Goal: Task Accomplishment & Management: Complete application form

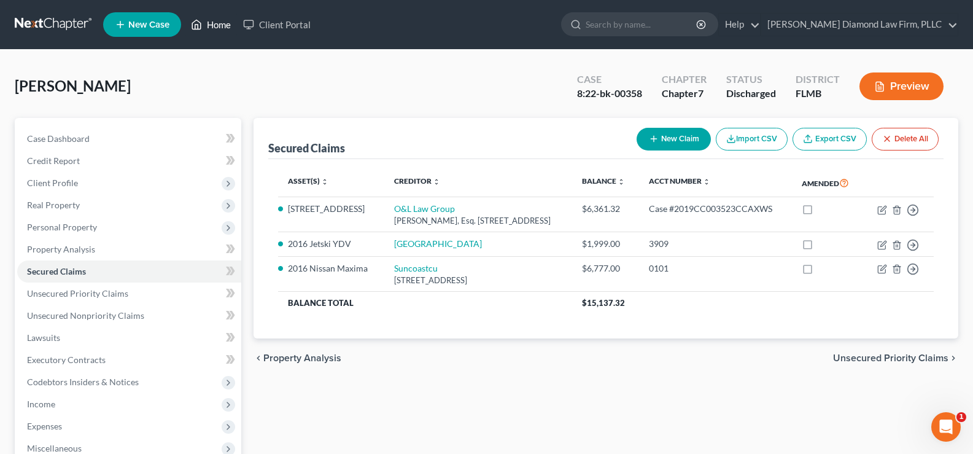
click at [220, 24] on link "Home" at bounding box center [211, 25] width 52 height 22
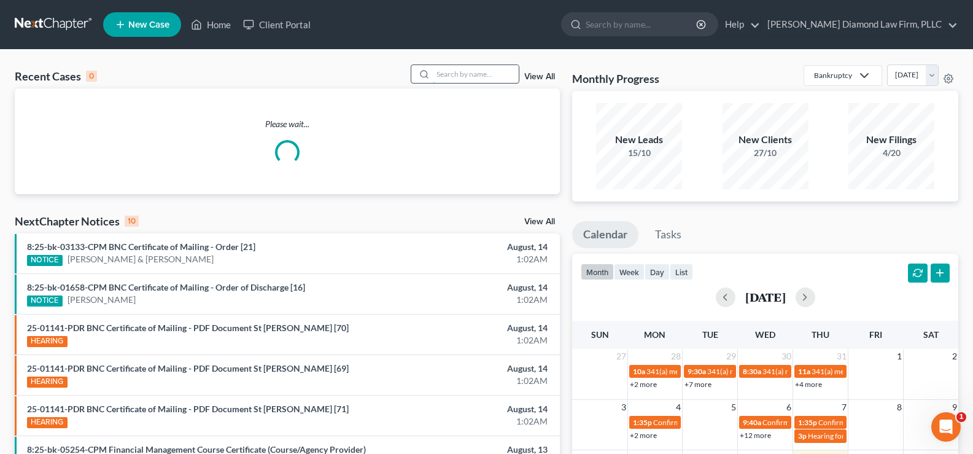
click at [479, 80] on input "search" at bounding box center [476, 74] width 86 height 18
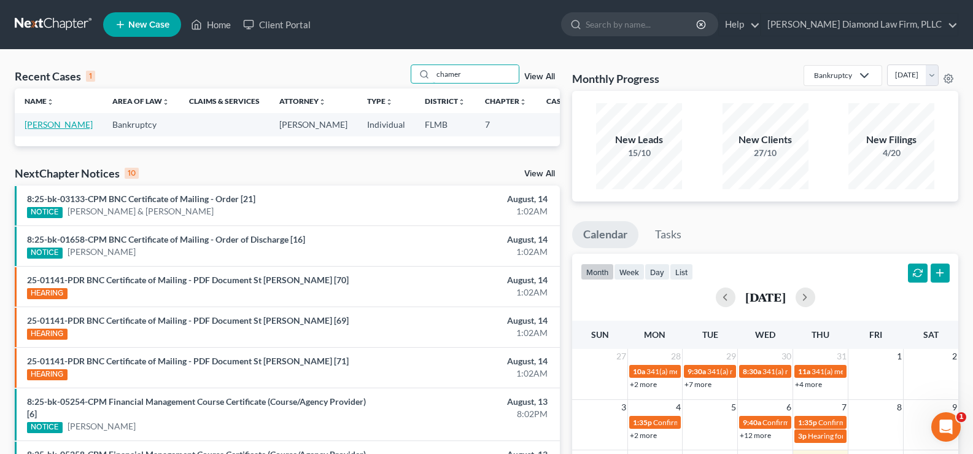
type input "chamer"
click at [36, 125] on link "[PERSON_NAME]" at bounding box center [59, 124] width 68 height 10
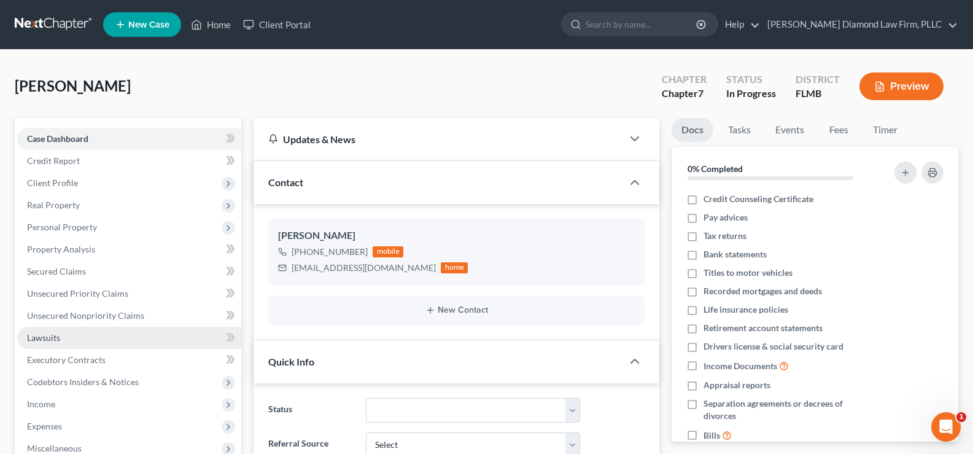
click at [64, 339] on link "Lawsuits" at bounding box center [129, 338] width 224 height 22
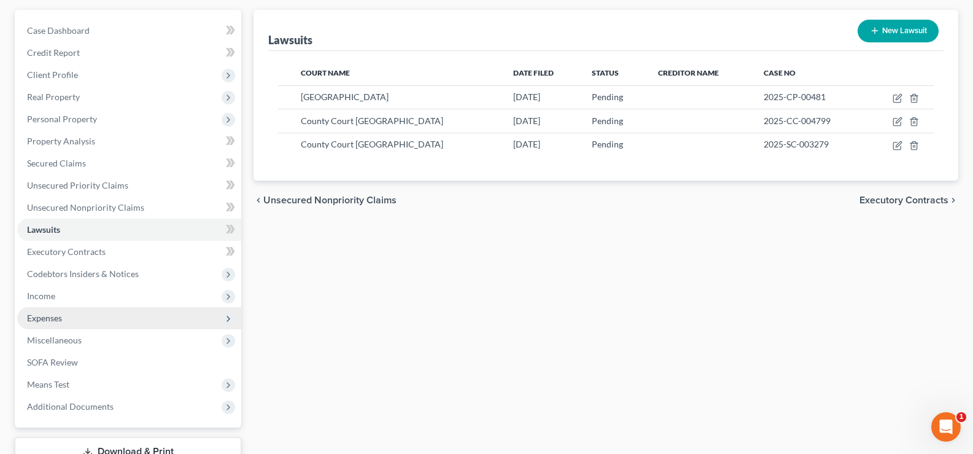
scroll to position [123, 0]
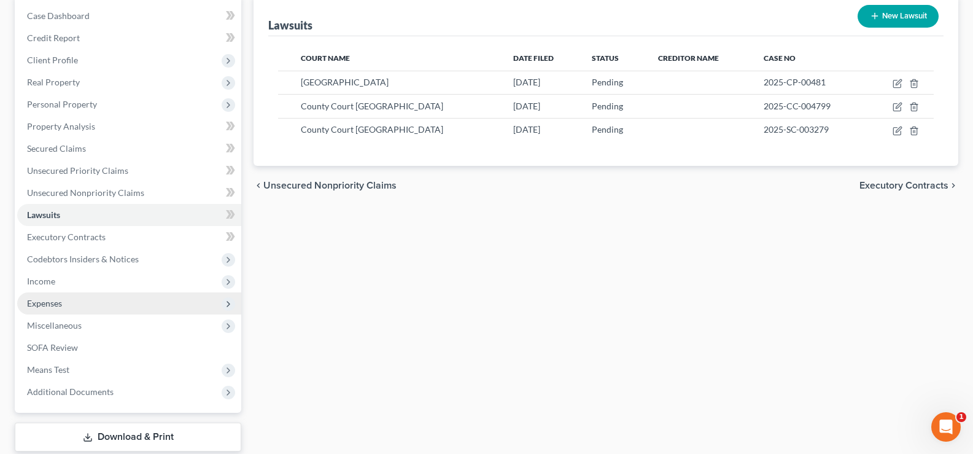
click at [97, 306] on span "Expenses" at bounding box center [129, 303] width 224 height 22
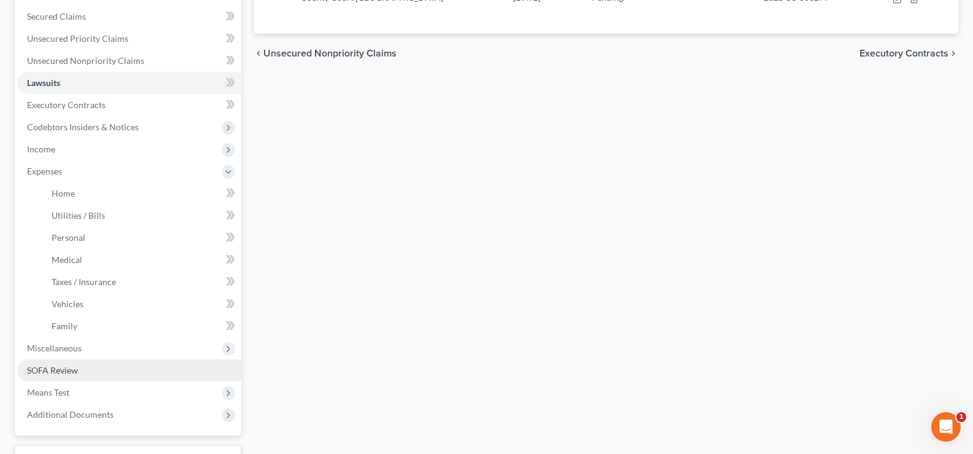
scroll to position [184, 0]
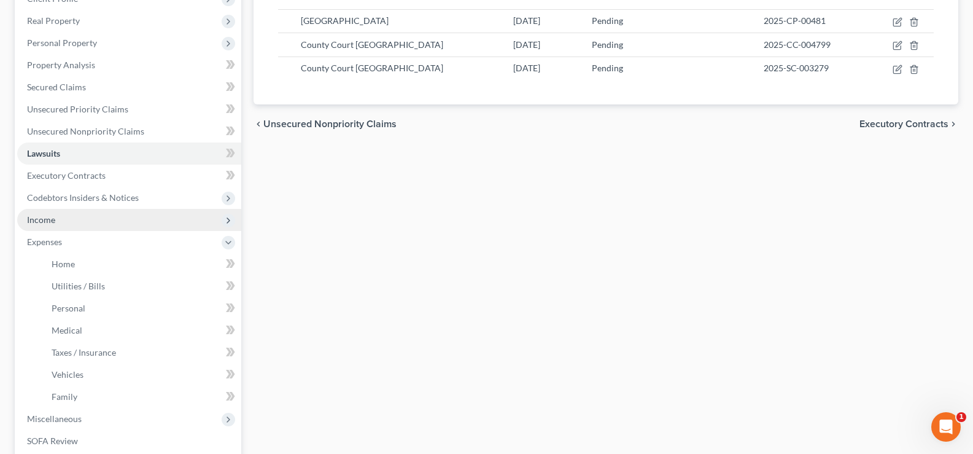
click at [104, 222] on span "Income" at bounding box center [129, 220] width 224 height 22
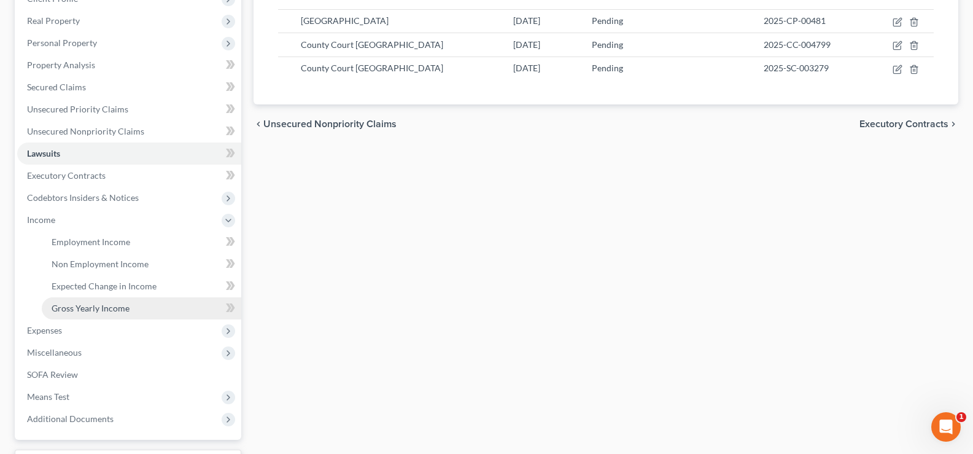
click at [125, 308] on span "Gross Yearly Income" at bounding box center [91, 308] width 78 height 10
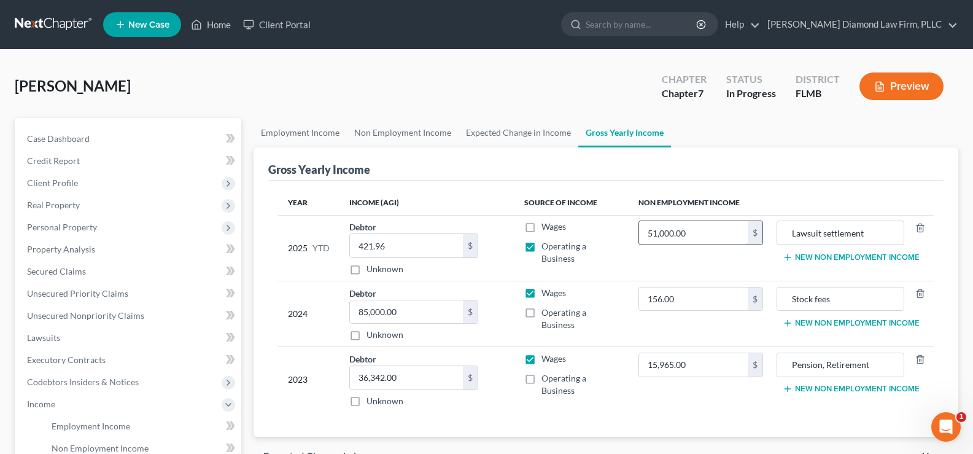
click at [702, 231] on input "51,000.00" at bounding box center [693, 232] width 109 height 23
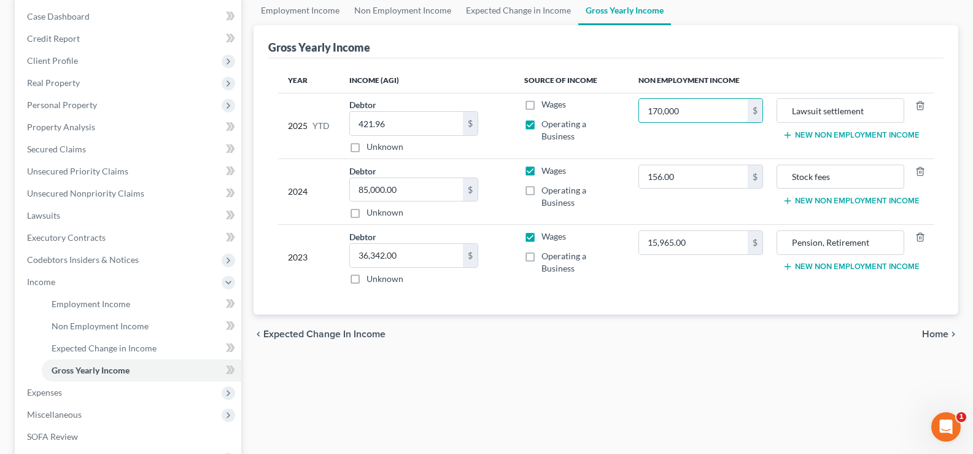
scroll to position [123, 0]
click at [107, 108] on span "Personal Property" at bounding box center [129, 104] width 224 height 22
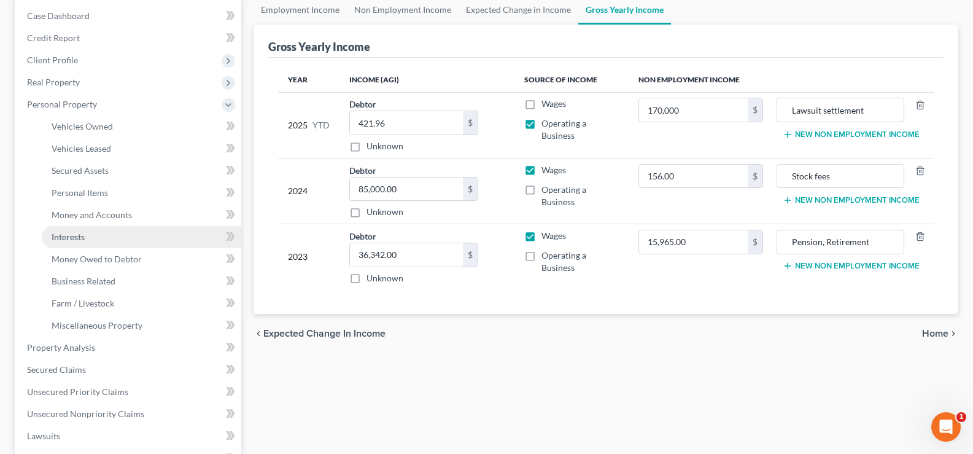
click at [127, 244] on link "Interests" at bounding box center [141, 237] width 199 height 22
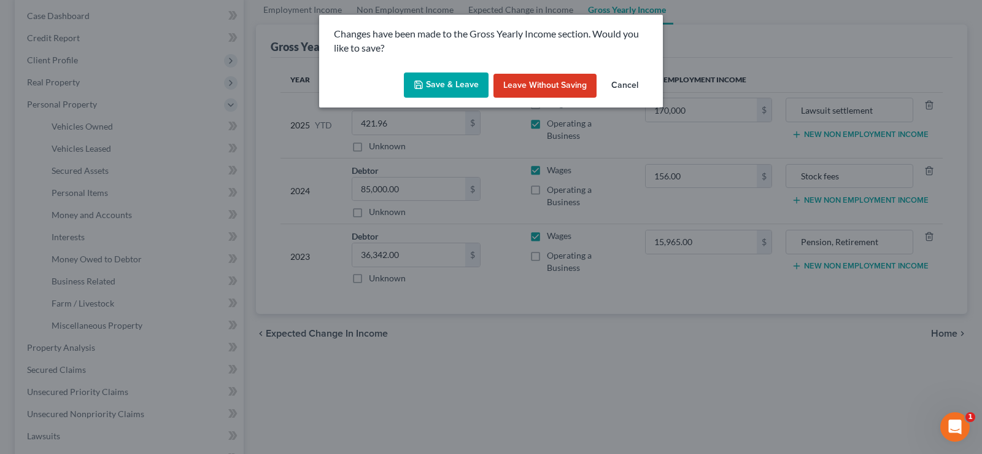
click at [439, 80] on button "Save & Leave" at bounding box center [446, 85] width 85 height 26
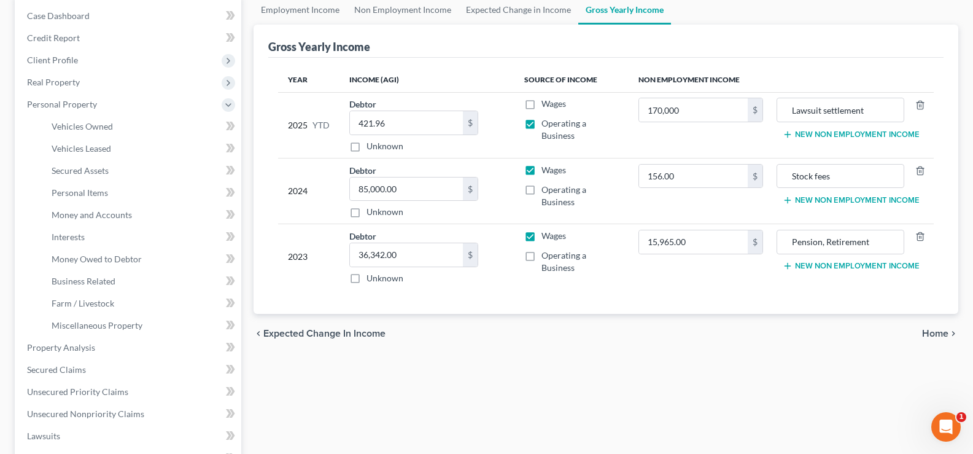
type input "170,000.00"
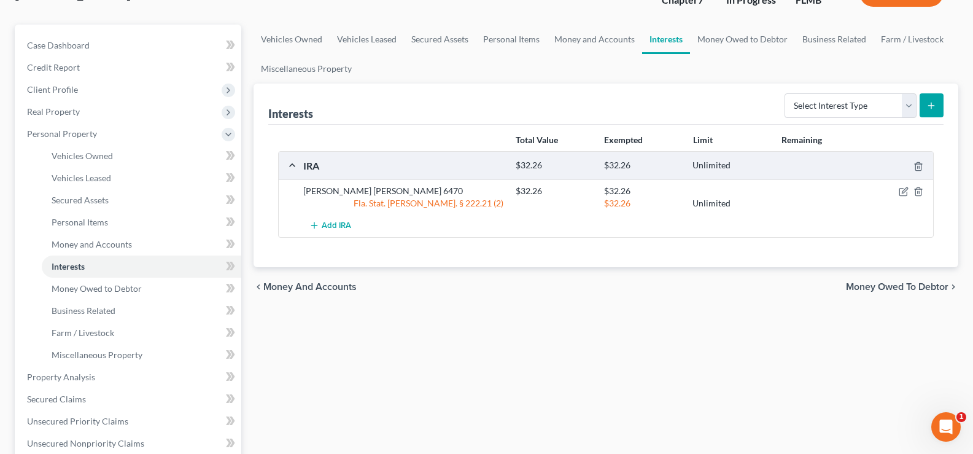
scroll to position [123, 0]
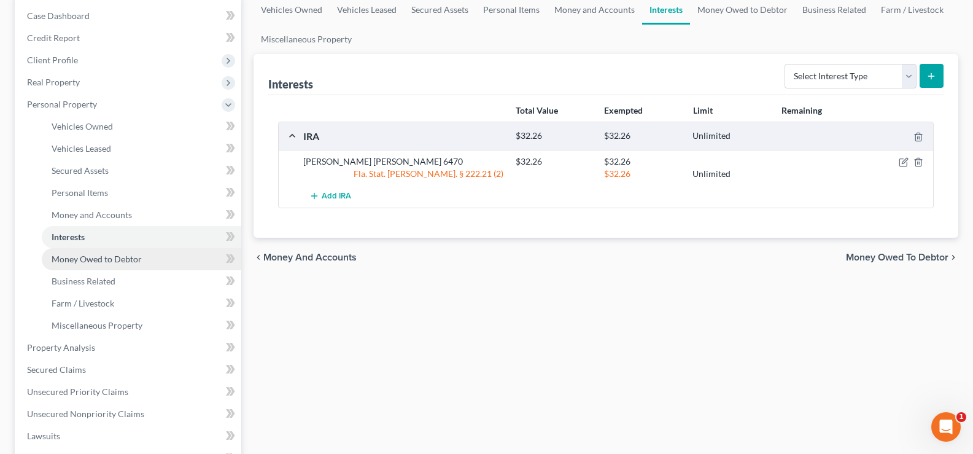
click at [119, 264] on link "Money Owed to Debtor" at bounding box center [141, 259] width 199 height 22
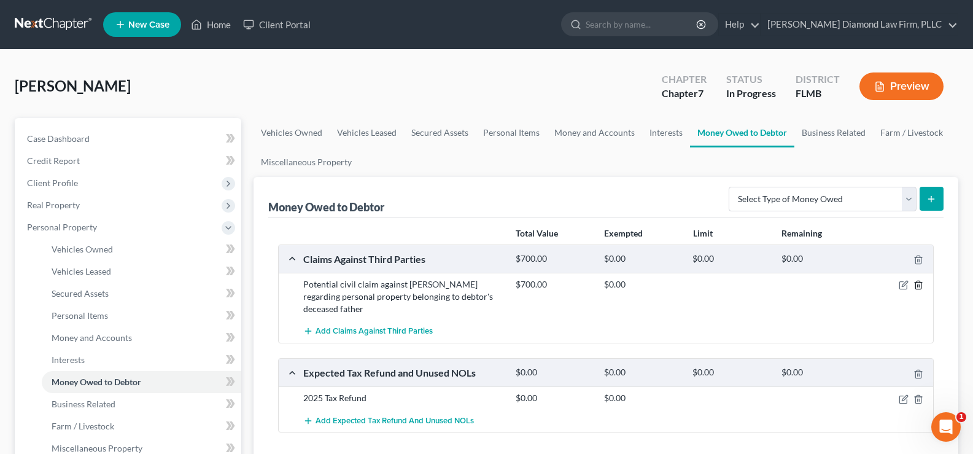
click at [918, 284] on icon "button" at bounding box center [918, 285] width 10 height 10
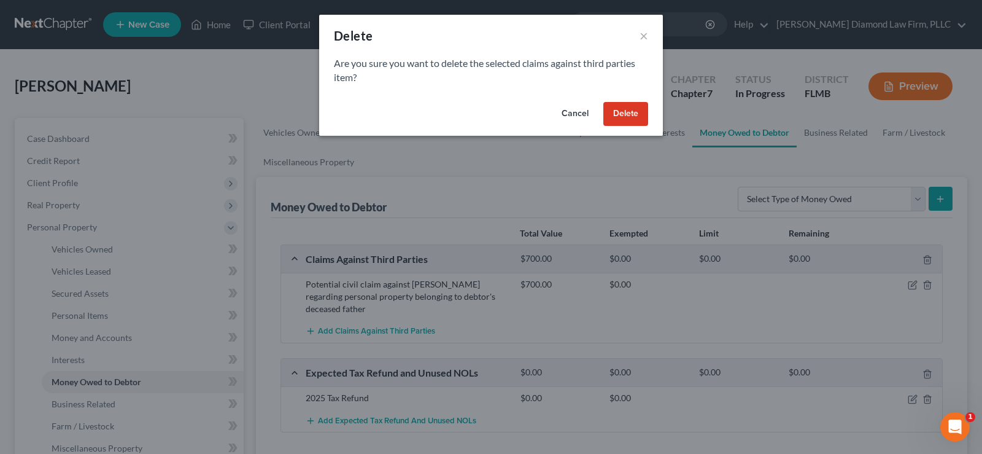
click at [627, 116] on button "Delete" at bounding box center [625, 114] width 45 height 25
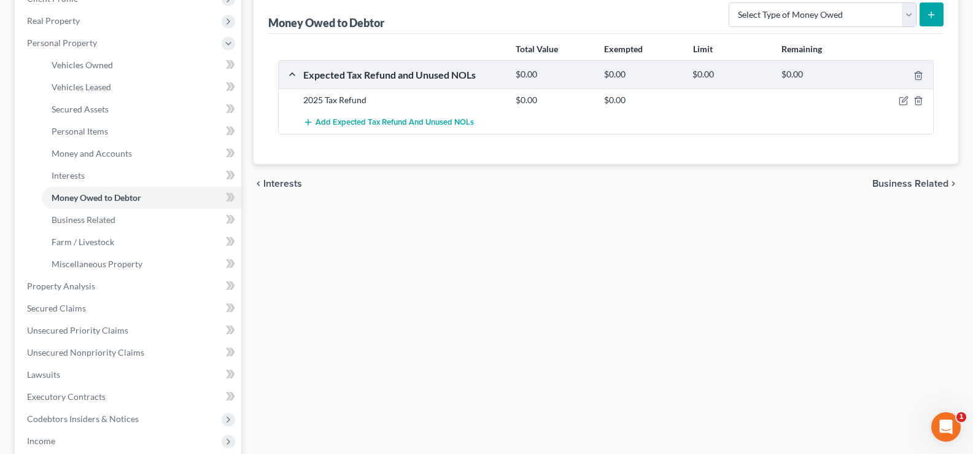
scroll to position [246, 0]
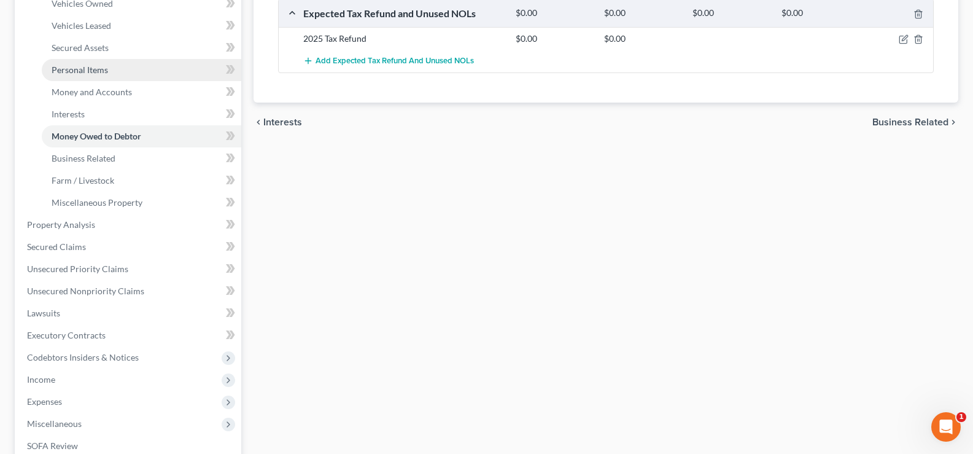
click at [99, 65] on span "Personal Items" at bounding box center [80, 69] width 56 height 10
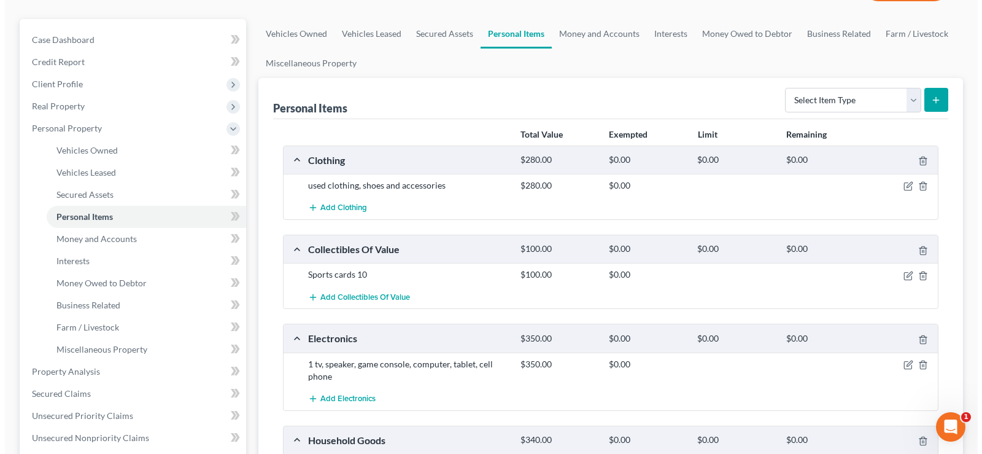
scroll to position [123, 0]
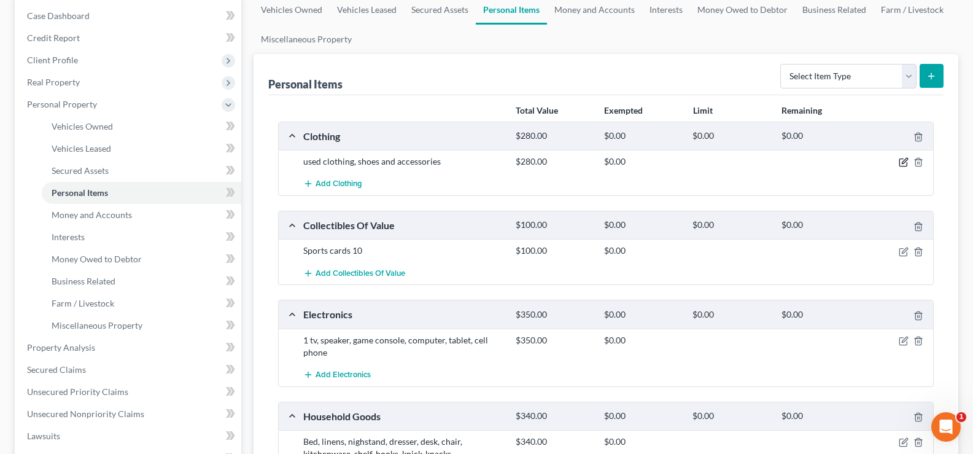
click at [905, 164] on icon "button" at bounding box center [904, 162] width 10 height 10
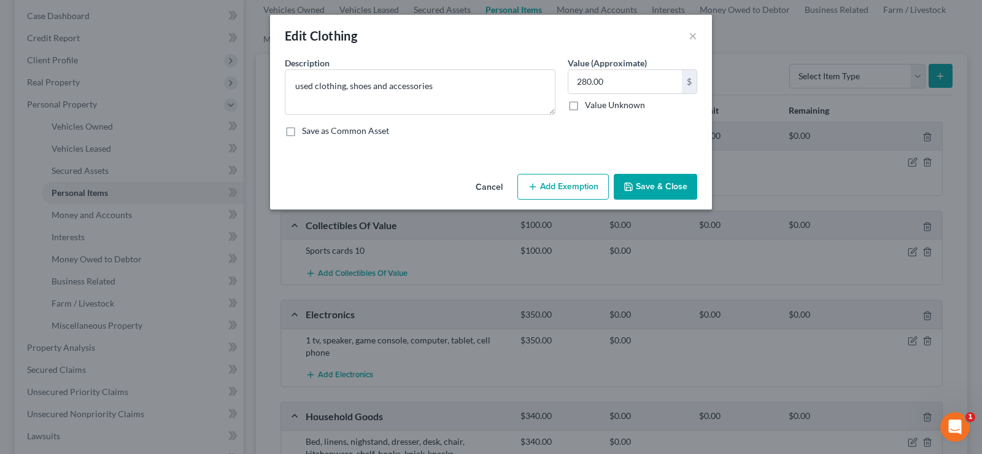
click at [558, 188] on button "Add Exemption" at bounding box center [562, 187] width 91 height 26
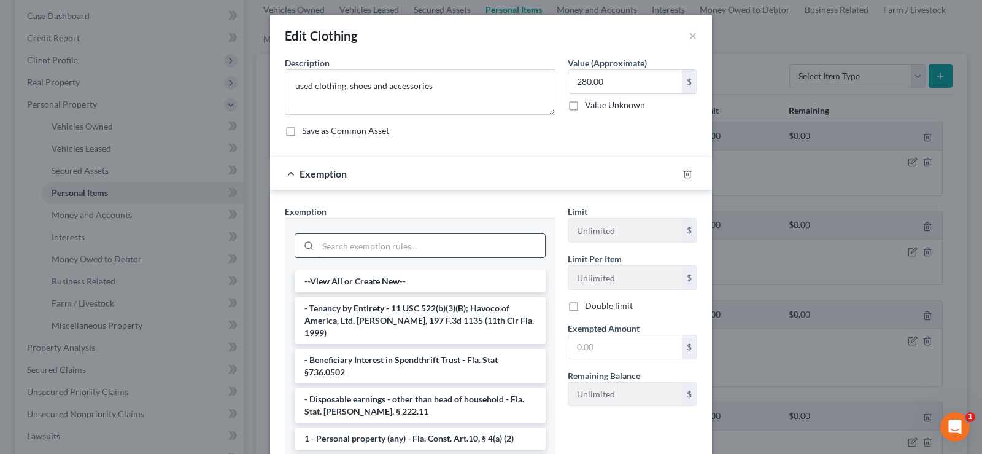
click at [379, 246] on input "search" at bounding box center [431, 245] width 227 height 23
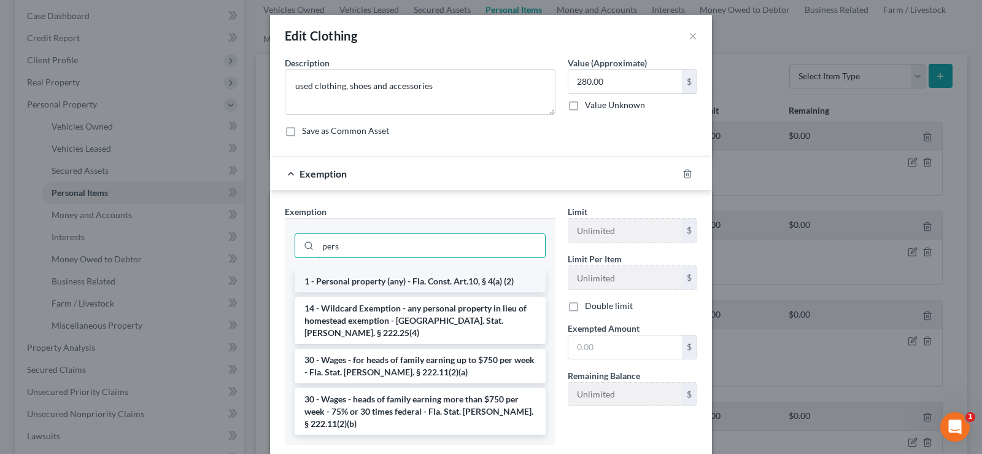
type input "pers"
click at [458, 278] on li "1 - Personal property (any) - Fla. Const. Art.10, § 4(a) (2)" at bounding box center [420, 281] width 251 height 22
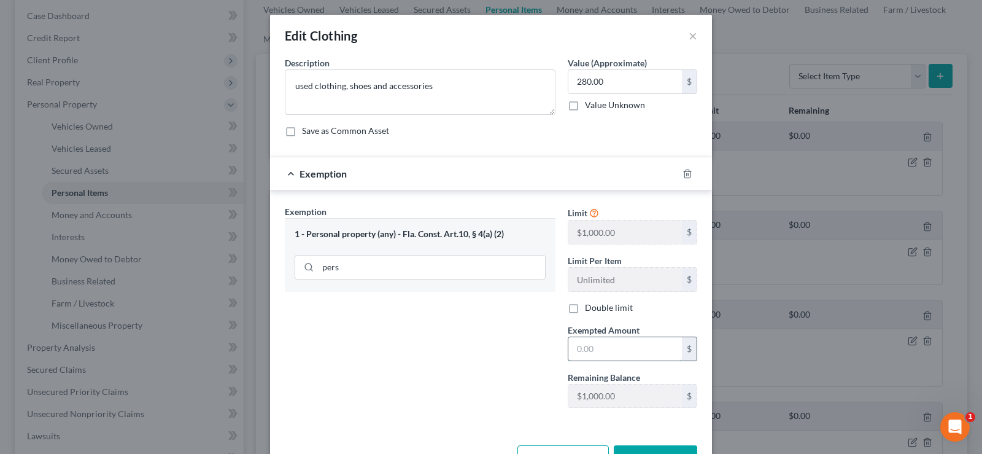
click at [590, 344] on input "text" at bounding box center [625, 348] width 114 height 23
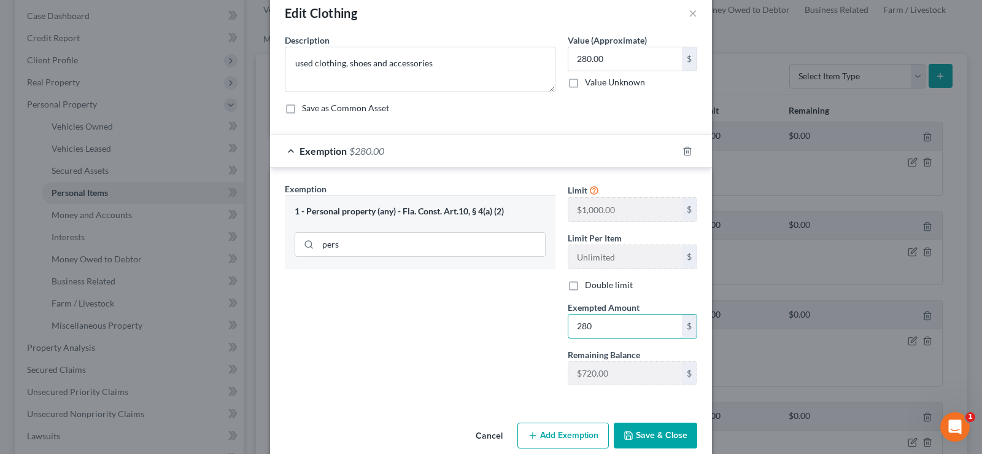
scroll to position [42, 0]
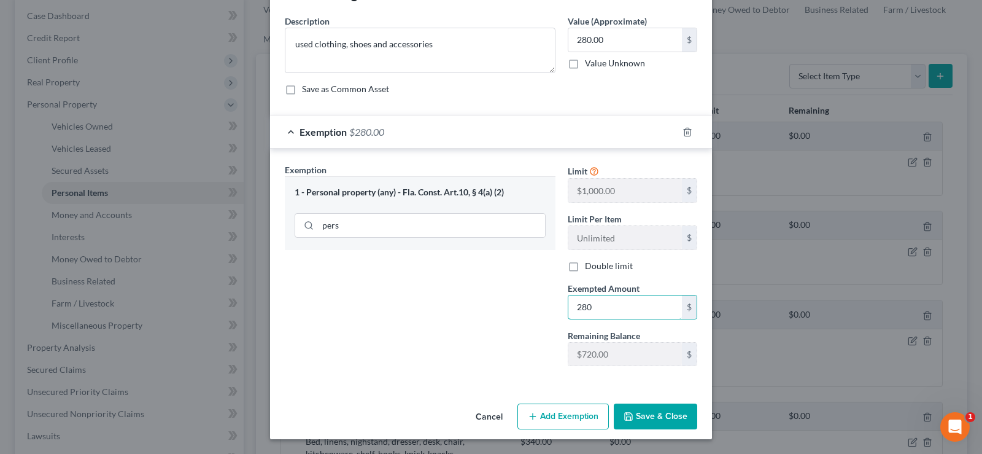
type input "280"
click at [638, 416] on button "Save & Close" at bounding box center [655, 416] width 83 height 26
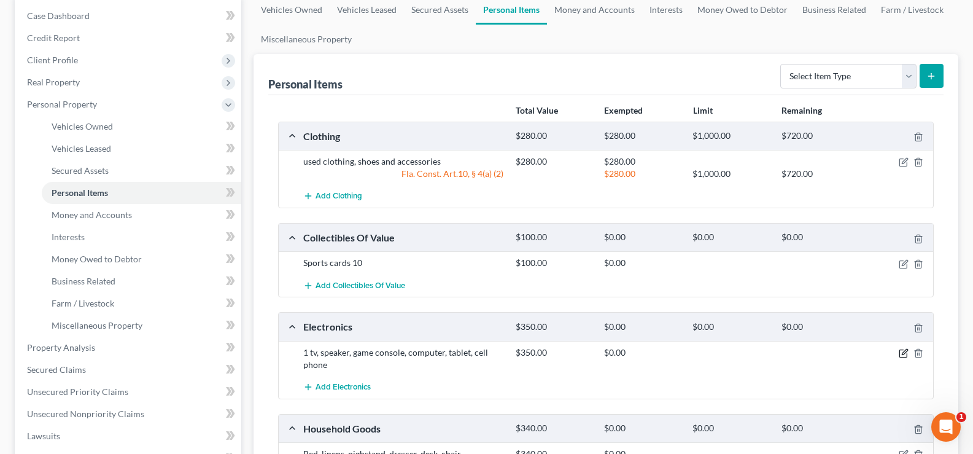
click at [905, 353] on icon "button" at bounding box center [905, 352] width 6 height 6
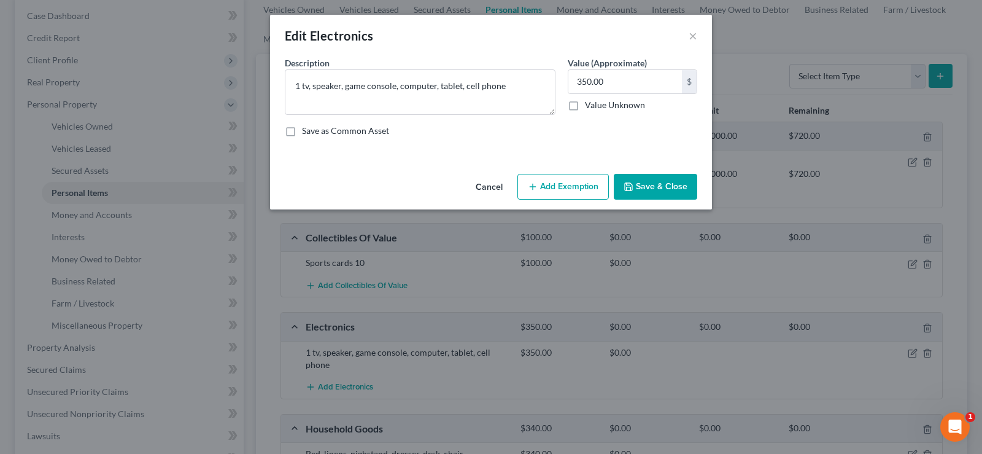
click at [549, 187] on button "Add Exemption" at bounding box center [562, 187] width 91 height 26
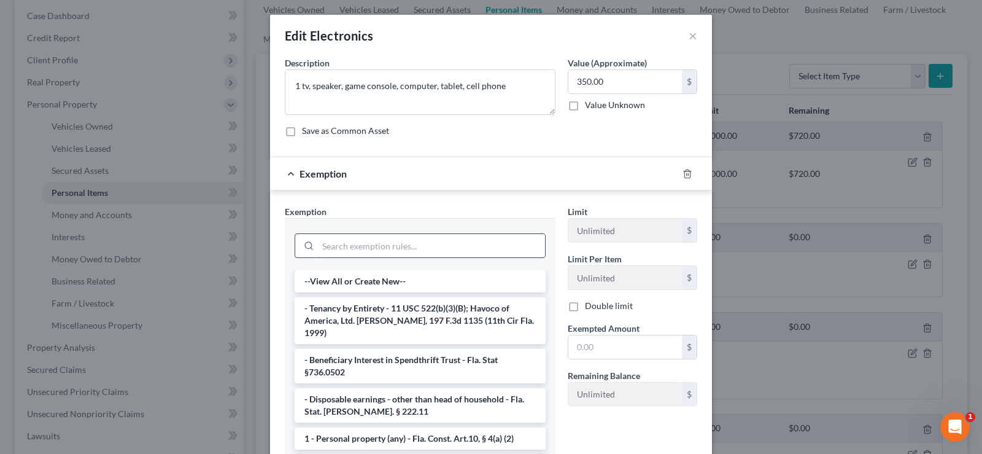
click at [342, 241] on input "search" at bounding box center [431, 245] width 227 height 23
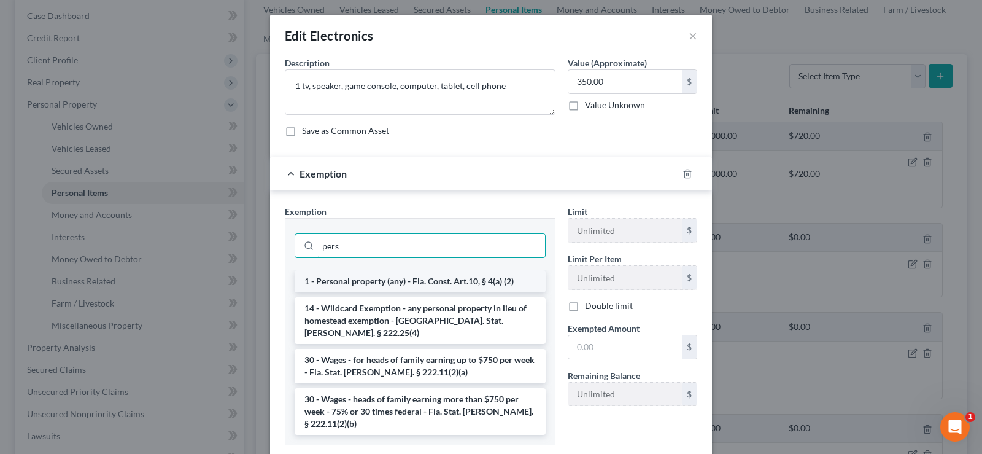
type input "pers"
click at [439, 285] on li "1 - Personal property (any) - Fla. Const. Art.10, § 4(a) (2)" at bounding box center [420, 281] width 251 height 22
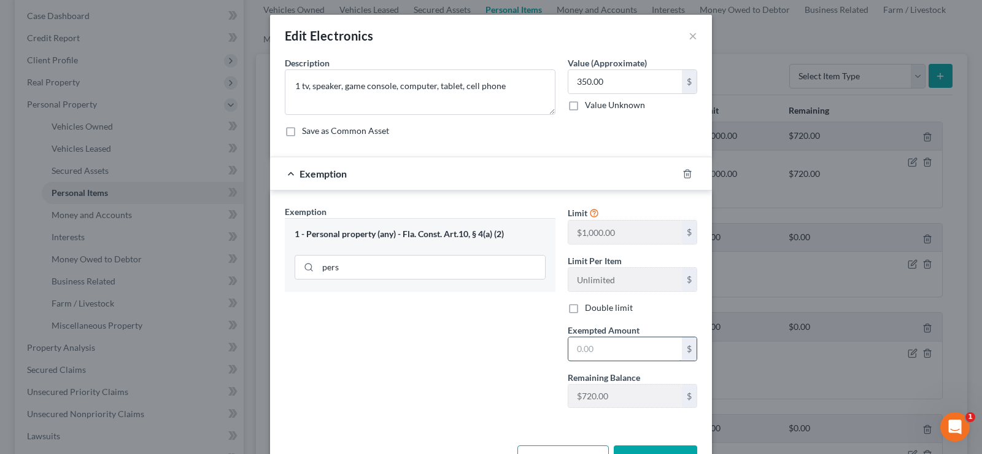
click at [581, 355] on input "text" at bounding box center [625, 348] width 114 height 23
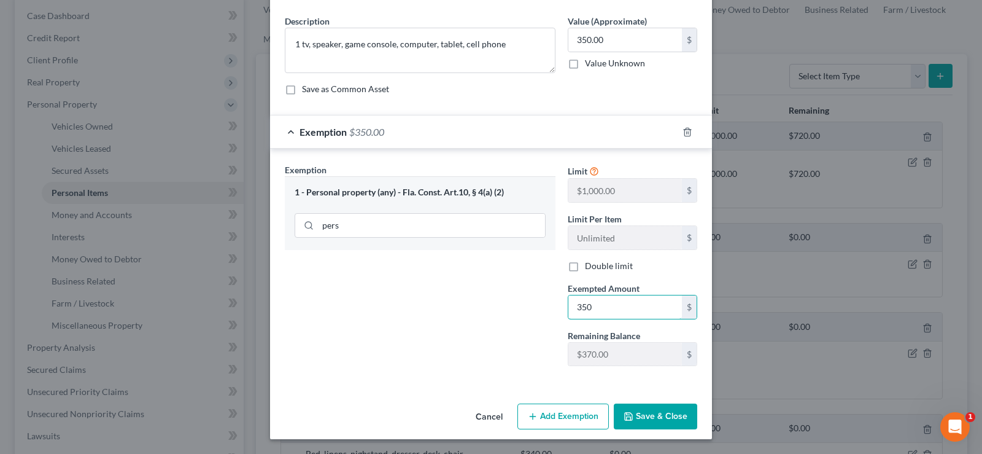
type input "350"
click at [664, 412] on button "Save & Close" at bounding box center [655, 416] width 83 height 26
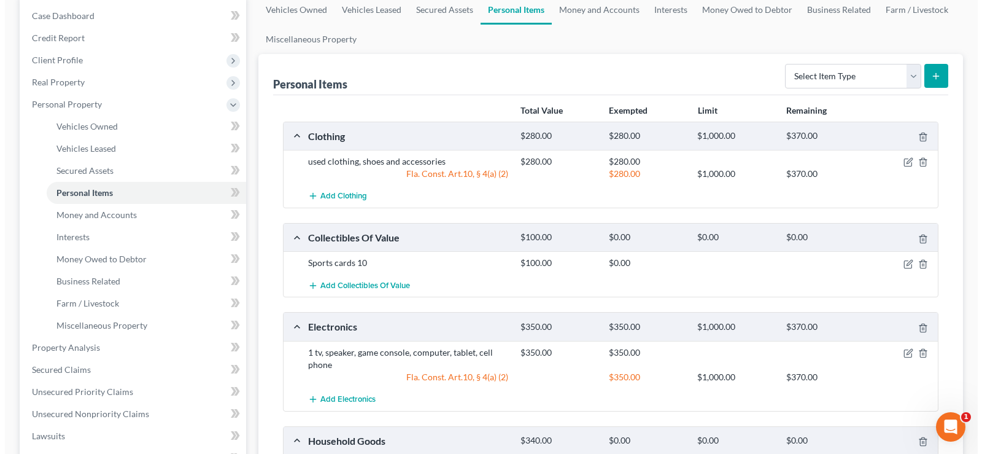
scroll to position [246, 0]
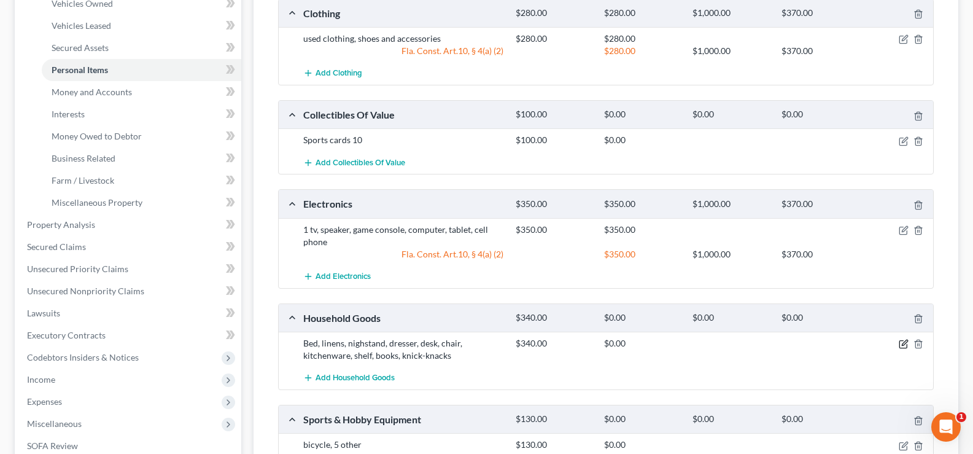
click at [900, 343] on icon "button" at bounding box center [904, 344] width 10 height 10
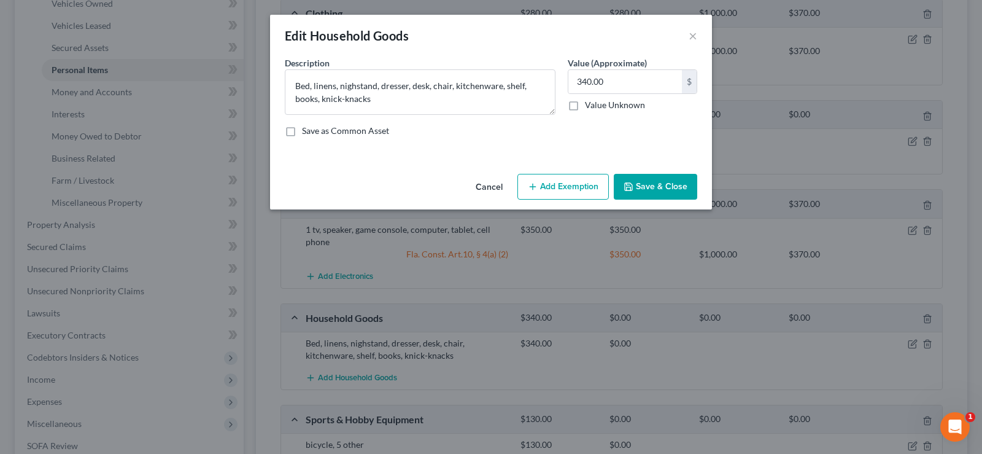
click at [579, 182] on button "Add Exemption" at bounding box center [562, 187] width 91 height 26
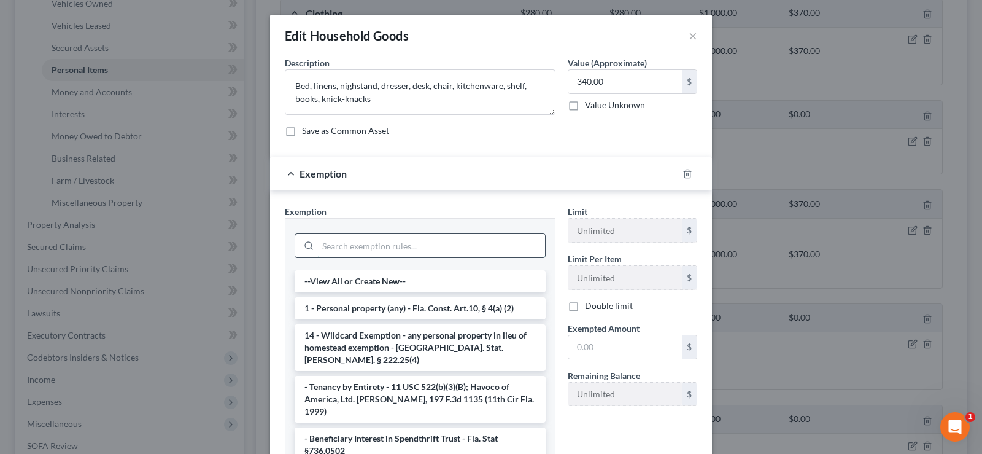
click at [375, 249] on input "search" at bounding box center [431, 245] width 227 height 23
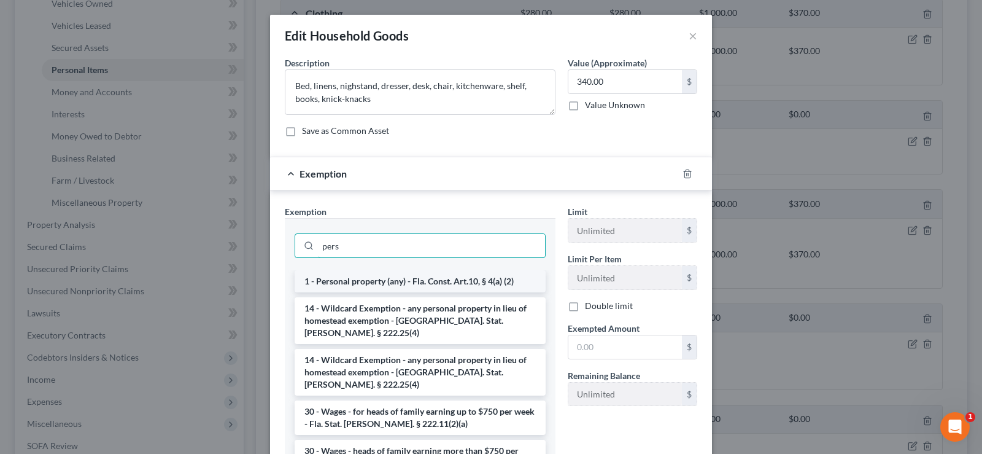
type input "pers"
click at [430, 287] on li "1 - Personal property (any) - Fla. Const. Art.10, § 4(a) (2)" at bounding box center [420, 281] width 251 height 22
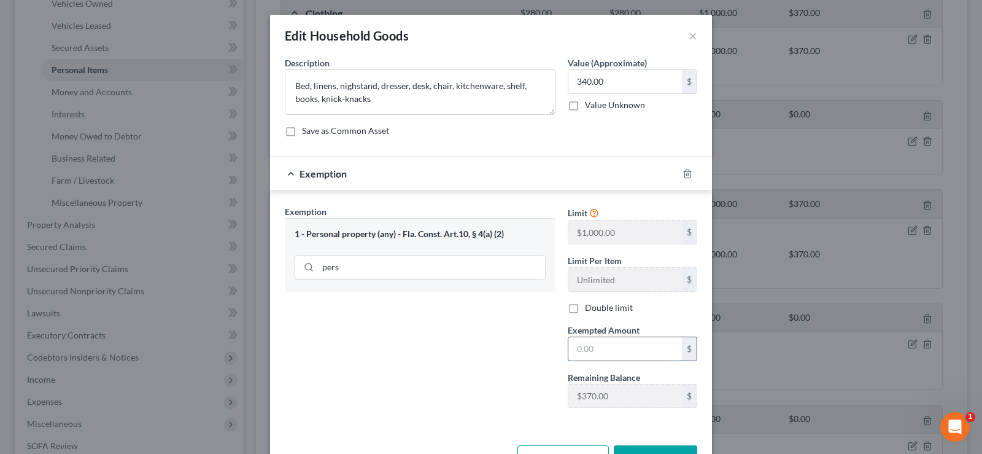
click at [606, 351] on input "text" at bounding box center [625, 348] width 114 height 23
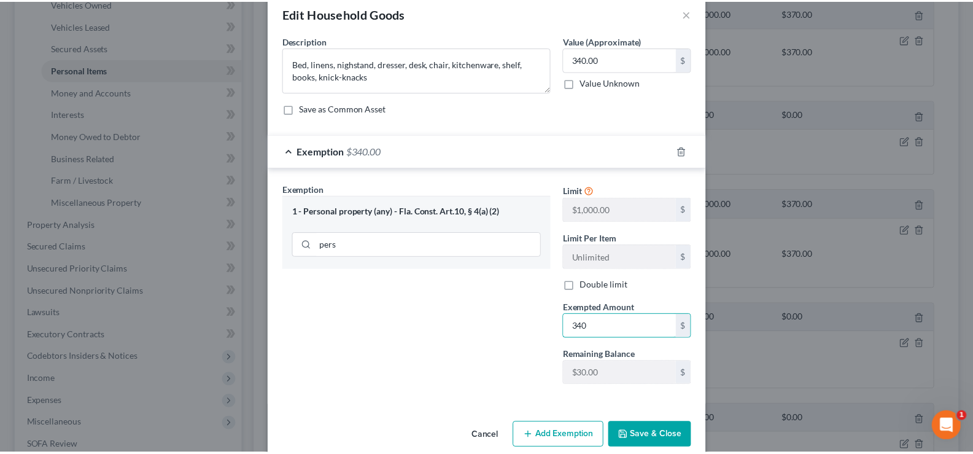
scroll to position [42, 0]
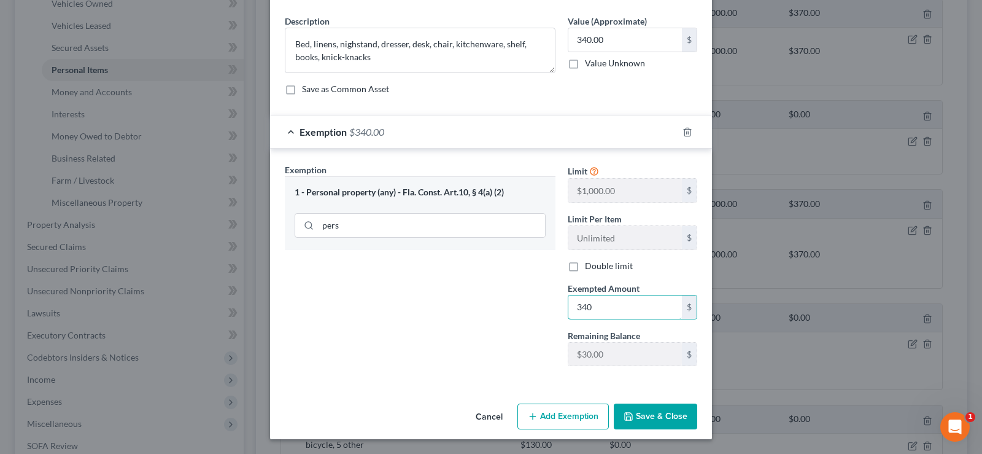
type input "340"
click at [644, 416] on button "Save & Close" at bounding box center [655, 416] width 83 height 26
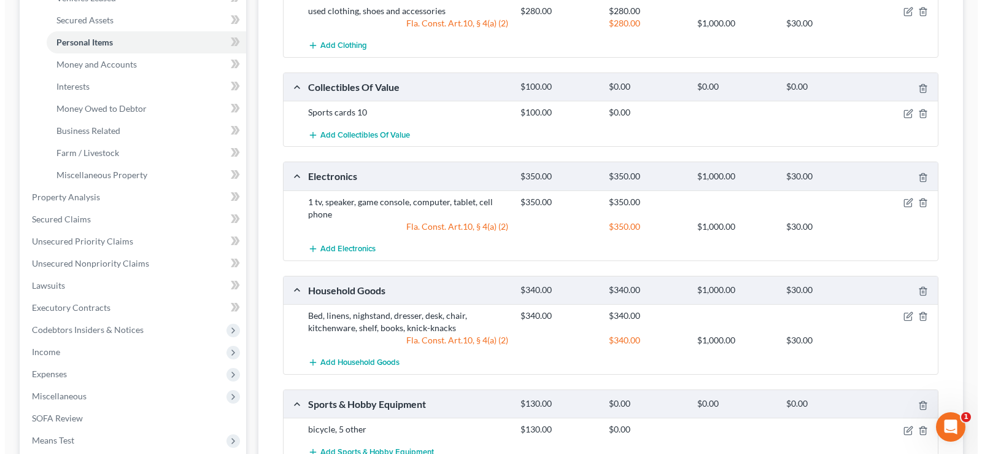
scroll to position [236, 0]
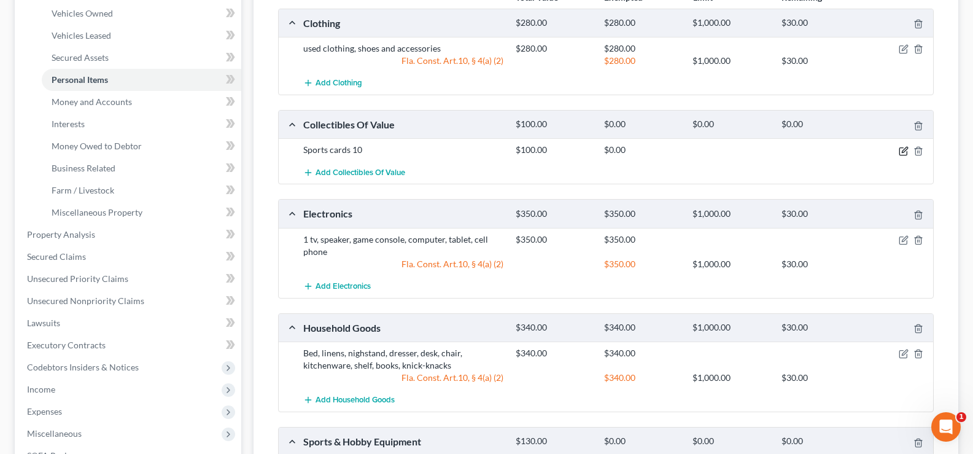
click at [902, 152] on icon "button" at bounding box center [905, 150] width 6 height 6
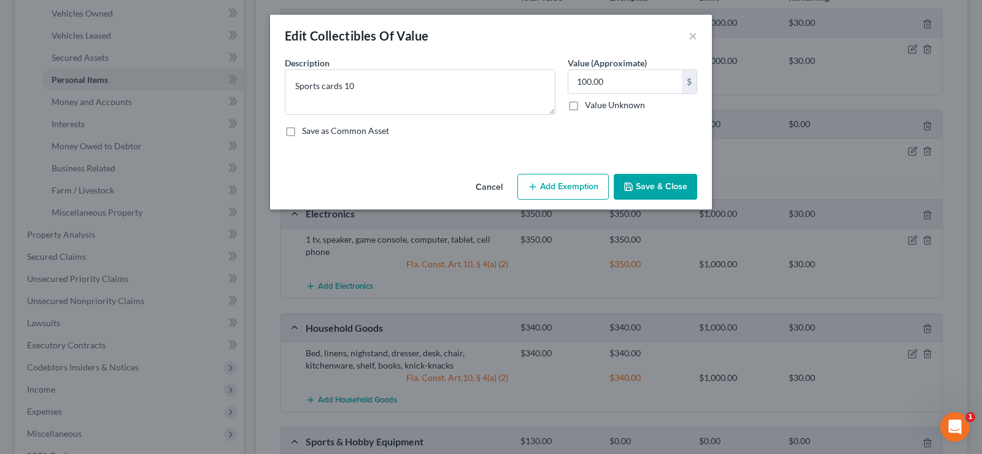
click at [543, 193] on button "Add Exemption" at bounding box center [562, 187] width 91 height 26
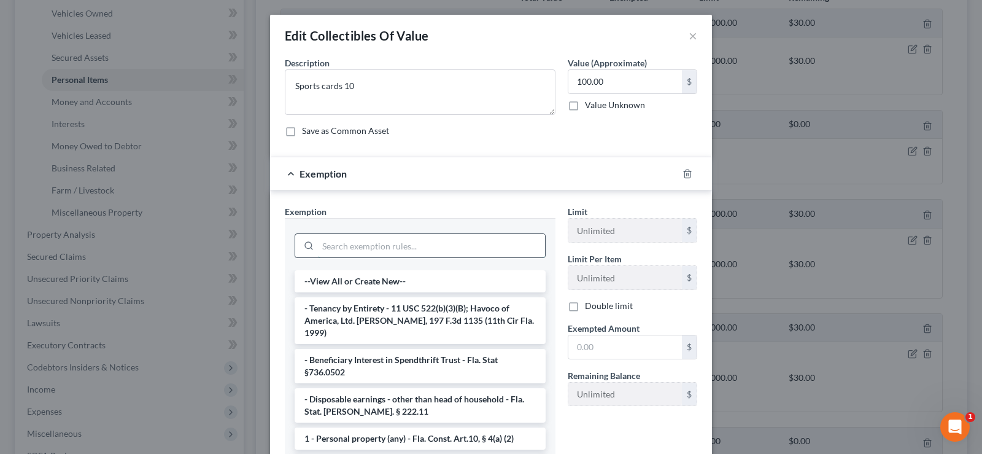
click at [363, 243] on input "search" at bounding box center [431, 245] width 227 height 23
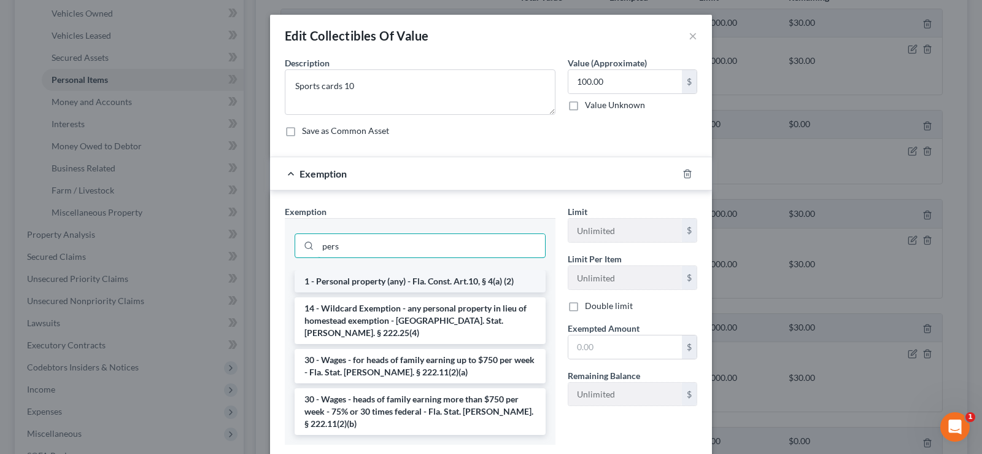
type input "pers"
click at [463, 281] on li "1 - Personal property (any) - Fla. Const. Art.10, § 4(a) (2)" at bounding box center [420, 281] width 251 height 22
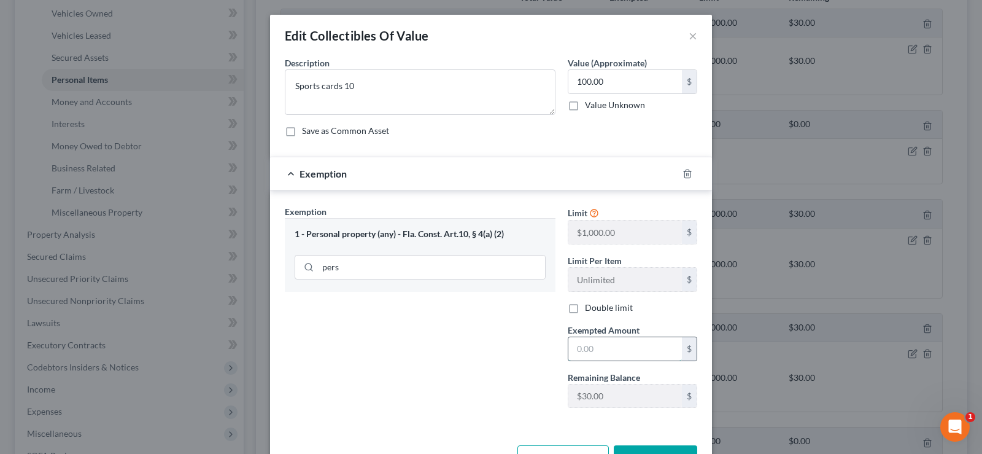
click at [592, 350] on input "text" at bounding box center [625, 348] width 114 height 23
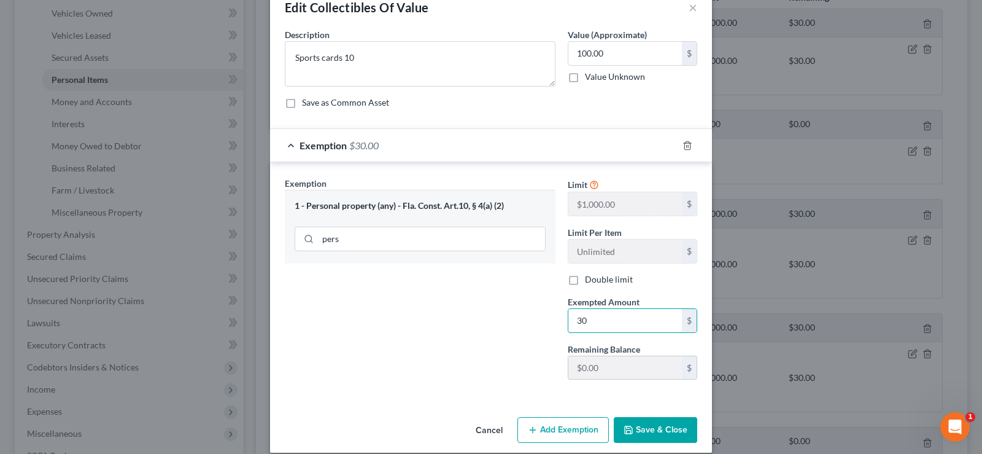
scroll to position [42, 0]
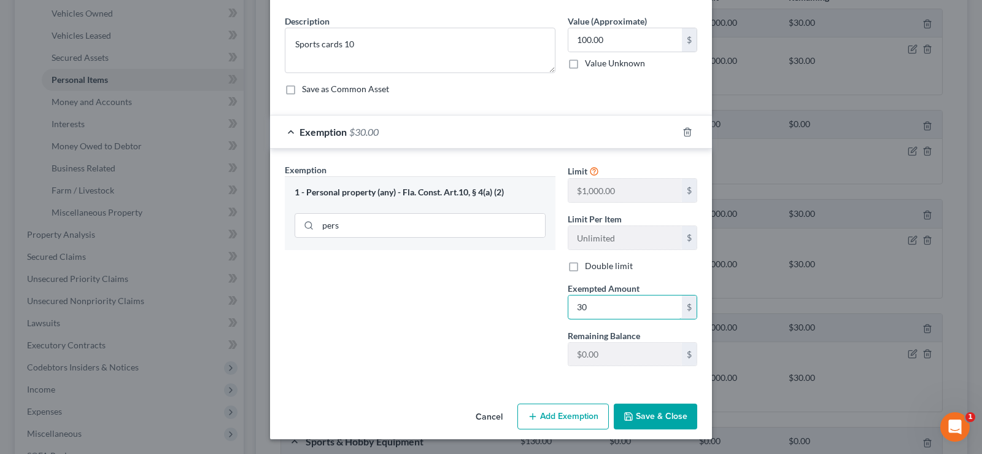
type input "30"
click at [542, 414] on button "Add Exemption" at bounding box center [562, 416] width 91 height 26
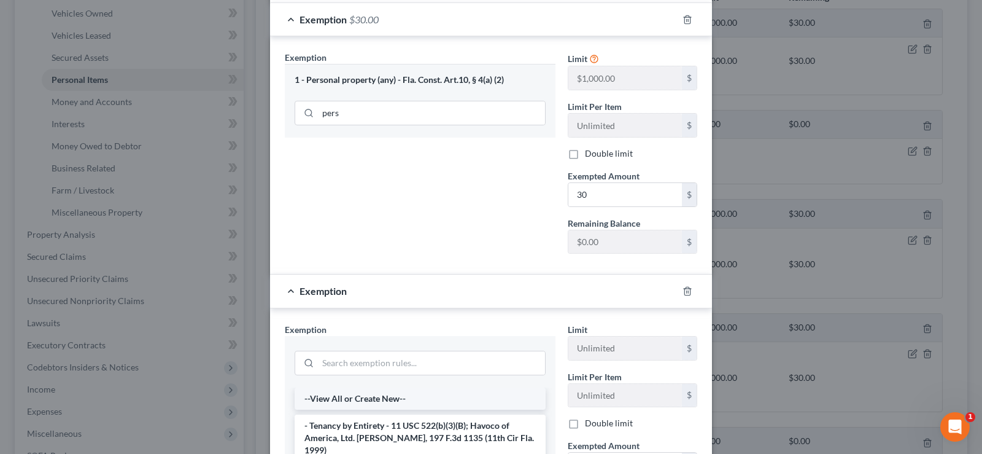
scroll to position [164, 0]
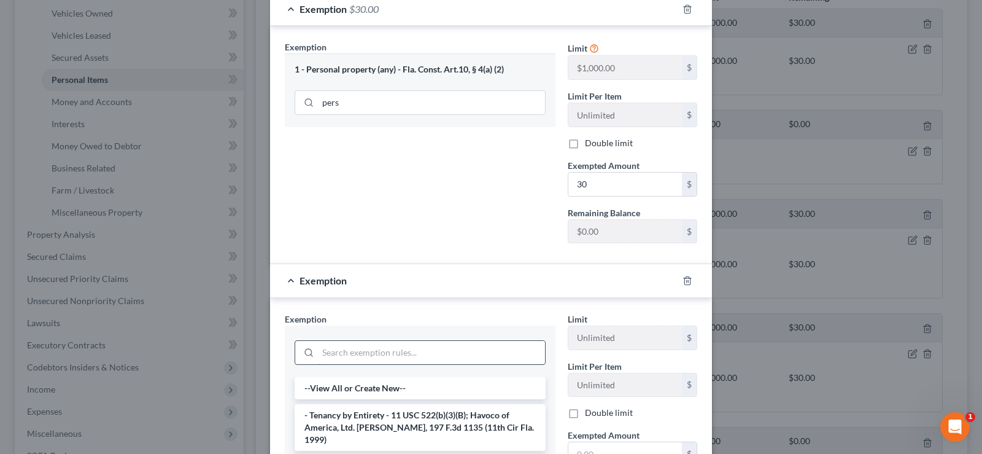
click at [337, 343] on input "search" at bounding box center [431, 352] width 227 height 23
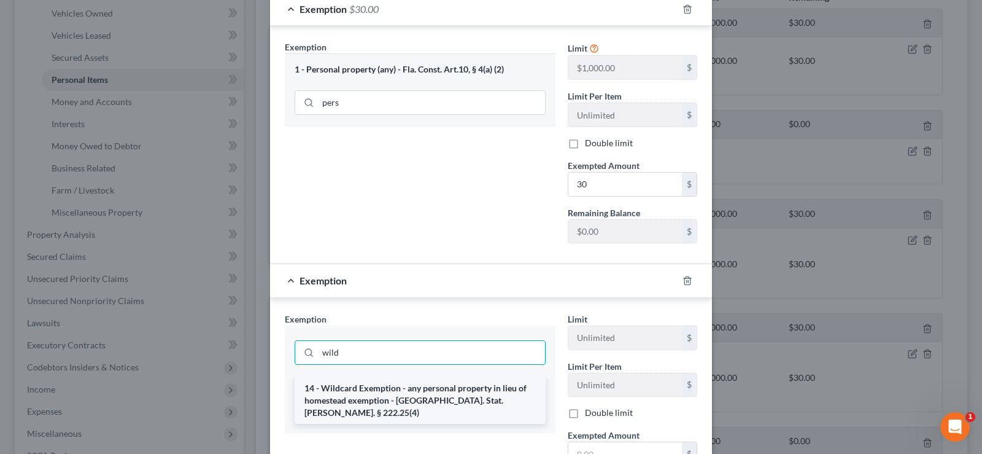
type input "wild"
click at [394, 391] on li "14 - Wildcard Exemption - any personal property in lieu of homestead exemption …" at bounding box center [420, 400] width 251 height 47
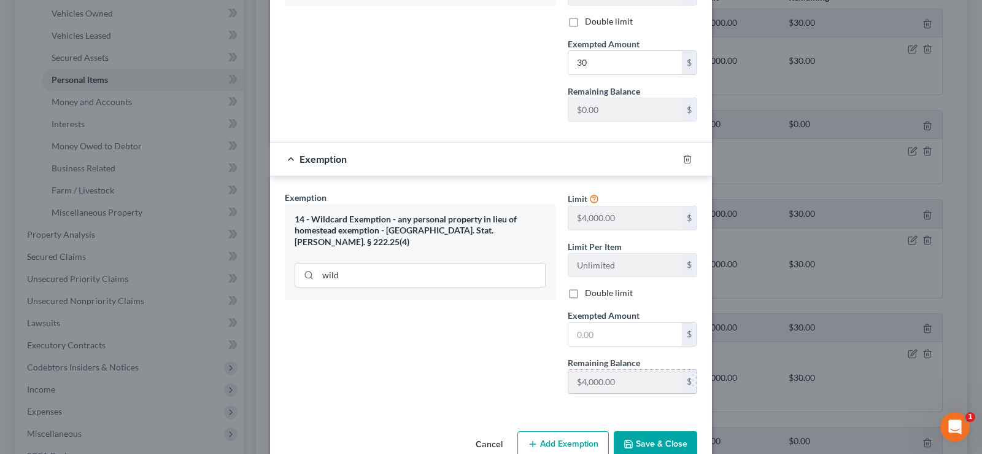
scroll to position [287, 0]
click at [603, 335] on input "text" at bounding box center [625, 332] width 114 height 23
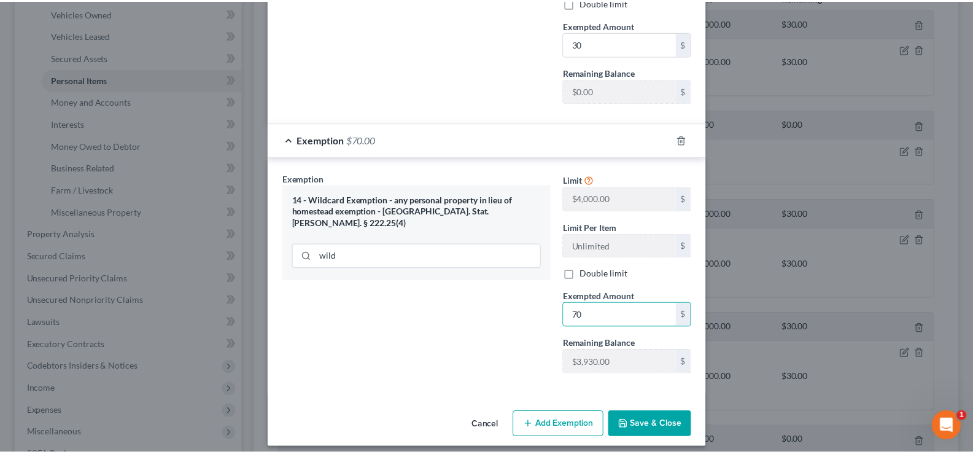
scroll to position [314, 0]
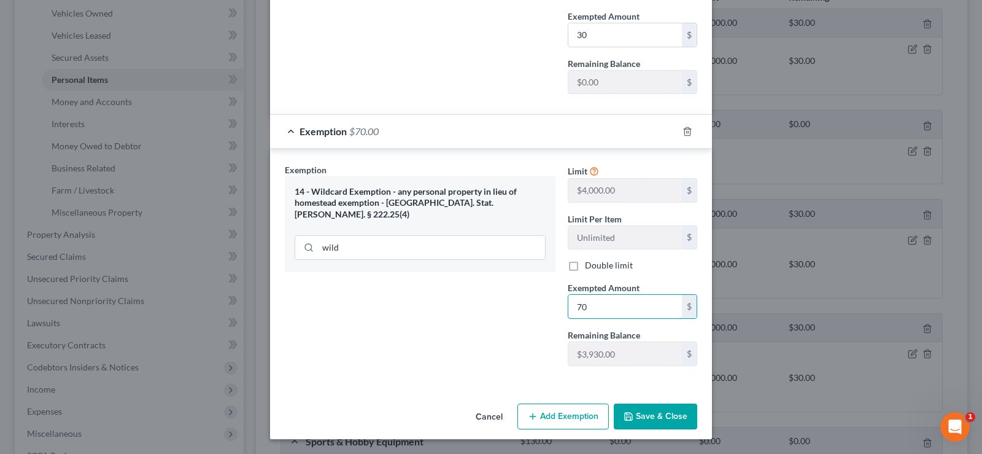
type input "70"
click at [636, 412] on button "Save & Close" at bounding box center [655, 416] width 83 height 26
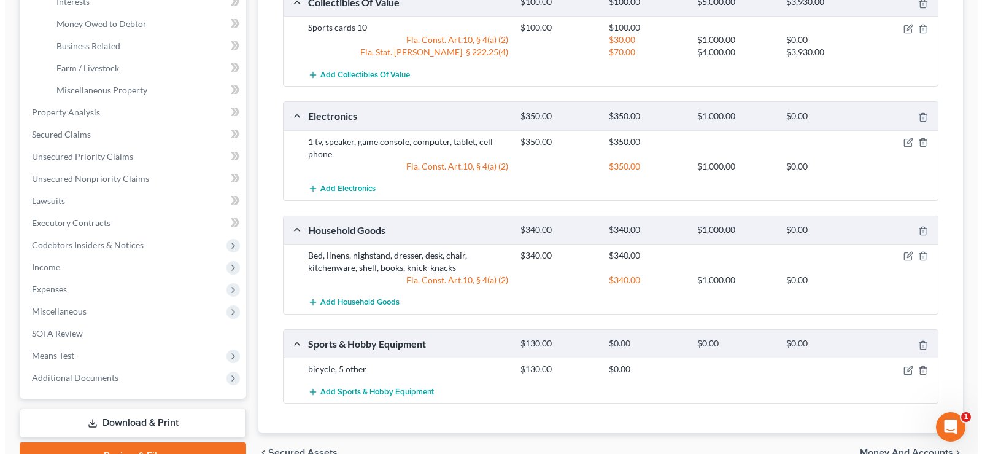
scroll to position [358, 0]
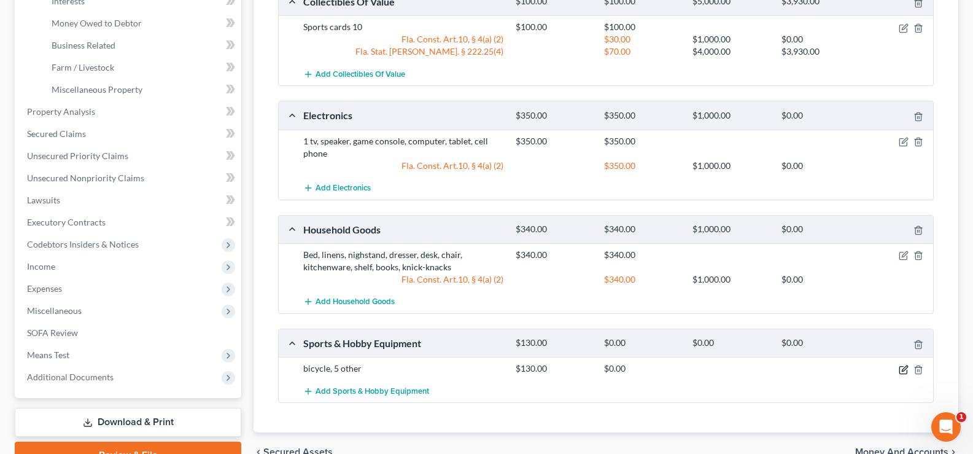
click at [904, 368] on icon "button" at bounding box center [905, 368] width 6 height 6
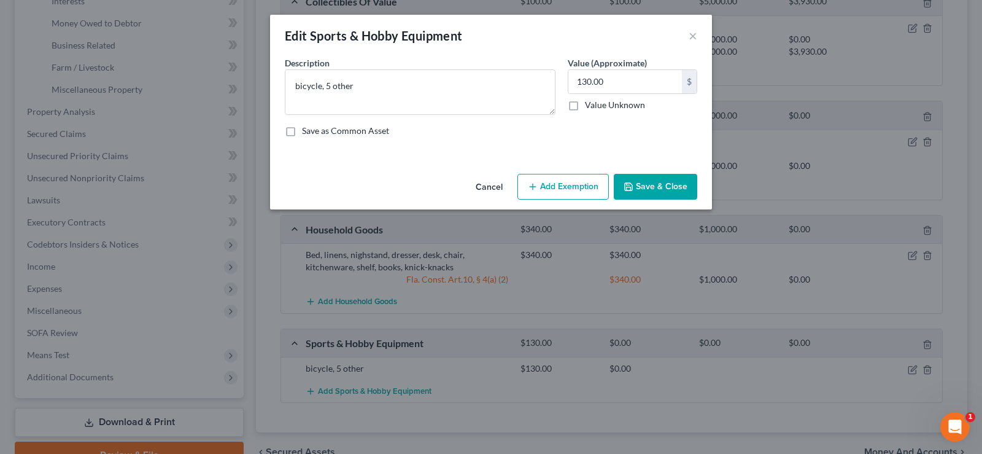
click at [582, 182] on button "Add Exemption" at bounding box center [562, 187] width 91 height 26
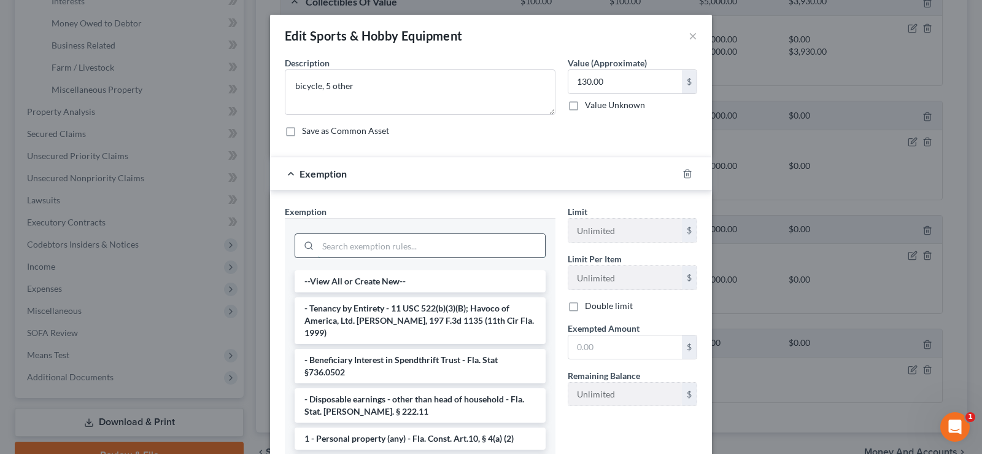
click at [354, 247] on input "search" at bounding box center [431, 245] width 227 height 23
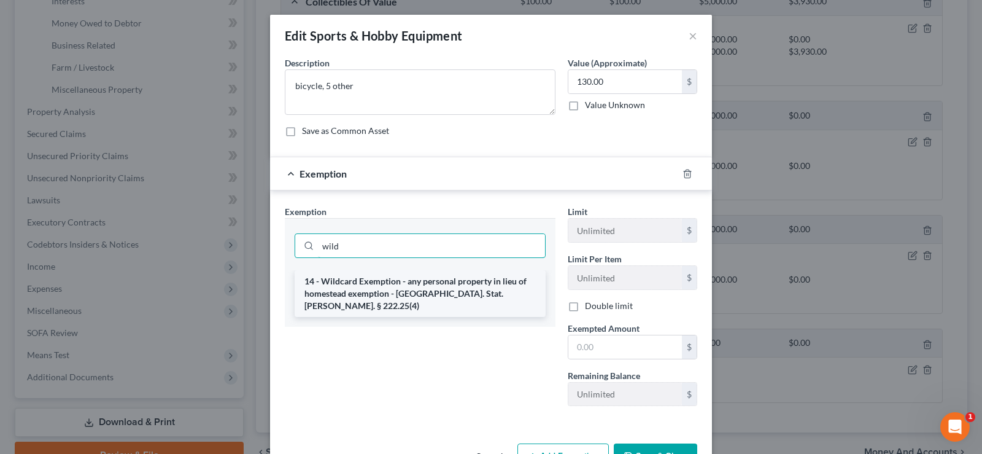
type input "wild"
click at [410, 284] on li "14 - Wildcard Exemption - any personal property in lieu of homestead exemption …" at bounding box center [420, 293] width 251 height 47
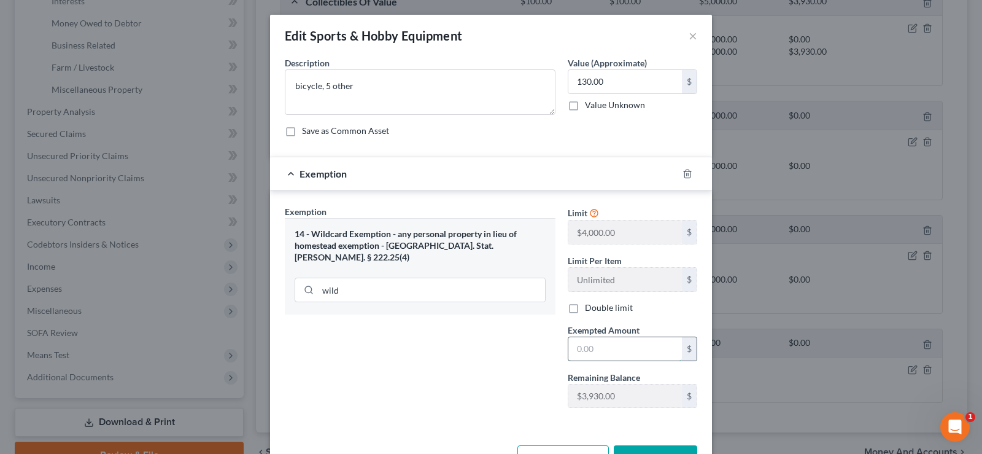
click at [594, 350] on input "text" at bounding box center [625, 348] width 114 height 23
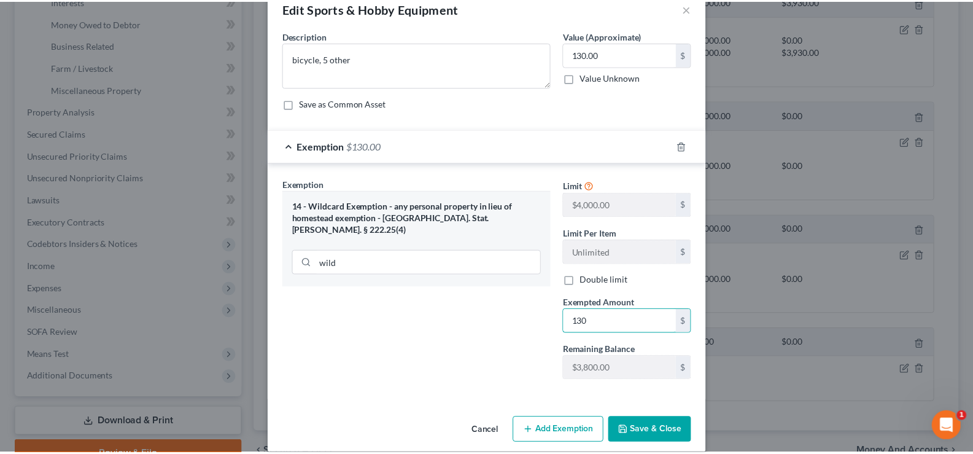
scroll to position [42, 0]
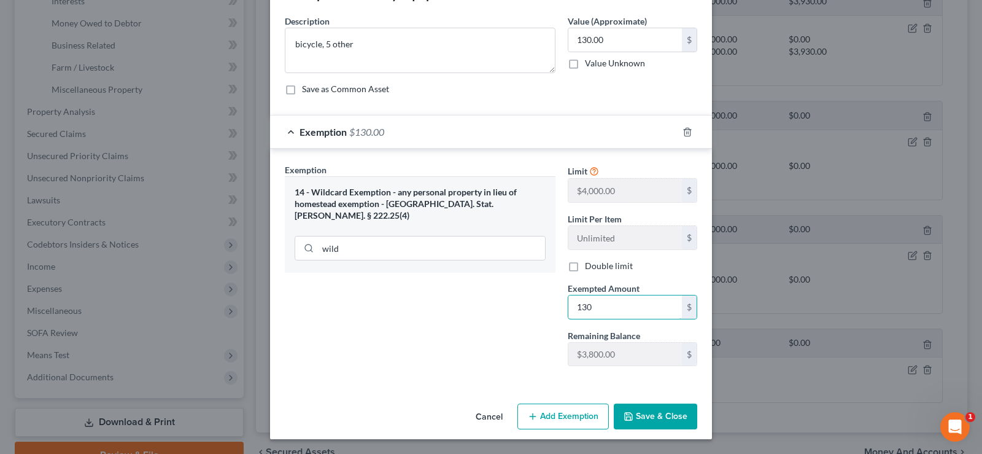
type input "130"
click at [652, 412] on button "Save & Close" at bounding box center [655, 416] width 83 height 26
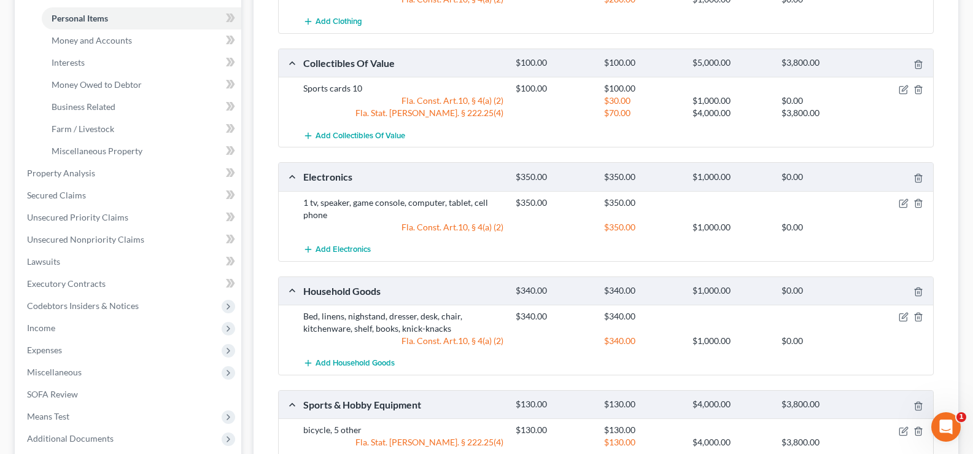
scroll to position [174, 0]
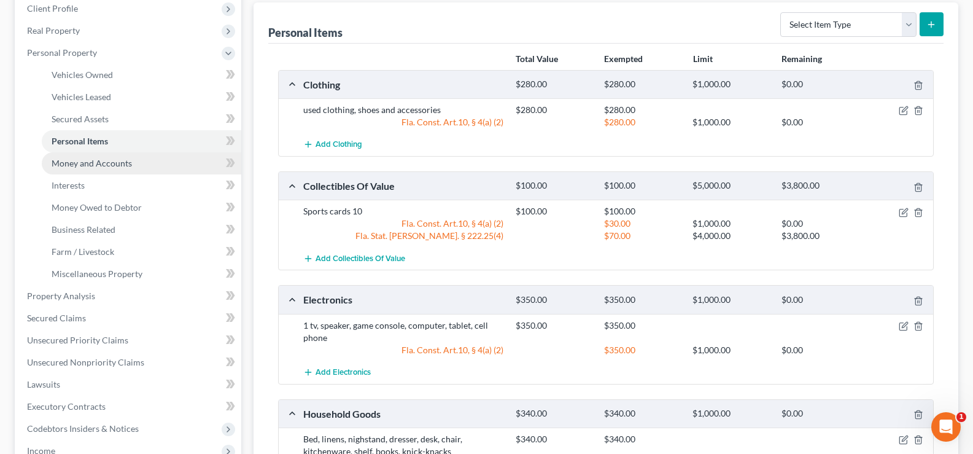
click at [115, 168] on span "Money and Accounts" at bounding box center [92, 163] width 80 height 10
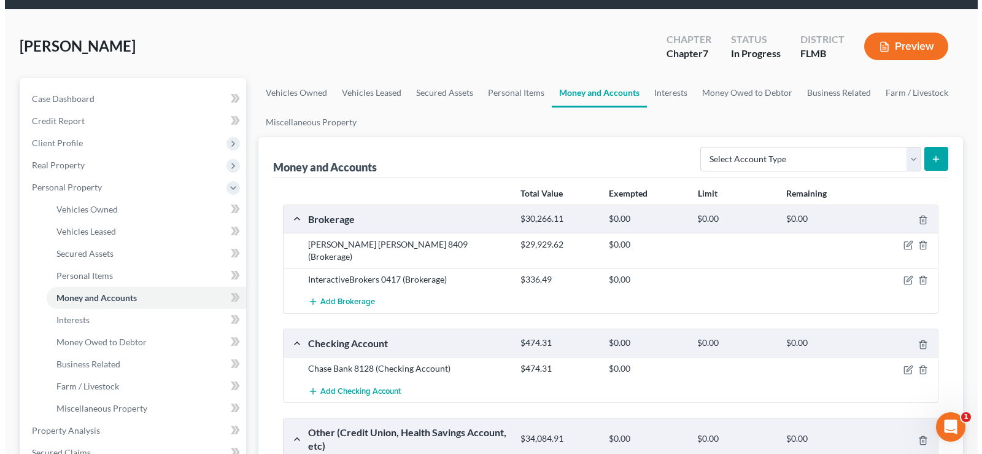
scroll to position [61, 0]
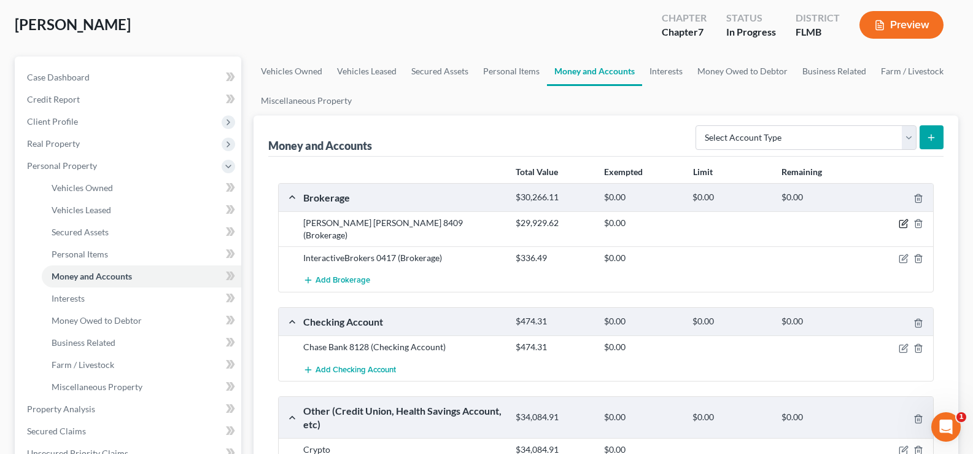
click at [905, 223] on icon "button" at bounding box center [904, 224] width 10 height 10
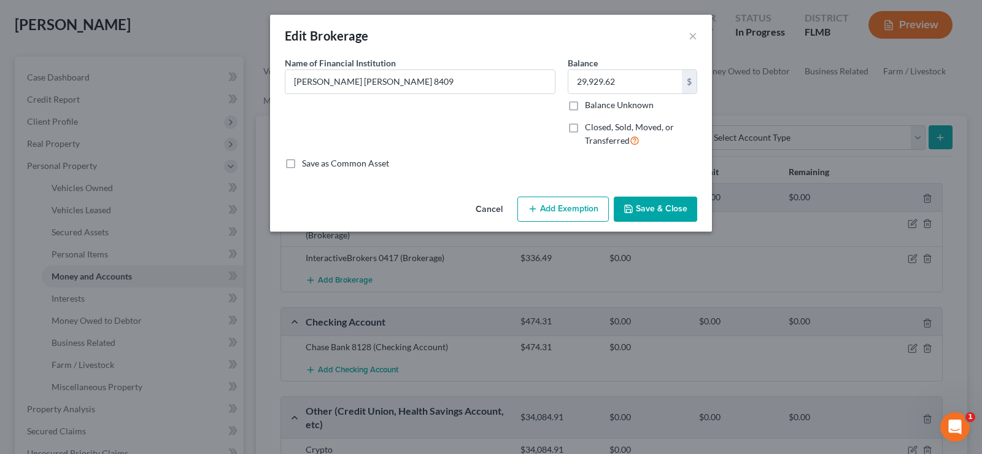
click at [552, 213] on button "Add Exemption" at bounding box center [562, 209] width 91 height 26
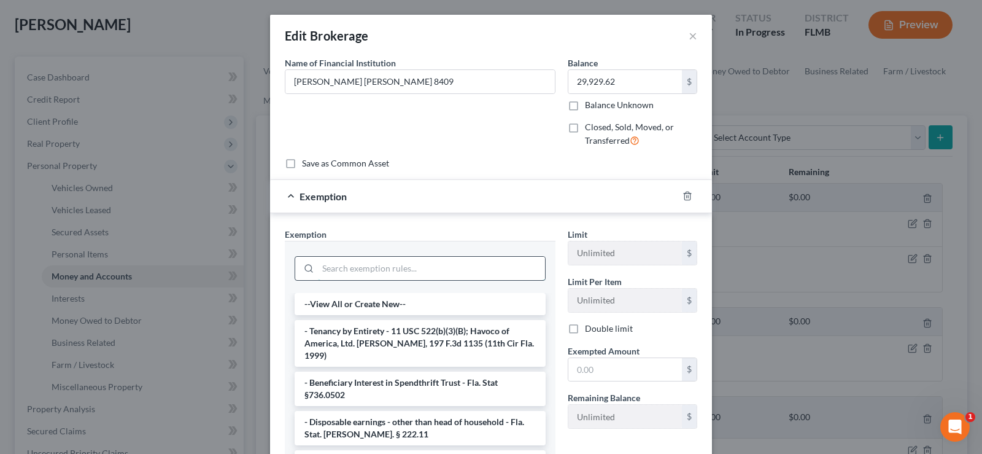
click at [384, 266] on input "search" at bounding box center [431, 268] width 227 height 23
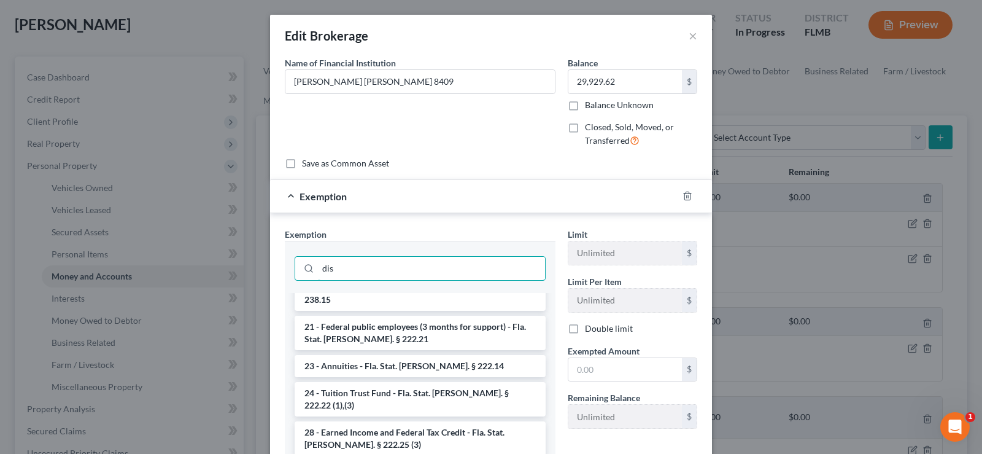
scroll to position [307, 0]
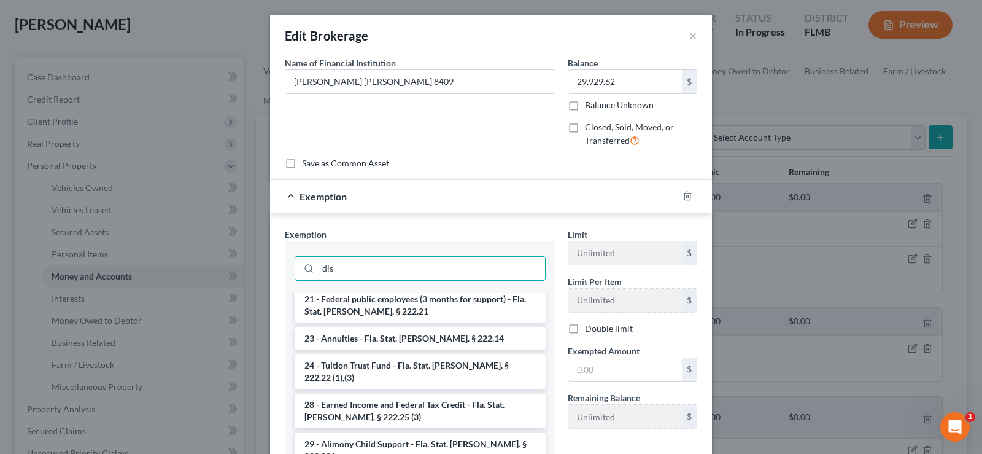
type input "dis"
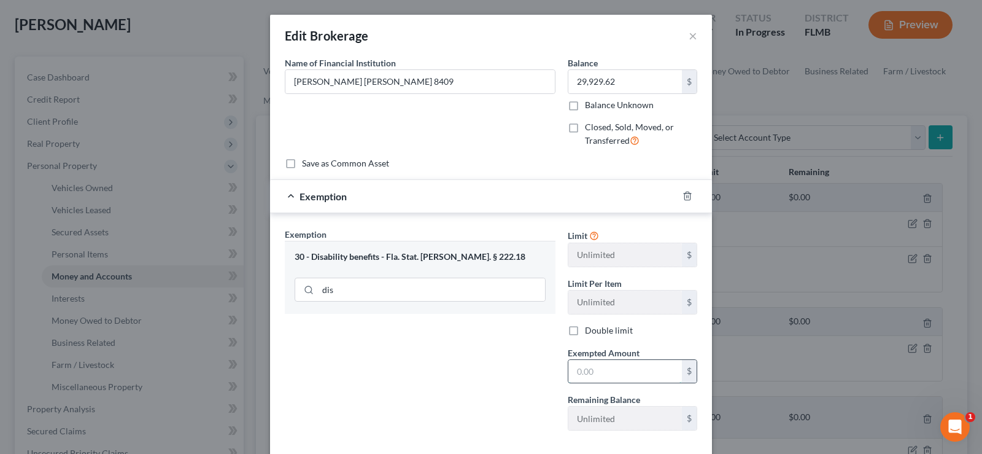
click at [627, 366] on input "text" at bounding box center [625, 371] width 114 height 23
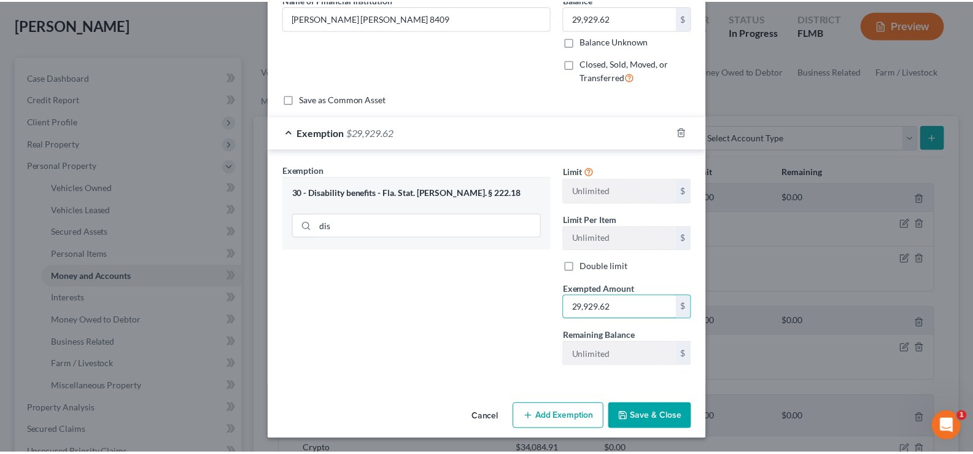
scroll to position [64, 0]
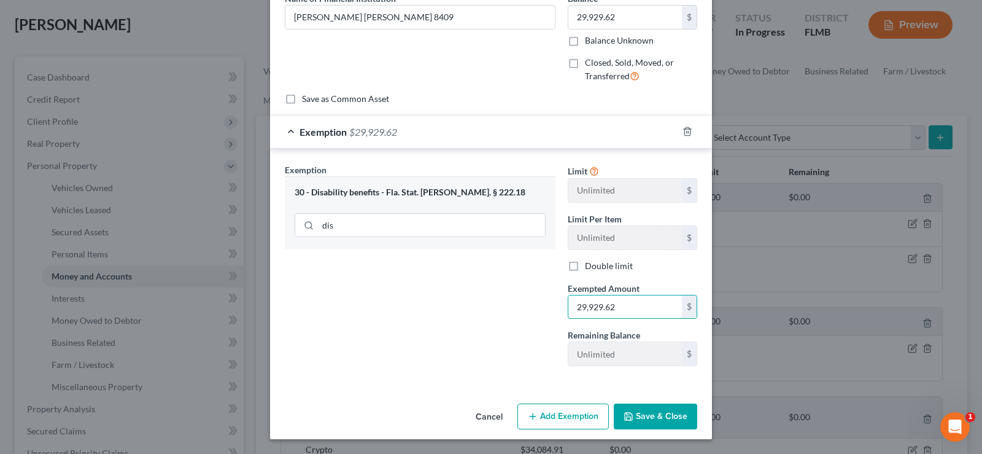
type input "29,929.62"
click at [649, 419] on button "Save & Close" at bounding box center [655, 416] width 83 height 26
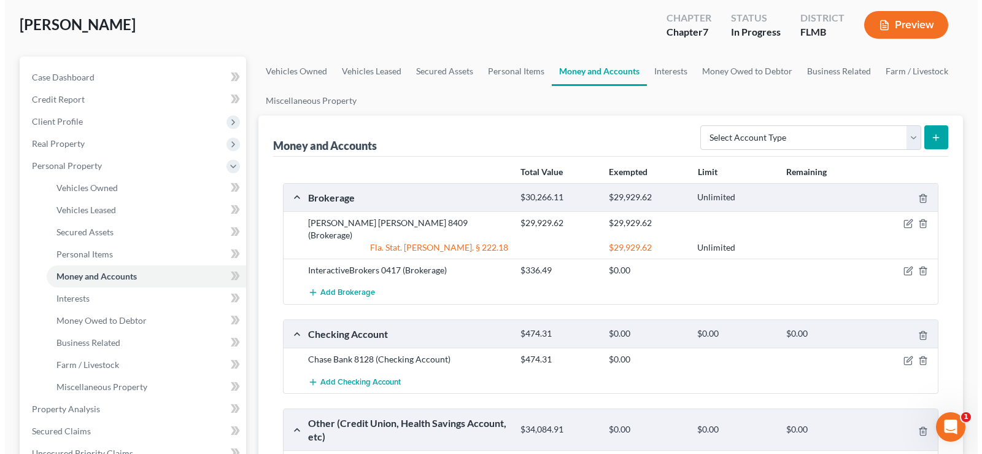
scroll to position [123, 0]
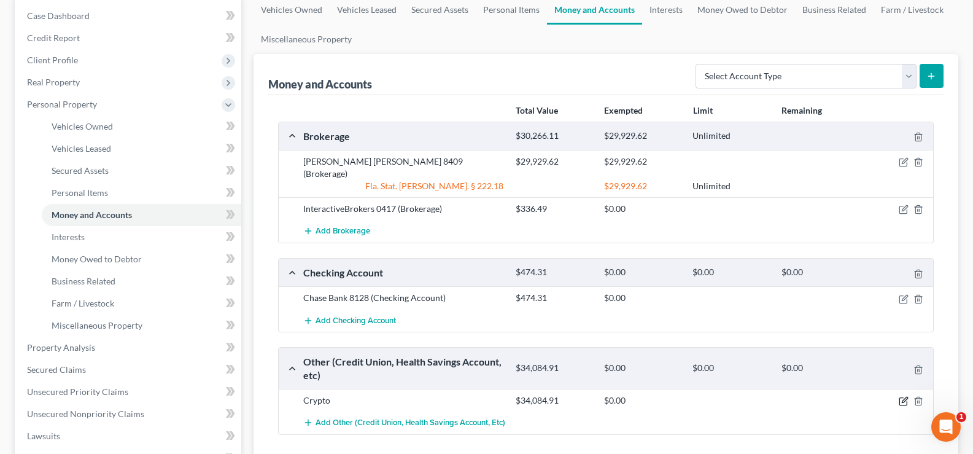
click at [903, 396] on icon "button" at bounding box center [904, 401] width 10 height 10
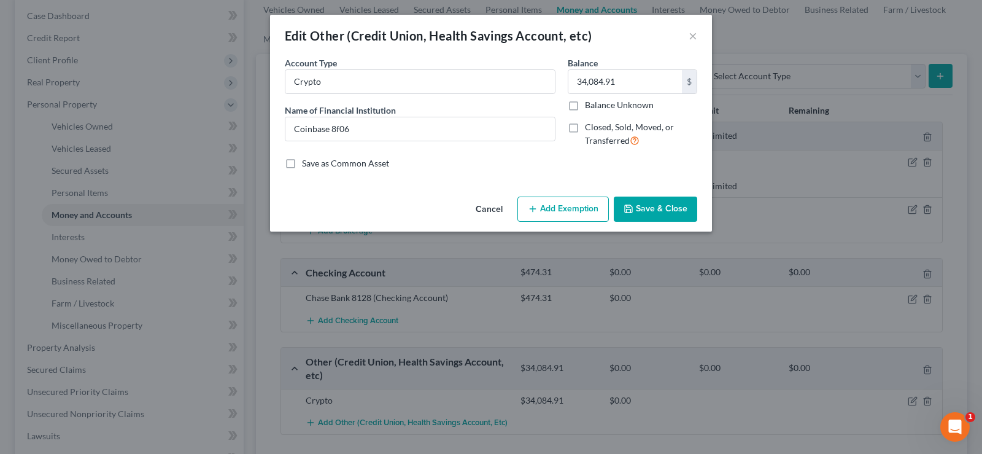
click at [569, 214] on button "Add Exemption" at bounding box center [562, 209] width 91 height 26
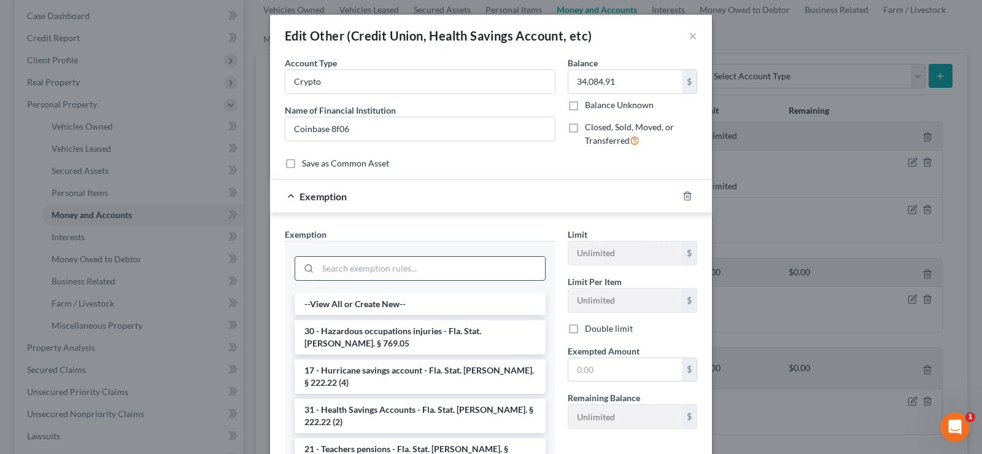
click at [415, 259] on input "search" at bounding box center [431, 268] width 227 height 23
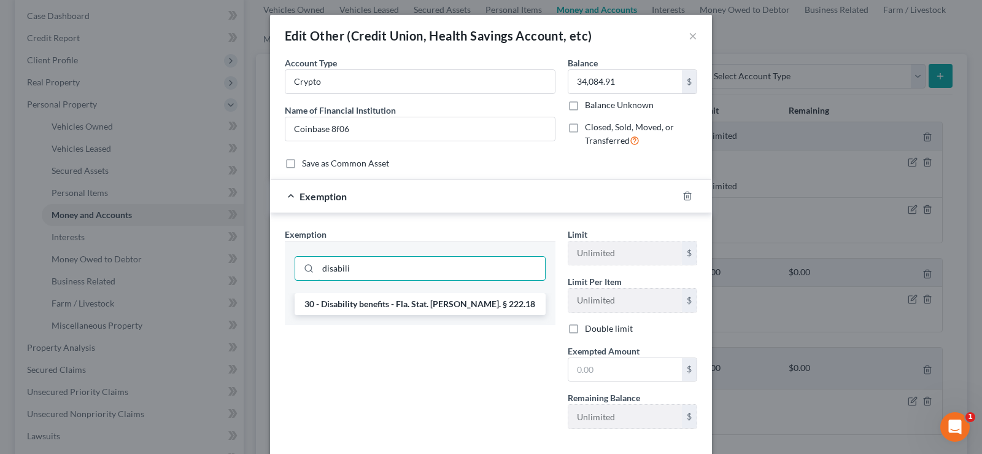
type input "disabili"
click at [465, 305] on li "30 - Disability benefits - Fla. Stat. [PERSON_NAME]. § 222.18" at bounding box center [420, 304] width 251 height 22
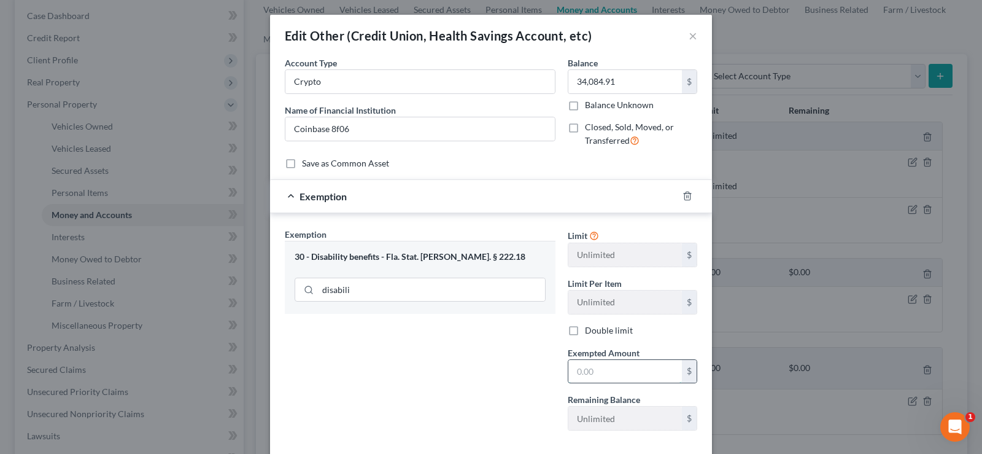
click at [608, 366] on input "text" at bounding box center [625, 371] width 114 height 23
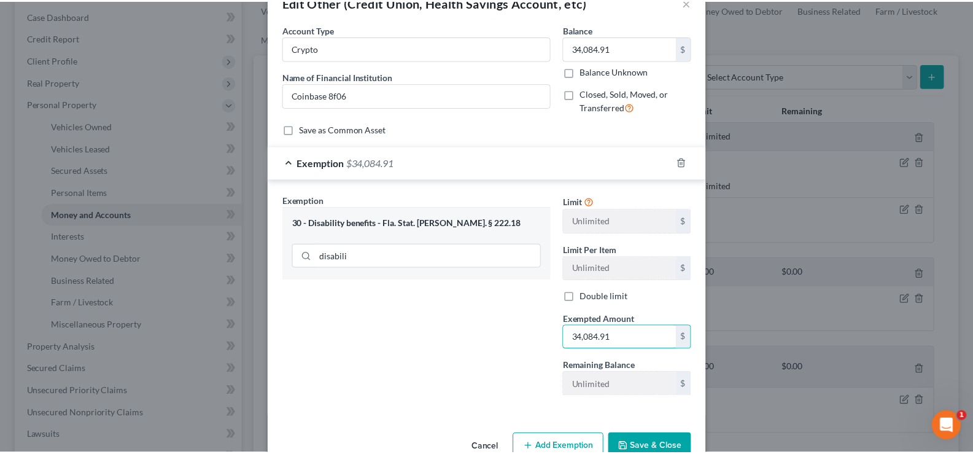
scroll to position [64, 0]
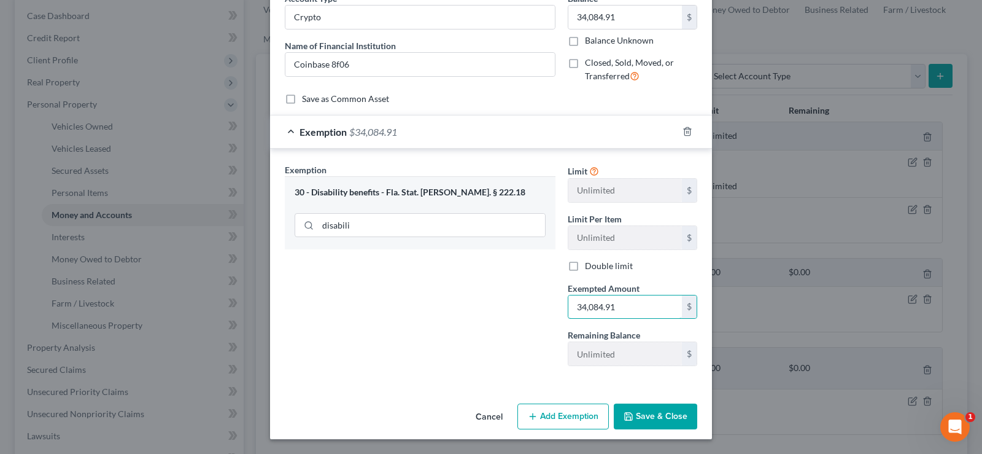
type input "34,084.91"
click at [654, 411] on button "Save & Close" at bounding box center [655, 416] width 83 height 26
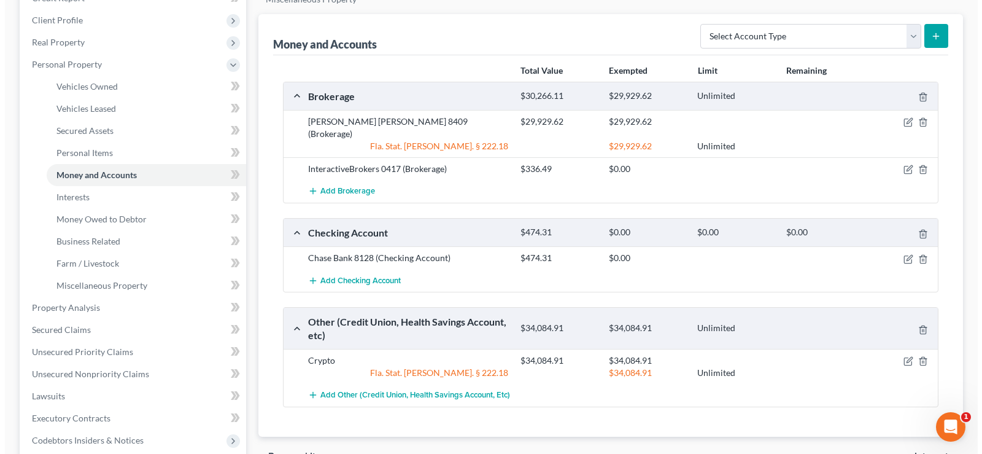
scroll to position [184, 0]
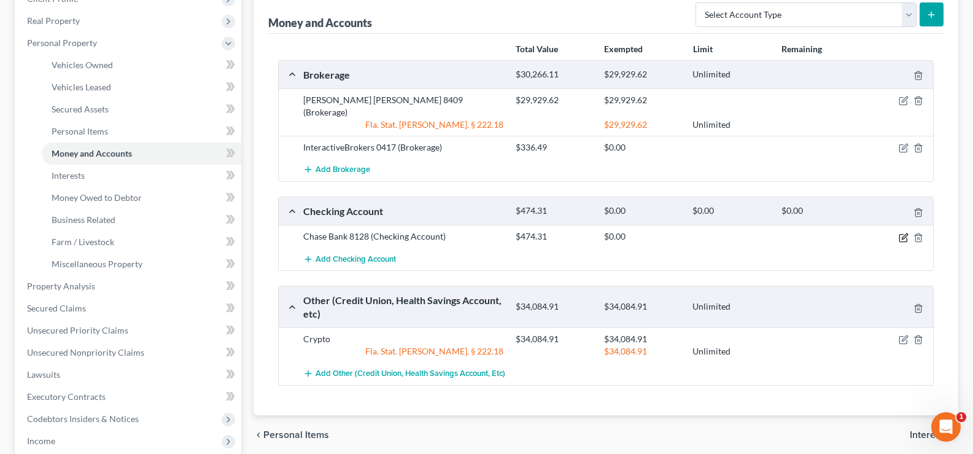
click at [902, 233] on icon "button" at bounding box center [904, 238] width 10 height 10
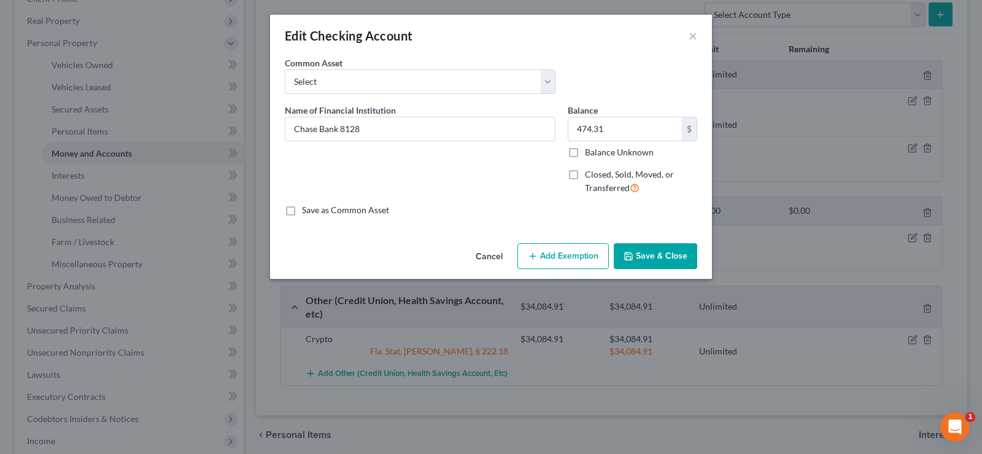
click at [555, 257] on button "Add Exemption" at bounding box center [562, 256] width 91 height 26
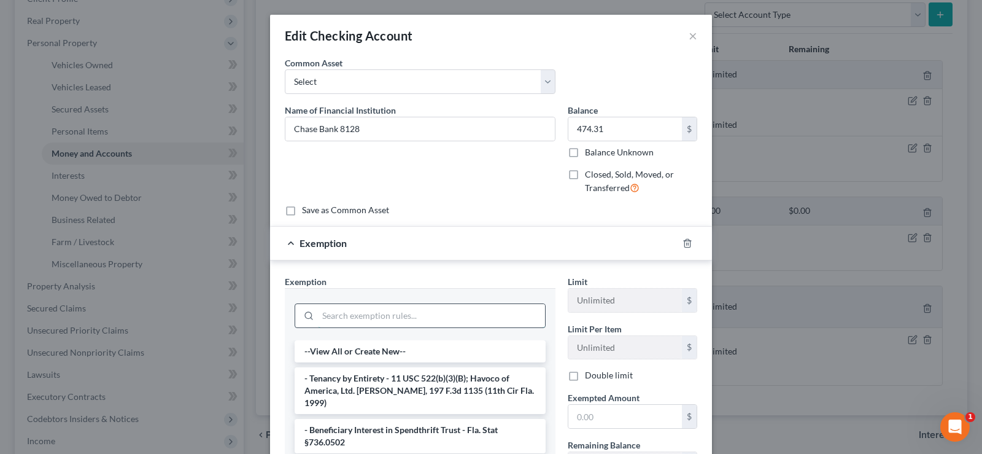
click at [385, 320] on input "search" at bounding box center [431, 315] width 227 height 23
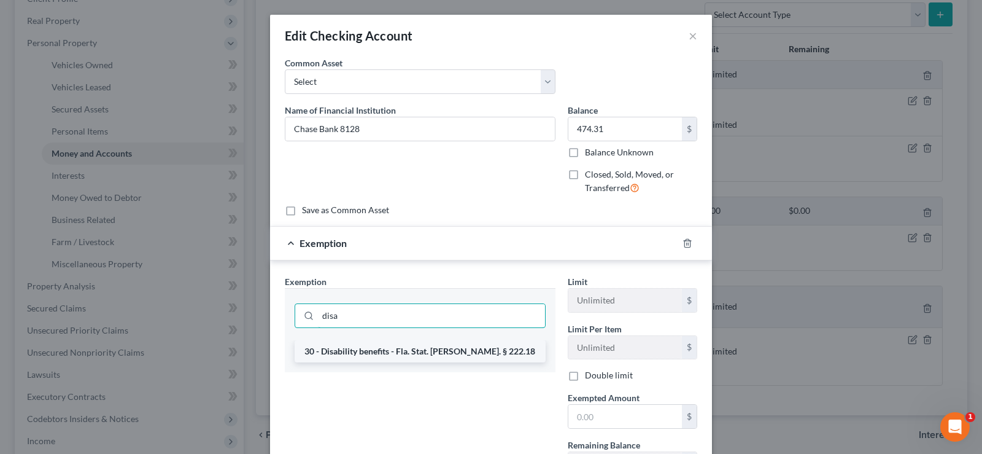
type input "disa"
click at [426, 352] on li "30 - Disability benefits - Fla. Stat. [PERSON_NAME]. § 222.18" at bounding box center [420, 351] width 251 height 22
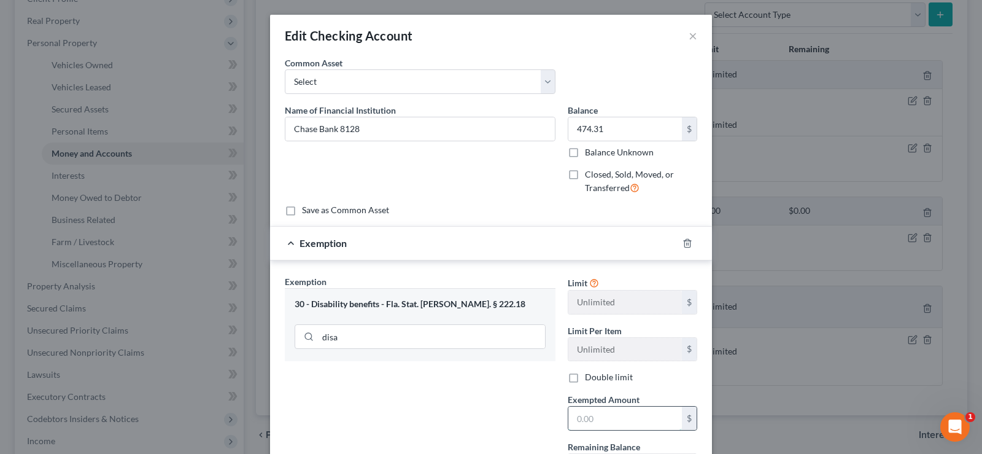
click at [613, 420] on input "text" at bounding box center [625, 417] width 114 height 23
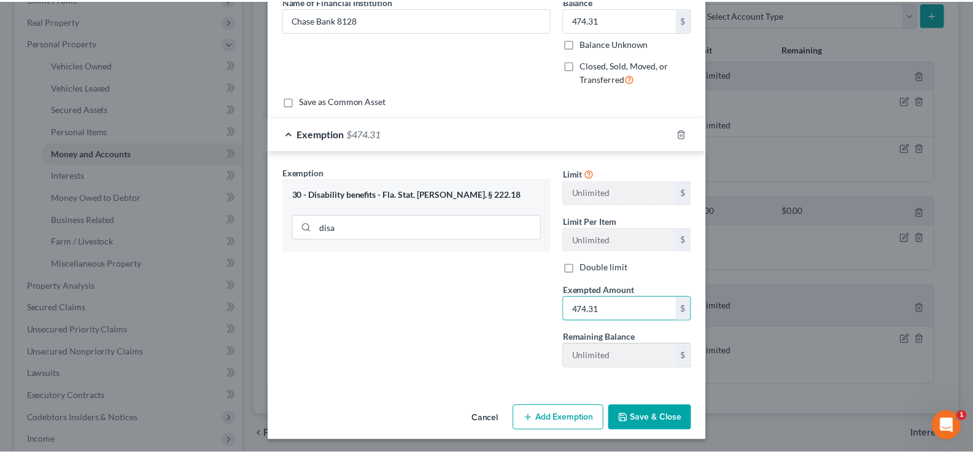
scroll to position [111, 0]
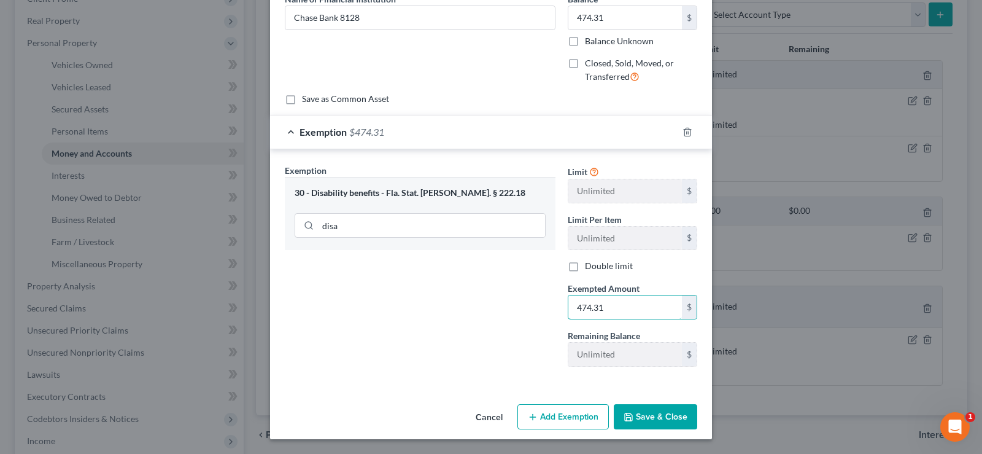
type input "474.31"
click at [659, 417] on button "Save & Close" at bounding box center [655, 417] width 83 height 26
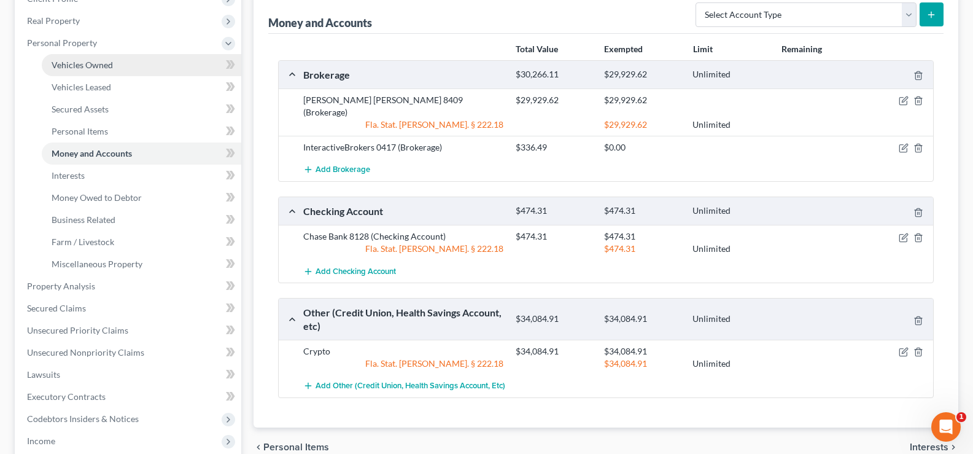
click at [101, 64] on span "Vehicles Owned" at bounding box center [82, 65] width 61 height 10
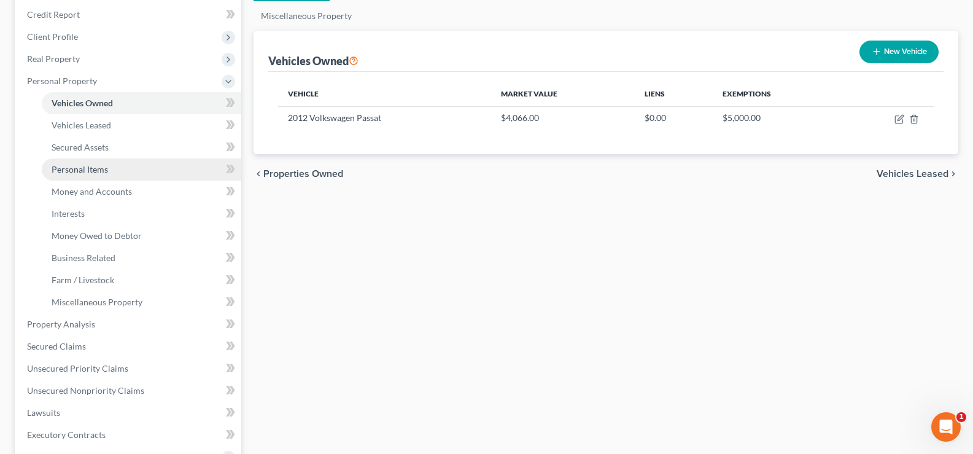
scroll to position [184, 0]
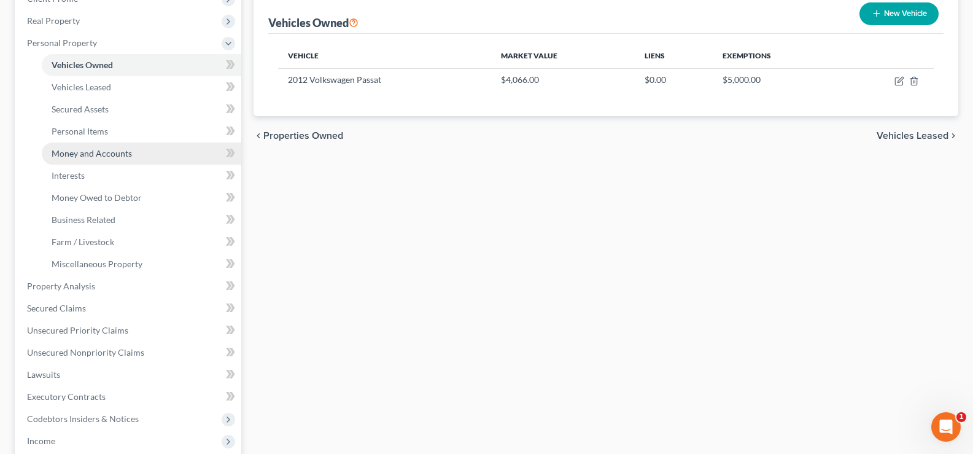
click at [118, 155] on span "Money and Accounts" at bounding box center [92, 153] width 80 height 10
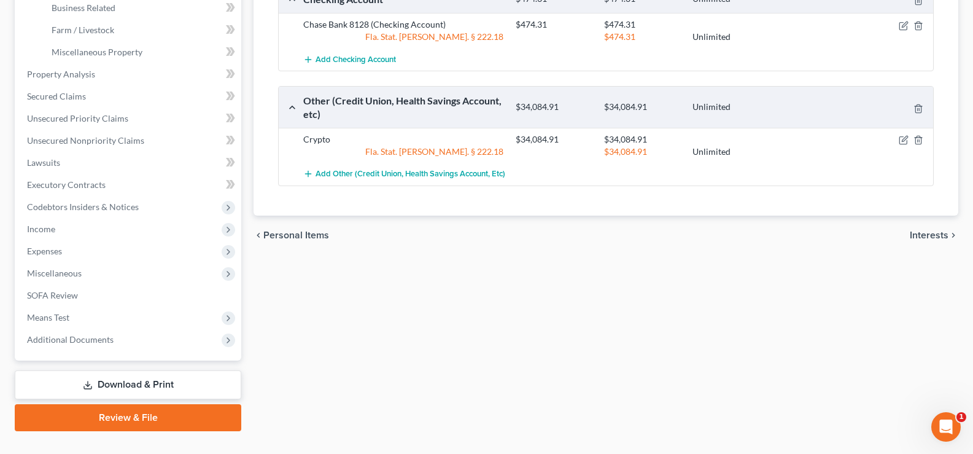
scroll to position [420, 0]
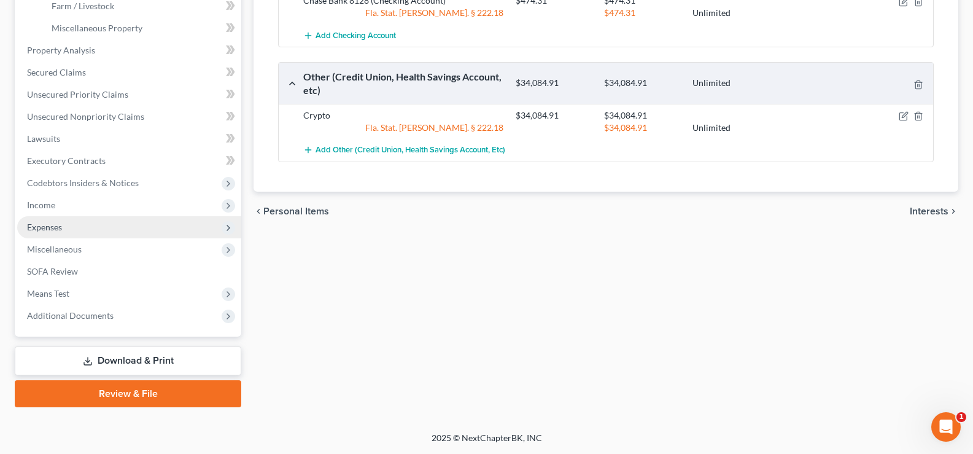
click at [106, 232] on span "Expenses" at bounding box center [129, 227] width 224 height 22
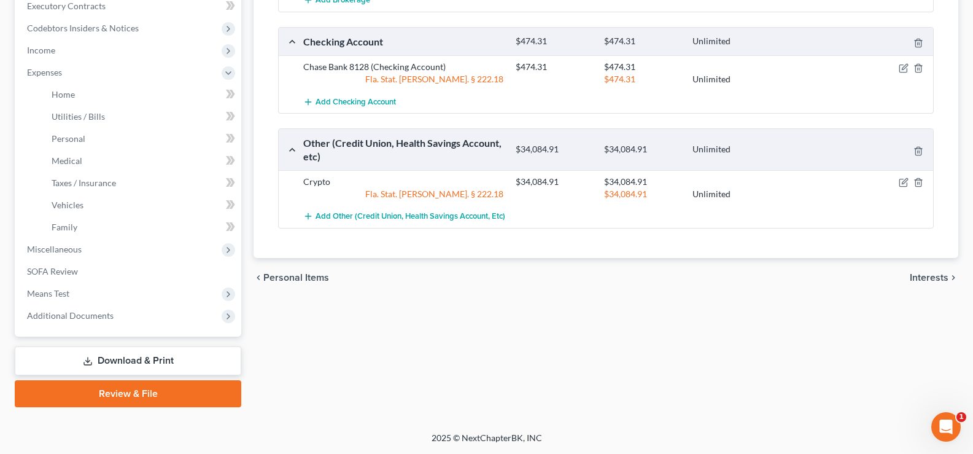
scroll to position [354, 0]
click at [94, 56] on span "Income" at bounding box center [129, 50] width 224 height 22
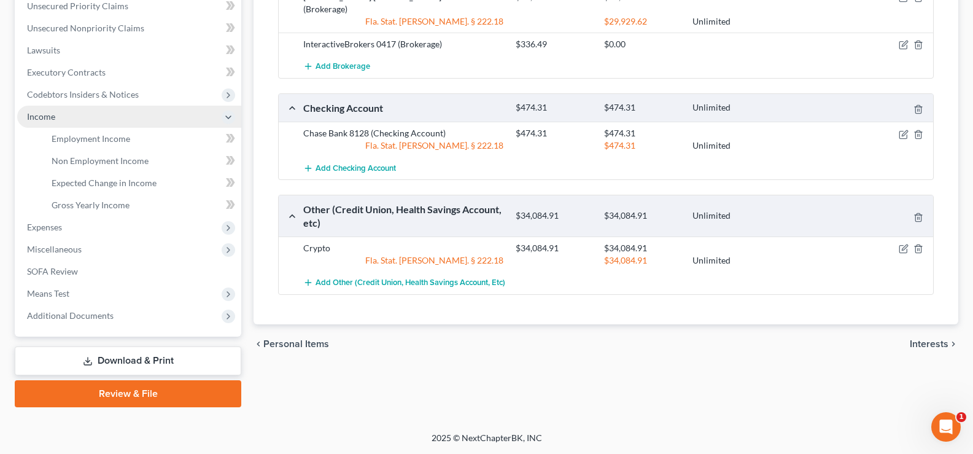
scroll to position [287, 0]
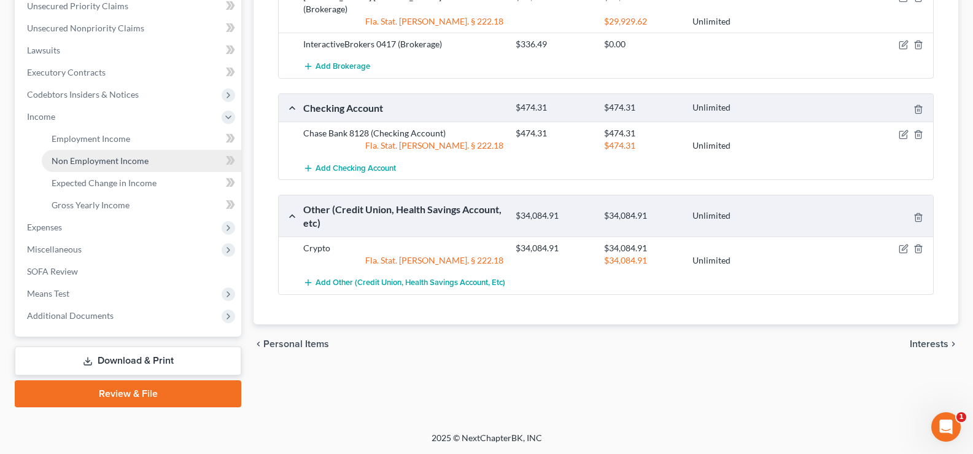
click at [137, 166] on link "Non Employment Income" at bounding box center [141, 161] width 199 height 22
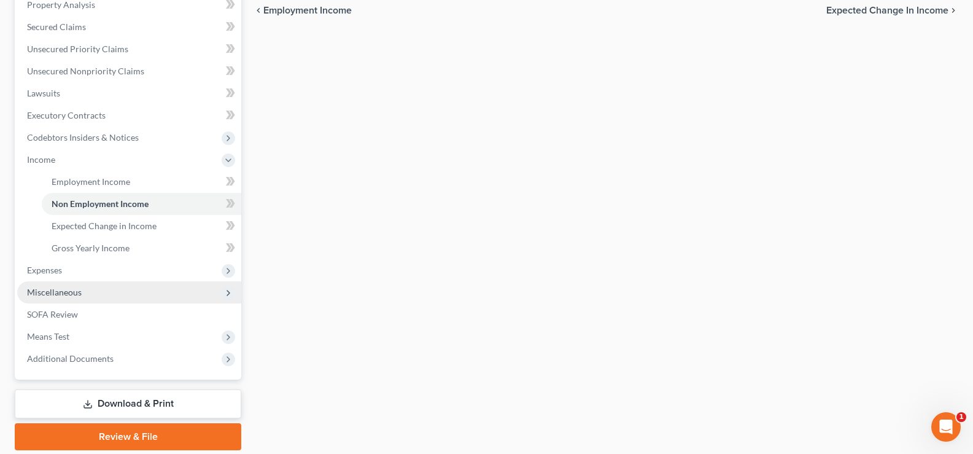
scroll to position [246, 0]
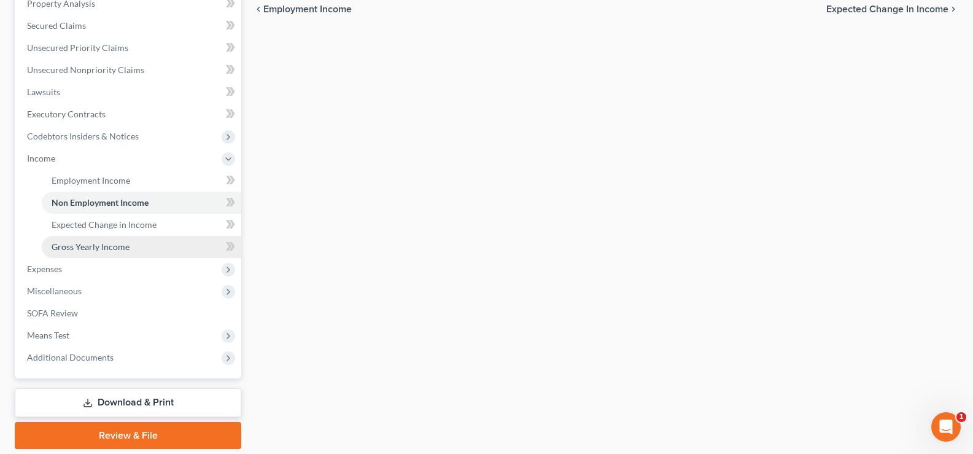
click at [114, 255] on link "Gross Yearly Income" at bounding box center [141, 247] width 199 height 22
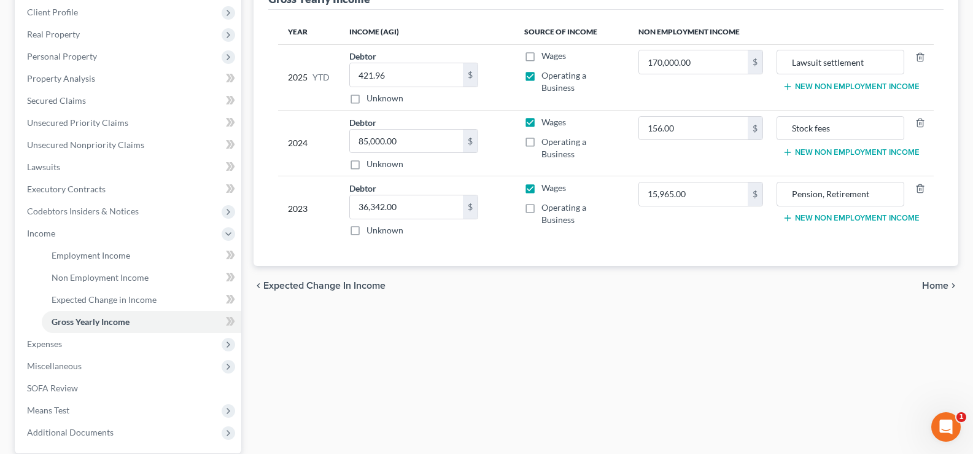
scroll to position [184, 0]
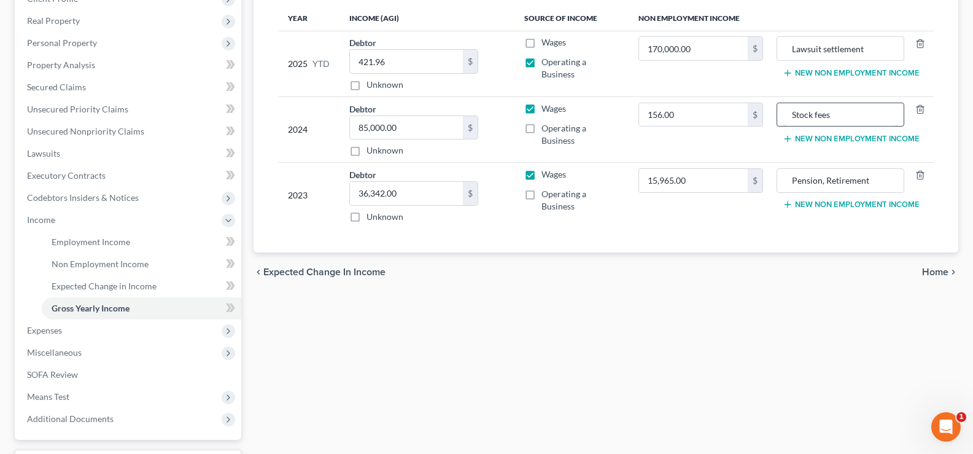
click at [847, 115] on input "Stock fees" at bounding box center [840, 114] width 114 height 23
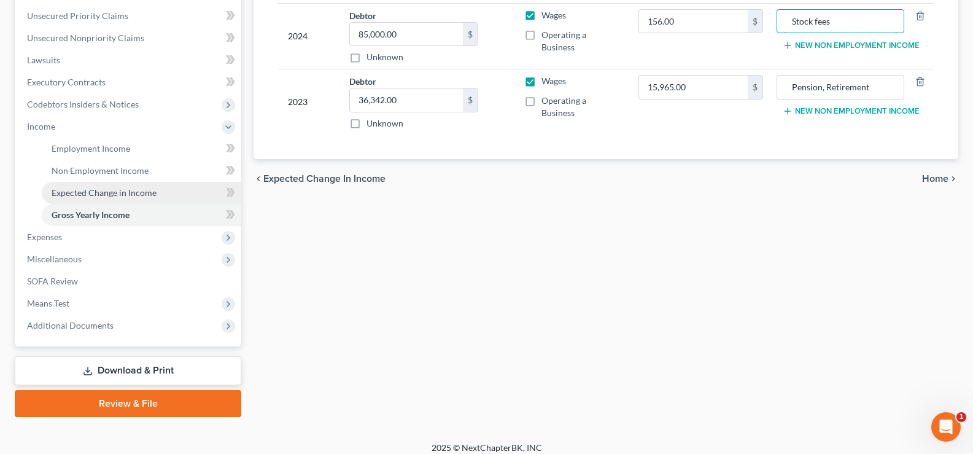
scroll to position [287, 0]
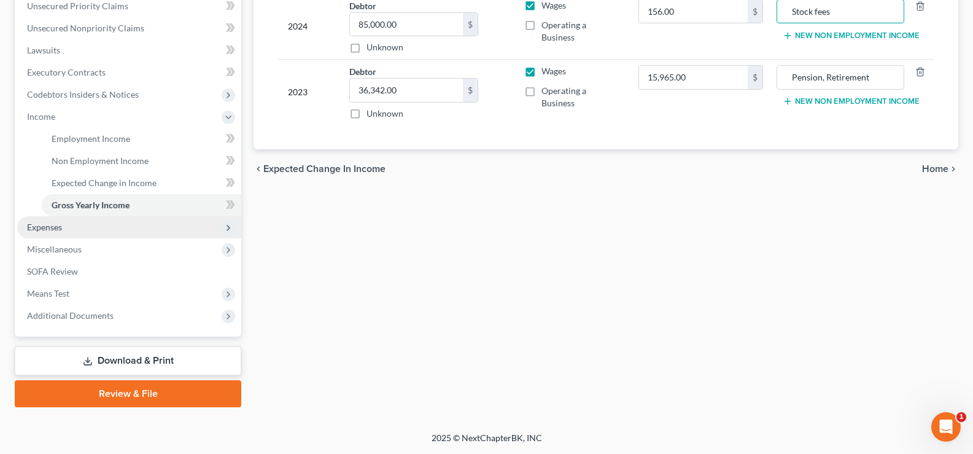
click at [67, 234] on span "Expenses" at bounding box center [129, 227] width 224 height 22
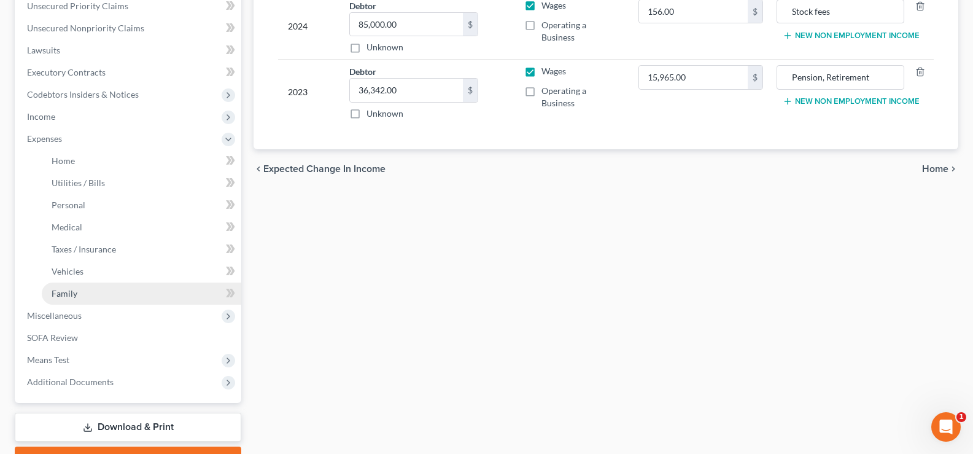
click at [81, 293] on link "Family" at bounding box center [141, 293] width 199 height 22
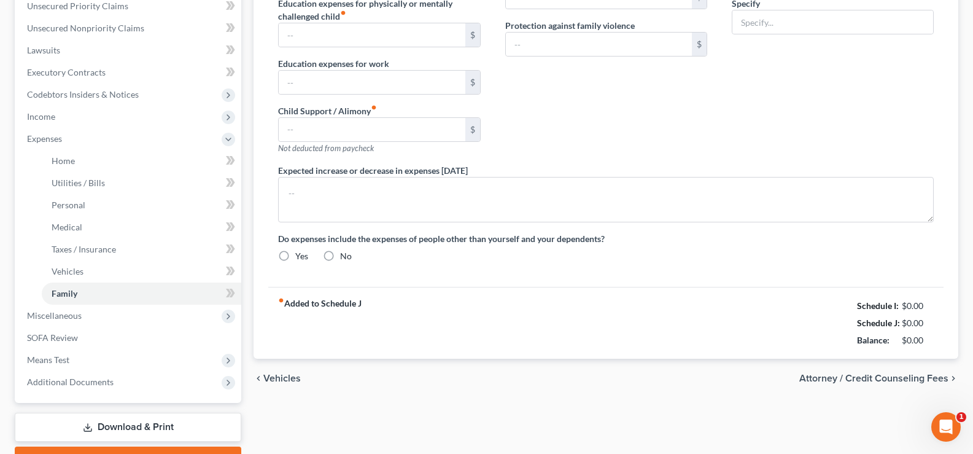
scroll to position [81, 0]
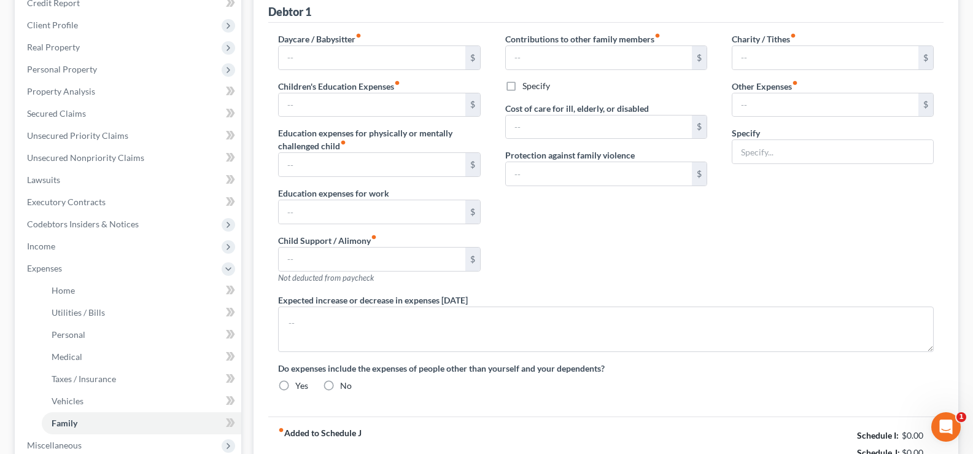
type input "0.00"
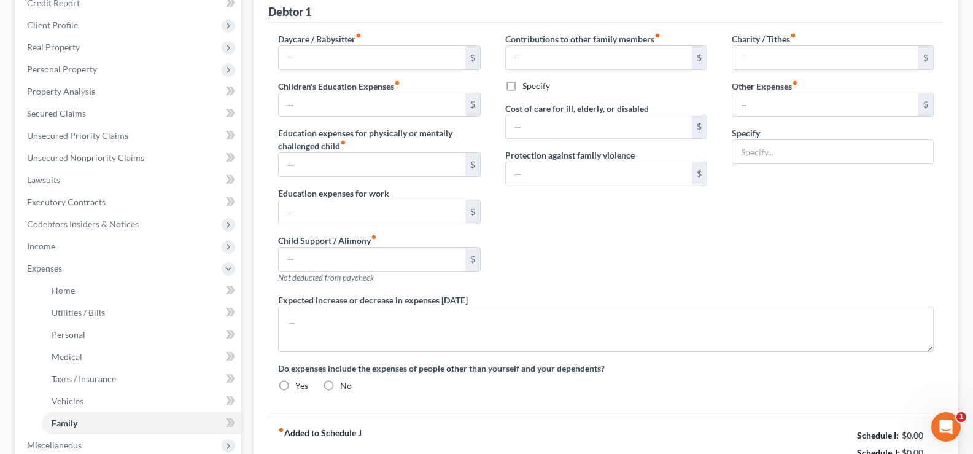
type input "0.00"
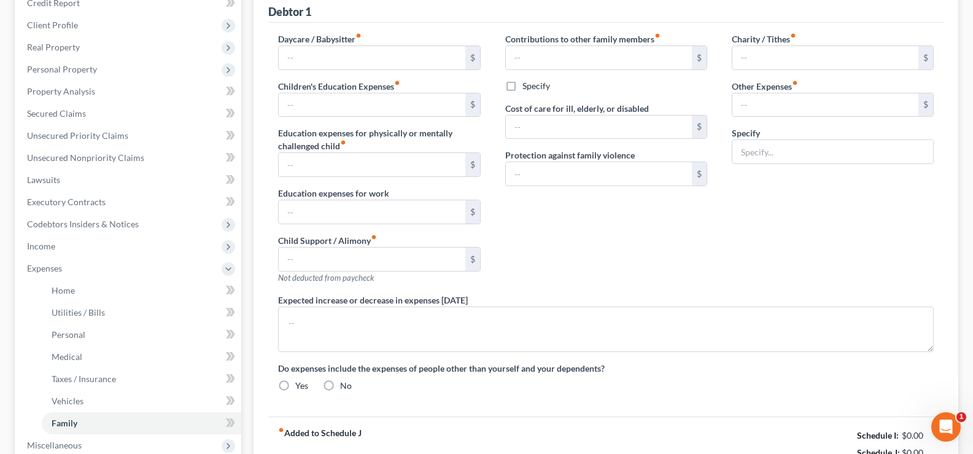
radio input "true"
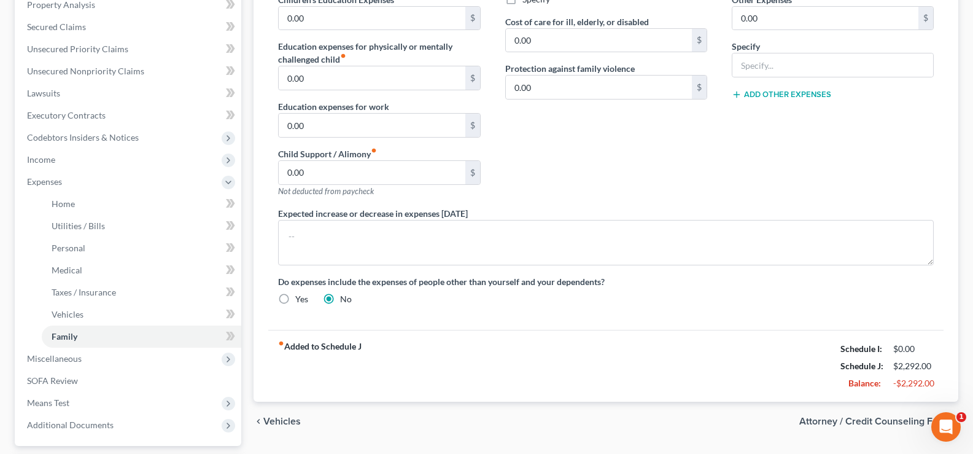
scroll to position [246, 0]
click at [96, 162] on span "Income" at bounding box center [129, 158] width 224 height 22
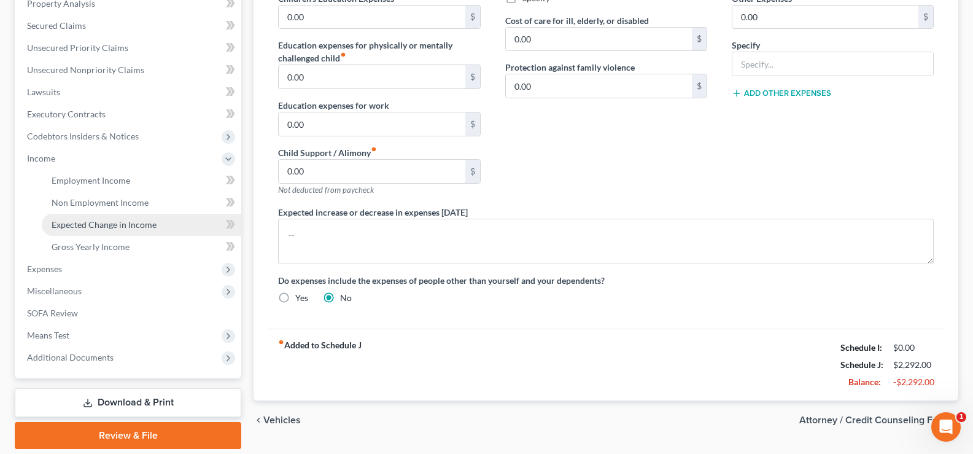
click at [110, 226] on span "Expected Change in Income" at bounding box center [104, 224] width 105 height 10
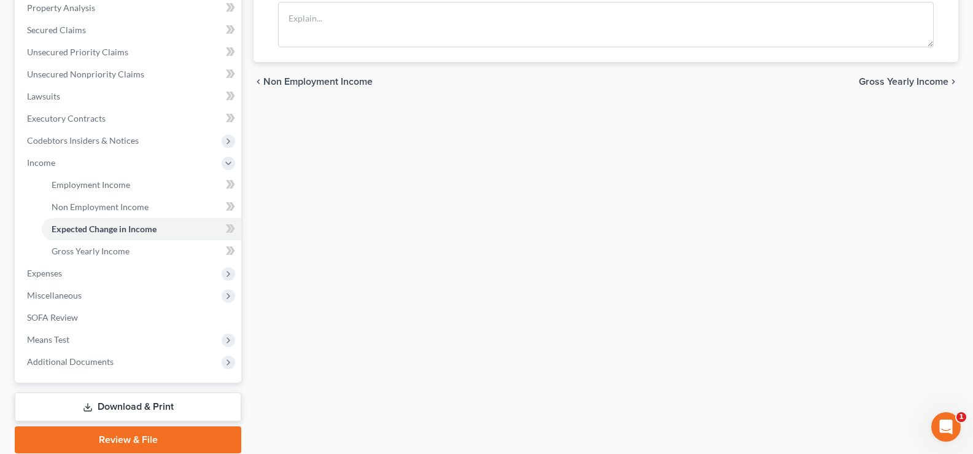
scroll to position [246, 0]
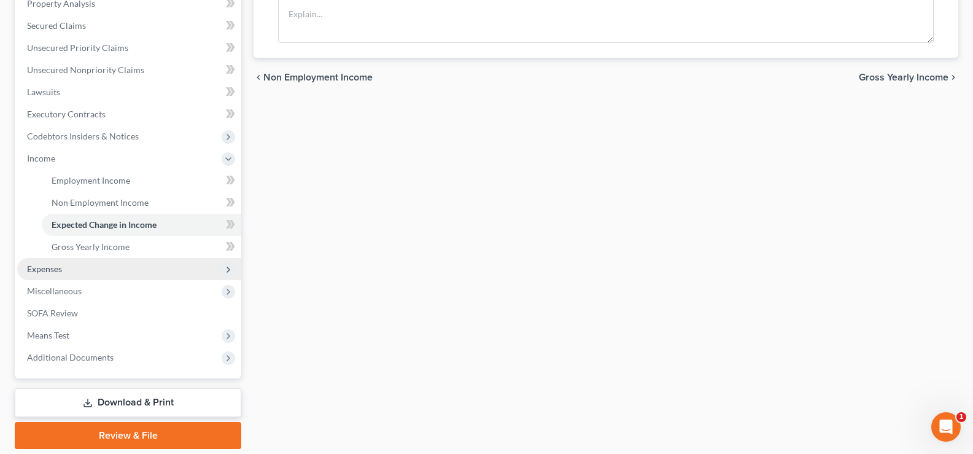
click at [97, 268] on span "Expenses" at bounding box center [129, 269] width 224 height 22
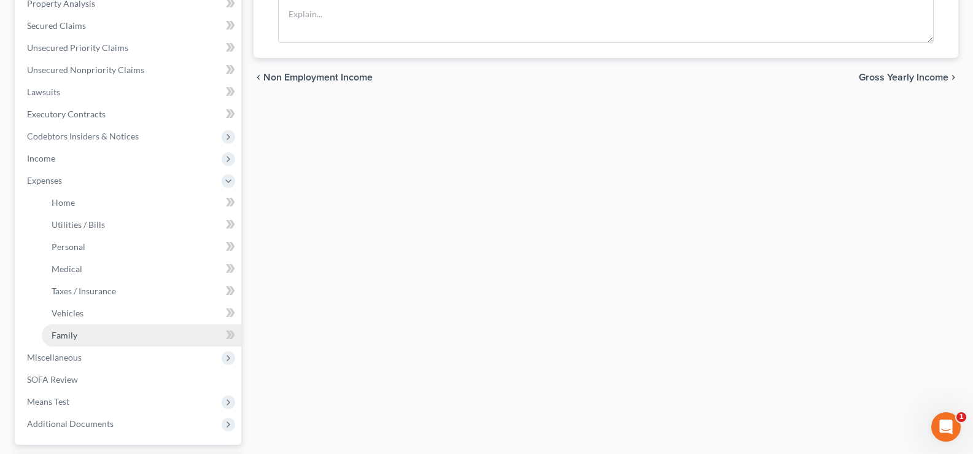
click at [87, 331] on link "Family" at bounding box center [141, 335] width 199 height 22
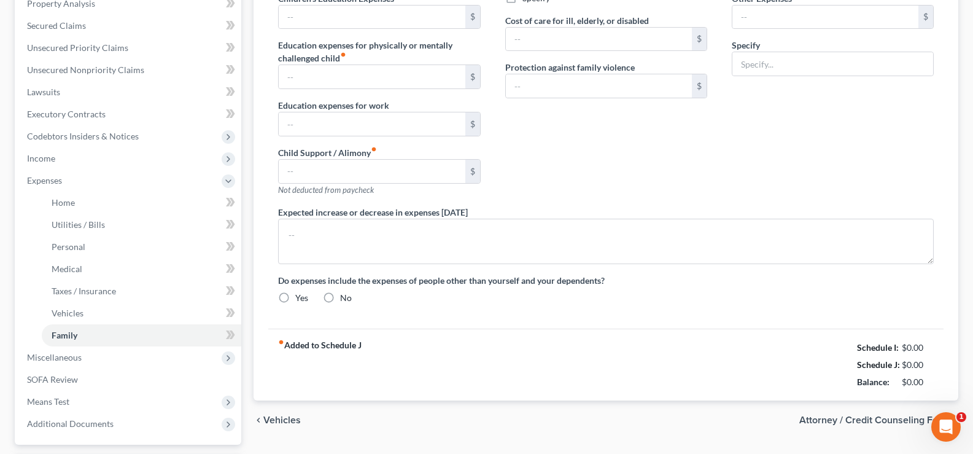
type input "0.00"
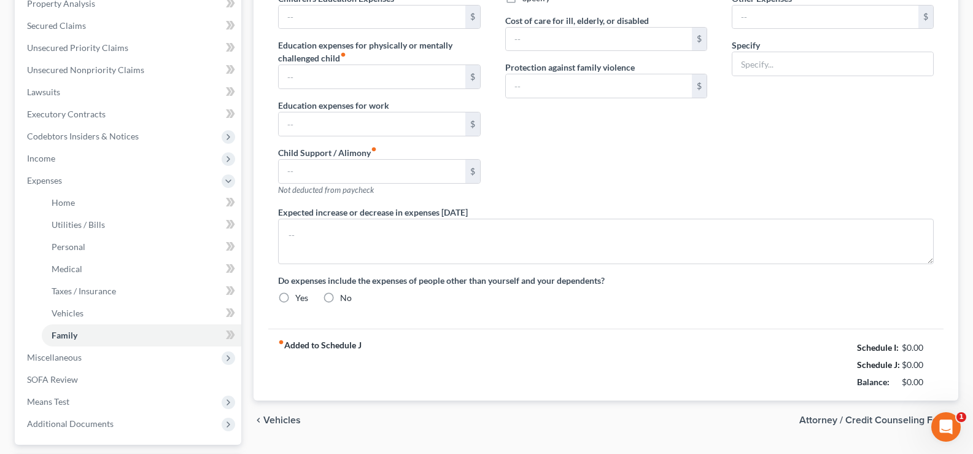
type input "0.00"
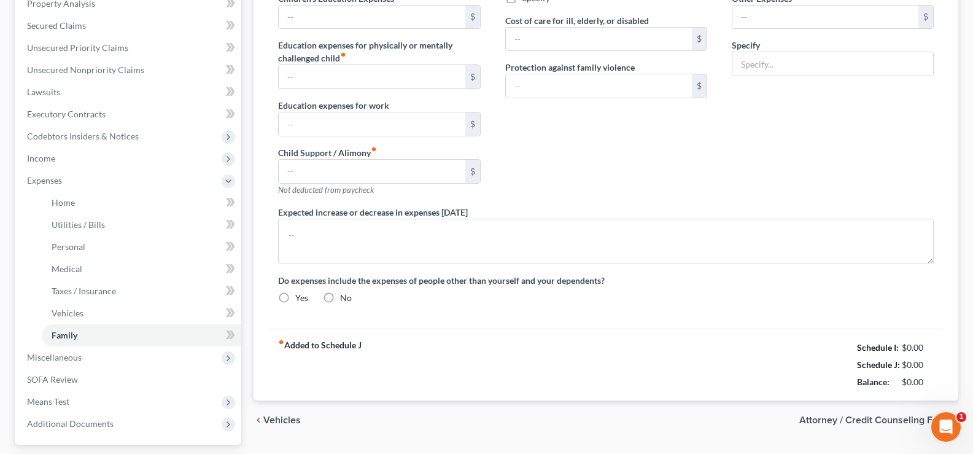
radio input "true"
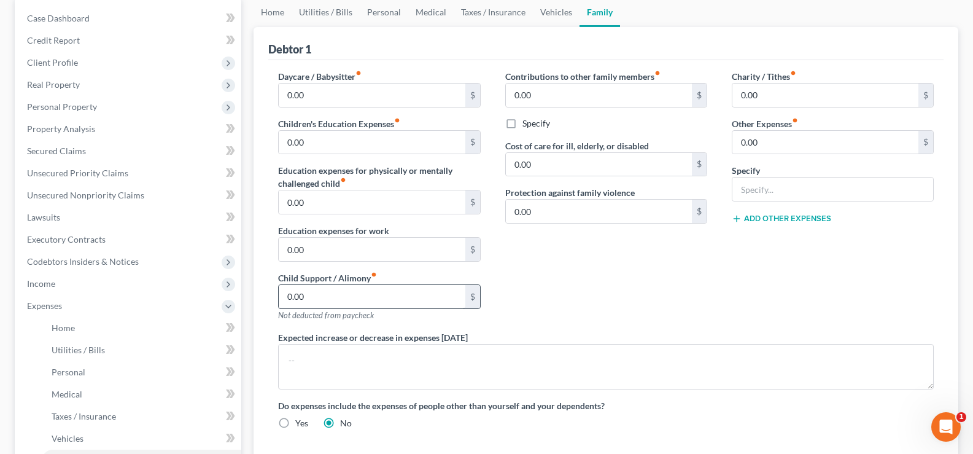
scroll to position [123, 0]
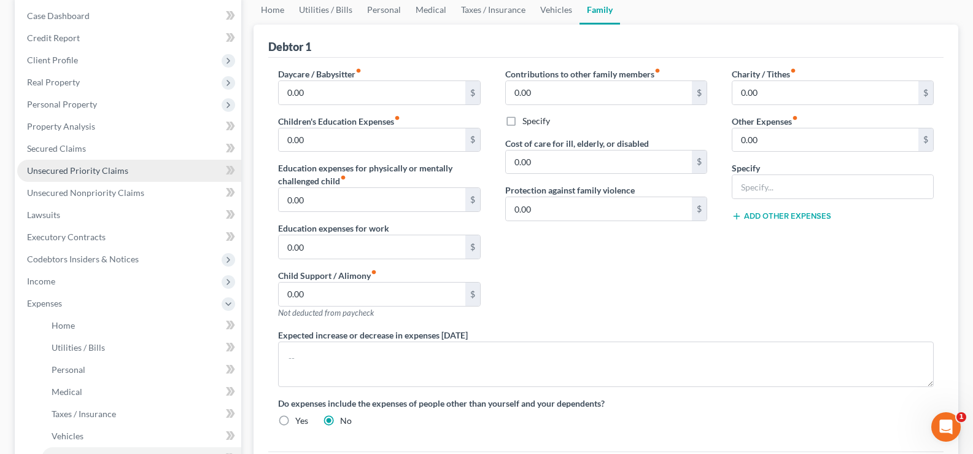
click at [100, 174] on span "Unsecured Priority Claims" at bounding box center [77, 170] width 101 height 10
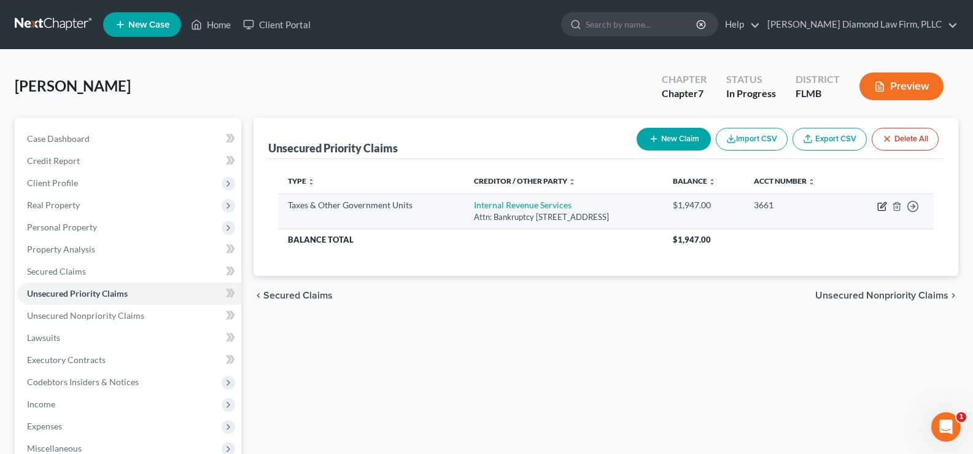
click at [881, 205] on icon "button" at bounding box center [883, 205] width 6 height 6
select select "0"
select select "39"
select select "0"
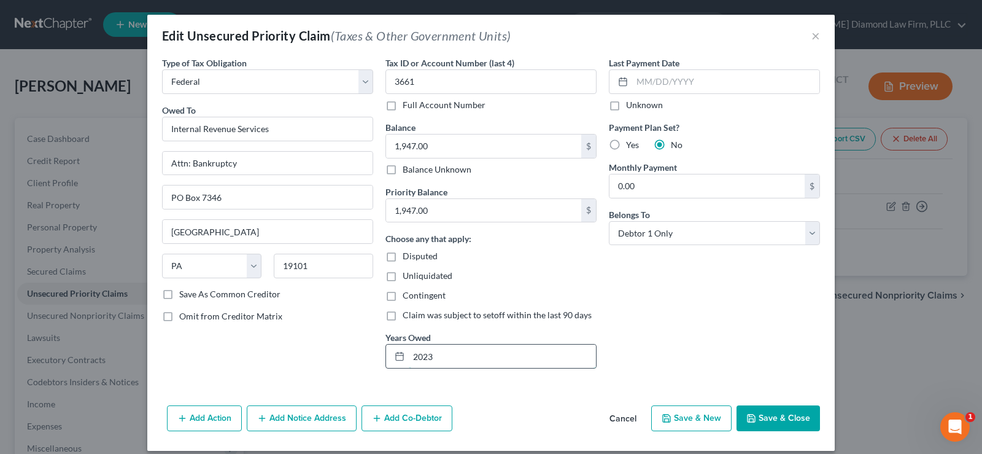
click at [465, 355] on input "2023" at bounding box center [502, 355] width 187 height 23
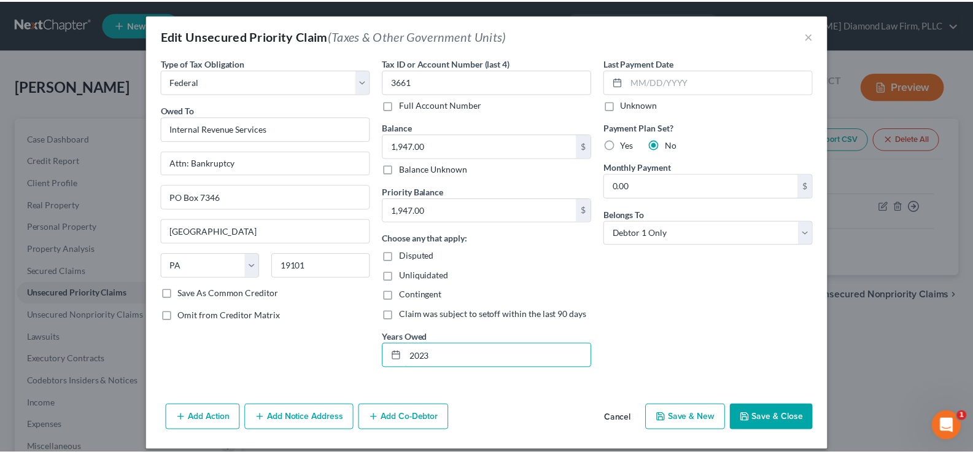
scroll to position [12, 0]
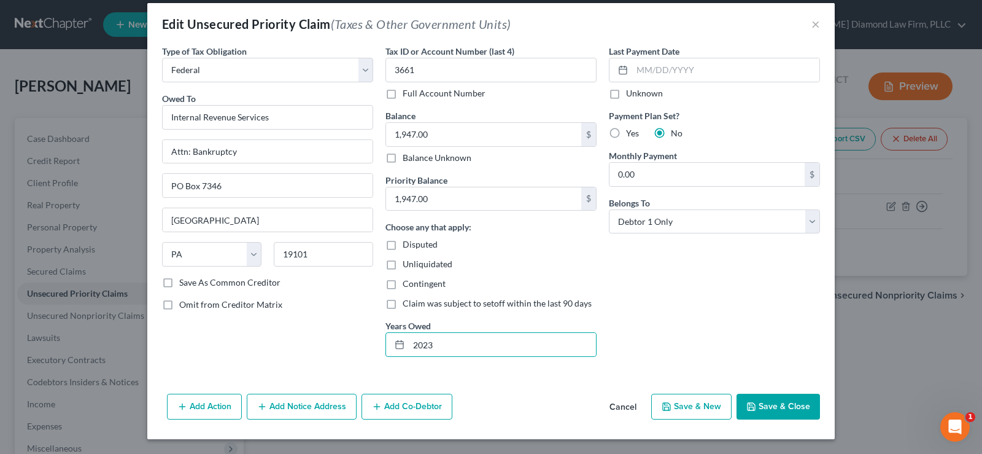
click at [795, 405] on button "Save & Close" at bounding box center [778, 406] width 83 height 26
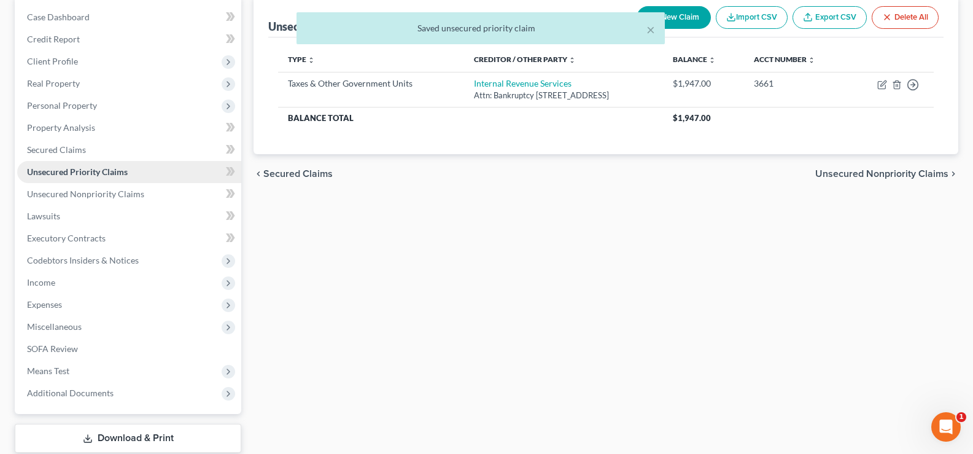
scroll to position [123, 0]
click at [99, 306] on span "Expenses" at bounding box center [129, 303] width 224 height 22
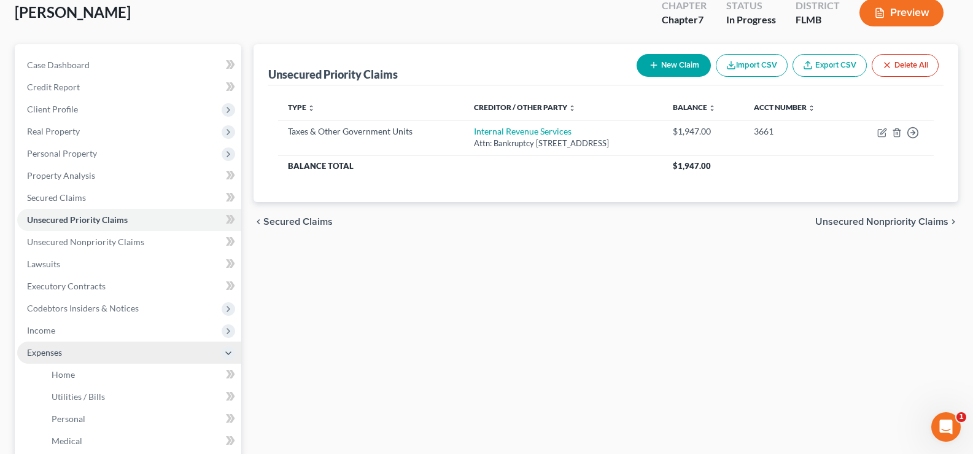
scroll to position [61, 0]
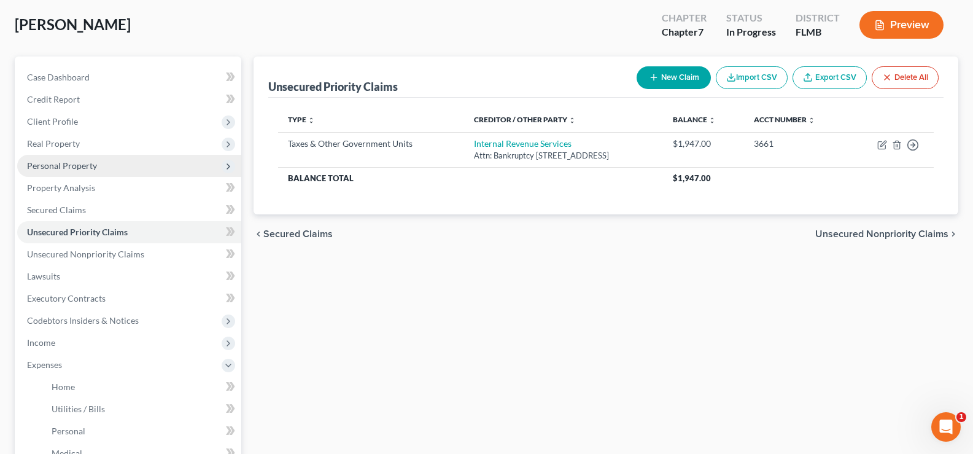
click at [102, 171] on span "Personal Property" at bounding box center [129, 166] width 224 height 22
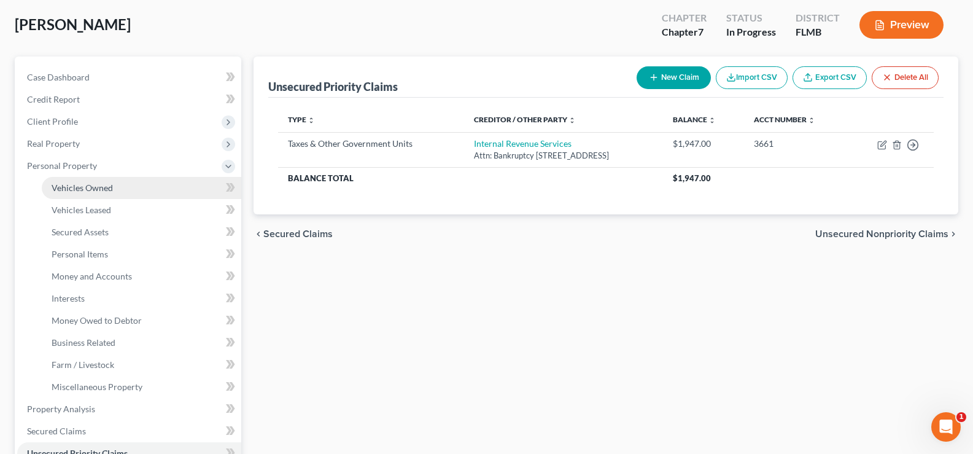
click at [102, 184] on span "Vehicles Owned" at bounding box center [82, 187] width 61 height 10
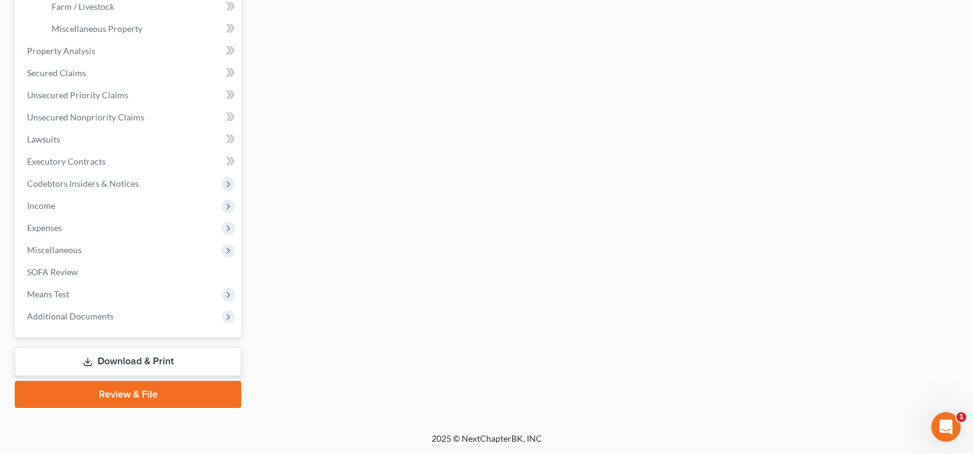
scroll to position [420, 0]
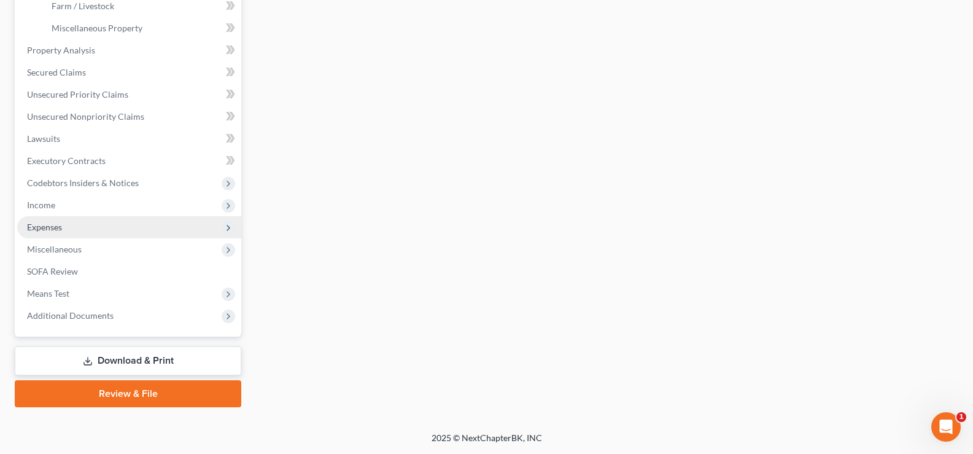
click at [122, 226] on span "Expenses" at bounding box center [129, 227] width 224 height 22
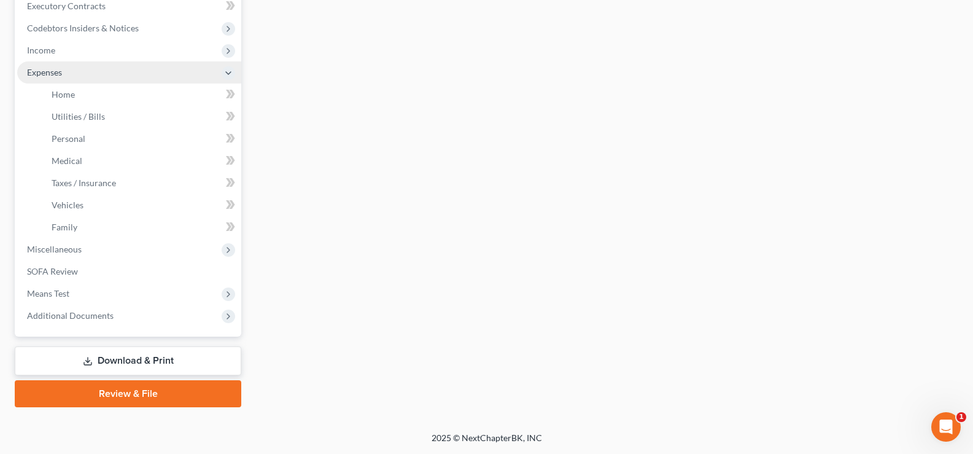
scroll to position [354, 0]
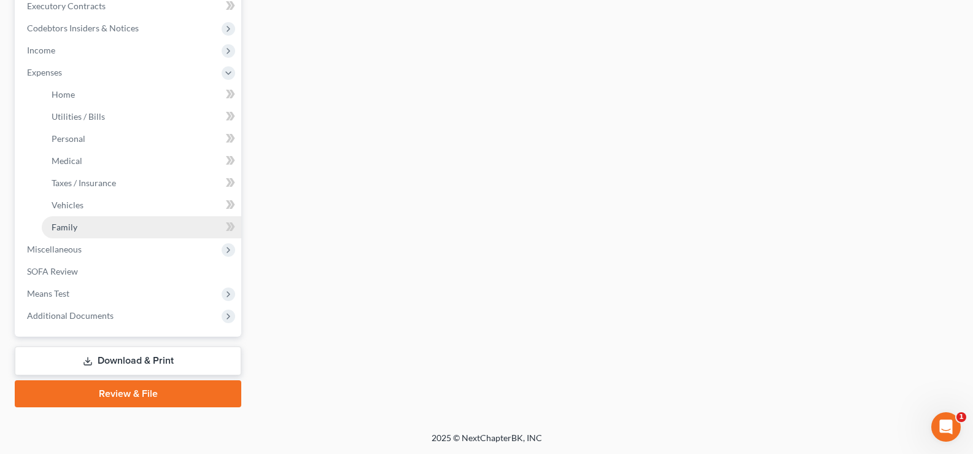
click at [120, 222] on link "Family" at bounding box center [141, 227] width 199 height 22
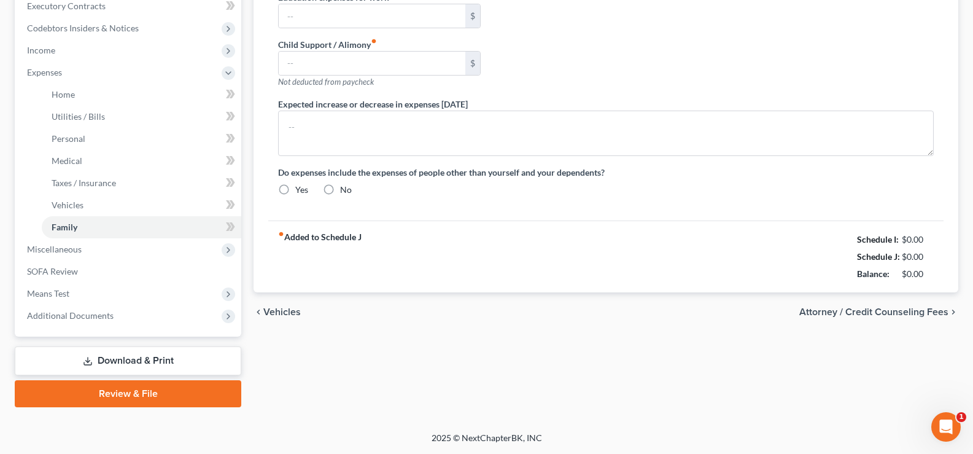
type input "0.00"
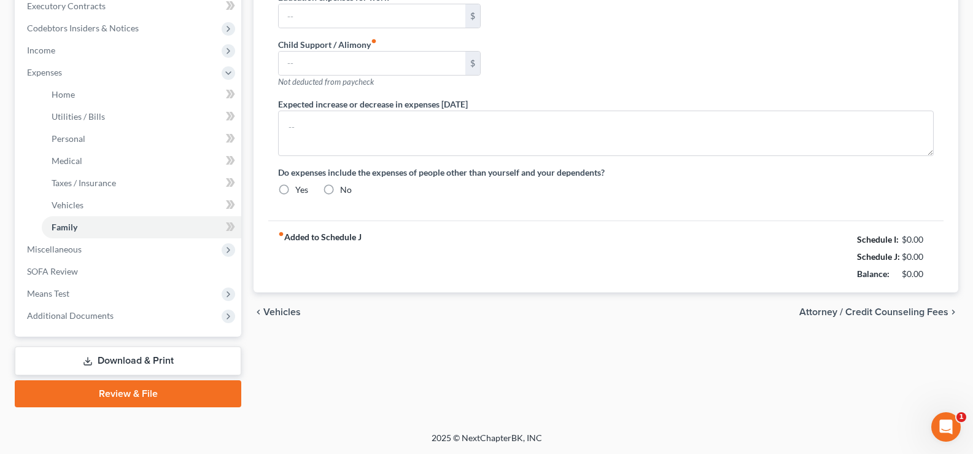
type input "0.00"
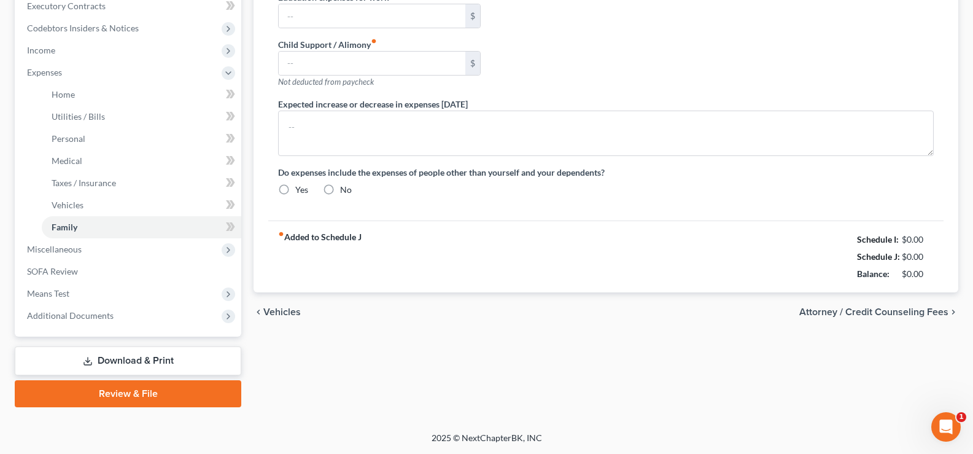
radio input "true"
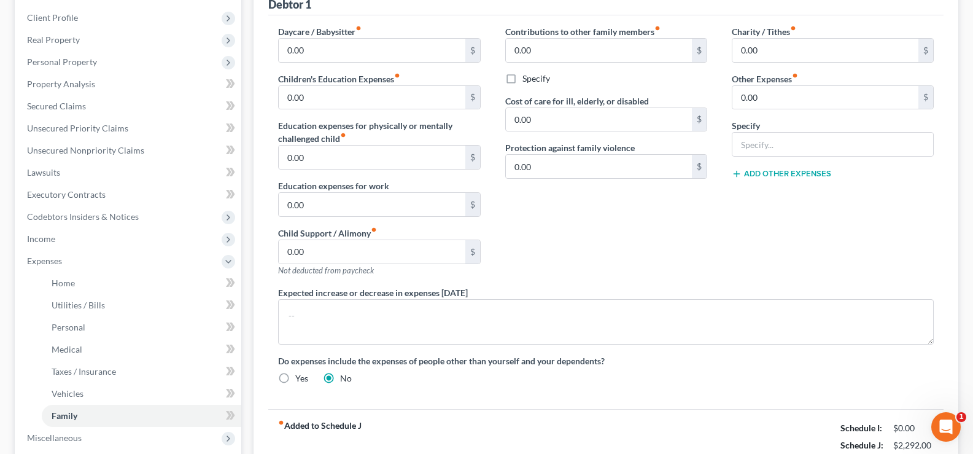
scroll to position [184, 0]
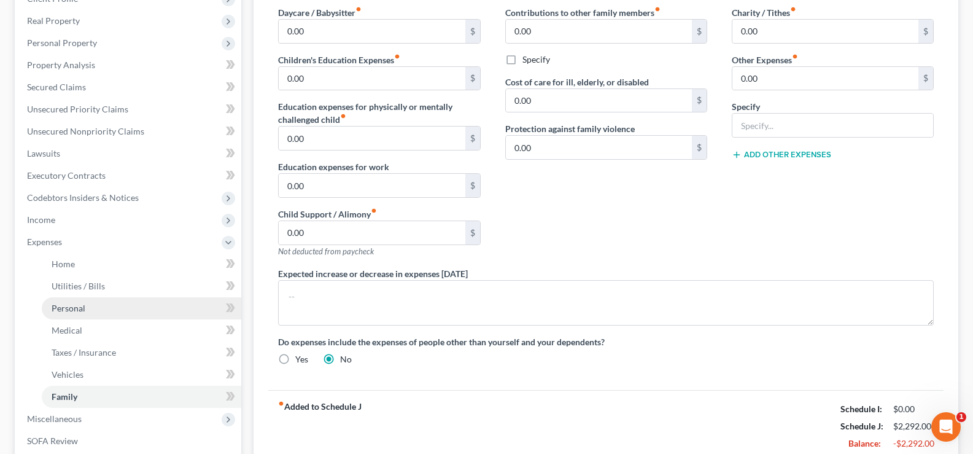
click at [99, 312] on link "Personal" at bounding box center [141, 308] width 199 height 22
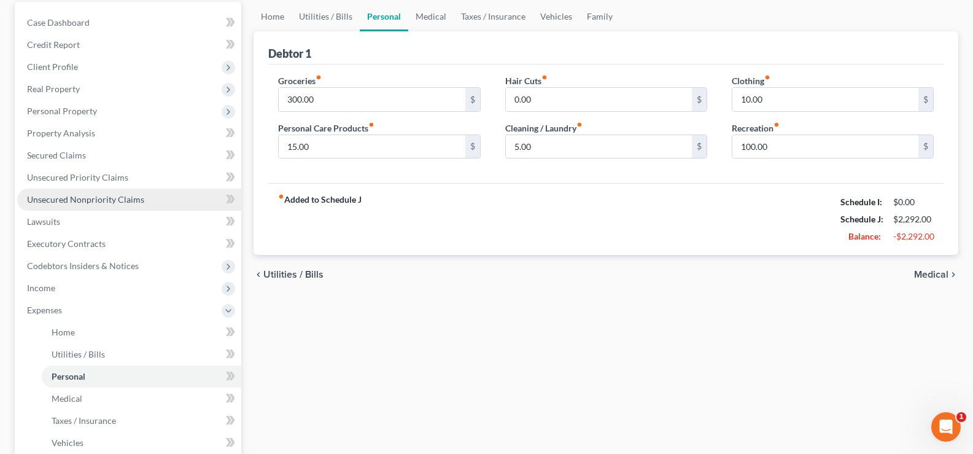
scroll to position [123, 0]
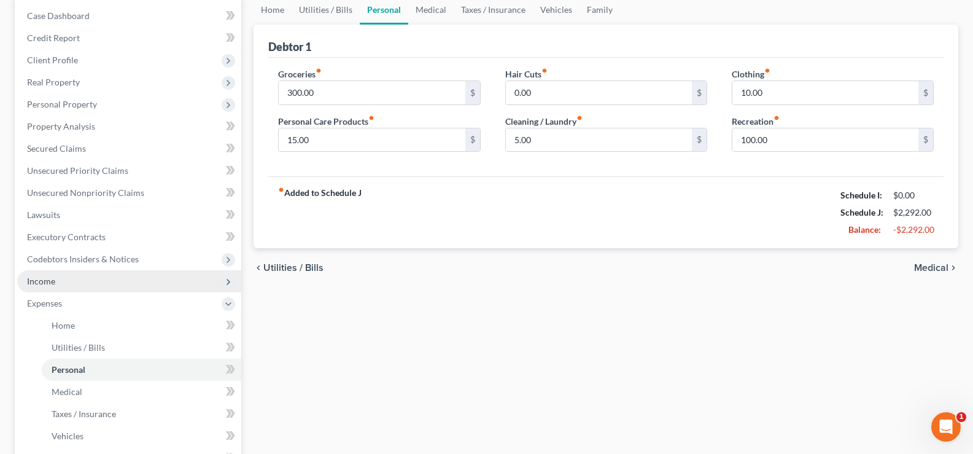
click at [109, 280] on span "Income" at bounding box center [129, 281] width 224 height 22
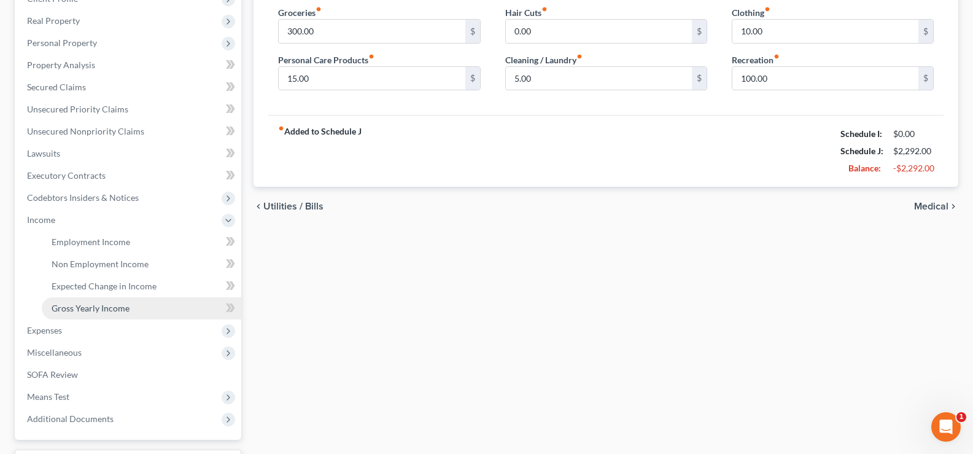
scroll to position [0, 0]
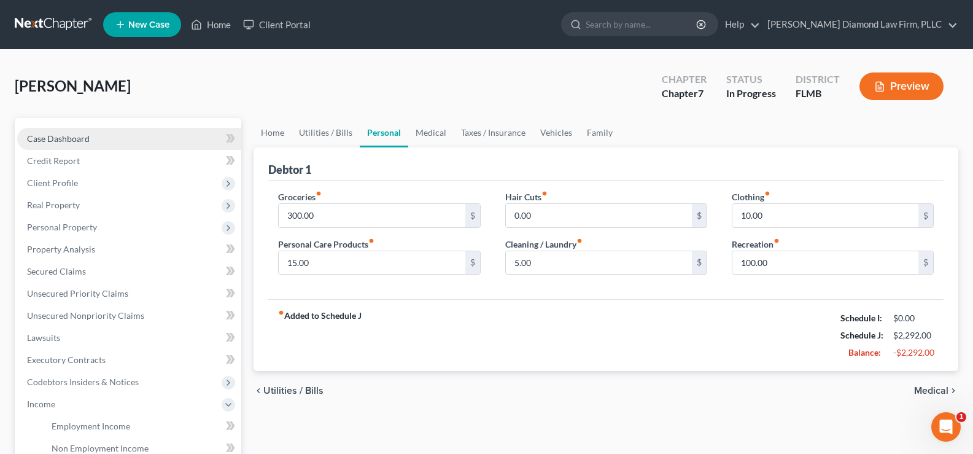
click at [88, 140] on span "Case Dashboard" at bounding box center [58, 138] width 63 height 10
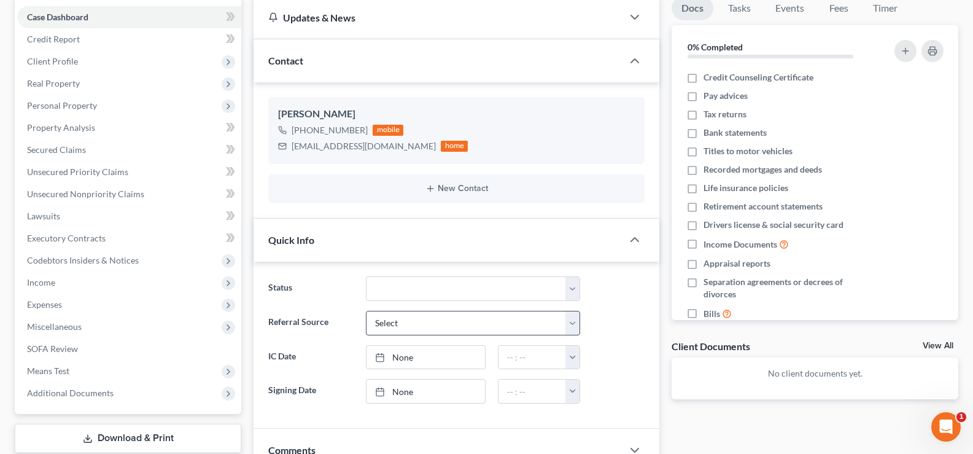
scroll to position [123, 0]
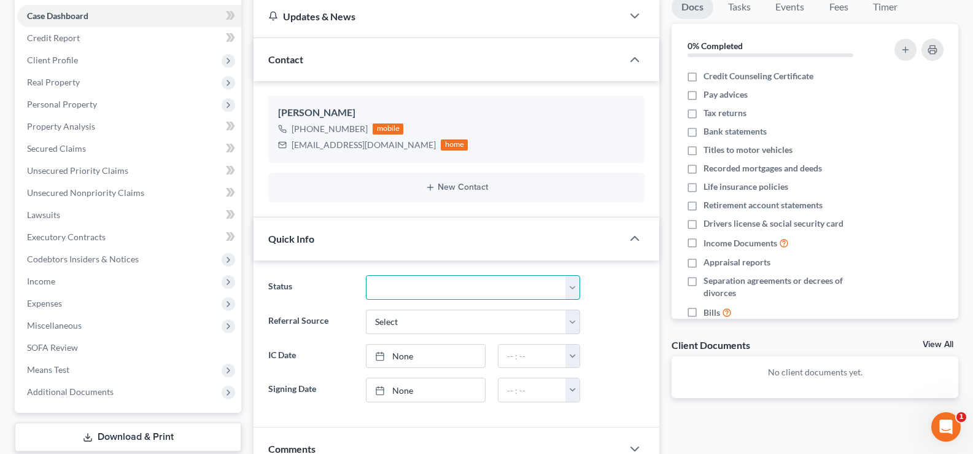
click at [473, 286] on select "Discharged Discharge Litigation Dismissal Notice Dismissed Filed Filed / Pre 34…" at bounding box center [473, 287] width 214 height 25
select select "19"
click at [366, 275] on select "Discharged Discharge Litigation Dismissal Notice Dismissed Filed Filed / Pre 34…" at bounding box center [473, 287] width 214 height 25
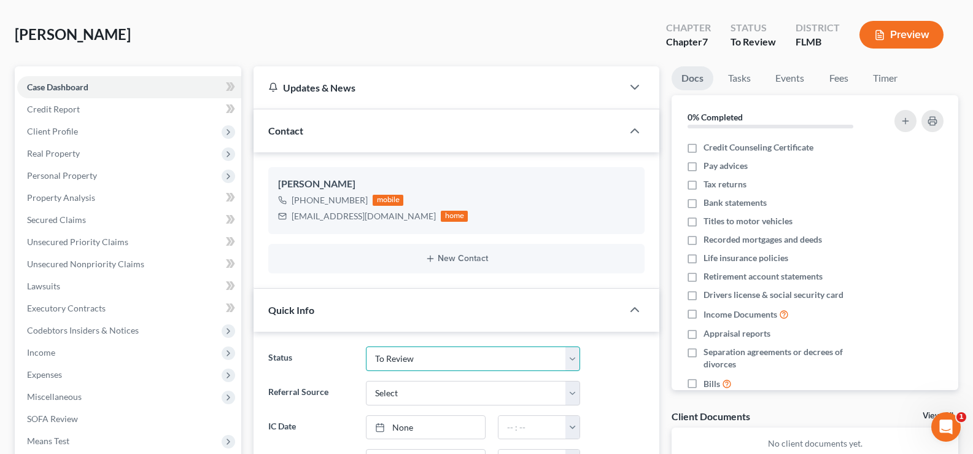
scroll to position [0, 0]
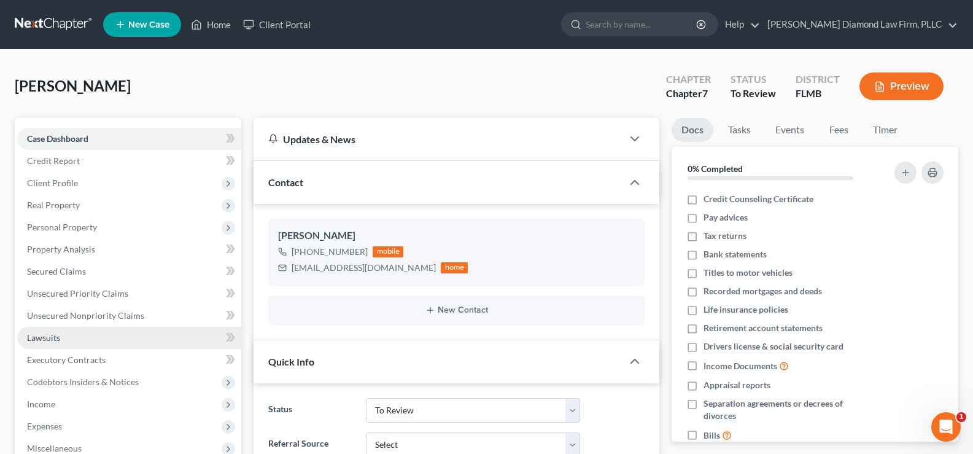
click at [41, 339] on span "Lawsuits" at bounding box center [43, 337] width 33 height 10
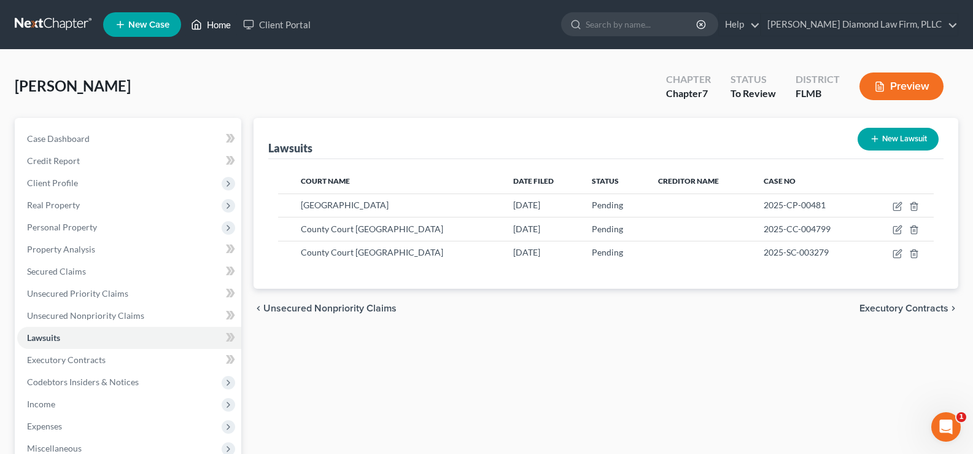
click at [219, 22] on link "Home" at bounding box center [211, 25] width 52 height 22
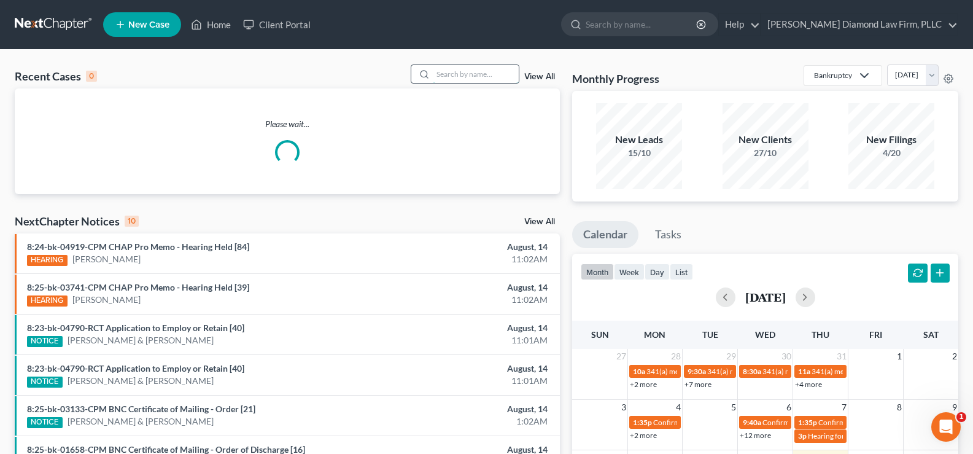
click at [454, 73] on input "search" at bounding box center [476, 74] width 86 height 18
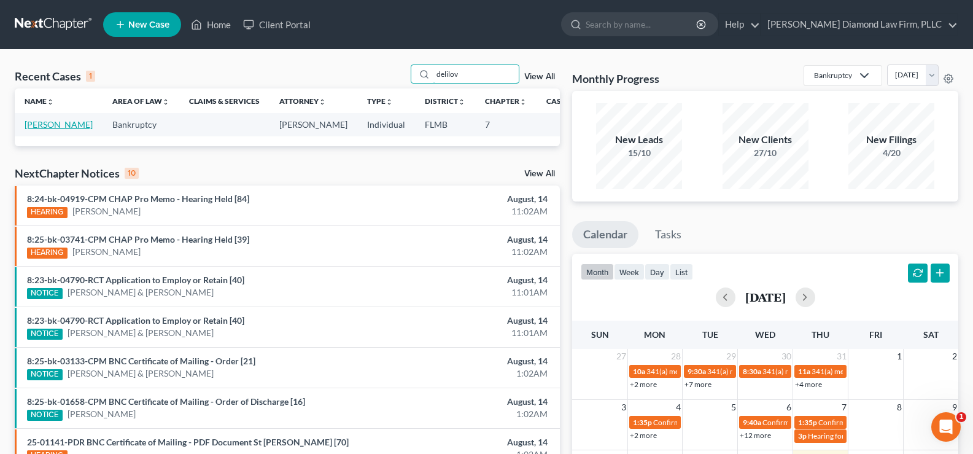
type input "delilov"
click at [37, 126] on link "[PERSON_NAME]" at bounding box center [59, 124] width 68 height 10
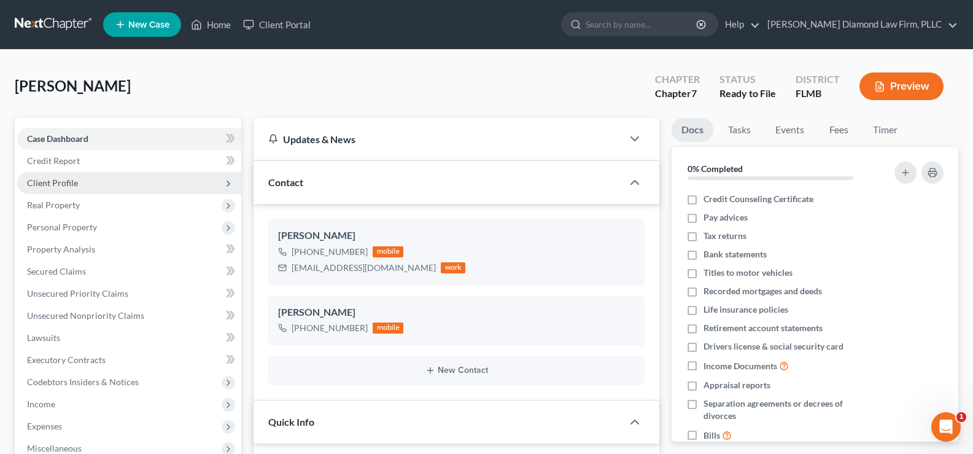
click at [60, 183] on span "Client Profile" at bounding box center [52, 182] width 51 height 10
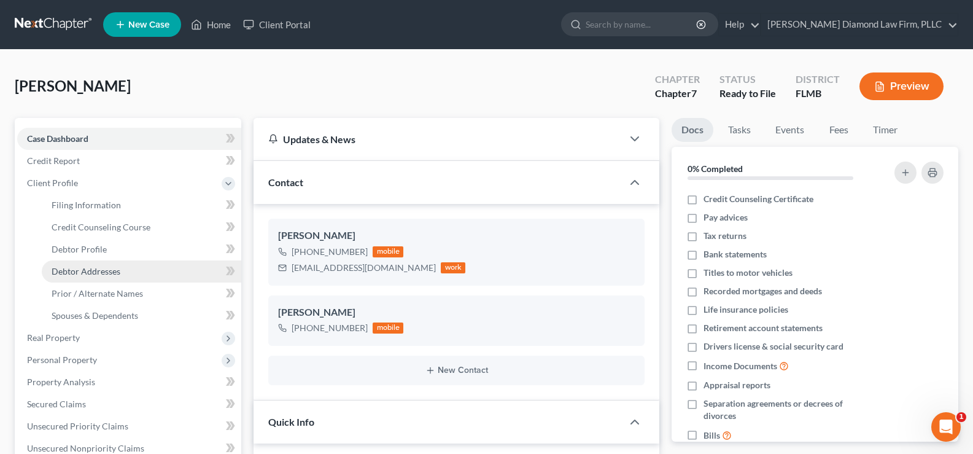
click at [89, 276] on span "Debtor Addresses" at bounding box center [86, 271] width 69 height 10
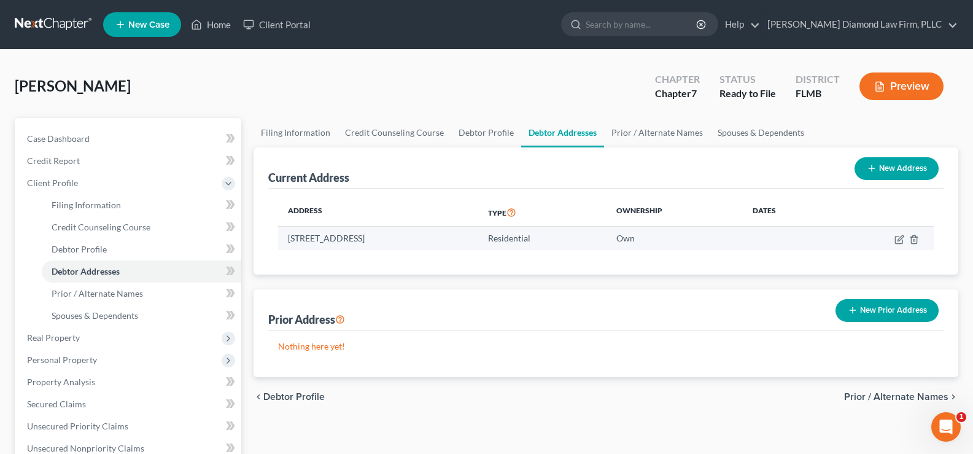
drag, startPoint x: 288, startPoint y: 238, endPoint x: 393, endPoint y: 244, distance: 105.1
click at [393, 244] on td "[STREET_ADDRESS]" at bounding box center [378, 237] width 200 height 23
copy td "[STREET_ADDRESS]"
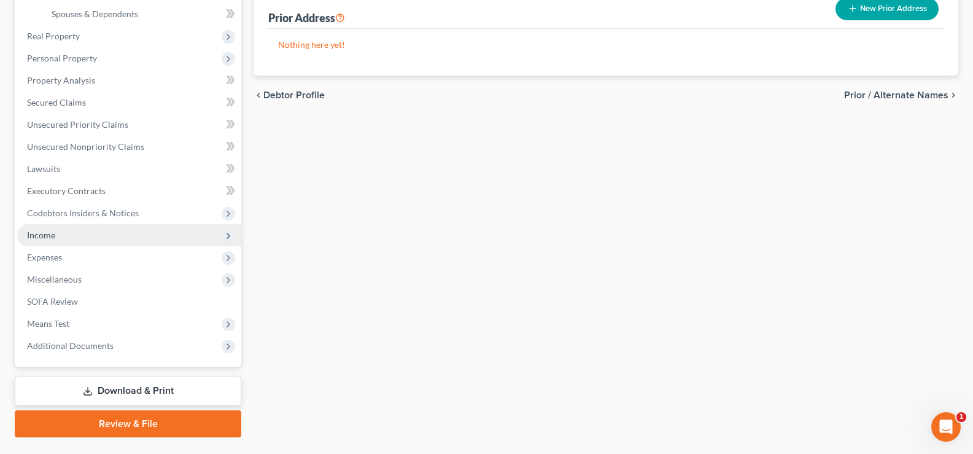
scroll to position [331, 0]
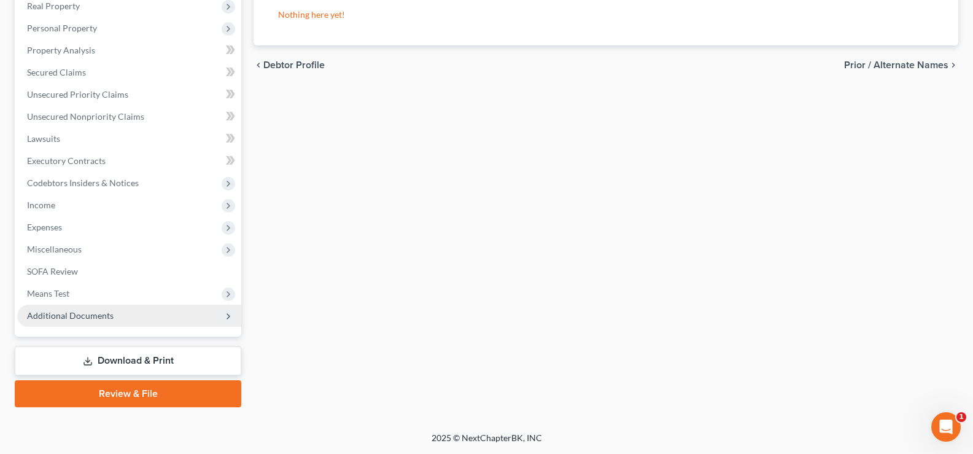
click at [112, 322] on span "Additional Documents" at bounding box center [129, 315] width 224 height 22
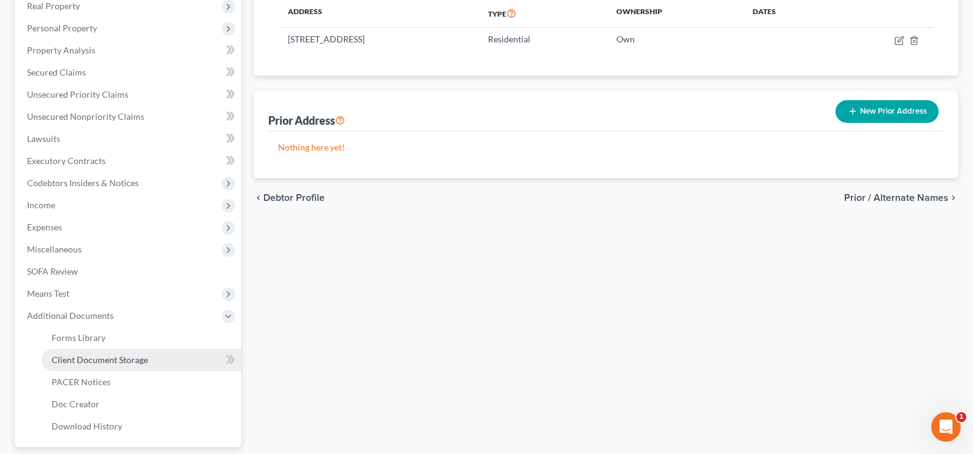
click at [146, 360] on span "Client Document Storage" at bounding box center [100, 359] width 96 height 10
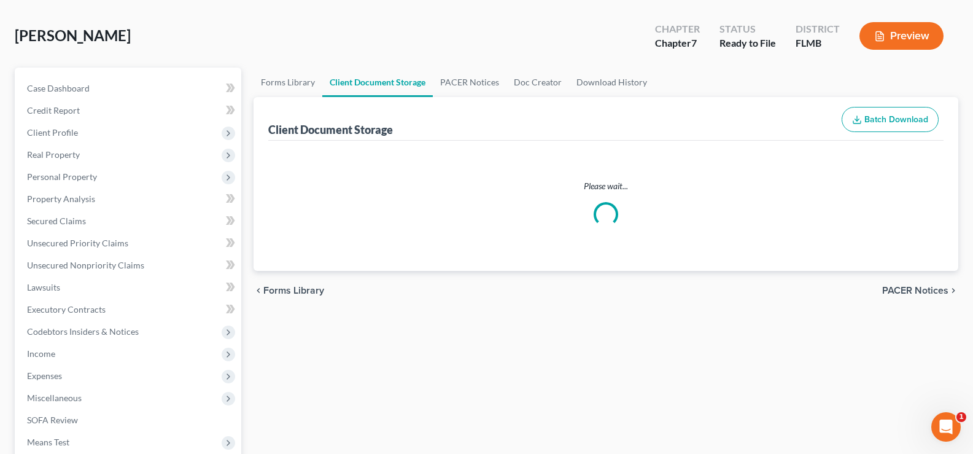
scroll to position [4, 0]
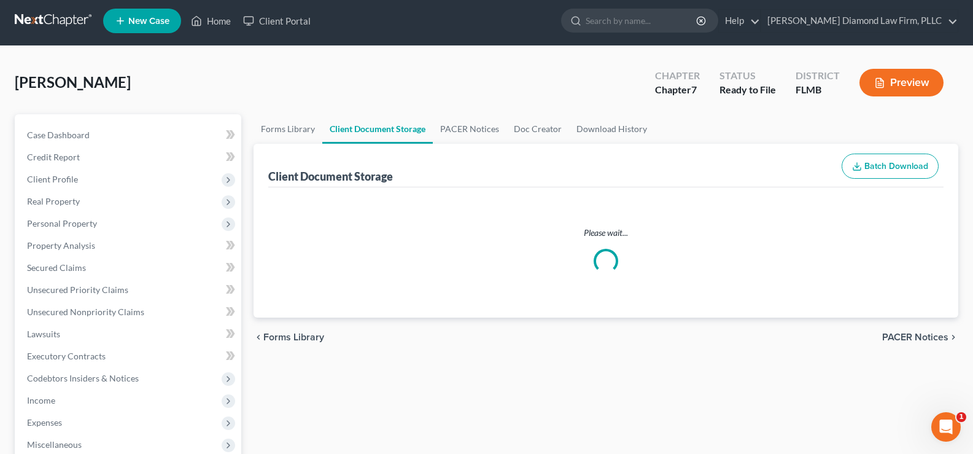
select select "9"
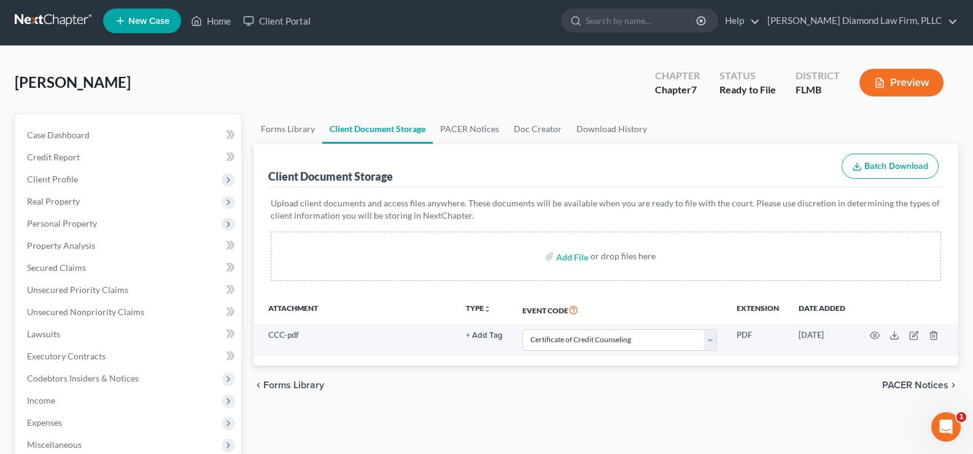
scroll to position [0, 0]
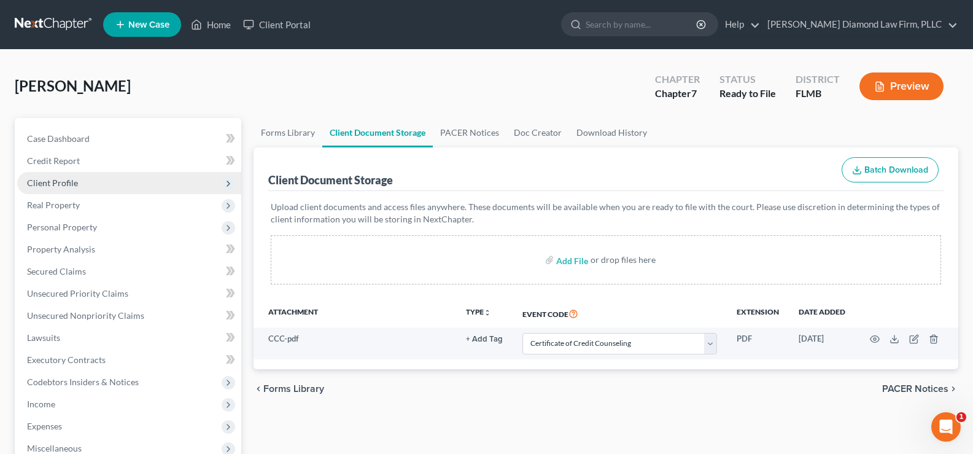
click at [79, 181] on span "Client Profile" at bounding box center [129, 183] width 224 height 22
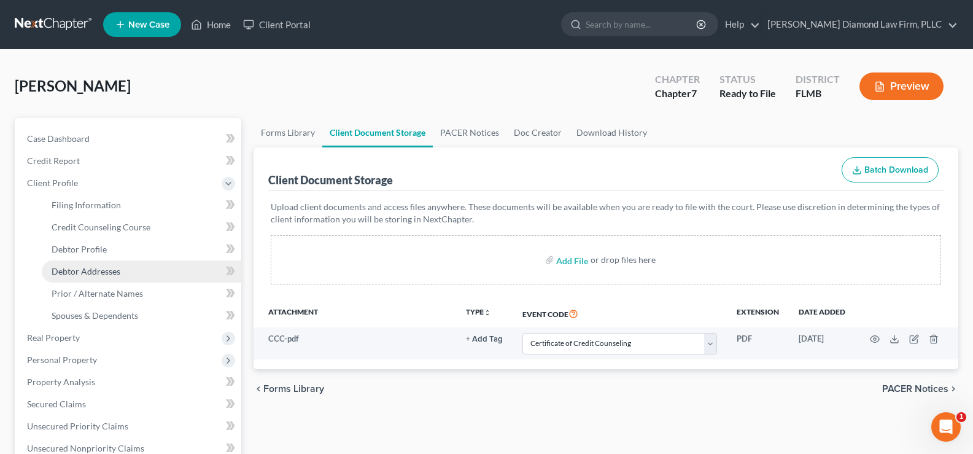
click at [126, 269] on link "Debtor Addresses" at bounding box center [141, 271] width 199 height 22
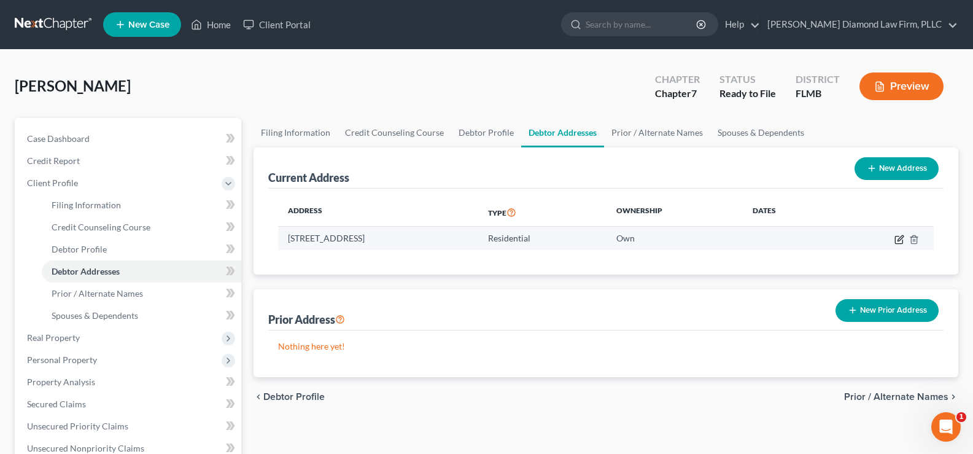
click at [899, 239] on icon "button" at bounding box center [899, 239] width 10 height 10
select select "9"
select select "0"
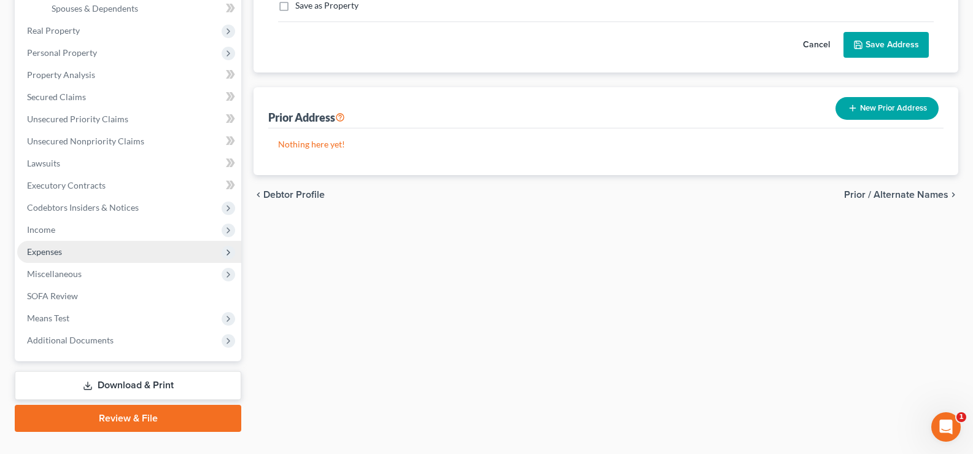
scroll to position [331, 0]
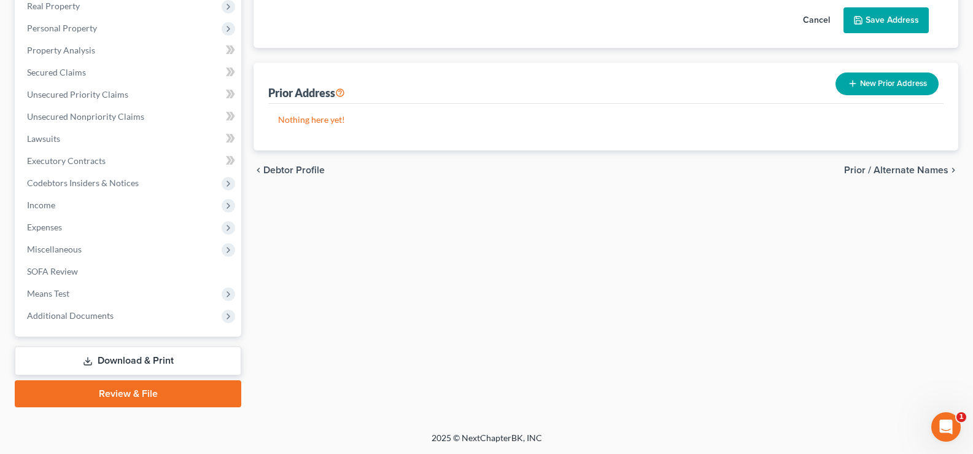
click at [141, 390] on link "Review & File" at bounding box center [128, 393] width 226 height 27
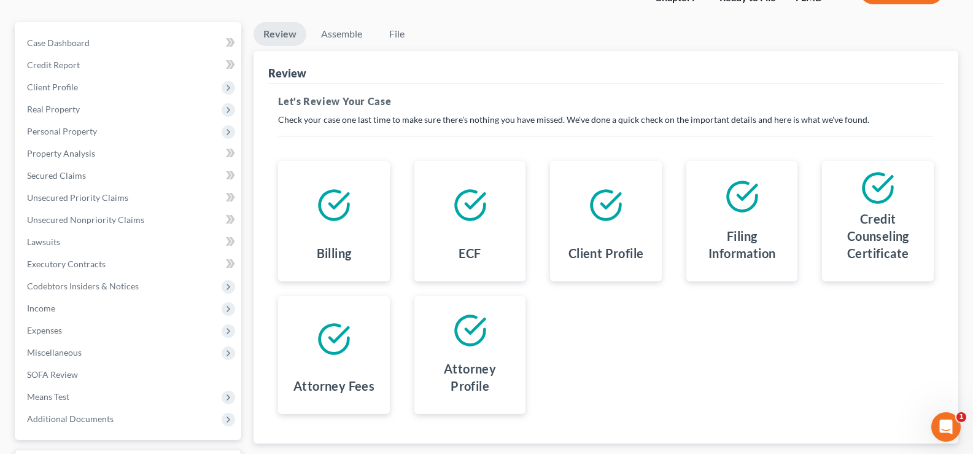
scroll to position [199, 0]
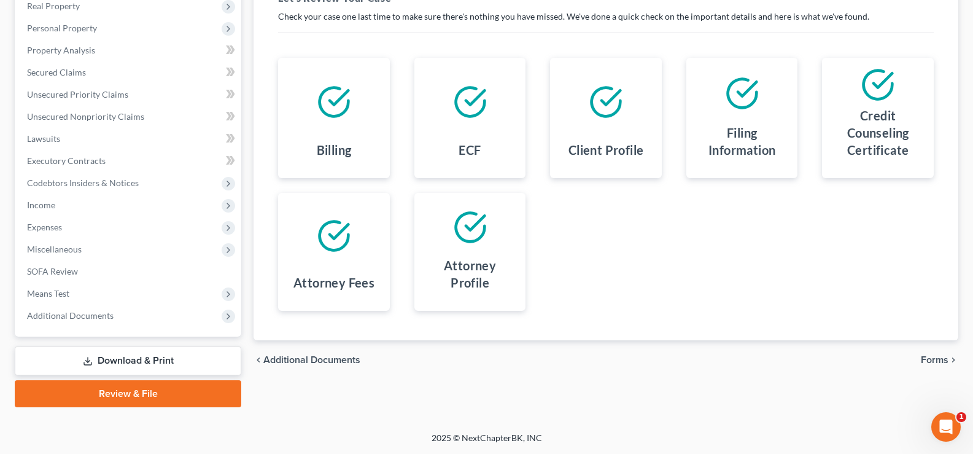
click at [932, 357] on span "Forms" at bounding box center [935, 360] width 28 height 10
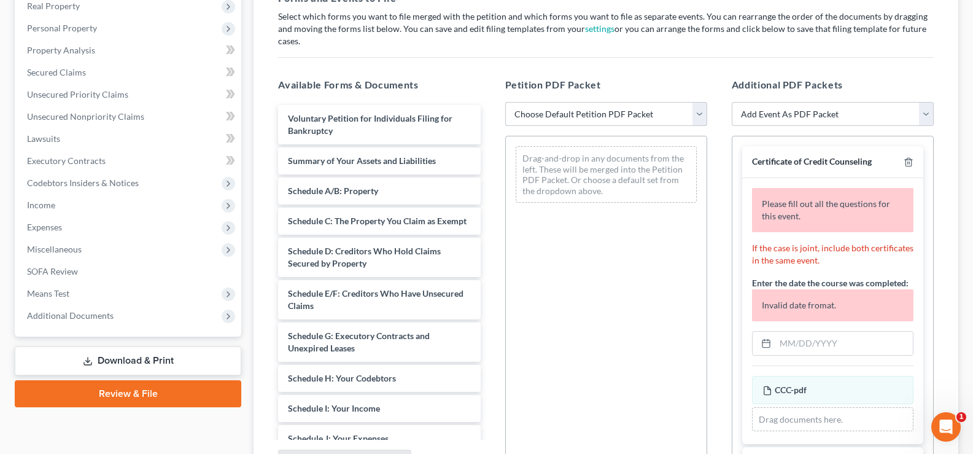
click at [640, 102] on select "Choose Default Petition PDF Packet Complete Bankruptcy Petition (all forms and …" at bounding box center [606, 114] width 202 height 25
select select "0"
click at [505, 102] on select "Choose Default Petition PDF Packet Complete Bankruptcy Petition (all forms and …" at bounding box center [606, 114] width 202 height 25
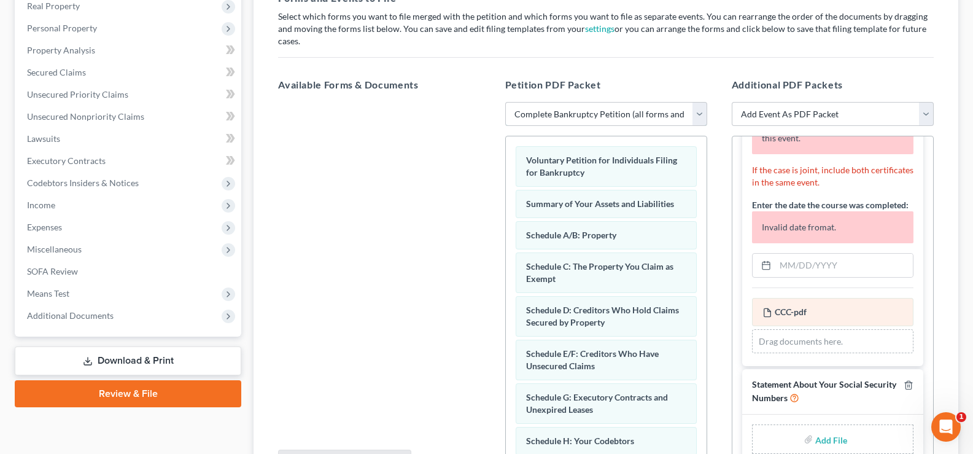
scroll to position [91, 0]
click at [824, 254] on input "text" at bounding box center [843, 265] width 137 height 23
click at [852, 255] on input "text" at bounding box center [843, 265] width 137 height 23
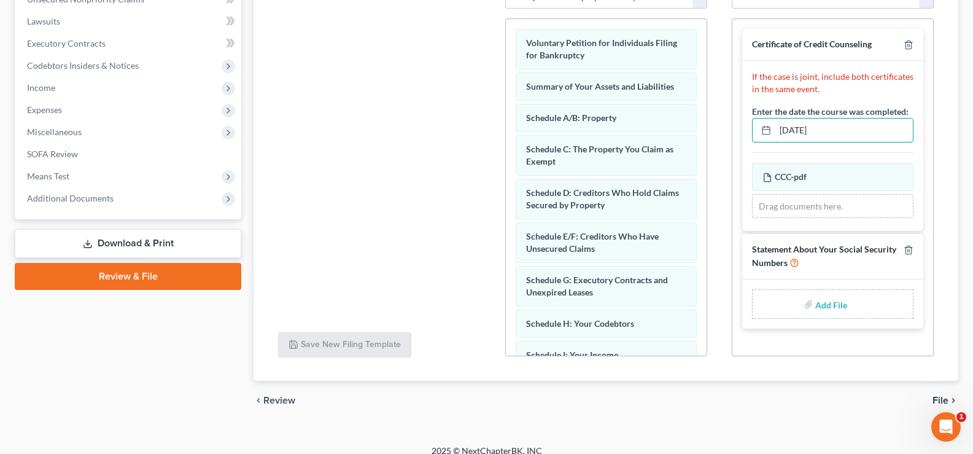
scroll to position [317, 0]
type input "[DATE]"
click at [825, 292] on input "file" at bounding box center [829, 303] width 29 height 22
type input "C:\fakepath\SSN.pdf"
click at [944, 395] on span "File" at bounding box center [940, 400] width 16 height 10
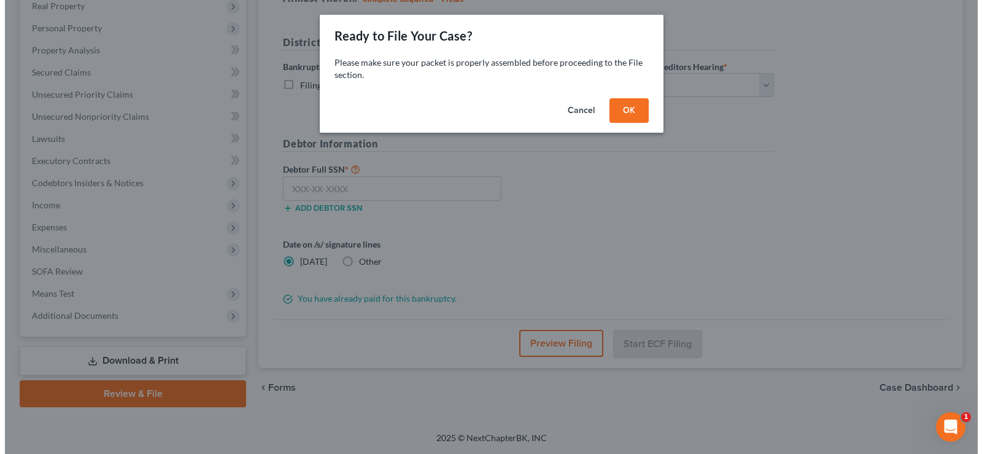
scroll to position [199, 0]
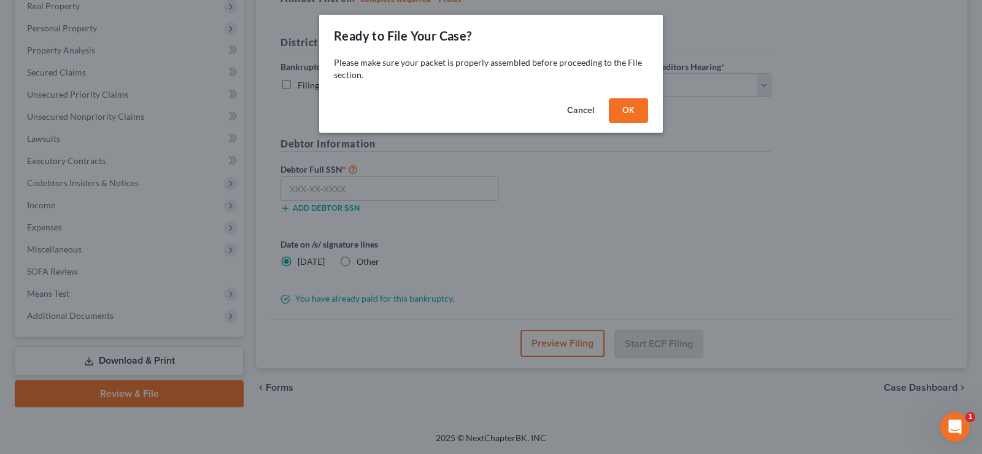
click at [634, 106] on button "OK" at bounding box center [628, 110] width 39 height 25
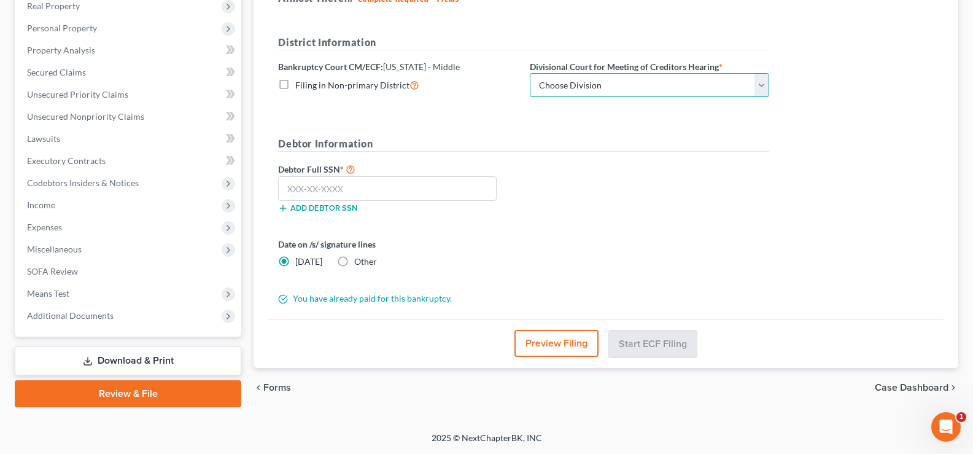
click at [675, 91] on select "Choose Division [GEOGRAPHIC_DATA][PERSON_NAME] [GEOGRAPHIC_DATA] [GEOGRAPHIC_DA…" at bounding box center [649, 85] width 239 height 25
select select "3"
click at [530, 73] on select "Choose Division [GEOGRAPHIC_DATA][PERSON_NAME] [GEOGRAPHIC_DATA] [GEOGRAPHIC_DA…" at bounding box center [649, 85] width 239 height 25
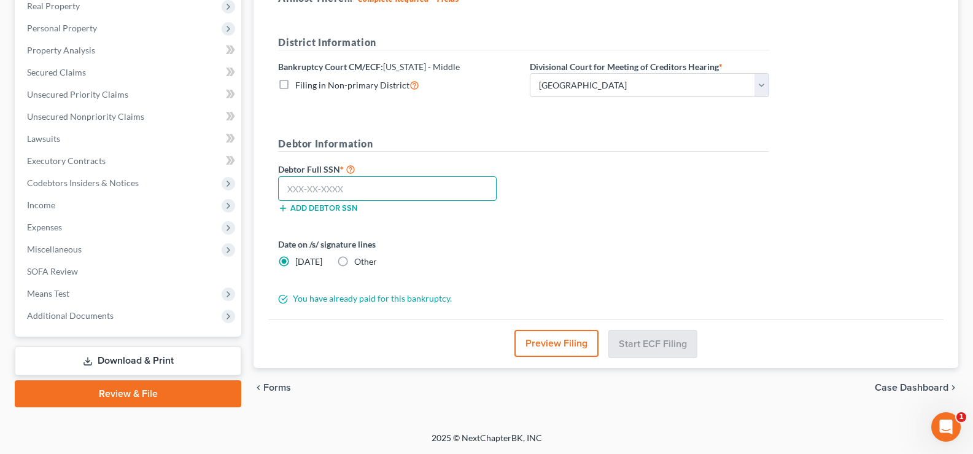
click at [401, 191] on input "text" at bounding box center [387, 188] width 219 height 25
click at [394, 193] on input "text" at bounding box center [387, 188] width 219 height 25
type input "479-23-7876"
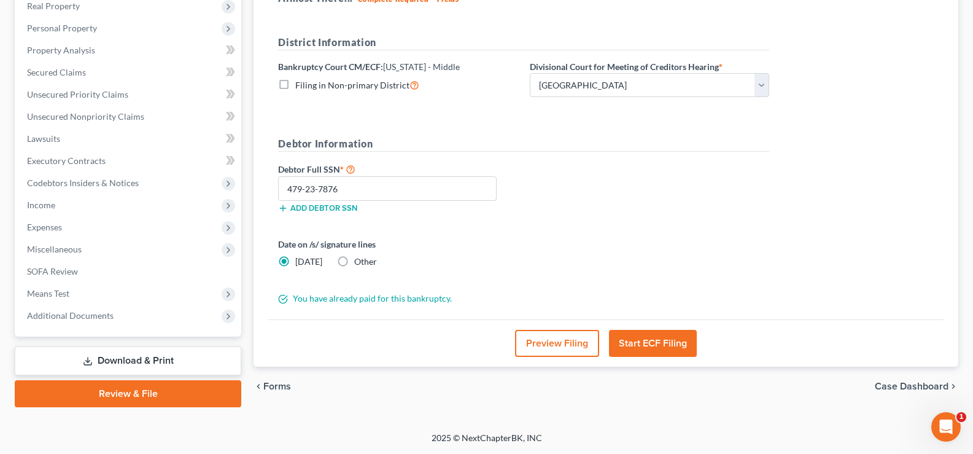
click at [560, 352] on button "Preview Filing" at bounding box center [557, 343] width 84 height 27
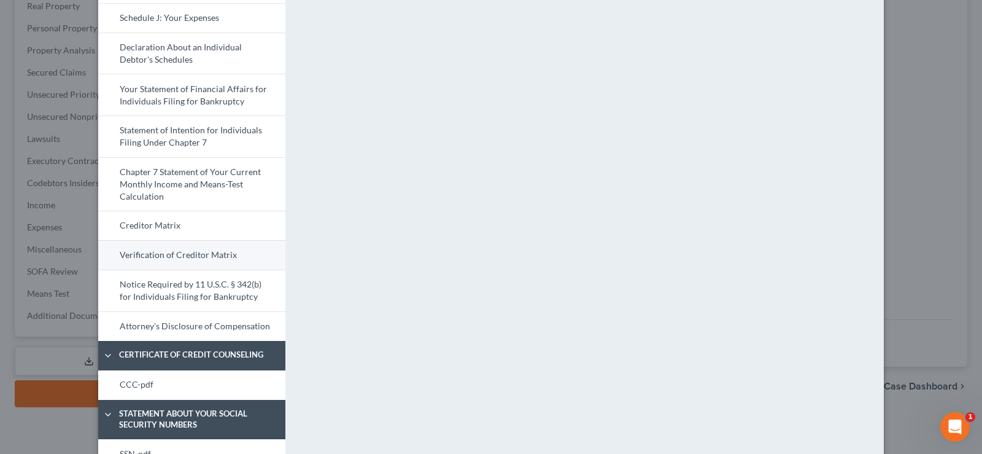
scroll to position [464, 0]
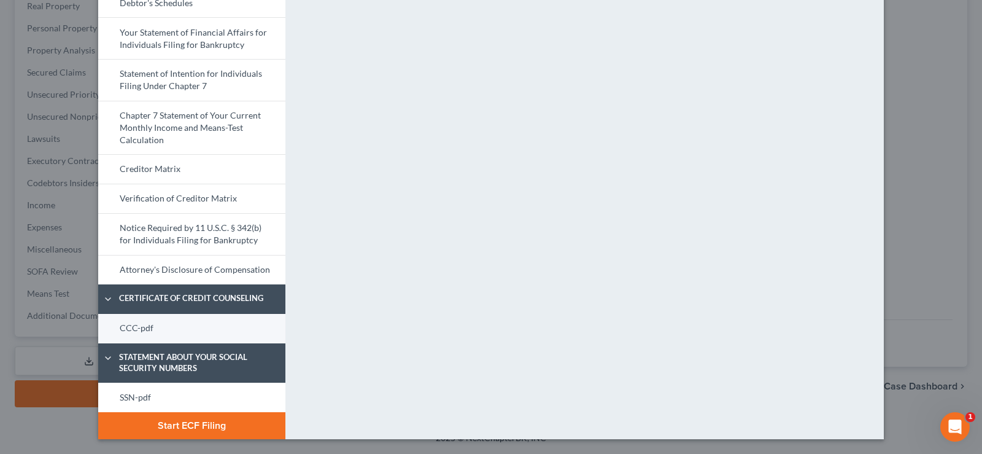
click at [168, 328] on link "CCC-pdf" at bounding box center [191, 328] width 187 height 29
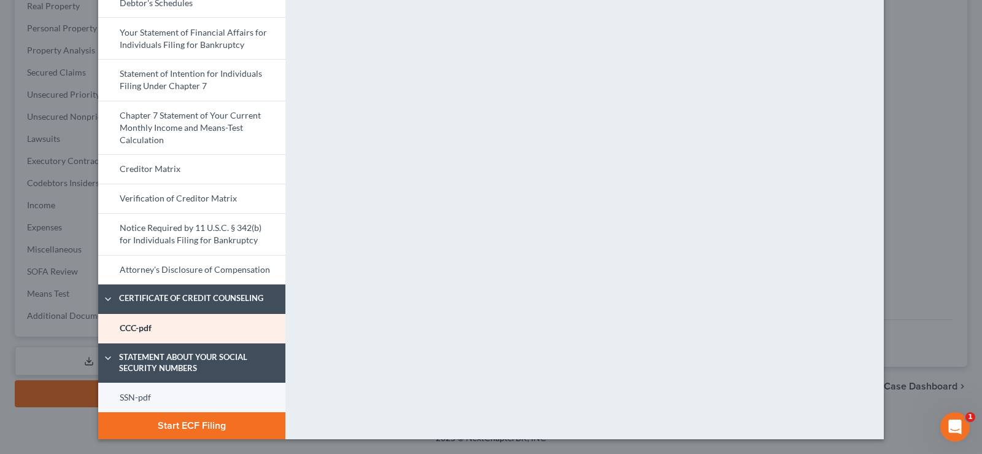
click at [183, 393] on link "SSN-pdf" at bounding box center [191, 396] width 187 height 29
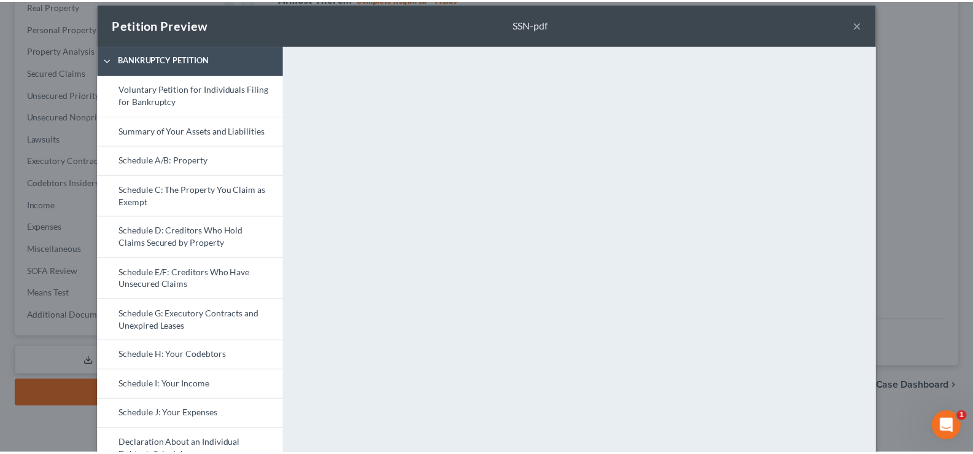
scroll to position [0, 0]
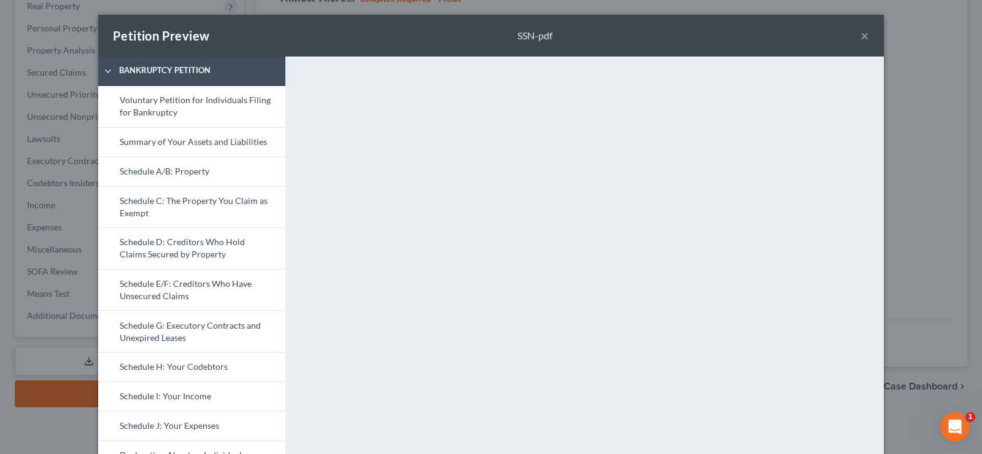
click at [861, 36] on button "×" at bounding box center [865, 35] width 9 height 15
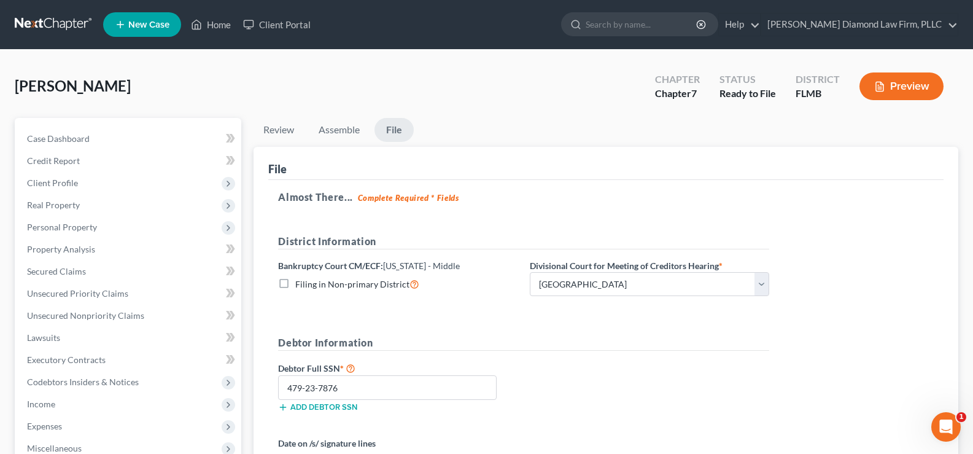
scroll to position [199, 0]
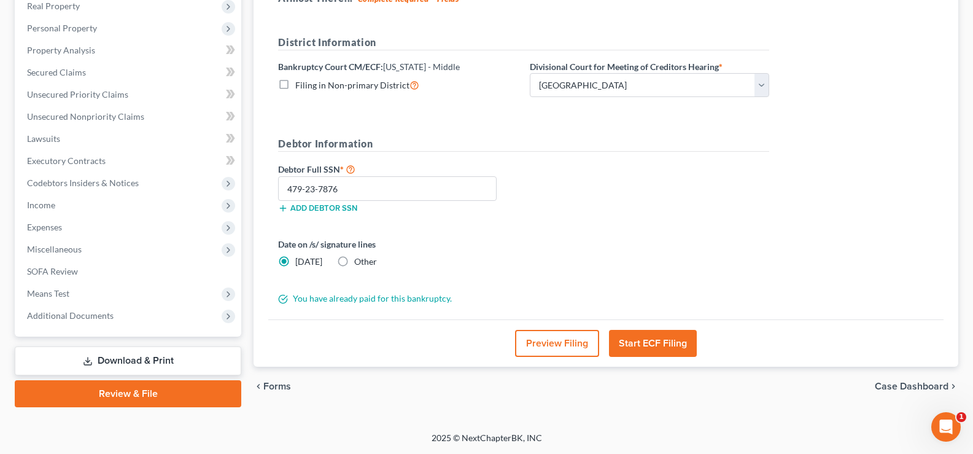
click at [662, 343] on button "Start ECF Filing" at bounding box center [653, 343] width 88 height 27
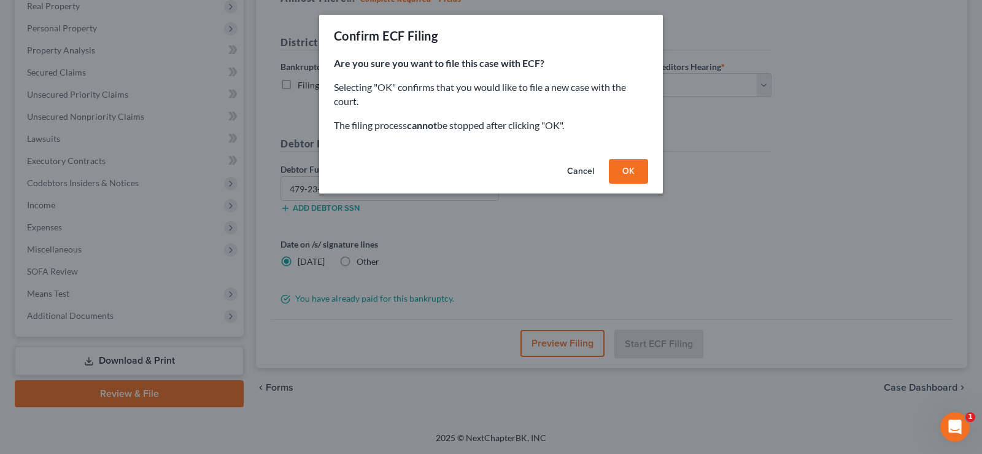
click at [629, 164] on button "OK" at bounding box center [628, 171] width 39 height 25
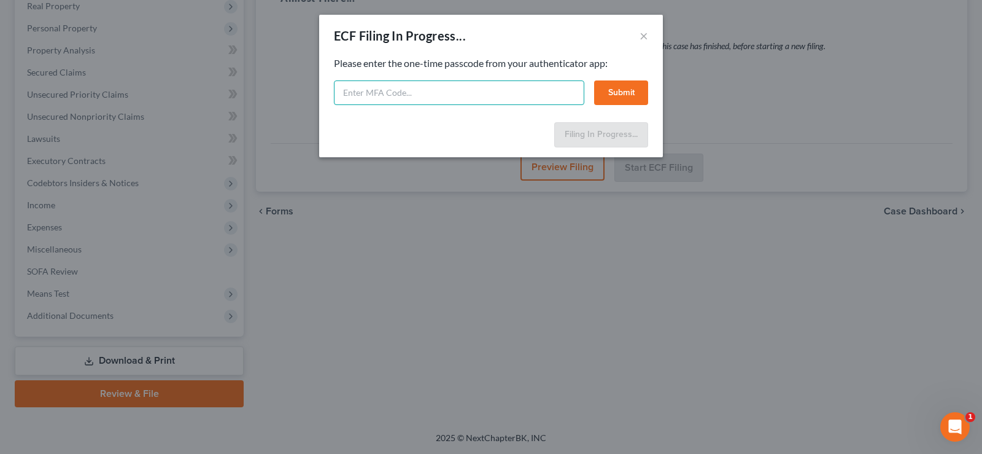
click at [376, 85] on input "text" at bounding box center [459, 92] width 250 height 25
type input "960944"
click at [633, 91] on button "Submit" at bounding box center [621, 92] width 54 height 25
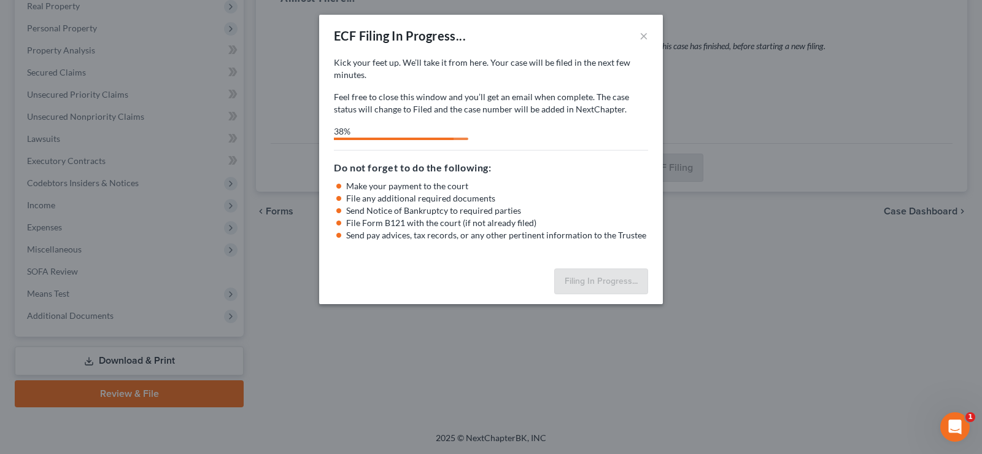
select select "3"
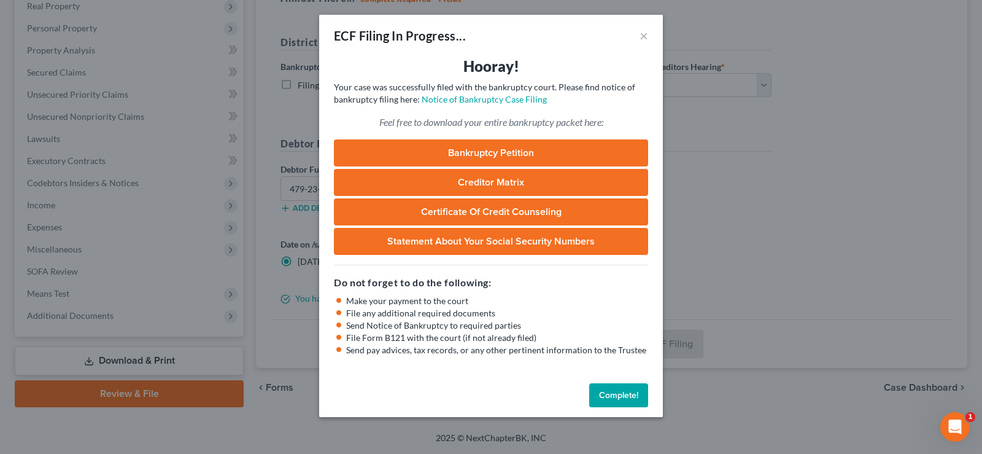
click at [611, 397] on button "Complete!" at bounding box center [618, 395] width 59 height 25
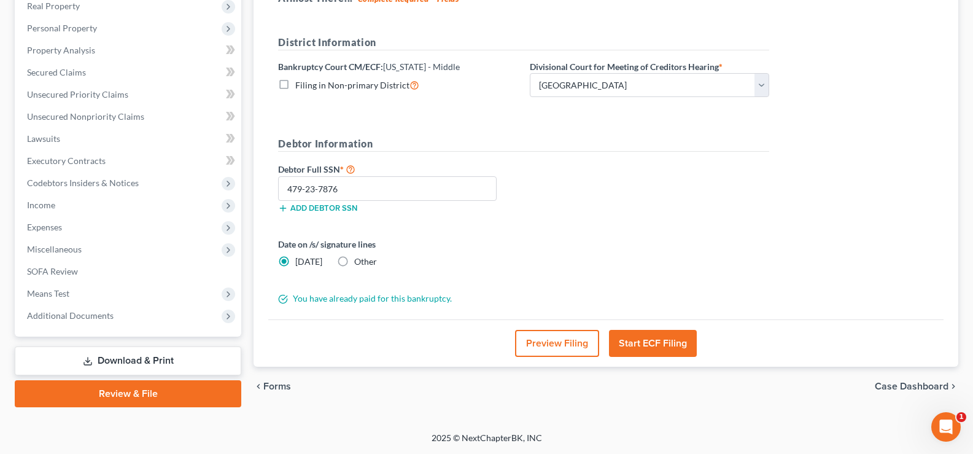
scroll to position [0, 0]
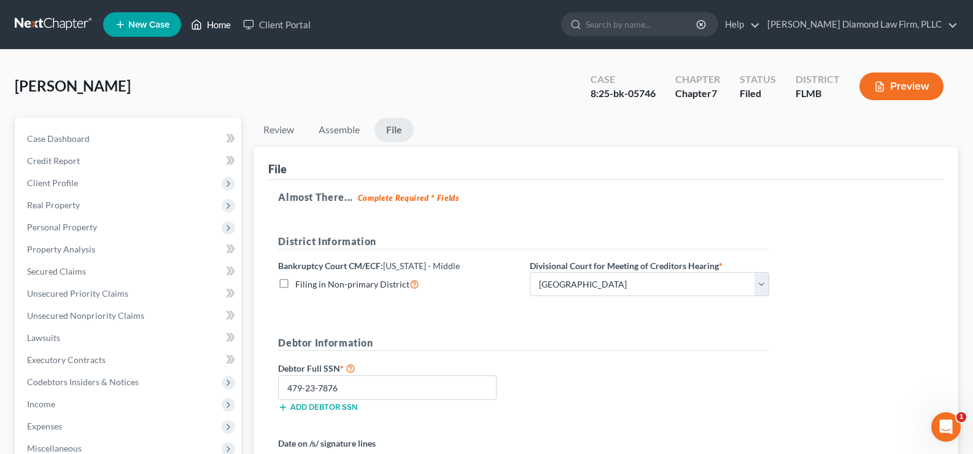
click at [222, 26] on link "Home" at bounding box center [211, 25] width 52 height 22
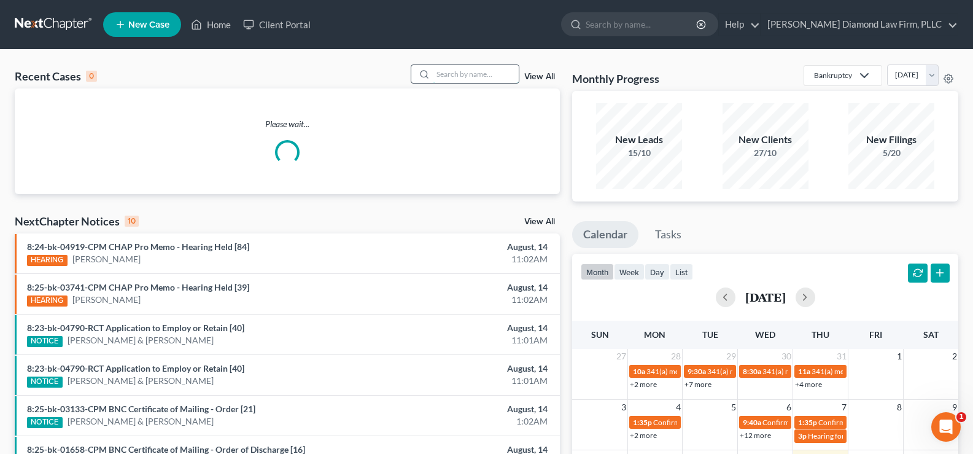
click at [451, 70] on input "search" at bounding box center [476, 74] width 86 height 18
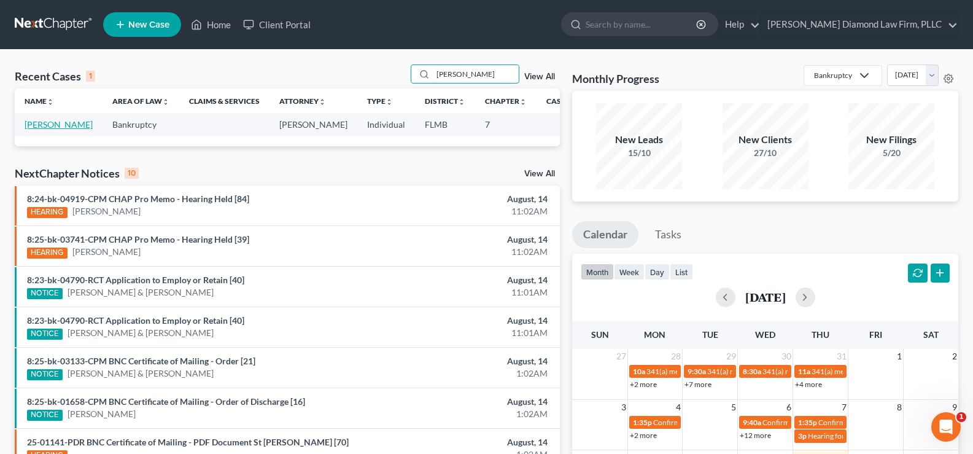
type input "[PERSON_NAME]"
click at [34, 130] on link "[PERSON_NAME]" at bounding box center [59, 124] width 68 height 10
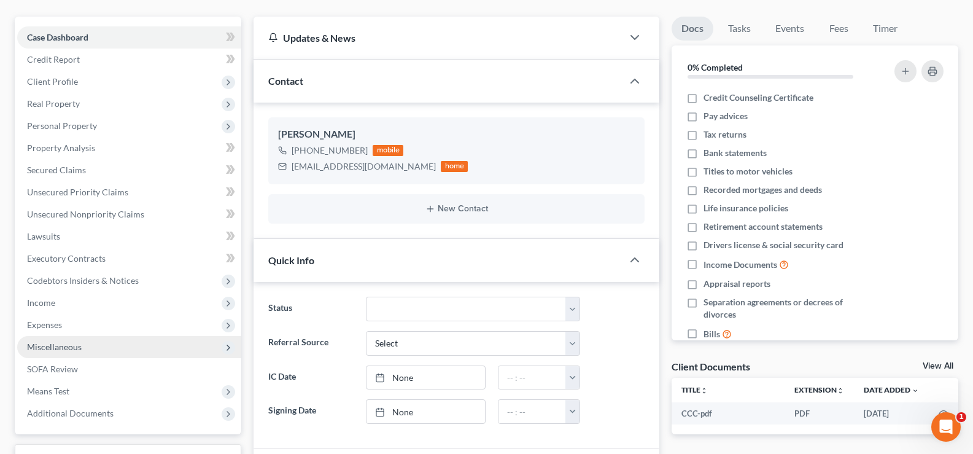
scroll to position [123, 0]
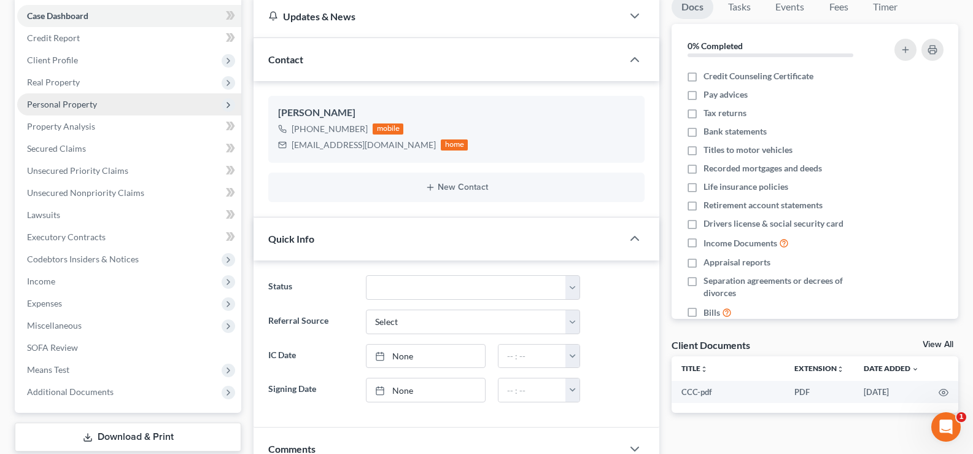
click at [103, 105] on span "Personal Property" at bounding box center [129, 104] width 224 height 22
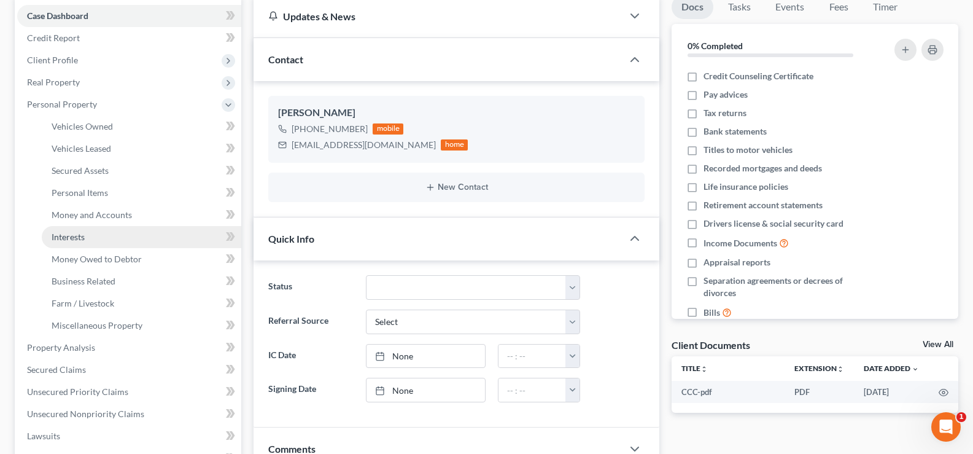
click at [110, 232] on link "Interests" at bounding box center [141, 237] width 199 height 22
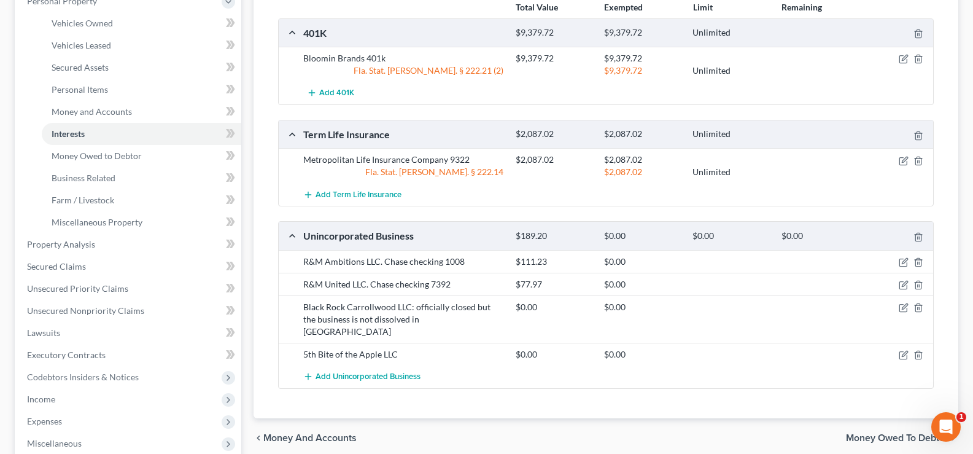
scroll to position [246, 0]
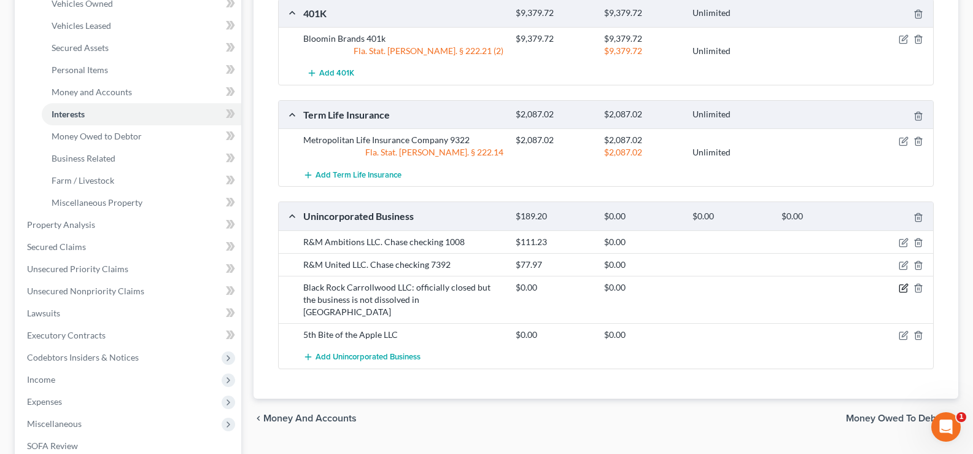
click at [905, 288] on icon "button" at bounding box center [904, 288] width 10 height 10
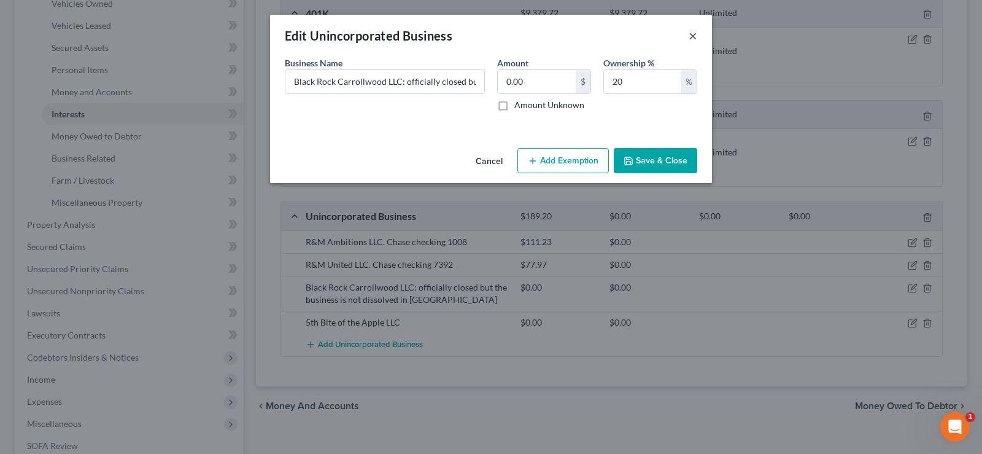
click at [695, 37] on button "×" at bounding box center [693, 35] width 9 height 15
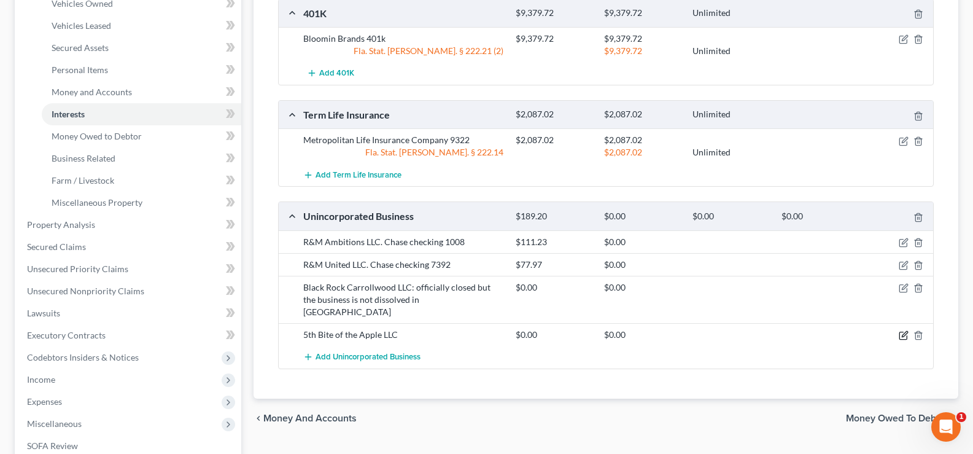
click at [905, 330] on icon "button" at bounding box center [904, 335] width 10 height 10
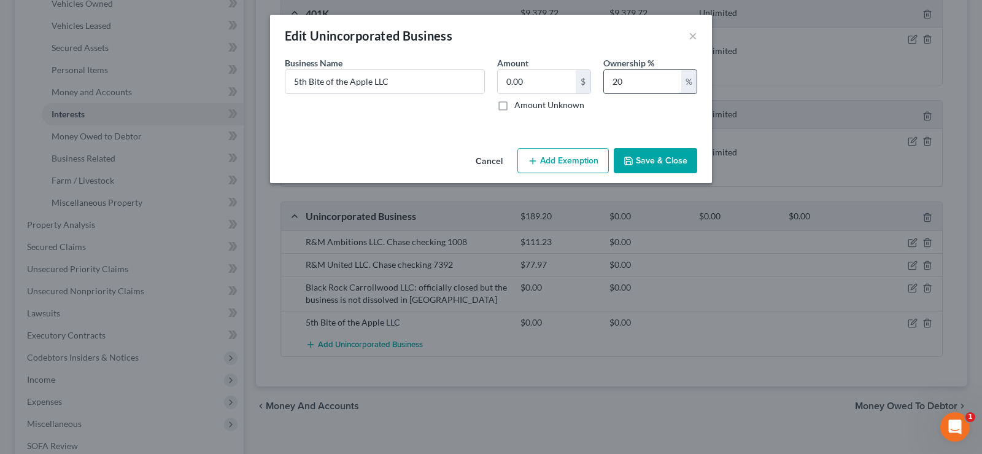
click at [641, 75] on input "20" at bounding box center [642, 81] width 77 height 23
type input "27.50"
click at [668, 161] on button "Save & Close" at bounding box center [655, 161] width 83 height 26
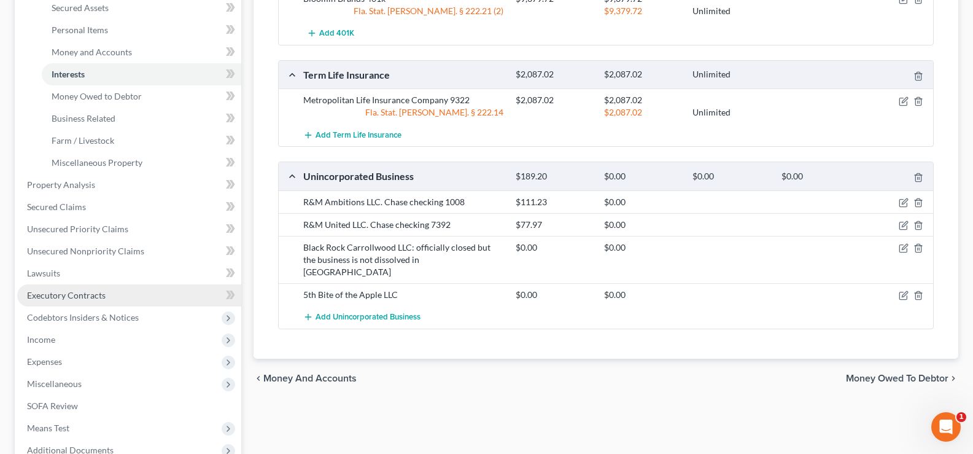
scroll to position [307, 0]
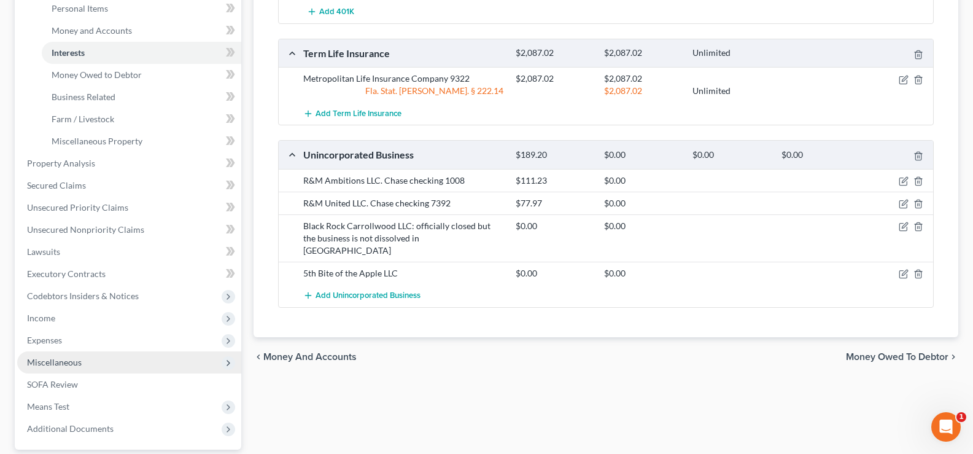
click at [82, 365] on span "Miscellaneous" at bounding box center [129, 362] width 224 height 22
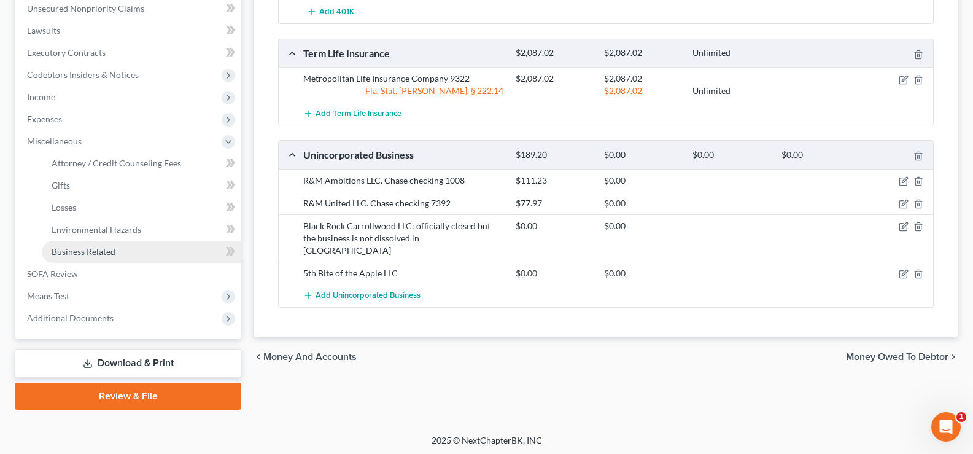
click at [120, 250] on link "Business Related" at bounding box center [141, 252] width 199 height 22
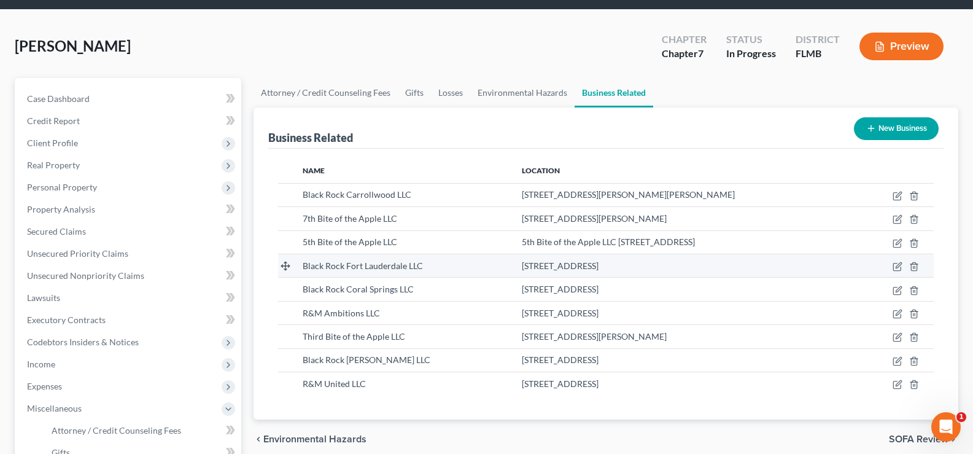
scroll to position [61, 0]
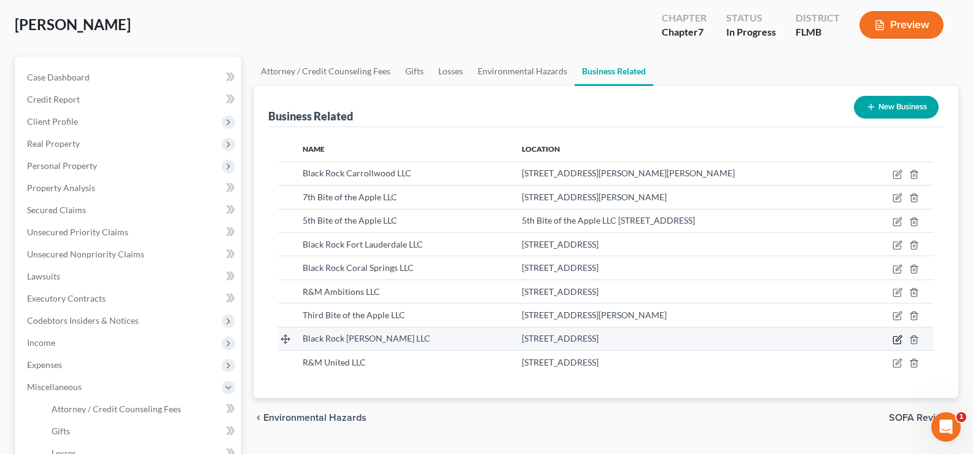
click at [897, 339] on icon "button" at bounding box center [899, 338] width 6 height 6
select select "member"
select select "9"
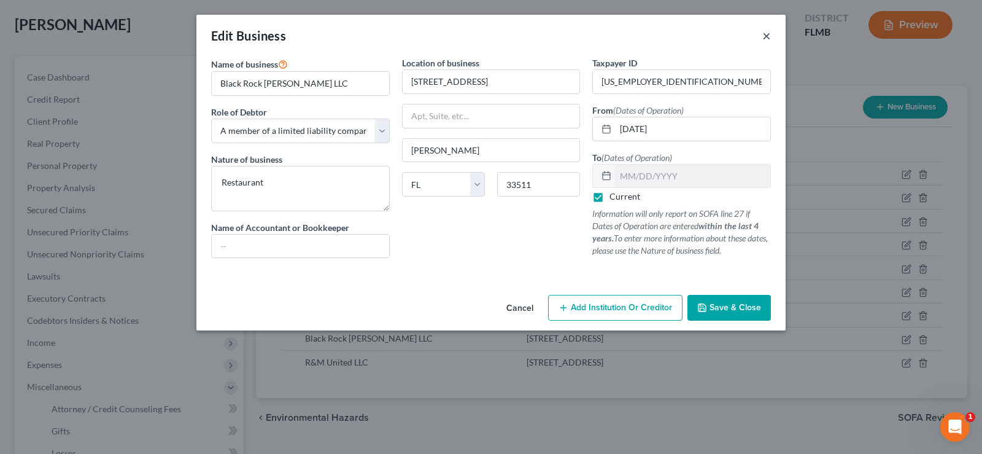
click at [765, 36] on button "×" at bounding box center [766, 35] width 9 height 15
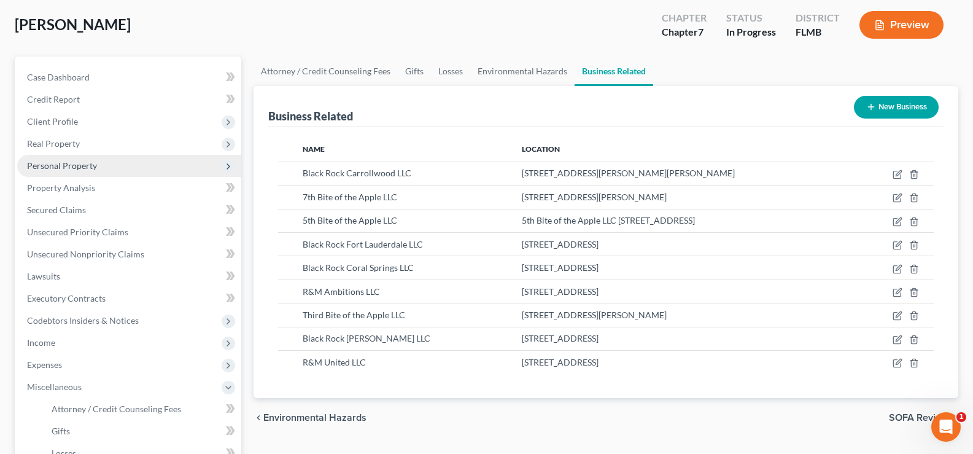
click at [94, 163] on span "Personal Property" at bounding box center [62, 165] width 70 height 10
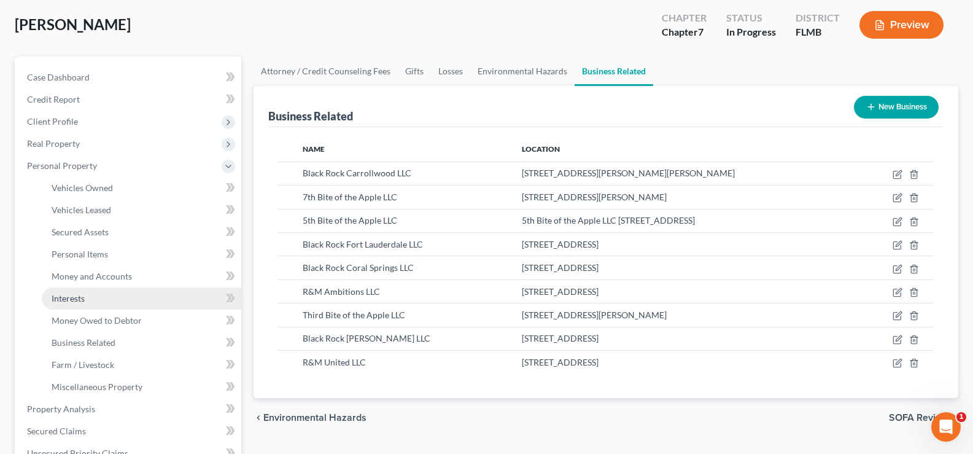
click at [98, 298] on link "Interests" at bounding box center [141, 298] width 199 height 22
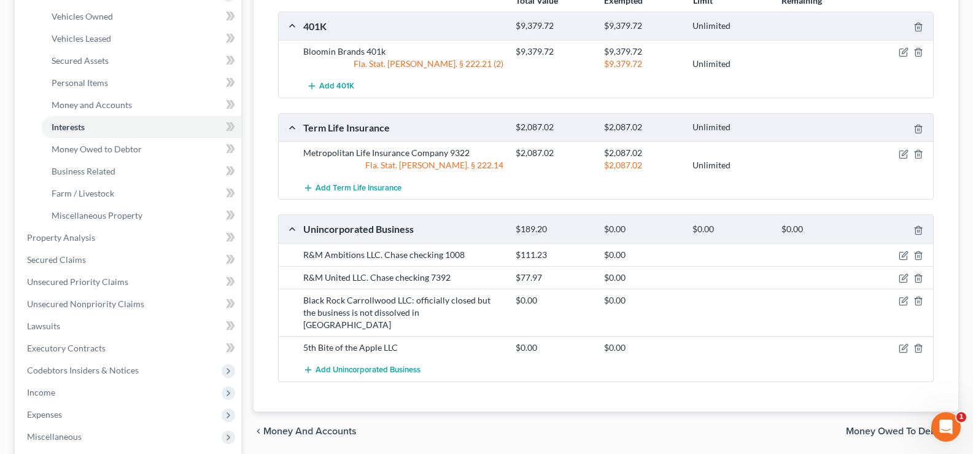
scroll to position [246, 0]
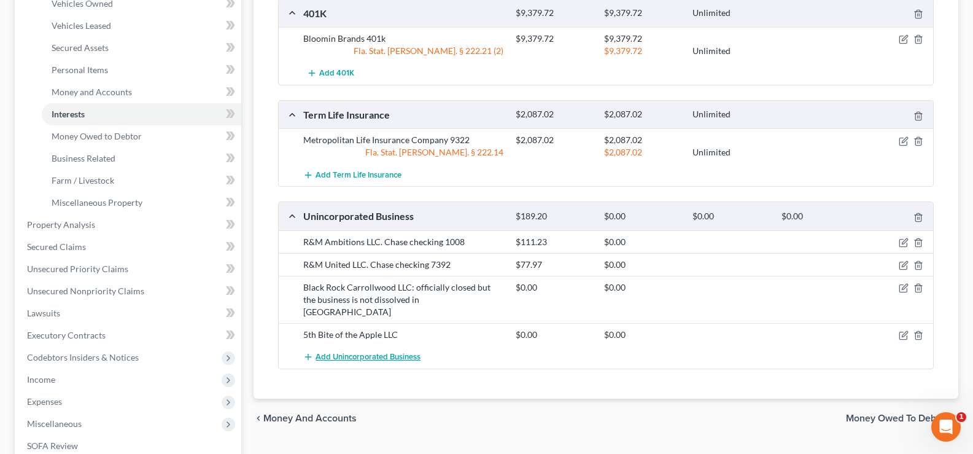
click at [372, 352] on span "Add Unincorporated Business" at bounding box center [367, 357] width 105 height 10
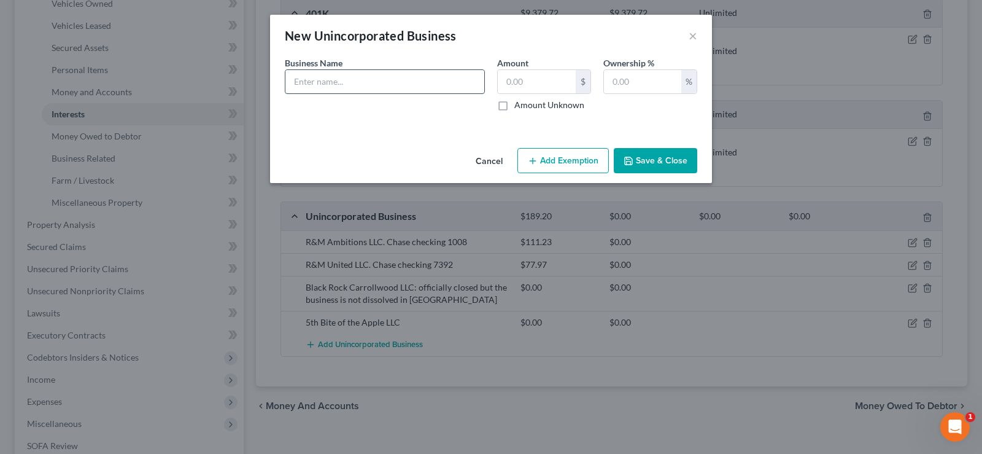
click at [331, 83] on input "text" at bounding box center [384, 81] width 199 height 23
type input "Black Rock [PERSON_NAME] LLC"
type input "20"
click at [660, 163] on button "Save & Close" at bounding box center [655, 161] width 83 height 26
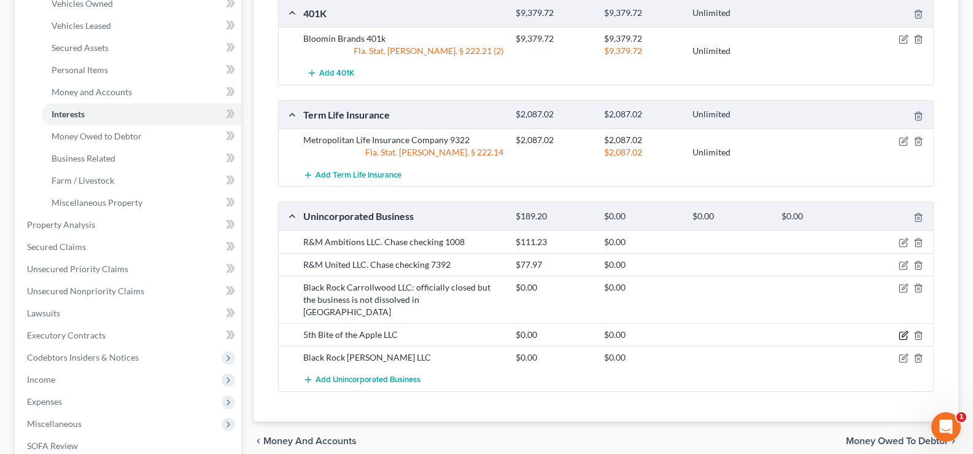
click at [904, 330] on icon "button" at bounding box center [904, 335] width 10 height 10
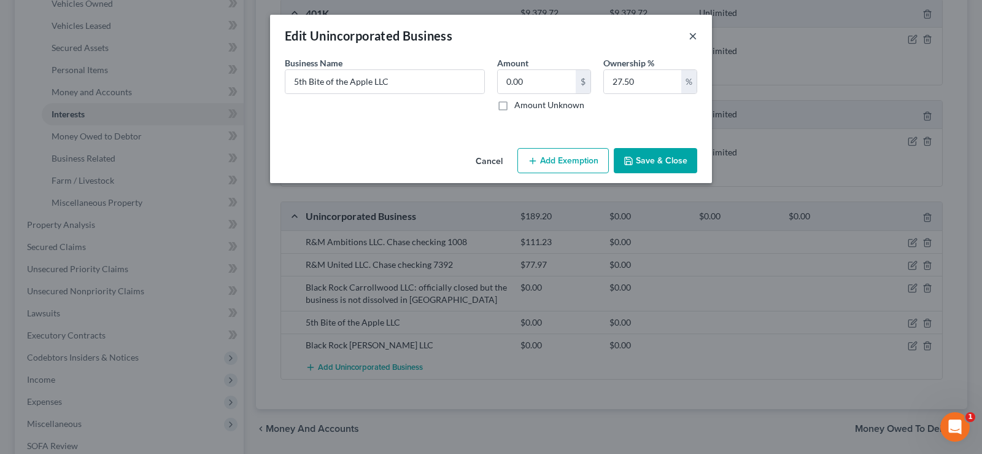
click at [694, 35] on button "×" at bounding box center [693, 35] width 9 height 15
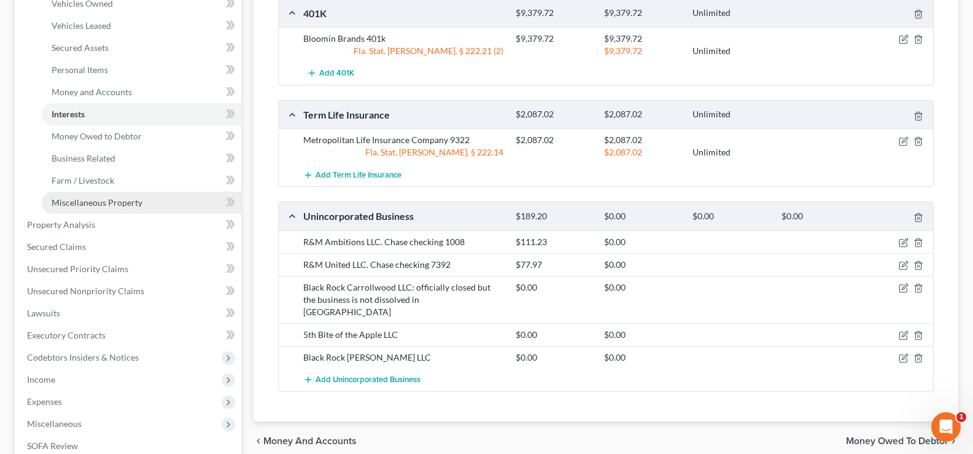
click at [91, 207] on span "Miscellaneous Property" at bounding box center [97, 202] width 91 height 10
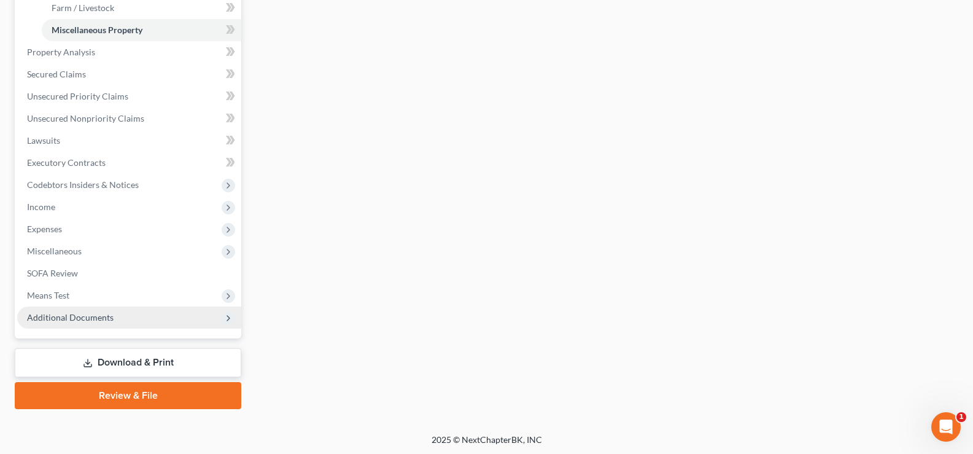
scroll to position [420, 0]
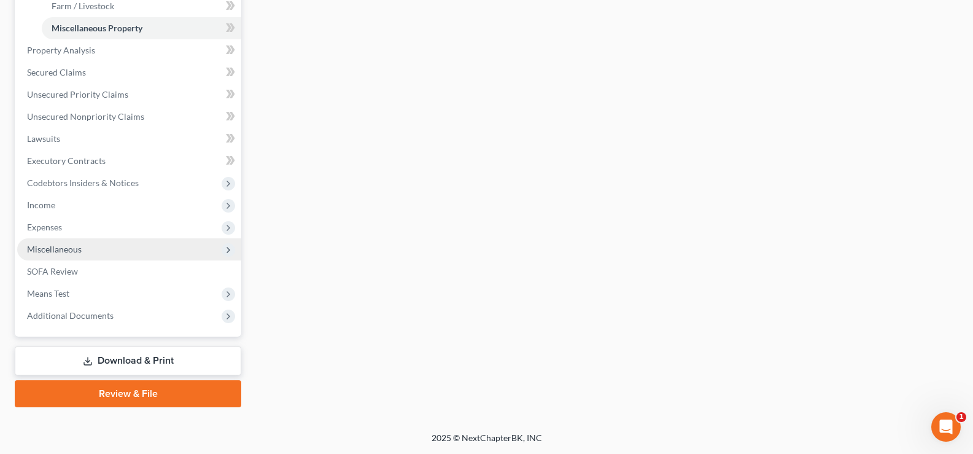
click at [110, 250] on span "Miscellaneous" at bounding box center [129, 249] width 224 height 22
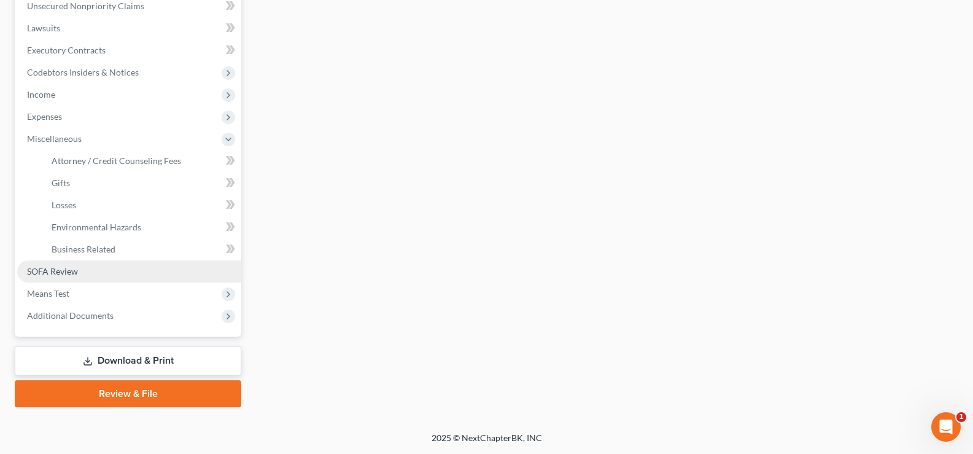
scroll to position [309, 0]
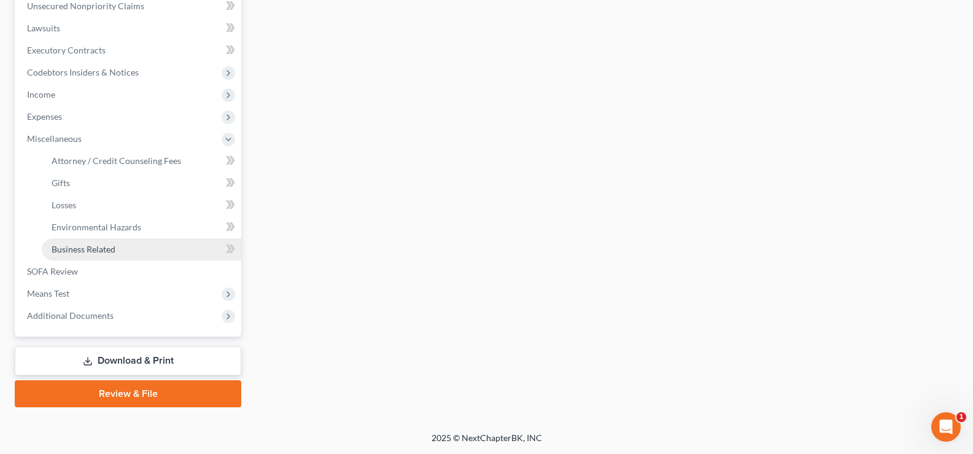
click at [122, 246] on link "Business Related" at bounding box center [141, 249] width 199 height 22
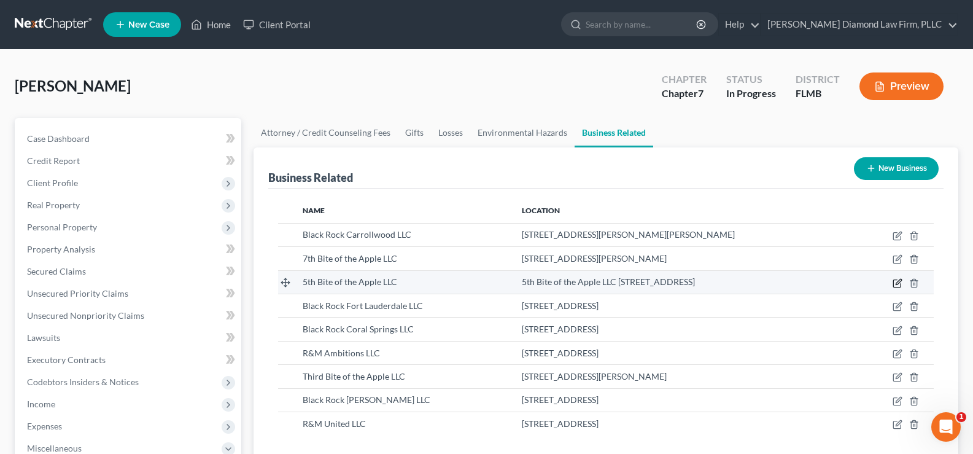
click at [897, 282] on icon "button" at bounding box center [899, 282] width 6 height 6
select select "member"
select select "9"
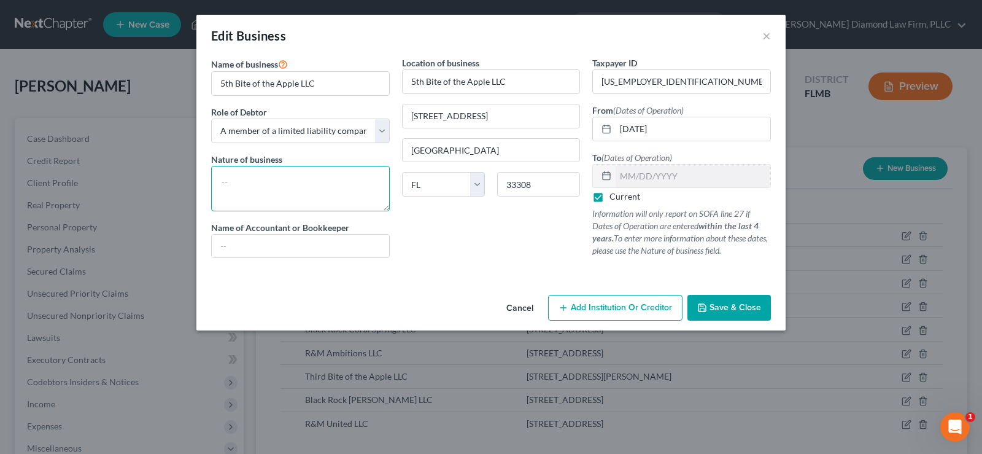
click at [242, 180] on textarea at bounding box center [300, 188] width 179 height 45
click at [233, 184] on textarea "To enrich screen reader interactions, please activate Accessibility in Grammarl…" at bounding box center [300, 188] width 179 height 45
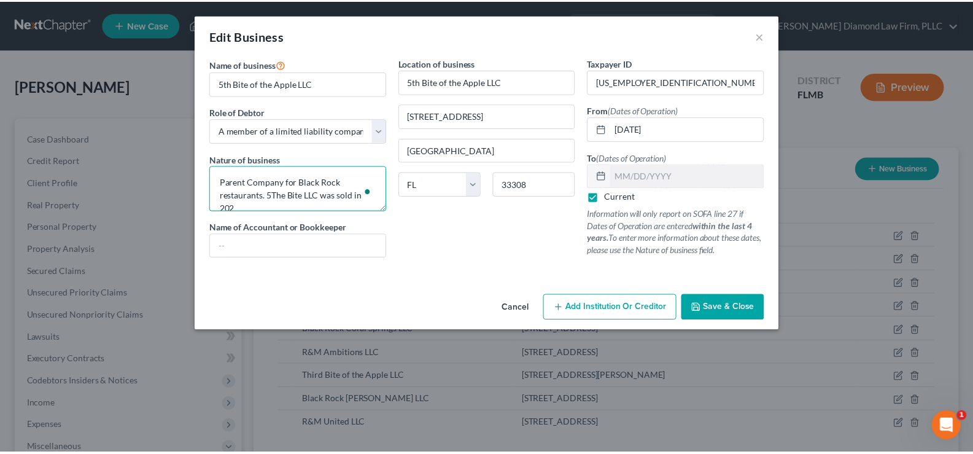
scroll to position [2, 0]
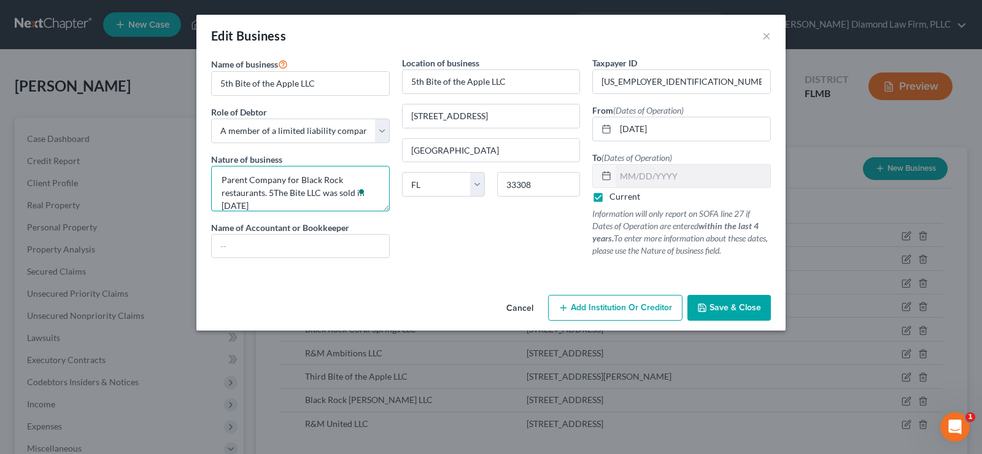
type textarea "Parent Company for Black Rock restaurants. 5The Bite LLC was sold in [DATE]"
click at [610, 196] on label "Current" at bounding box center [625, 196] width 31 height 12
click at [614, 196] on input "Current" at bounding box center [618, 194] width 8 height 8
checkbox input "false"
click at [641, 176] on input "text" at bounding box center [693, 175] width 155 height 23
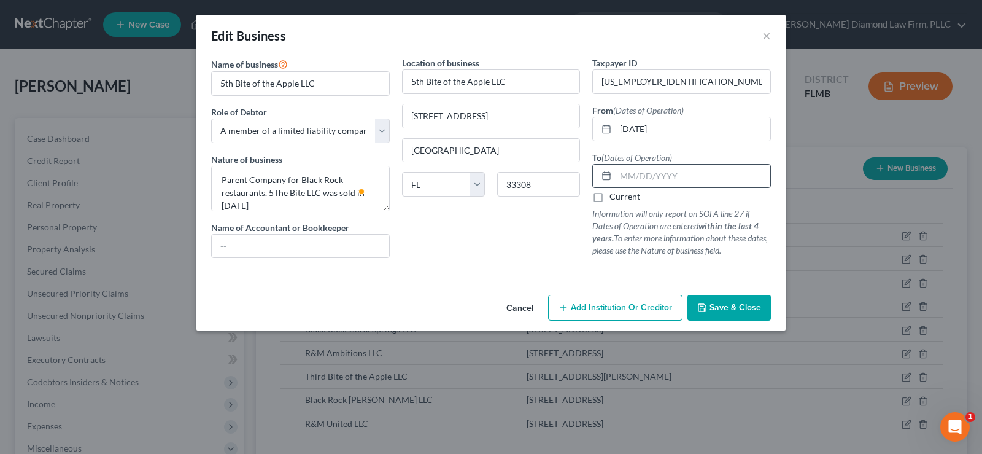
click at [660, 172] on input "text" at bounding box center [693, 175] width 155 height 23
type input "[DATE]"
click at [745, 310] on span "Save & Close" at bounding box center [736, 307] width 52 height 10
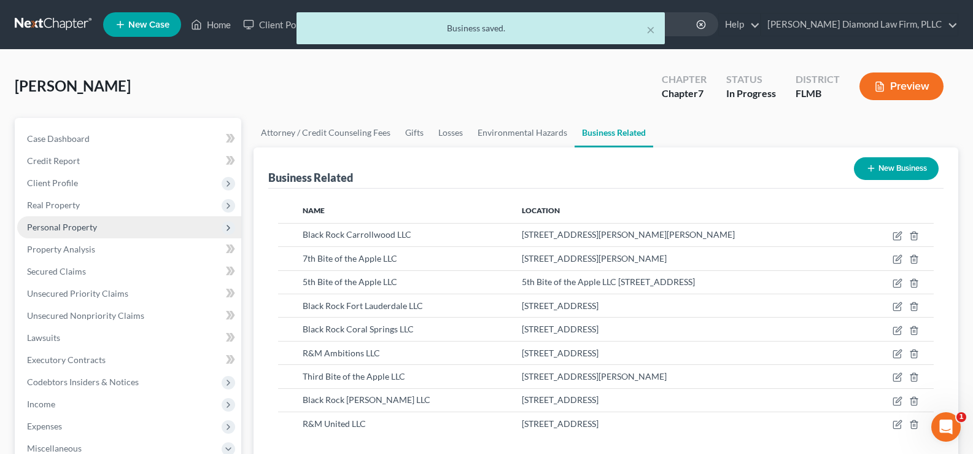
click at [92, 231] on span "Personal Property" at bounding box center [62, 227] width 70 height 10
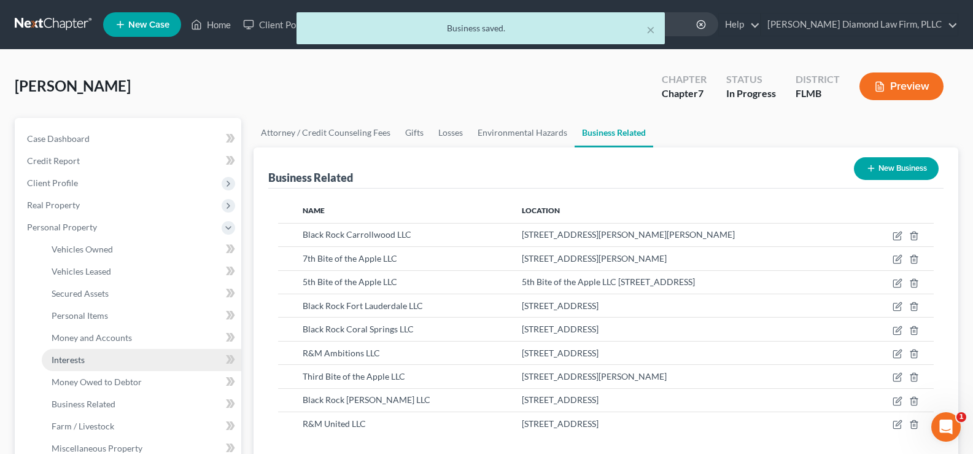
click at [107, 358] on link "Interests" at bounding box center [141, 360] width 199 height 22
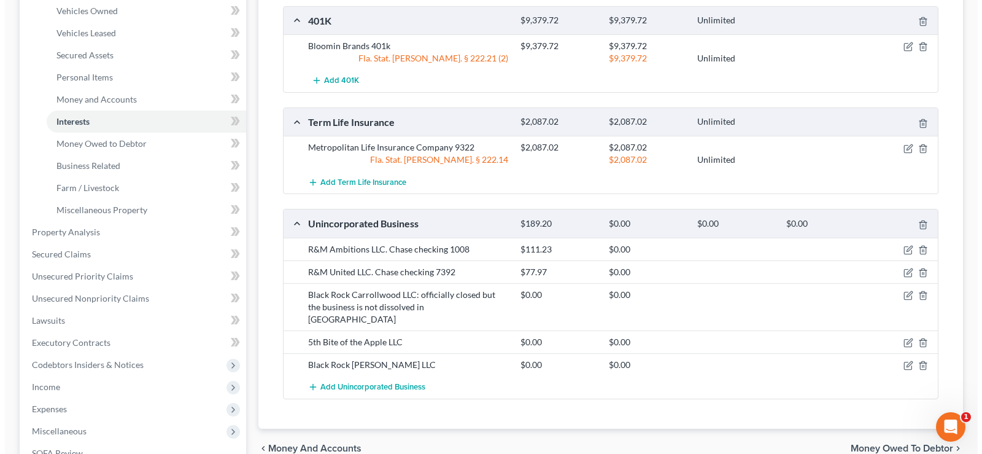
scroll to position [307, 0]
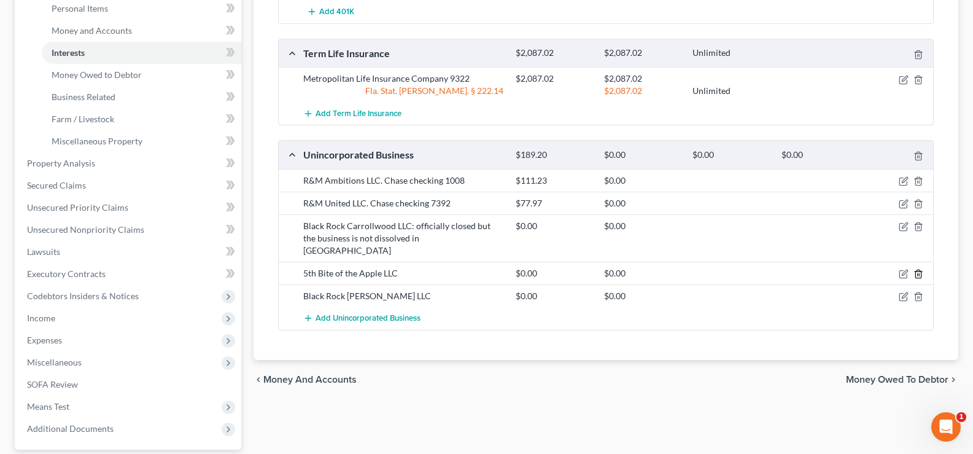
click at [917, 269] on icon "button" at bounding box center [918, 274] width 10 height 10
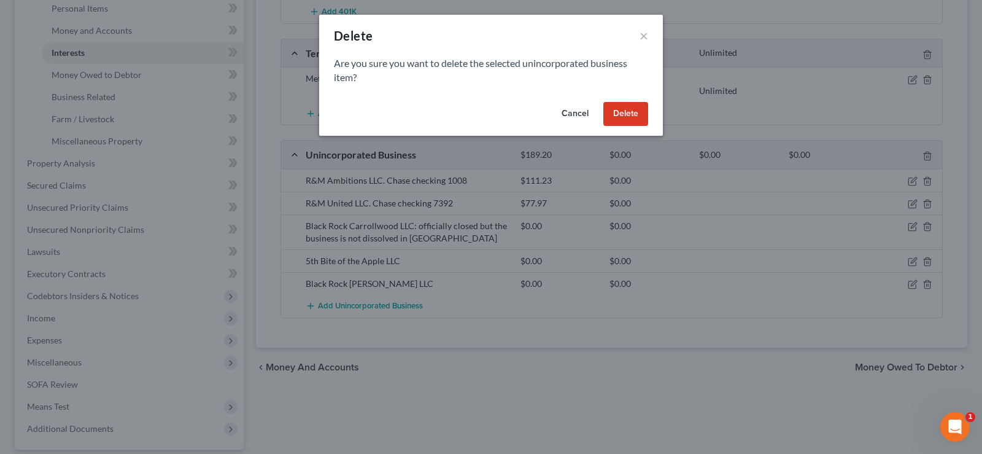
click at [619, 110] on button "Delete" at bounding box center [625, 114] width 45 height 25
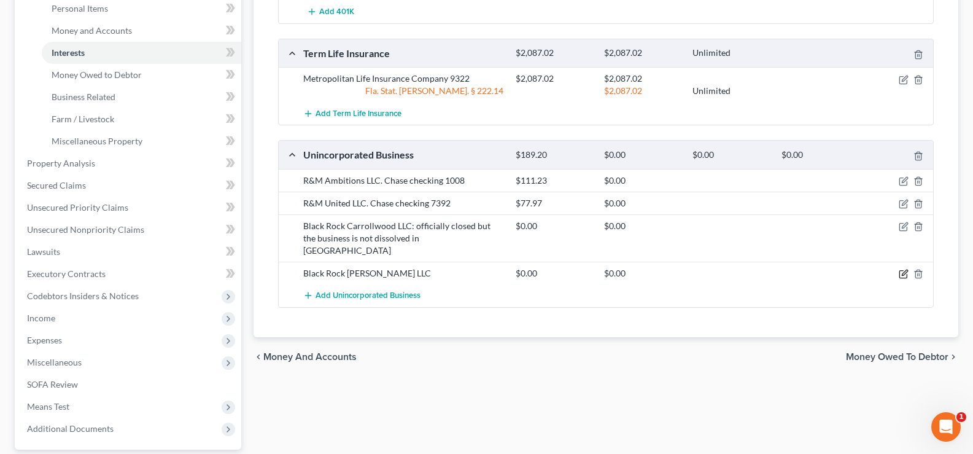
click at [904, 269] on icon "button" at bounding box center [904, 274] width 10 height 10
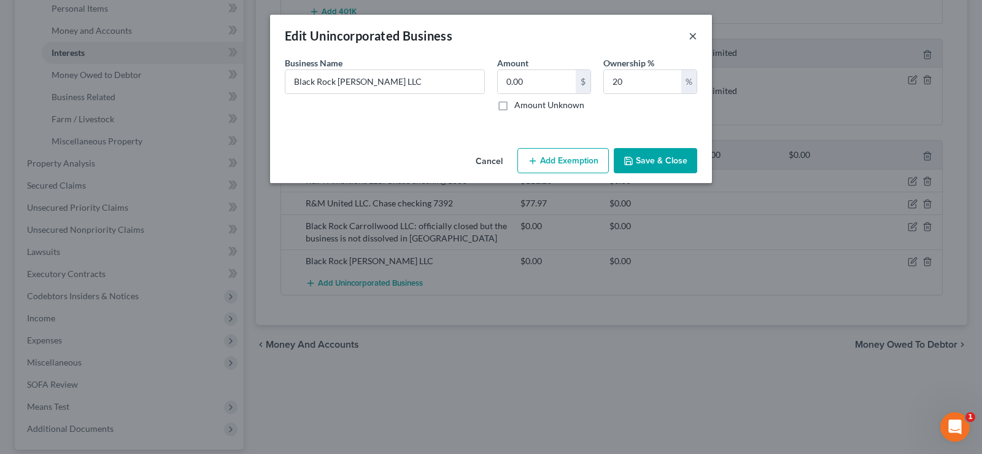
click at [691, 36] on button "×" at bounding box center [693, 35] width 9 height 15
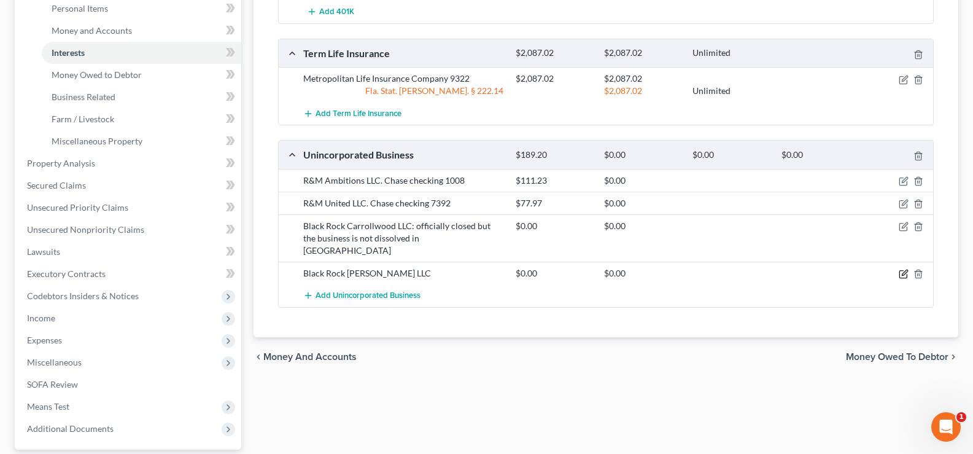
click at [904, 269] on icon "button" at bounding box center [904, 274] width 10 height 10
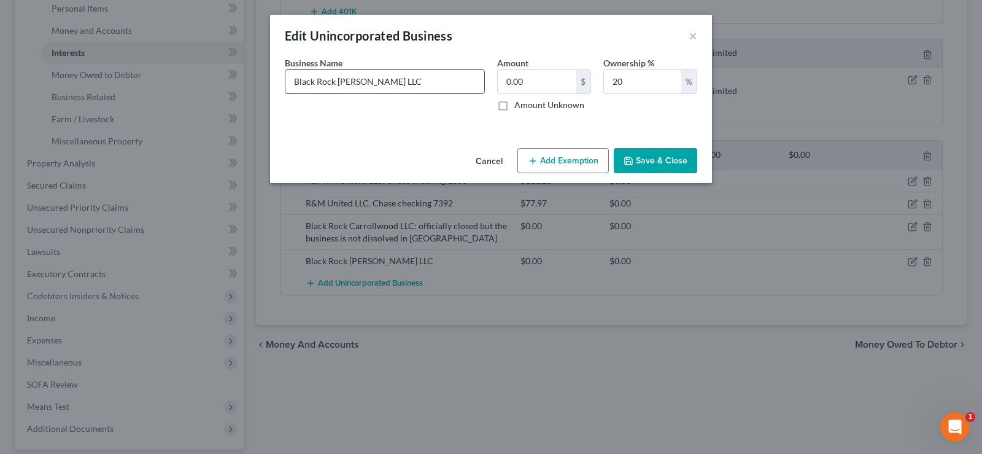
click at [413, 74] on input "Black Rock [PERSON_NAME] LLC" at bounding box center [384, 81] width 199 height 23
type input "Black Rock [PERSON_NAME] LLC- officially closed but business is not dissolved i…"
click at [668, 166] on button "Save & Close" at bounding box center [655, 161] width 83 height 26
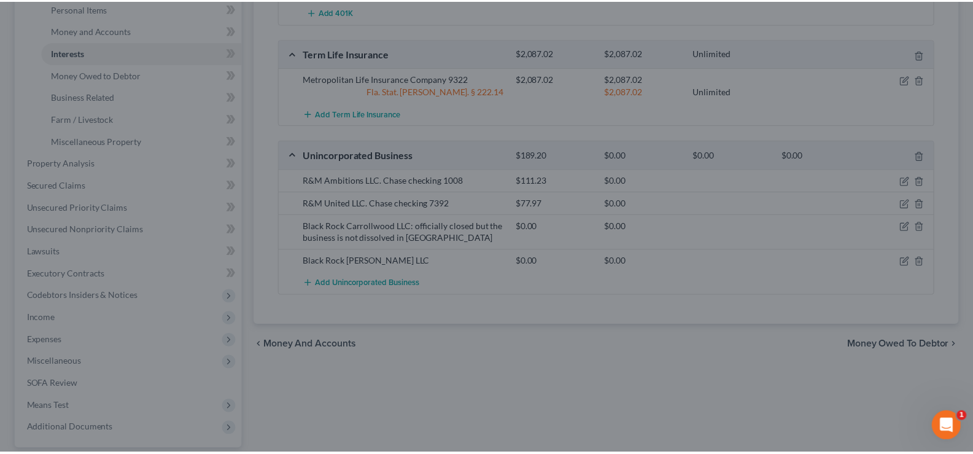
scroll to position [0, 0]
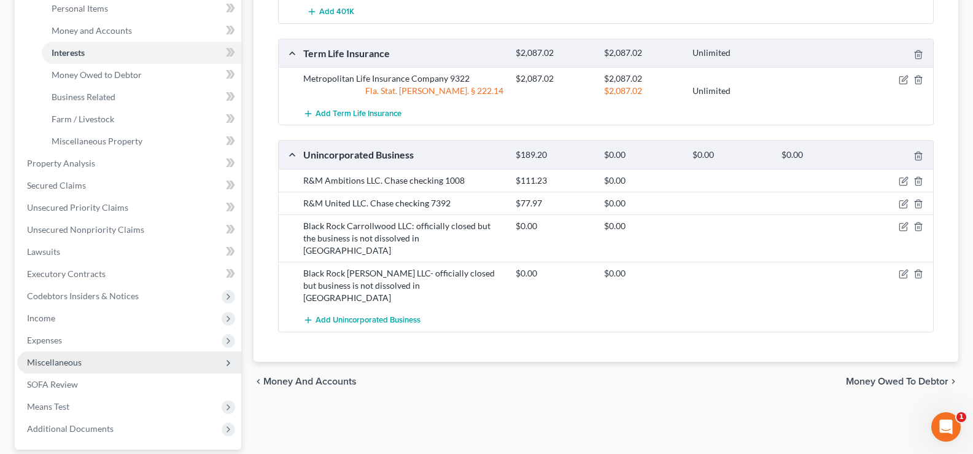
click at [77, 366] on span "Miscellaneous" at bounding box center [54, 362] width 55 height 10
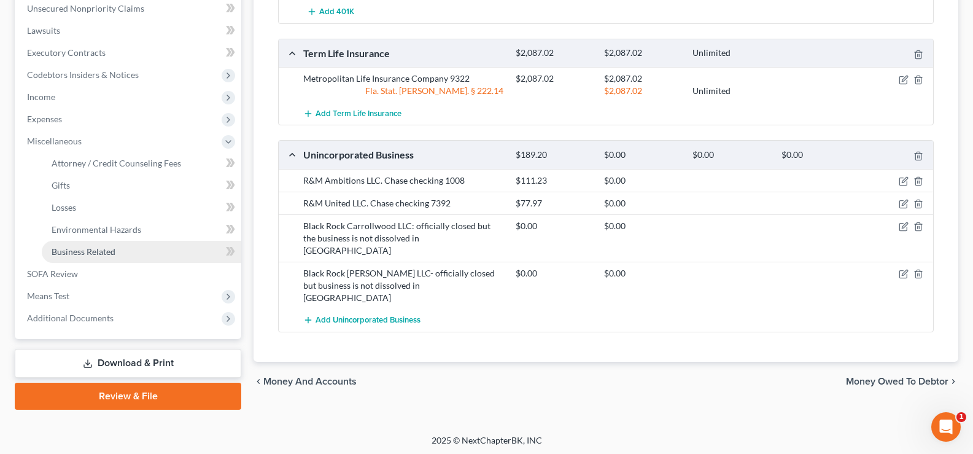
click at [115, 250] on span "Business Related" at bounding box center [84, 251] width 64 height 10
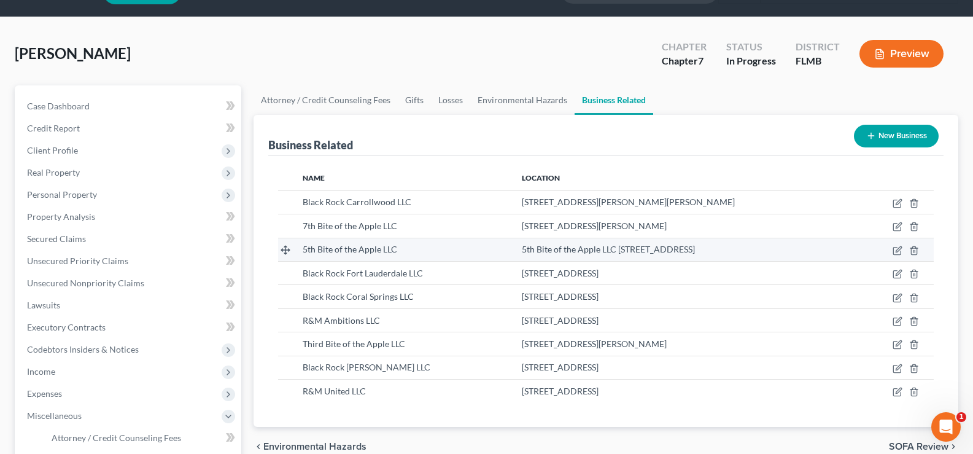
scroll to position [61, 0]
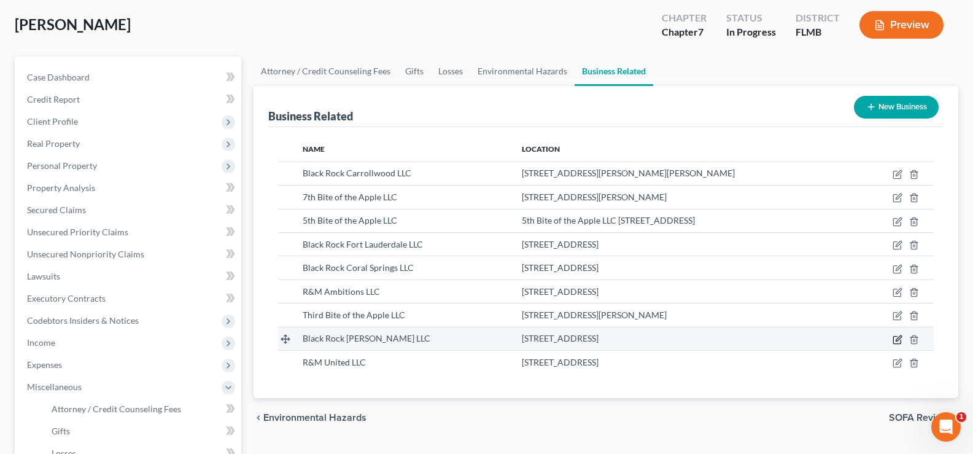
click at [897, 341] on icon "button" at bounding box center [897, 340] width 10 height 10
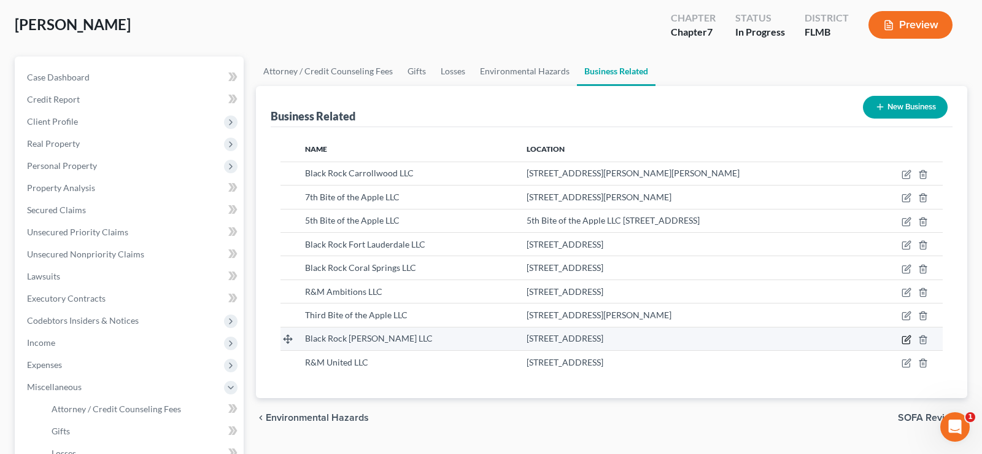
select select "member"
select select "9"
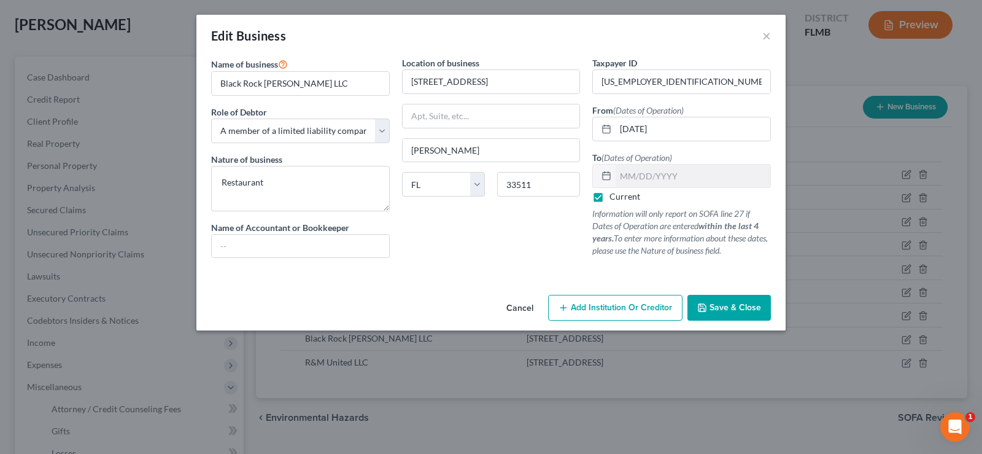
click at [610, 196] on label "Current" at bounding box center [625, 196] width 31 height 12
click at [614, 196] on input "Current" at bounding box center [618, 194] width 8 height 8
checkbox input "false"
click at [654, 176] on input "text" at bounding box center [693, 175] width 155 height 23
click at [740, 304] on span "Save & Close" at bounding box center [736, 307] width 52 height 10
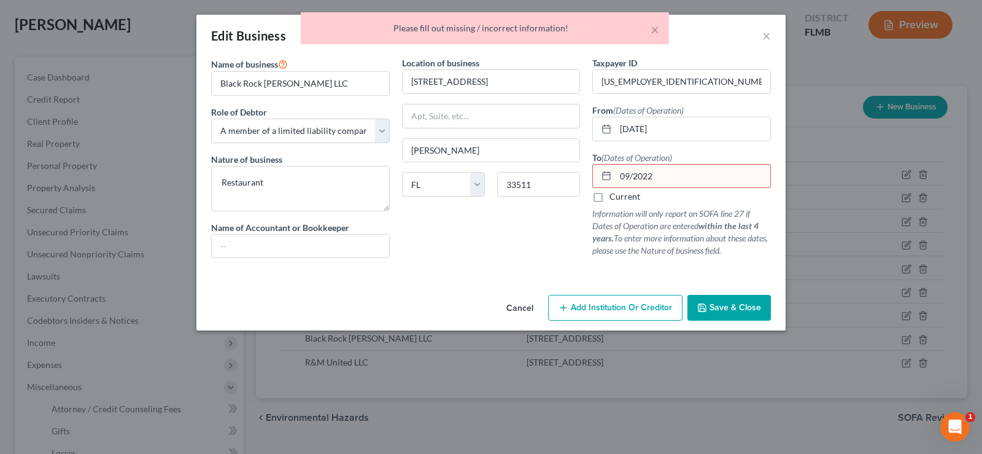
click at [634, 179] on input "09/2022" at bounding box center [693, 175] width 155 height 23
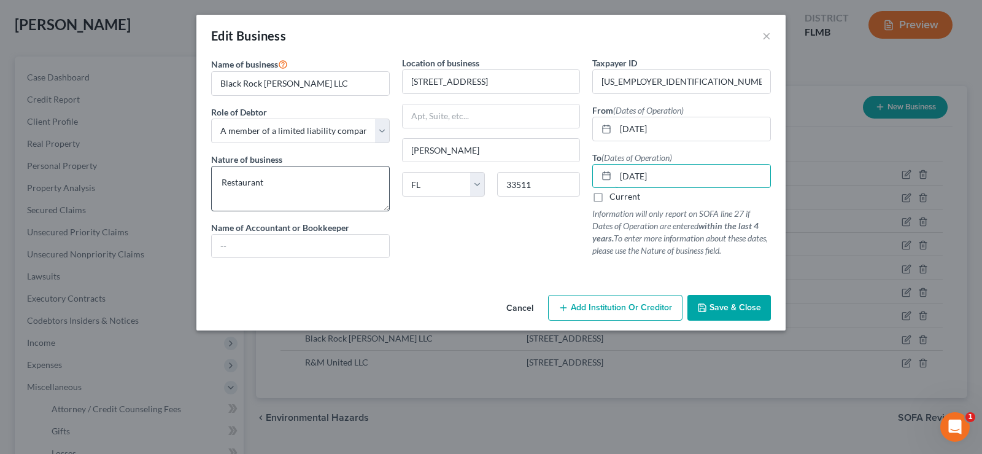
type input "[DATE]"
click at [285, 185] on textarea "Restaurant" at bounding box center [300, 188] width 179 height 45
click at [716, 306] on span "Save & Close" at bounding box center [736, 307] width 52 height 10
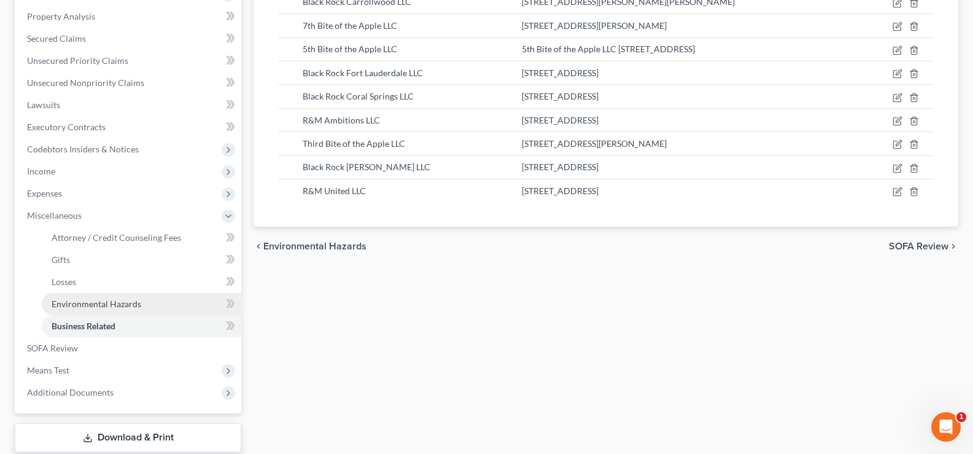
scroll to position [246, 0]
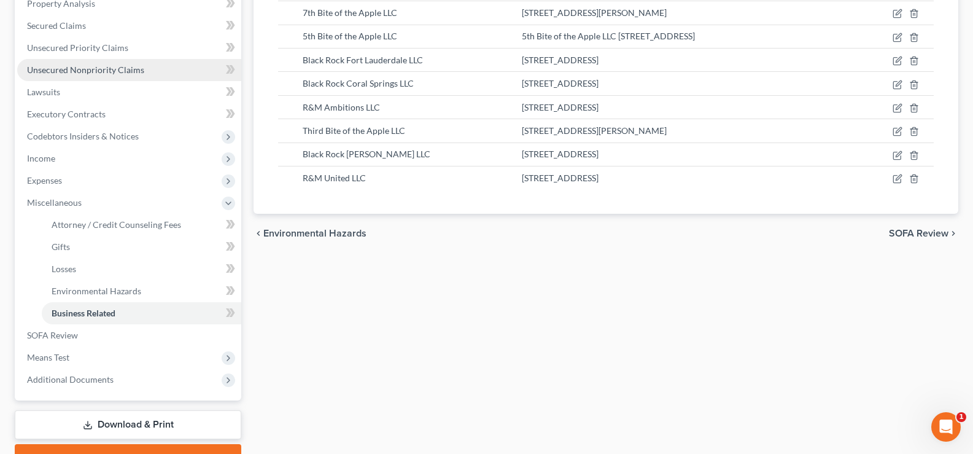
click at [100, 74] on span "Unsecured Nonpriority Claims" at bounding box center [85, 69] width 117 height 10
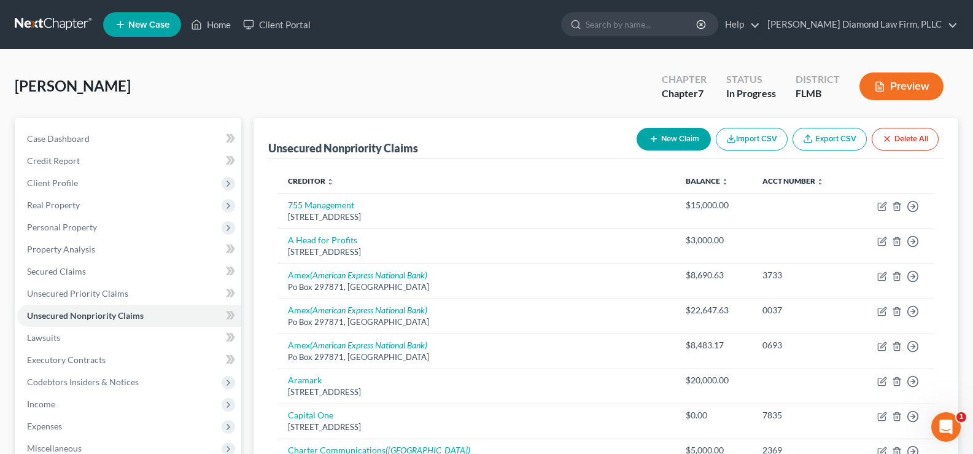
click at [679, 139] on button "New Claim" at bounding box center [674, 139] width 74 height 23
select select "0"
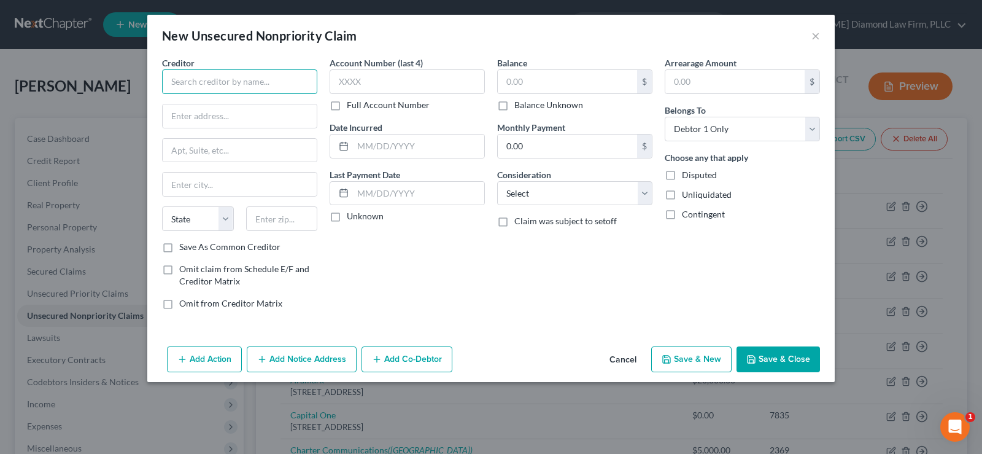
click at [223, 75] on input "text" at bounding box center [239, 81] width 155 height 25
type input "[PERSON_NAME] Water"
type input "[STREET_ADDRESS]"
type input "33610"
type input "[GEOGRAPHIC_DATA]"
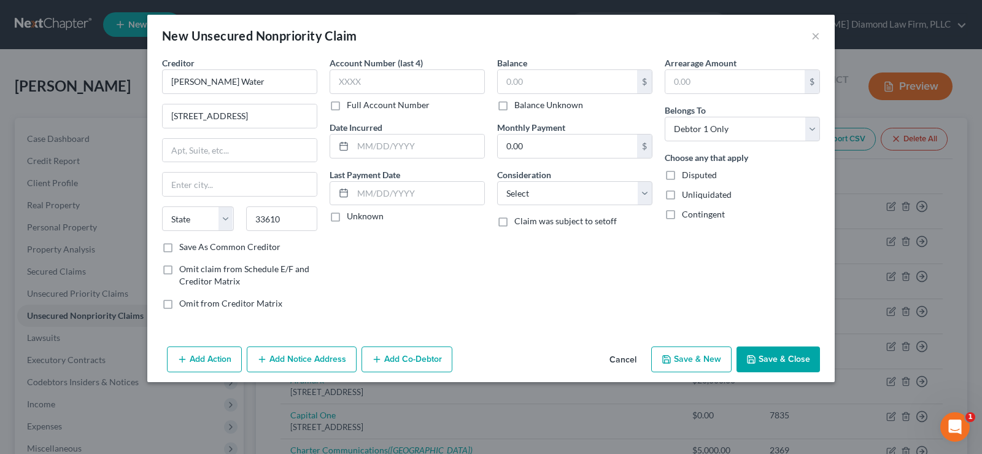
select select "9"
click at [389, 149] on input "text" at bounding box center [418, 145] width 131 height 23
click at [598, 75] on input "text" at bounding box center [567, 81] width 139 height 23
type input "2,500"
drag, startPoint x: 588, startPoint y: 196, endPoint x: 569, endPoint y: 260, distance: 66.0
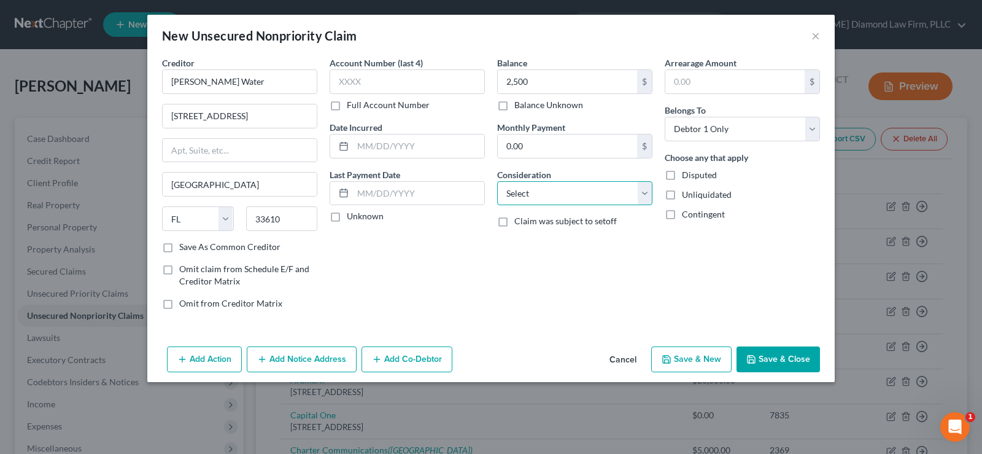
click at [588, 196] on select "Select Cable / Satellite Services Collection Agency Credit Card Debt Debt Couns…" at bounding box center [574, 193] width 155 height 25
select select "14"
click at [497, 181] on select "Select Cable / Satellite Services Collection Agency Credit Card Debt Debt Couns…" at bounding box center [574, 193] width 155 height 25
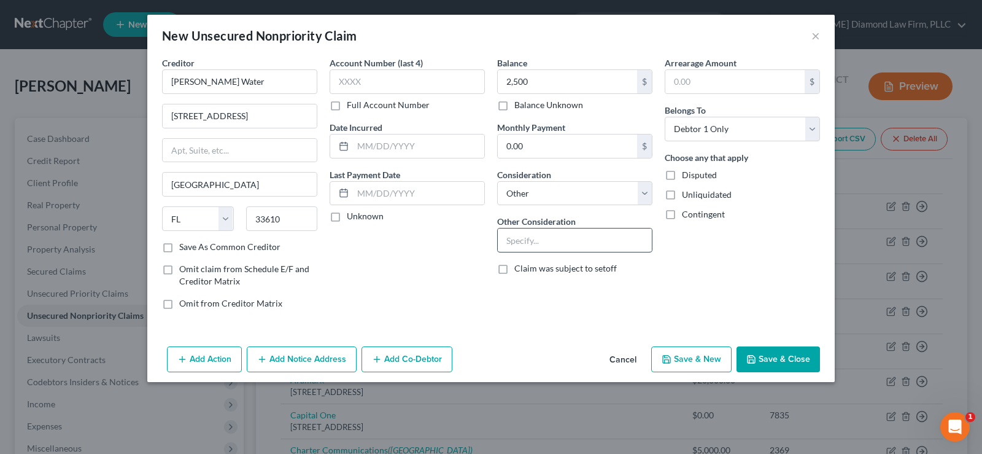
click at [562, 238] on input "text" at bounding box center [575, 239] width 154 height 23
type input "Business debt"
click at [420, 357] on button "Add Co-Debtor" at bounding box center [407, 359] width 91 height 26
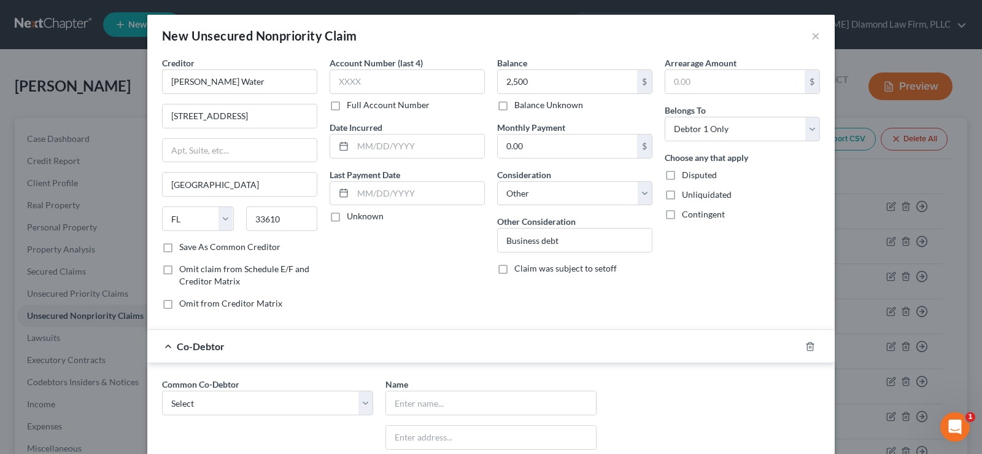
scroll to position [123, 0]
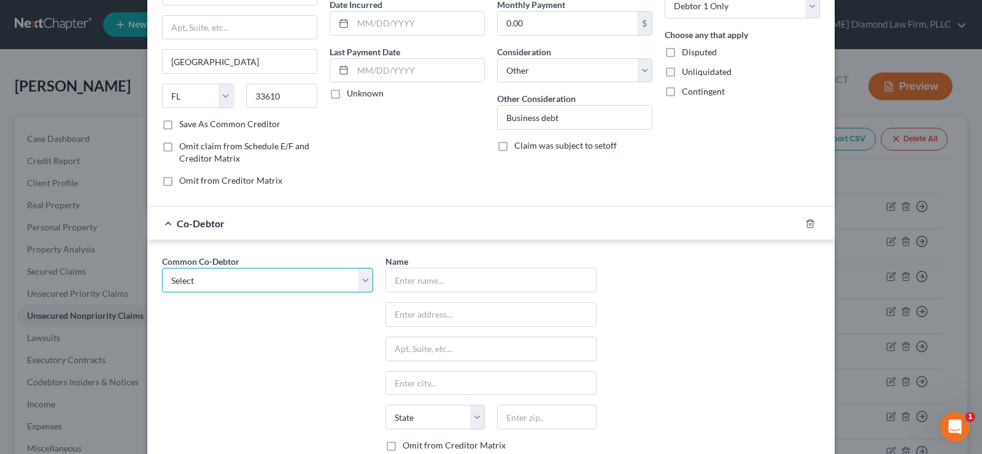
click at [314, 273] on select "Select Black Rock Carrollwood LLC Black Rock Carrollwood LLC 5th Bite of the Ap…" at bounding box center [267, 280] width 211 height 25
select select "0"
click at [162, 268] on select "Select Black Rock Carrollwood LLC Black Rock Carrollwood LLC 5th Bite of the Ap…" at bounding box center [267, 280] width 211 height 25
type input "Black Rock Carrollwood LLC"
type input "[STREET_ADDRESS][PERSON_NAME]"
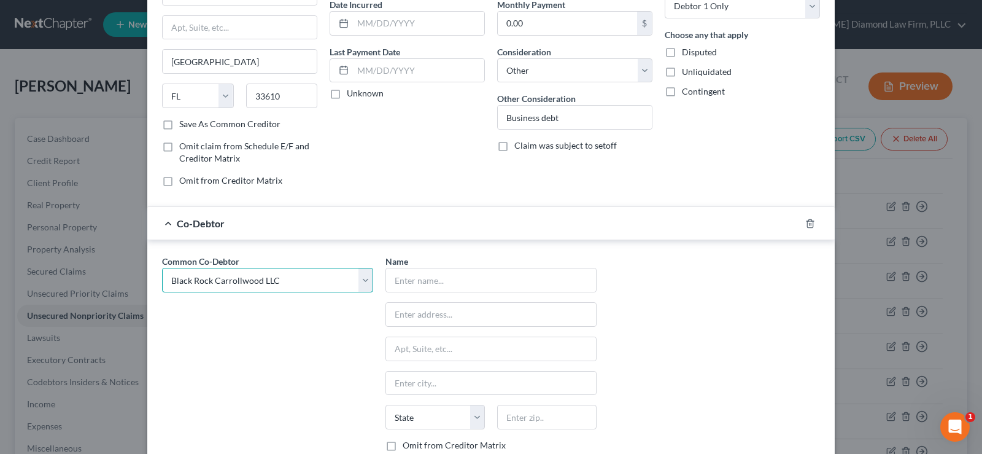
type input "[GEOGRAPHIC_DATA]"
select select "9"
type input "33609"
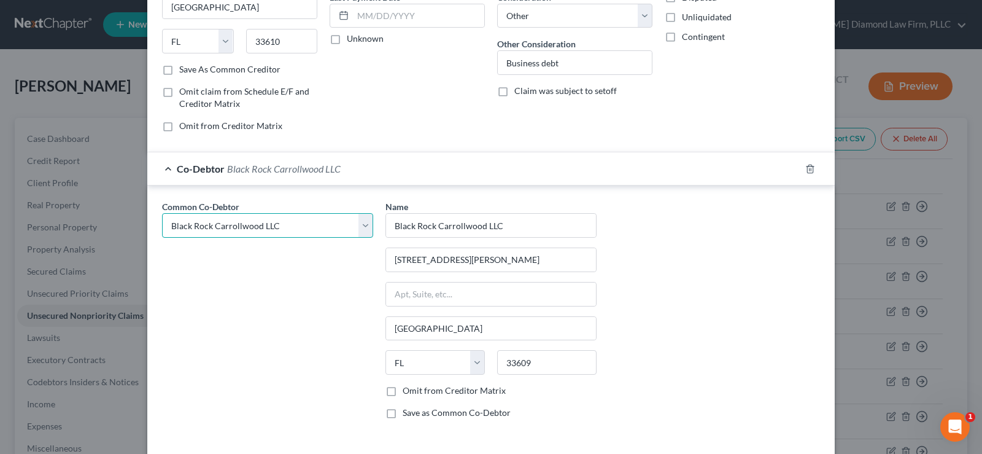
scroll to position [230, 0]
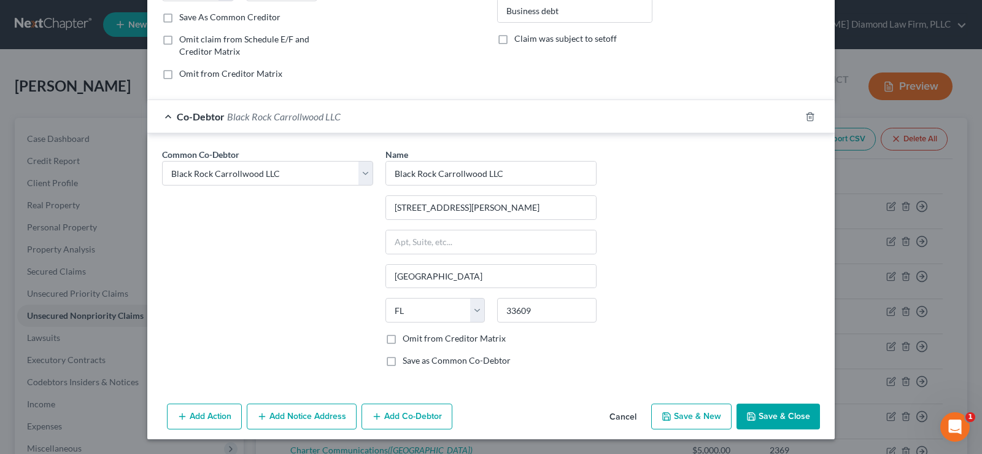
click at [403, 338] on label "Omit from Creditor Matrix" at bounding box center [454, 338] width 103 height 12
click at [408, 338] on input "Omit from Creditor Matrix" at bounding box center [412, 336] width 8 height 8
checkbox input "true"
click at [401, 416] on button "Add Co-Debtor" at bounding box center [407, 416] width 91 height 26
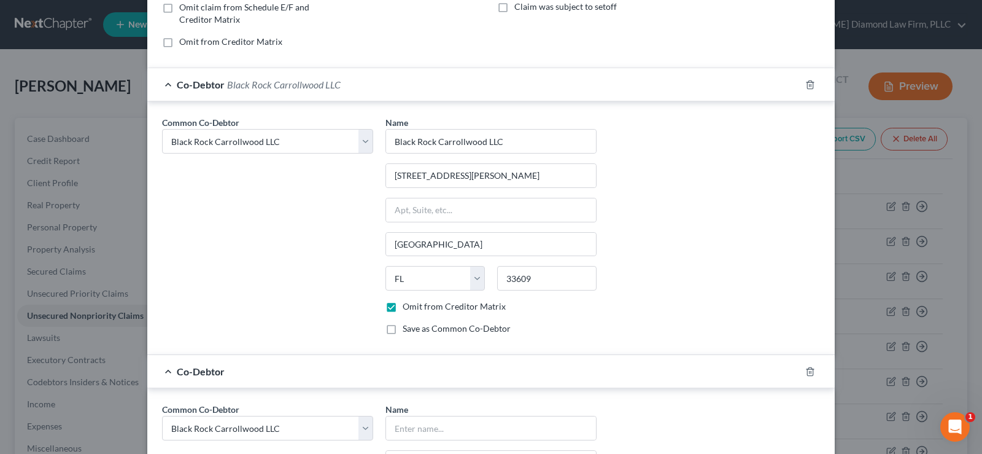
scroll to position [291, 0]
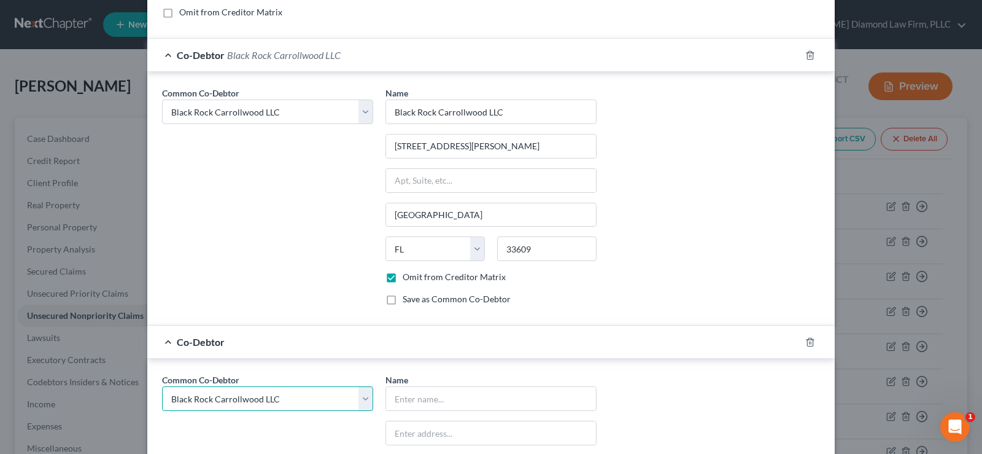
click at [297, 400] on select "Select Black Rock Carrollwood LLC Black Rock Carrollwood LLC 5th Bite of the Ap…" at bounding box center [267, 398] width 211 height 25
select select "3"
click at [162, 386] on select "Select Black Rock Carrollwood LLC Black Rock Carrollwood LLC 5th Bite of the Ap…" at bounding box center [267, 398] width 211 height 25
select select "3"
type input "Black Rock [PERSON_NAME] LLC"
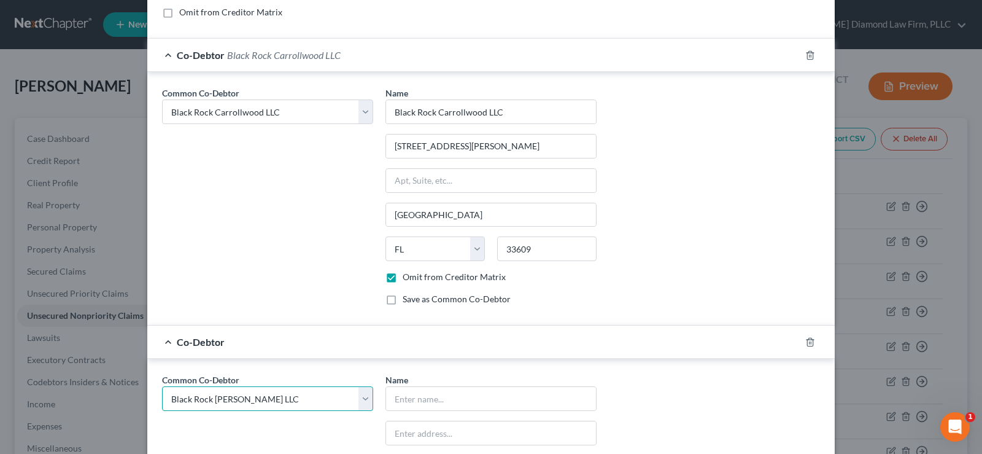
type input "[STREET_ADDRESS][PERSON_NAME]"
type input "[GEOGRAPHIC_DATA]"
select select "9"
type input "33606"
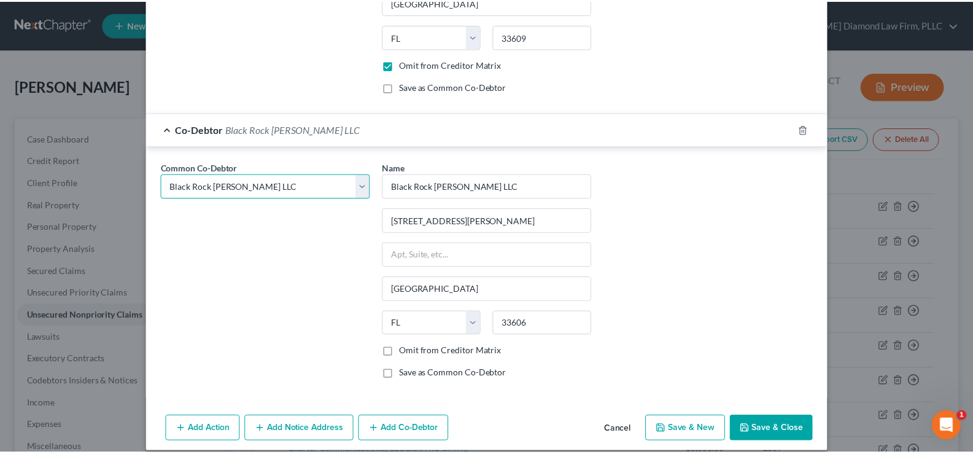
scroll to position [516, 0]
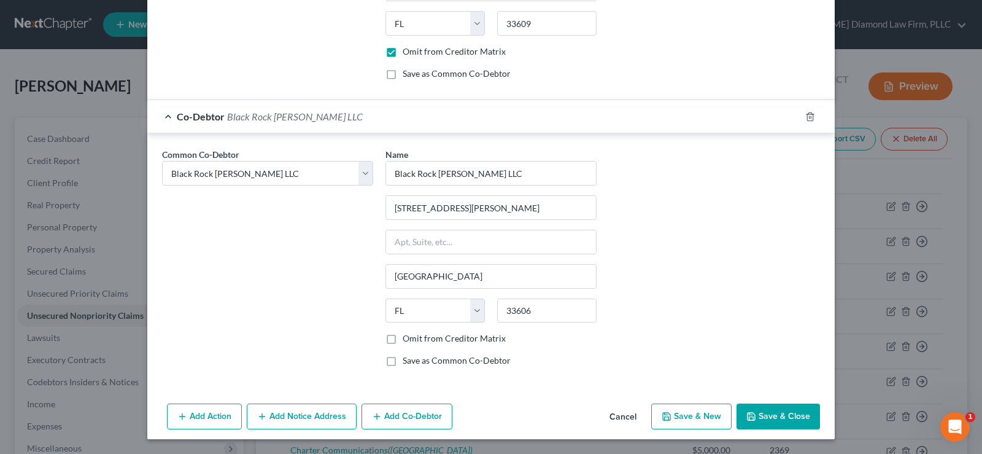
click at [403, 339] on label "Omit from Creditor Matrix" at bounding box center [454, 338] width 103 height 12
click at [408, 339] on input "Omit from Creditor Matrix" at bounding box center [412, 336] width 8 height 8
checkbox input "true"
click at [798, 415] on button "Save & Close" at bounding box center [778, 416] width 83 height 26
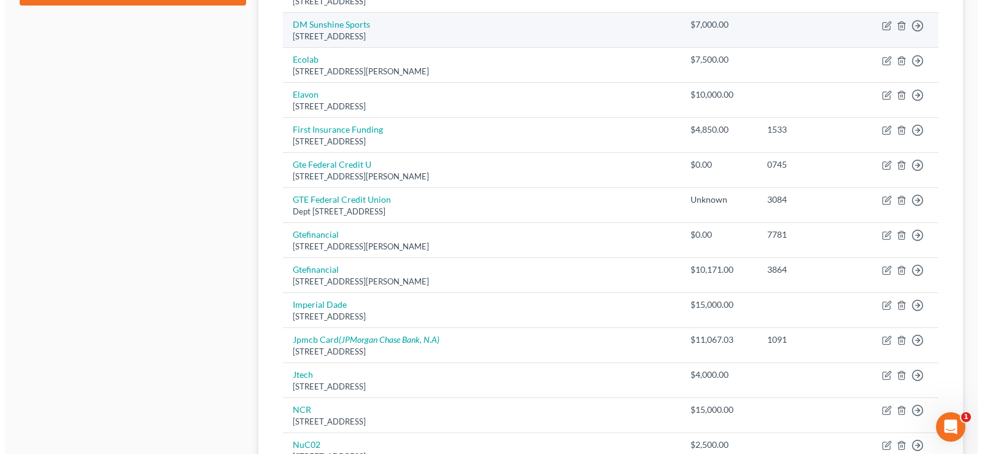
scroll to position [446, 0]
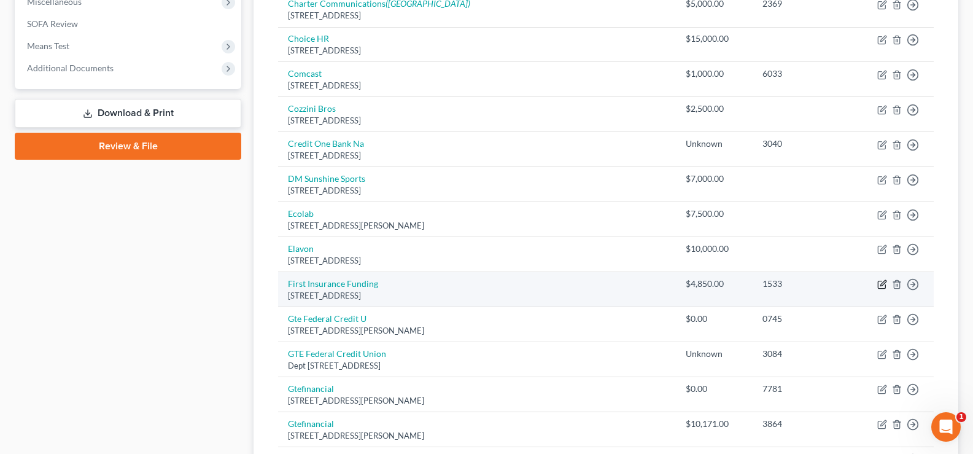
click at [884, 285] on icon "button" at bounding box center [882, 284] width 10 height 10
select select "14"
select select "3"
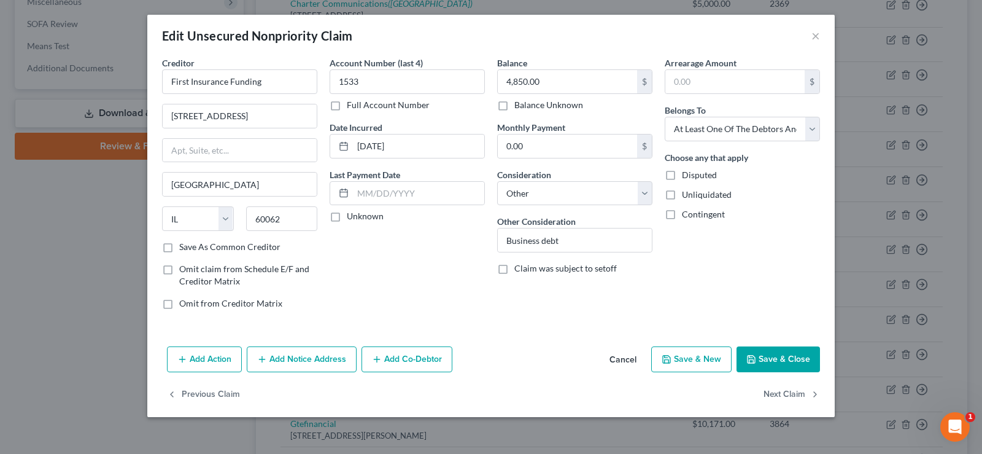
click at [403, 356] on button "Add Co-Debtor" at bounding box center [407, 359] width 91 height 26
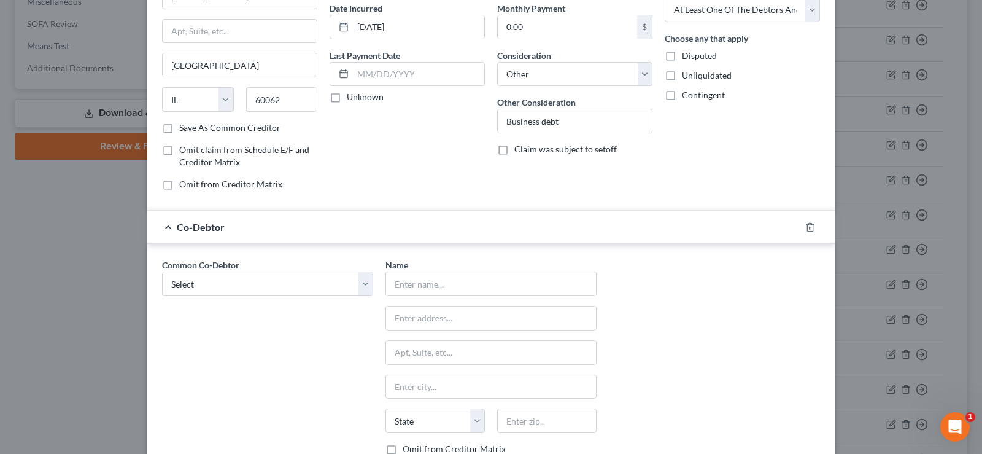
scroll to position [123, 0]
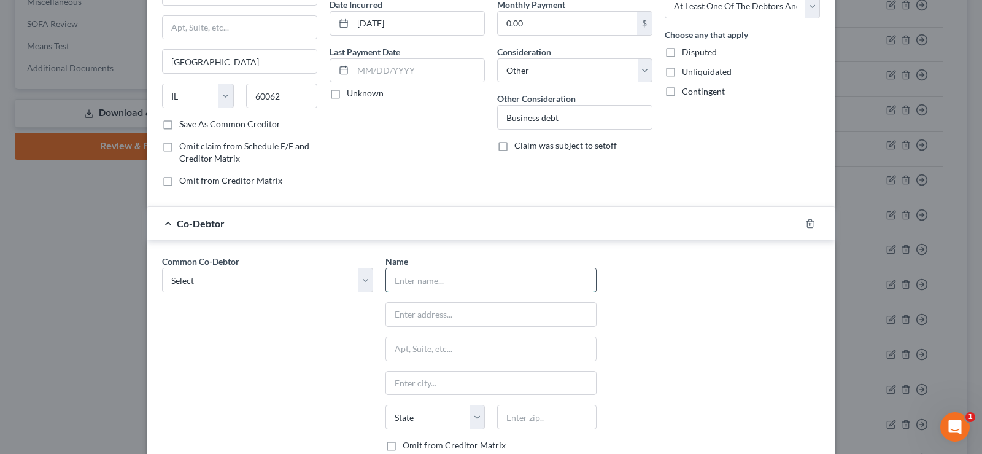
click at [405, 280] on input "text" at bounding box center [491, 279] width 210 height 23
type input "[PERSON_NAME]"
click at [476, 318] on input "text" at bounding box center [491, 314] width 210 height 23
type input "[STREET_ADDRESS][PERSON_NAME]"
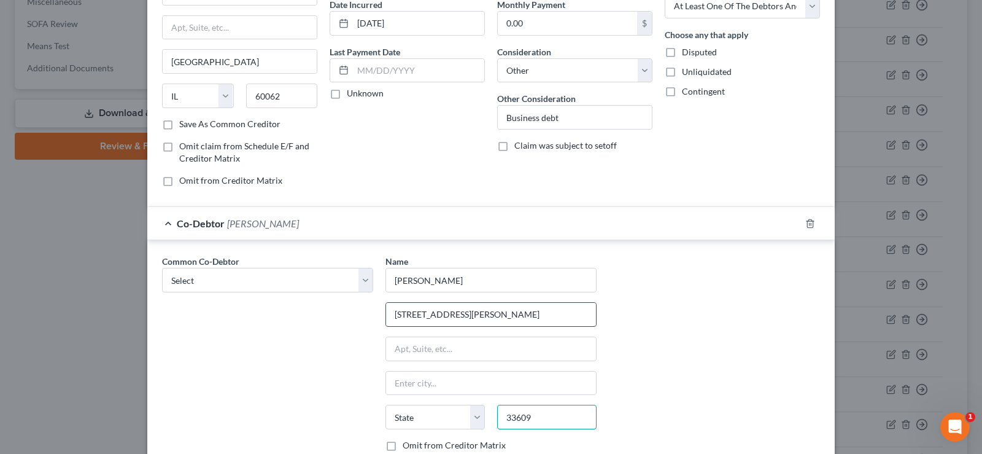
type input "33609"
type input "[GEOGRAPHIC_DATA]"
select select "9"
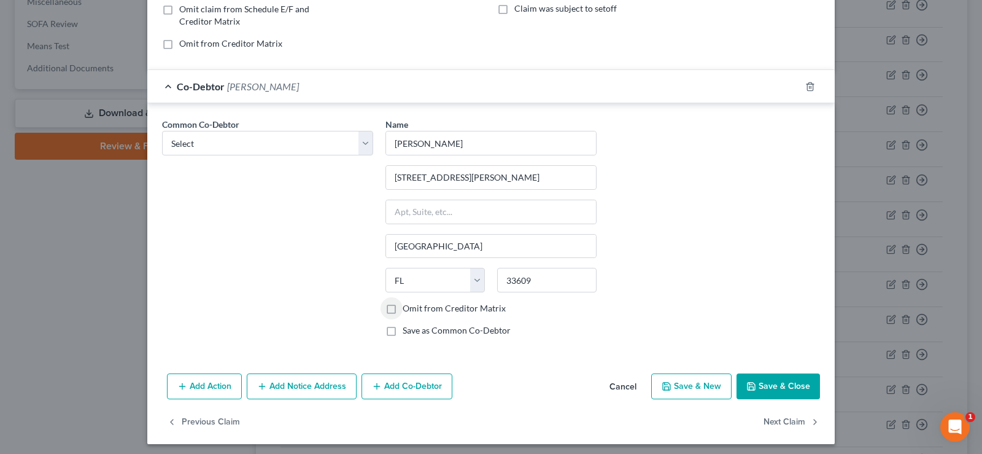
scroll to position [265, 0]
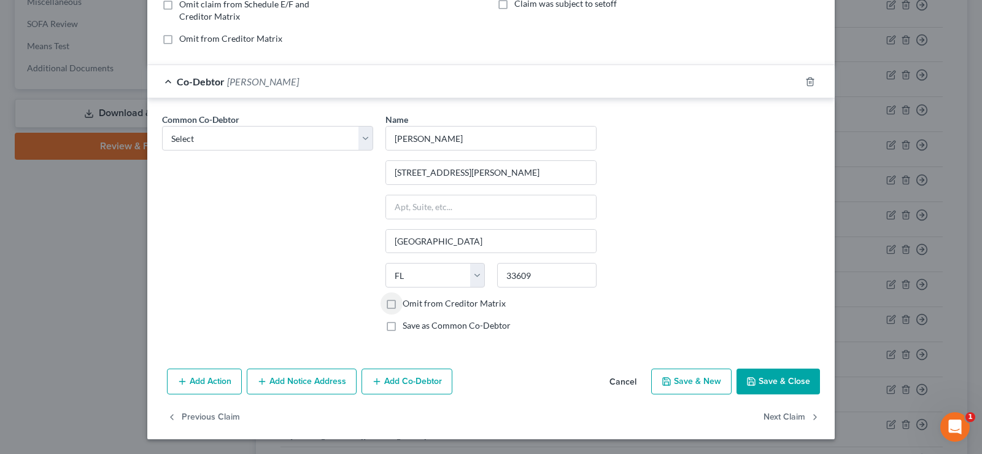
click at [403, 325] on label "Save as Common Co-Debtor" at bounding box center [457, 325] width 108 height 12
click at [408, 325] on input "Save as Common Co-Debtor" at bounding box center [412, 323] width 8 height 8
checkbox input "true"
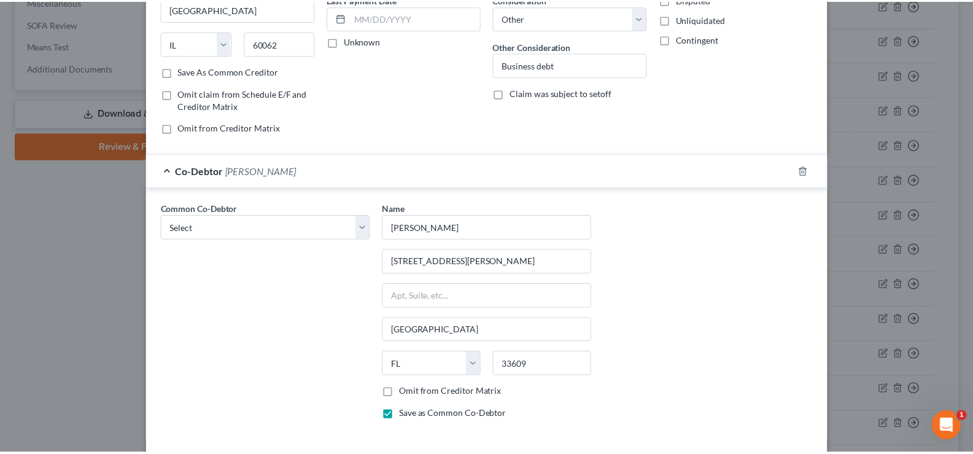
scroll to position [203, 0]
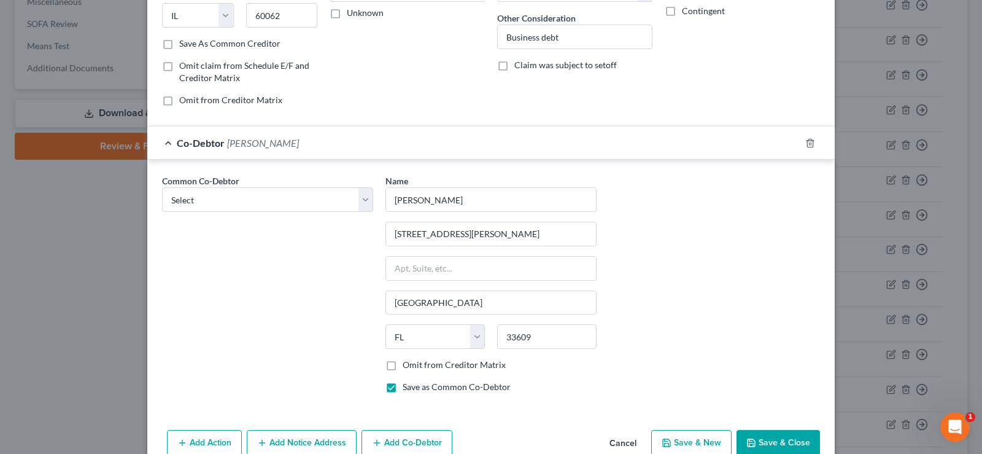
click at [764, 439] on button "Save & Close" at bounding box center [778, 443] width 83 height 26
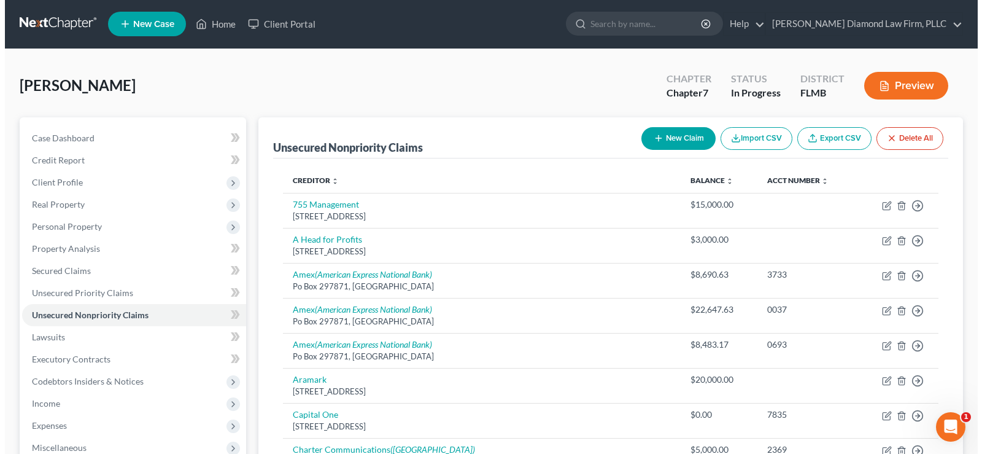
scroll to position [0, 0]
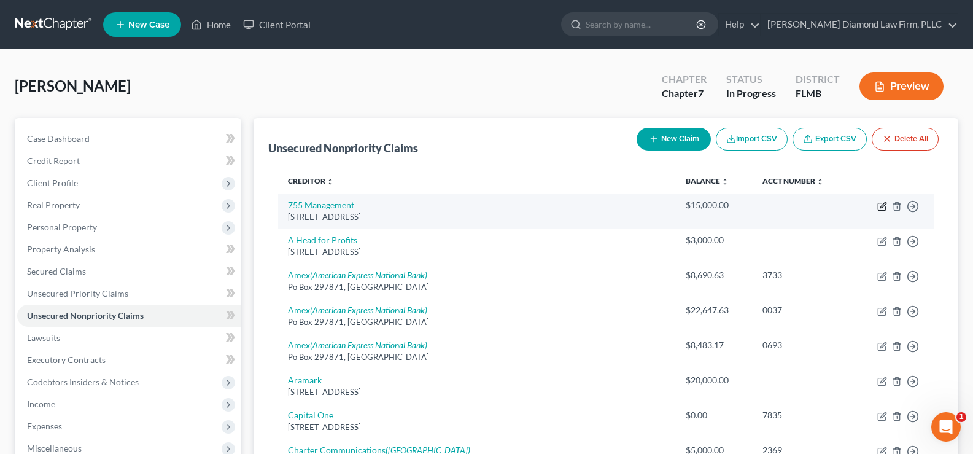
click at [881, 204] on icon "button" at bounding box center [882, 206] width 10 height 10
select select "23"
select select "14"
select select "3"
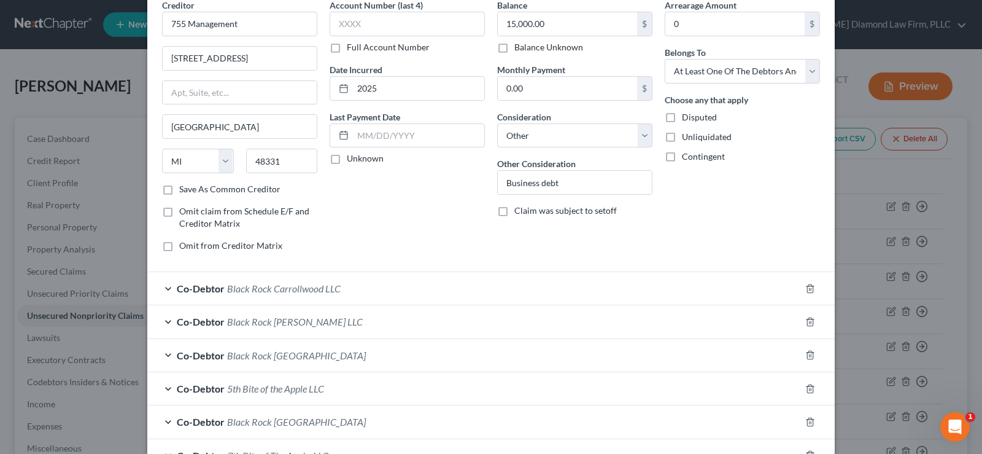
scroll to position [123, 0]
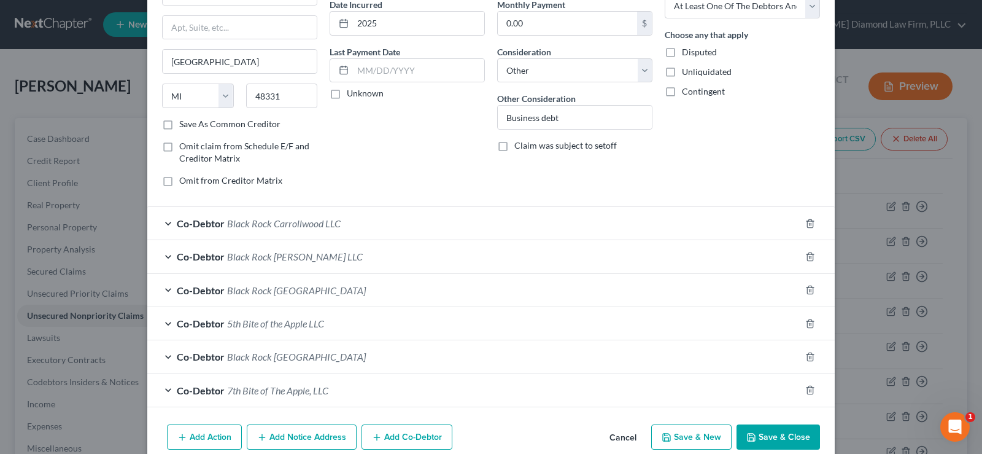
click at [390, 444] on button "Add Co-Debtor" at bounding box center [407, 437] width 91 height 26
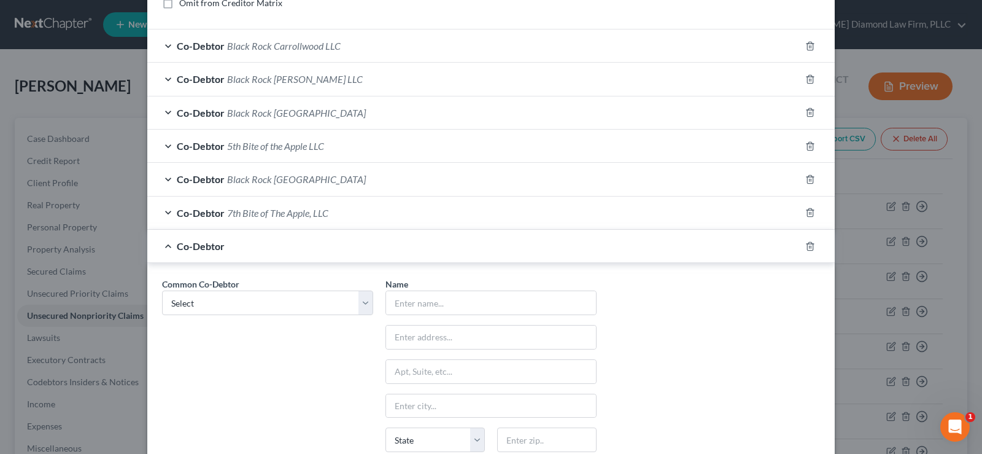
scroll to position [307, 0]
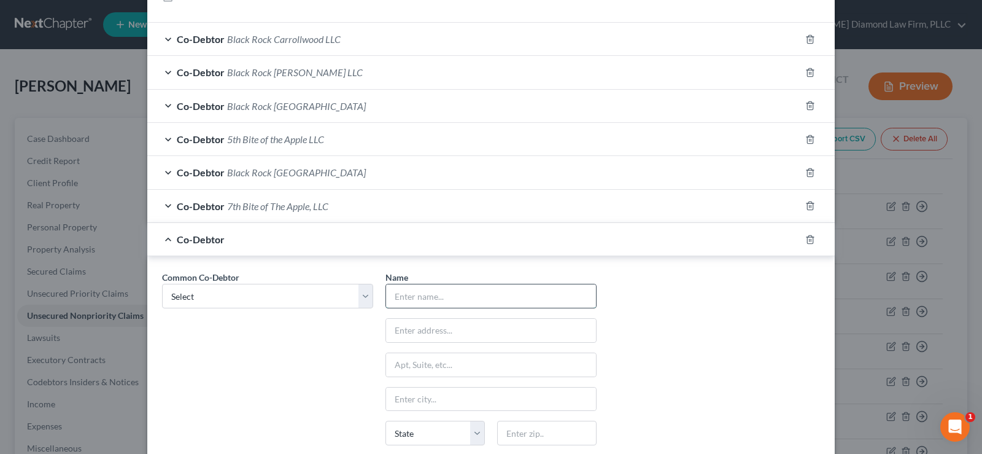
click at [403, 300] on input "text" at bounding box center [491, 295] width 210 height 23
click at [233, 298] on select "Select Black Rock Carrollwood LLC Black Rock Carrollwood LLC 5th Bite of the Ap…" at bounding box center [267, 296] width 211 height 25
select select "7"
click at [162, 284] on select "Select Black Rock Carrollwood LLC Black Rock Carrollwood LLC 5th Bite of the Ap…" at bounding box center [267, 296] width 211 height 25
type input "[PERSON_NAME]"
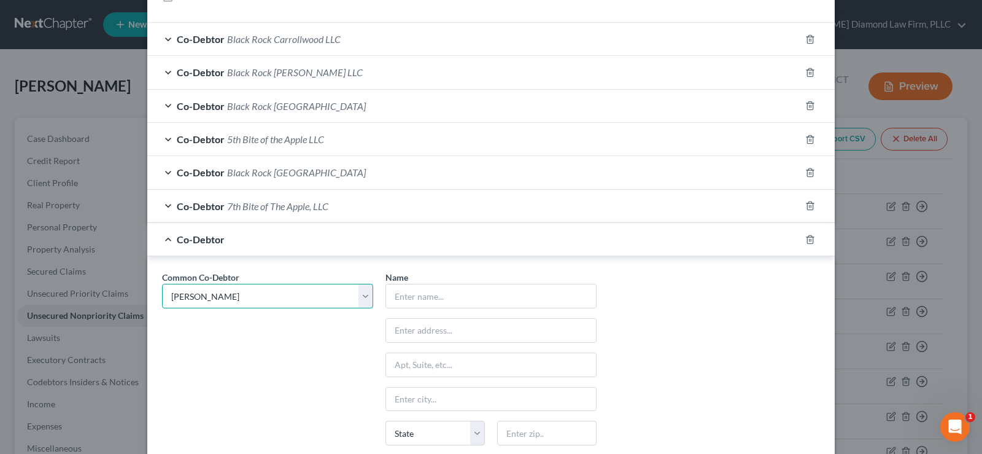
type input "[STREET_ADDRESS][PERSON_NAME]"
type input "[GEOGRAPHIC_DATA]"
select select "9"
type input "33609"
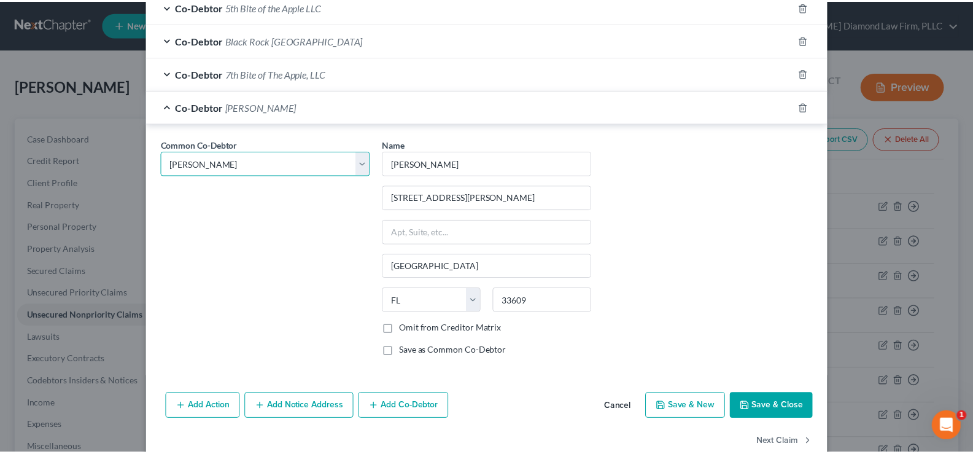
scroll to position [465, 0]
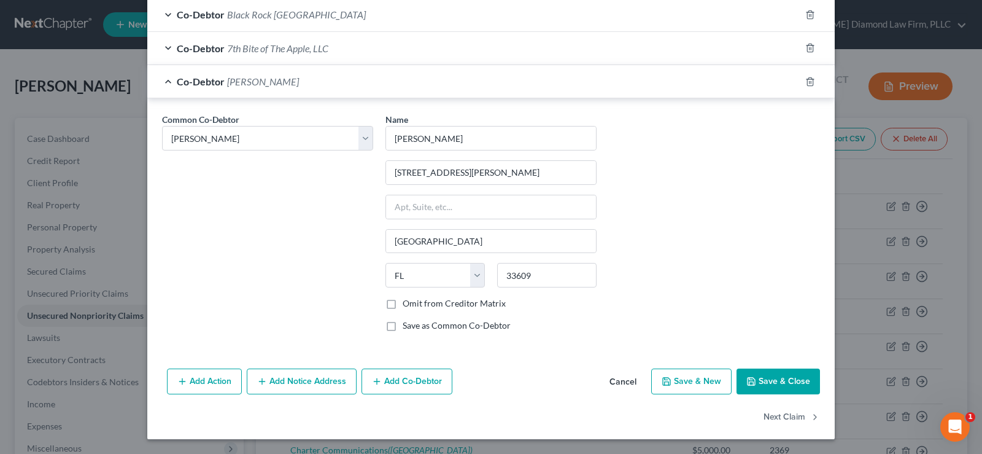
click at [767, 380] on button "Save & Close" at bounding box center [778, 381] width 83 height 26
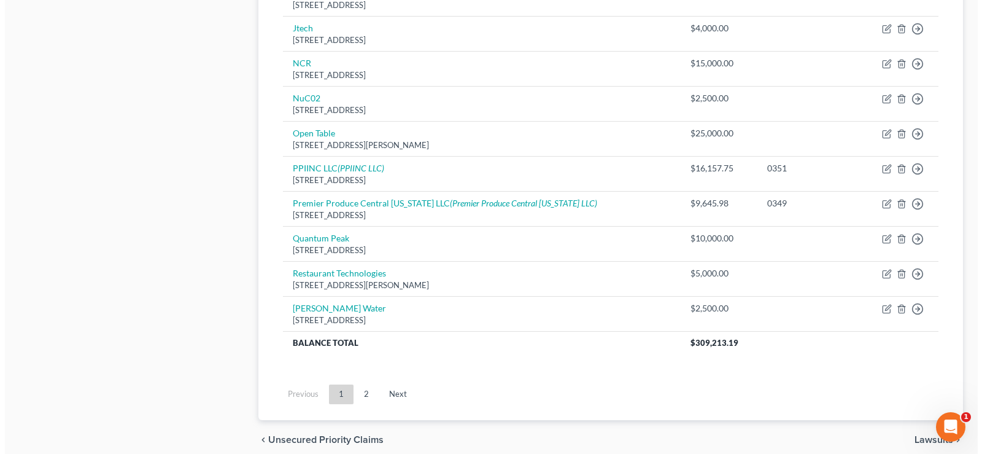
scroll to position [999, 0]
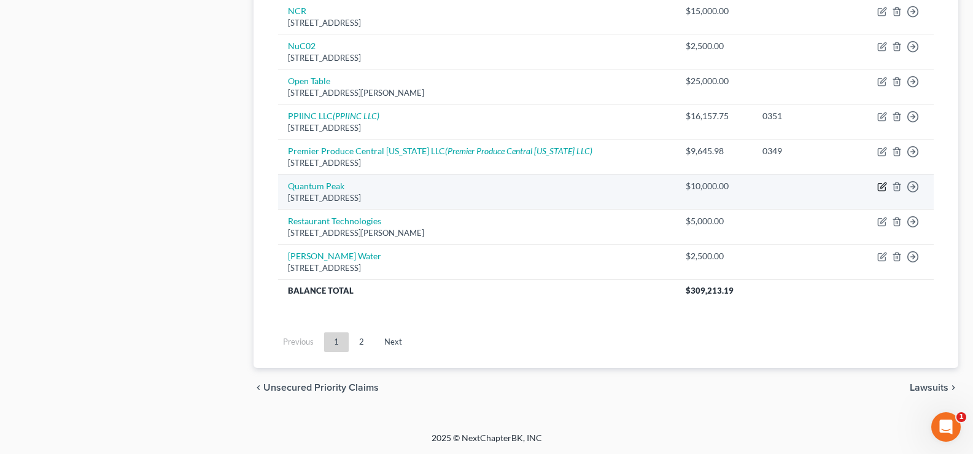
click at [884, 185] on icon "button" at bounding box center [883, 185] width 6 height 6
select select "7"
select select "14"
select select "3"
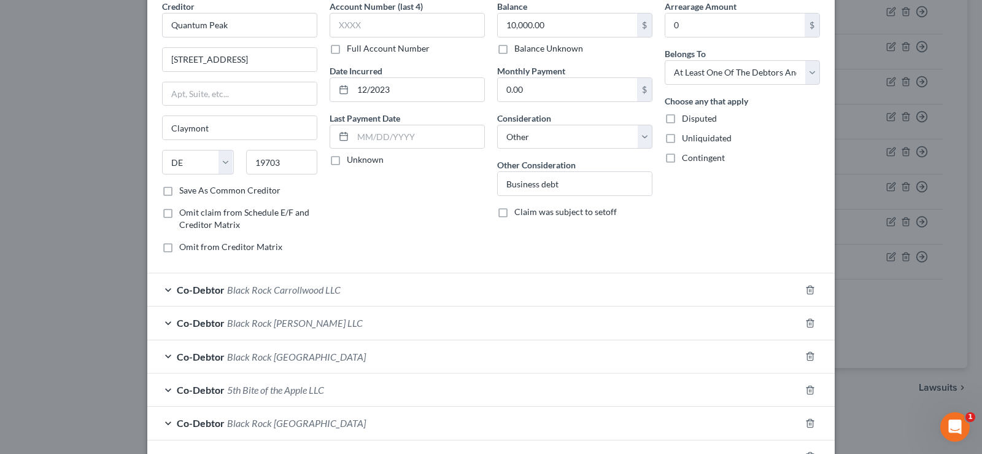
scroll to position [123, 0]
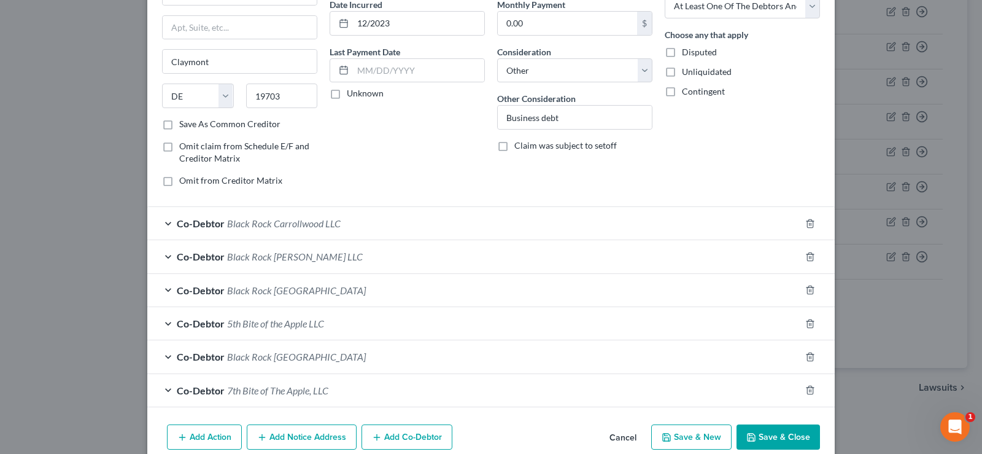
click at [400, 435] on button "Add Co-Debtor" at bounding box center [407, 437] width 91 height 26
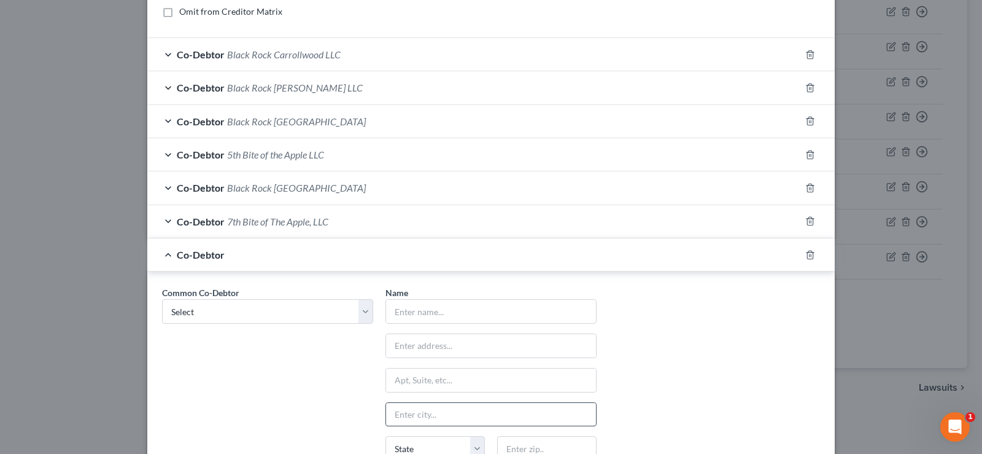
scroll to position [368, 0]
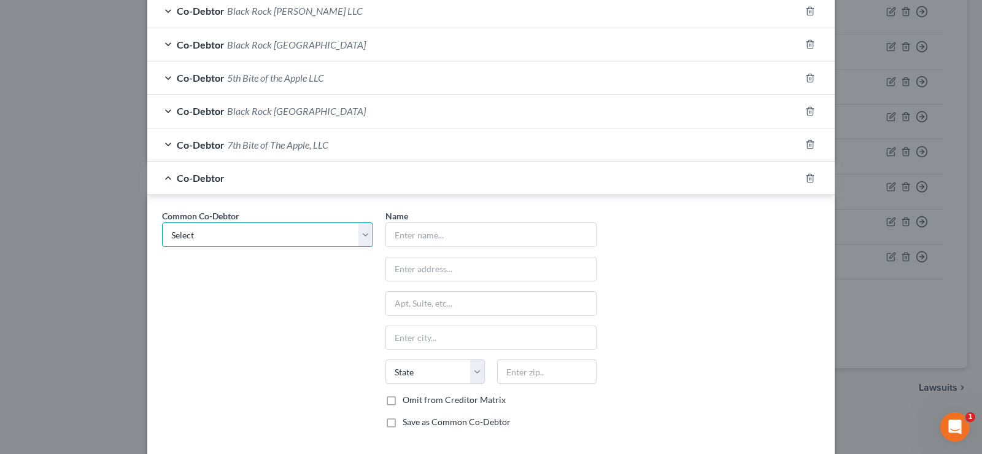
drag, startPoint x: 252, startPoint y: 222, endPoint x: 250, endPoint y: 234, distance: 11.7
click at [252, 222] on select "Select Black Rock Carrollwood LLC Black Rock Carrollwood LLC 5th Bite of the Ap…" at bounding box center [267, 234] width 211 height 25
select select "7"
click at [162, 222] on select "Select Black Rock Carrollwood LLC Black Rock Carrollwood LLC 5th Bite of the Ap…" at bounding box center [267, 234] width 211 height 25
type input "[PERSON_NAME]"
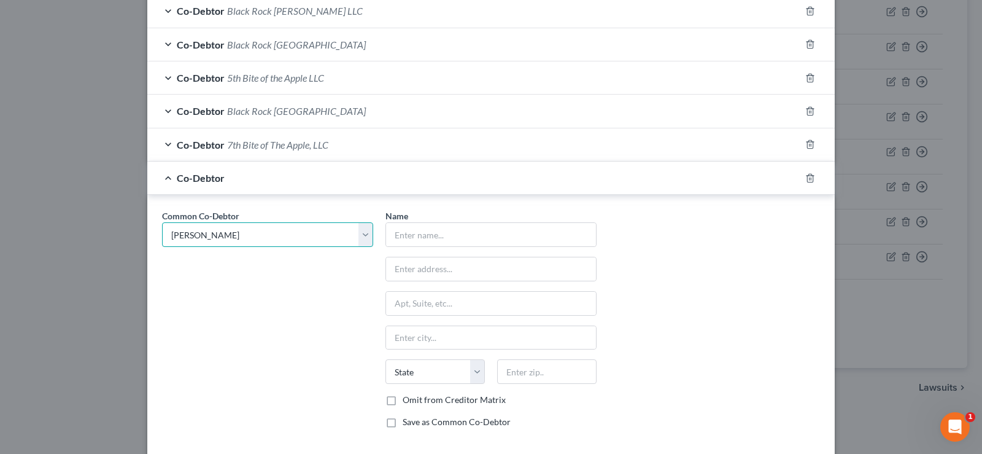
type input "[STREET_ADDRESS][PERSON_NAME]"
type input "[GEOGRAPHIC_DATA]"
select select "9"
type input "33609"
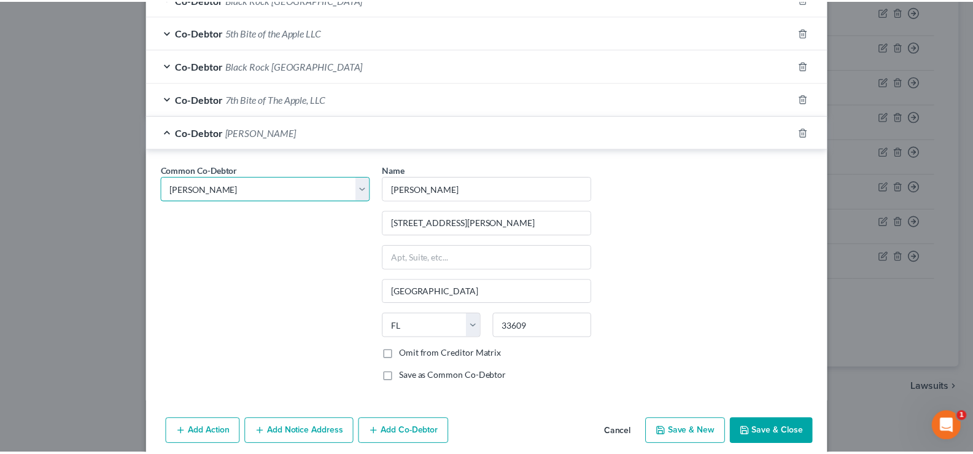
scroll to position [465, 0]
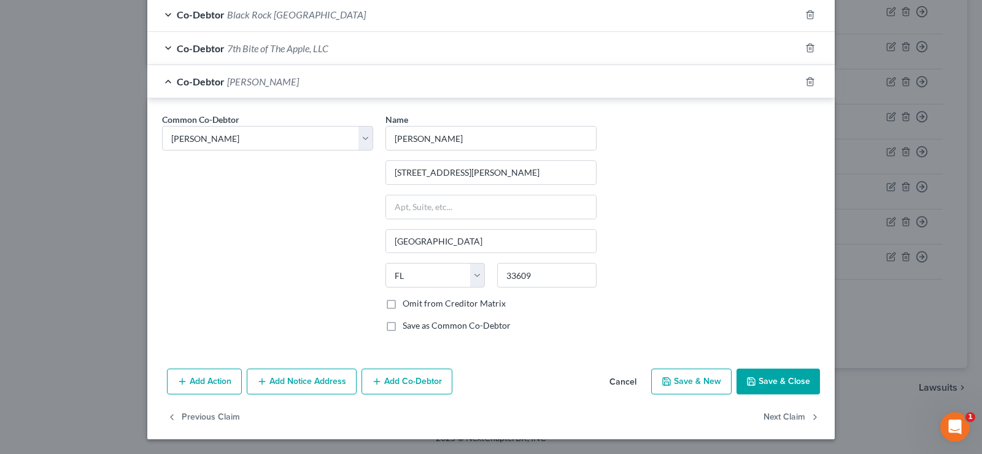
click at [782, 374] on button "Save & Close" at bounding box center [778, 381] width 83 height 26
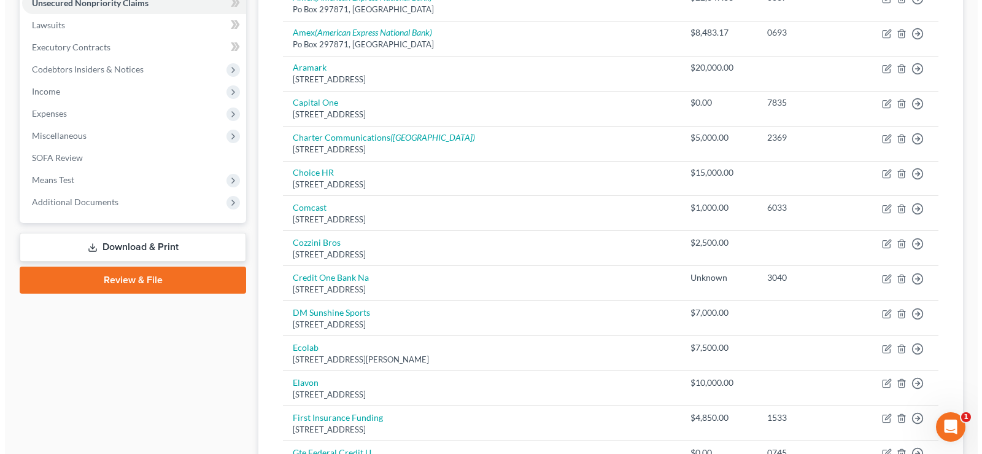
scroll to position [201, 0]
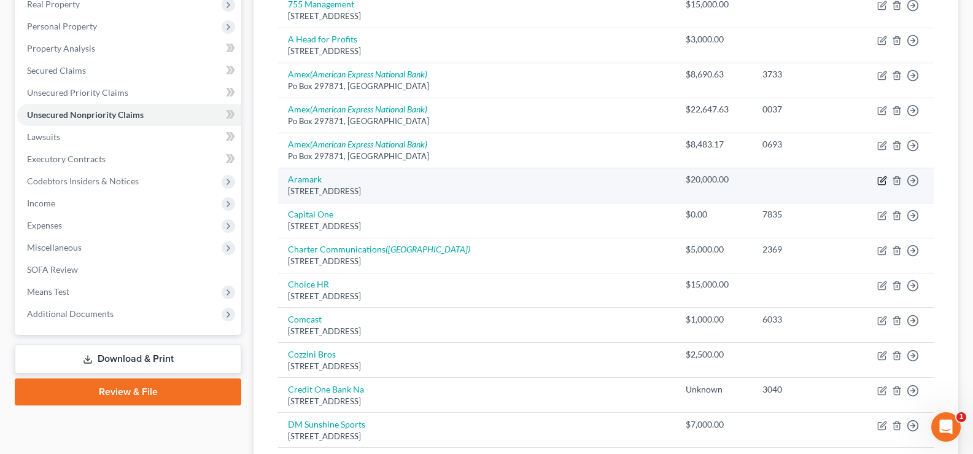
click at [883, 180] on icon "button" at bounding box center [883, 179] width 6 height 6
select select "39"
select select "14"
select select "3"
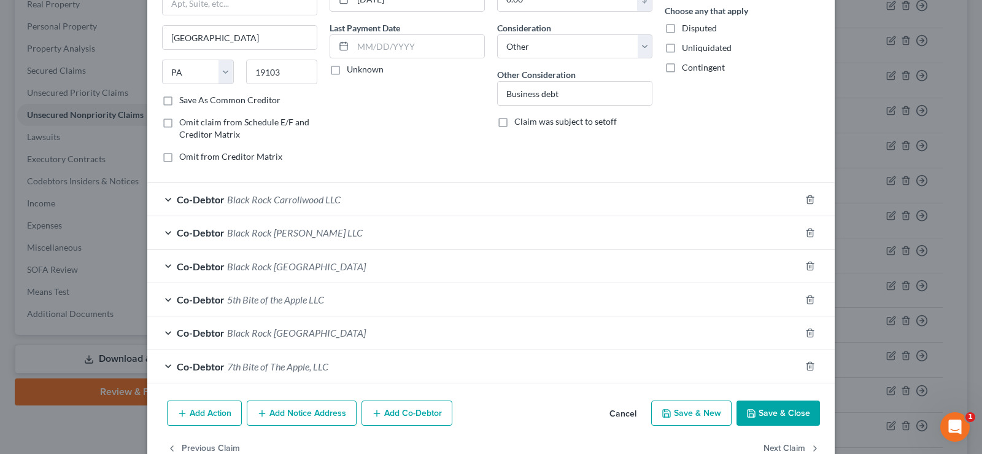
scroll to position [179, 0]
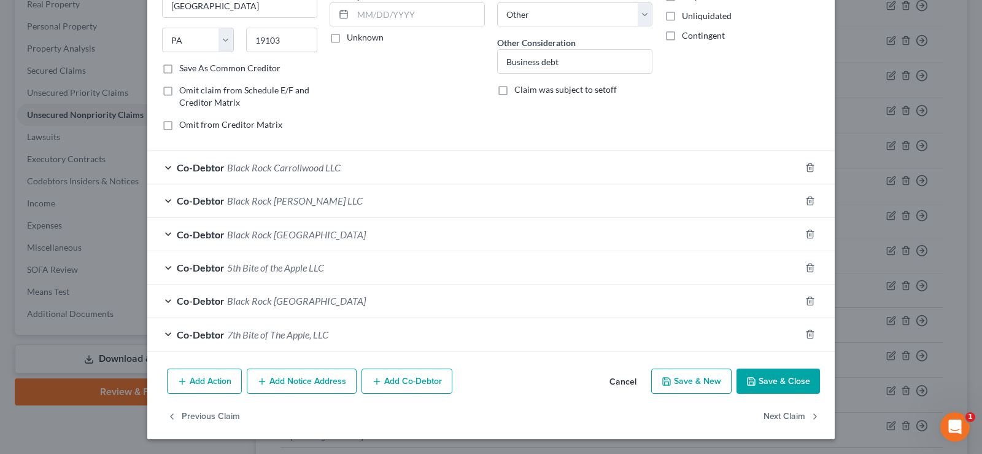
click at [401, 388] on button "Add Co-Debtor" at bounding box center [407, 381] width 91 height 26
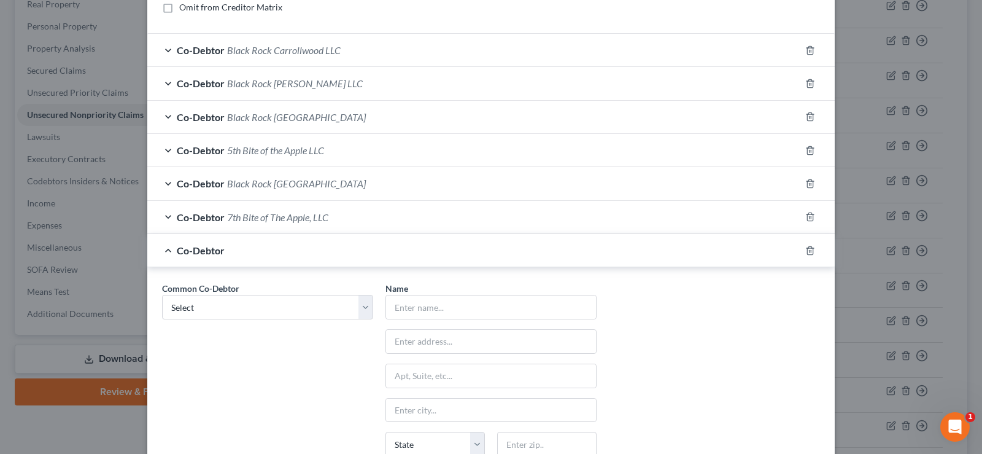
scroll to position [301, 0]
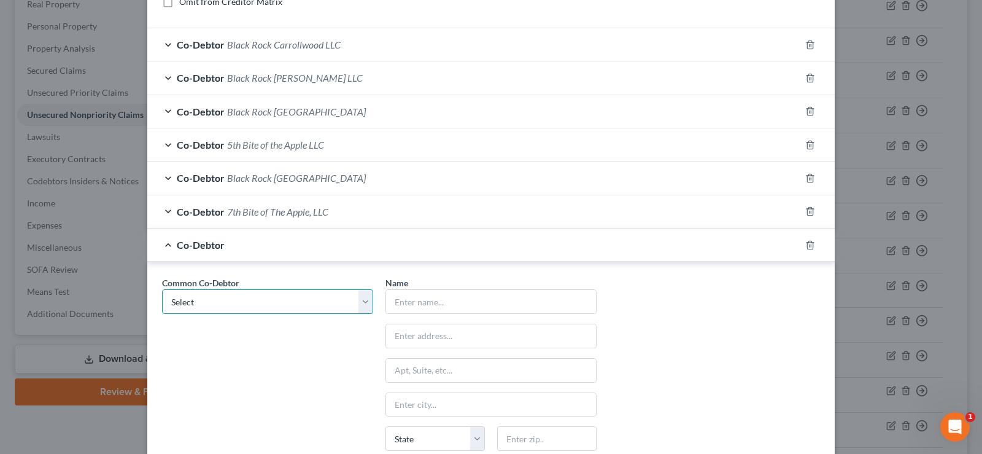
click at [304, 296] on select "Select Black Rock Carrollwood LLC Black Rock Carrollwood LLC 5th Bite of the Ap…" at bounding box center [267, 301] width 211 height 25
select select "7"
click at [162, 289] on select "Select Black Rock Carrollwood LLC Black Rock Carrollwood LLC 5th Bite of the Ap…" at bounding box center [267, 301] width 211 height 25
type input "[PERSON_NAME]"
type input "[STREET_ADDRESS][PERSON_NAME]"
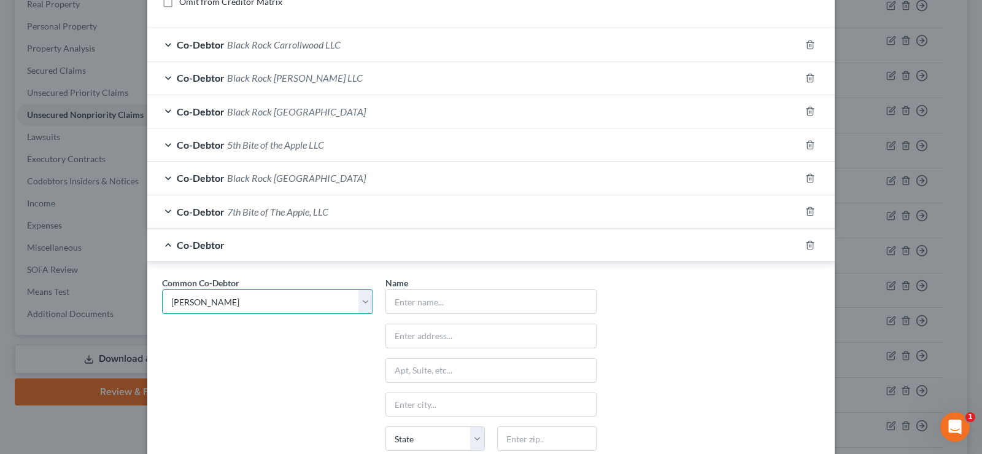
type input "[GEOGRAPHIC_DATA]"
select select "9"
type input "33609"
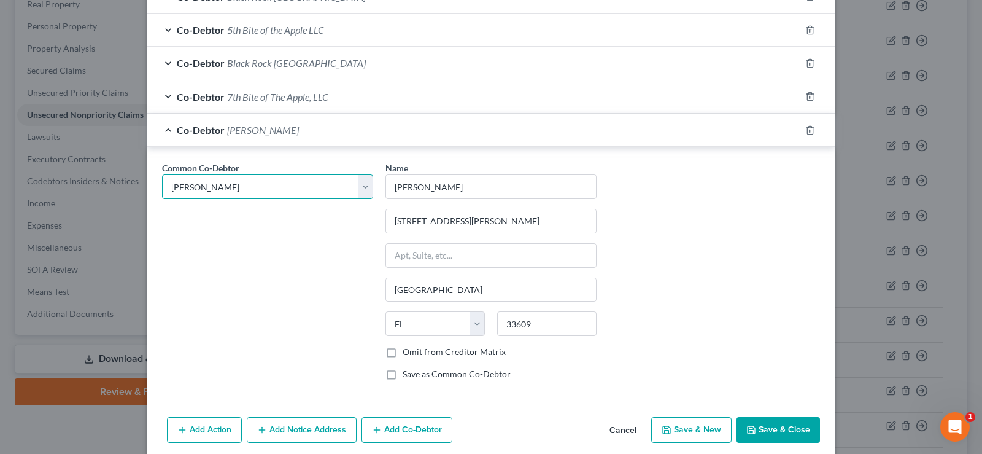
scroll to position [424, 0]
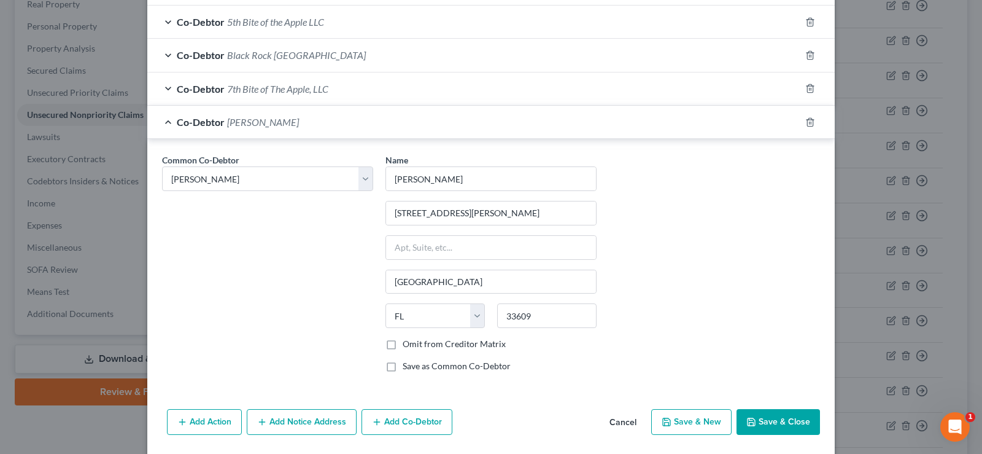
click at [767, 418] on button "Save & Close" at bounding box center [778, 422] width 83 height 26
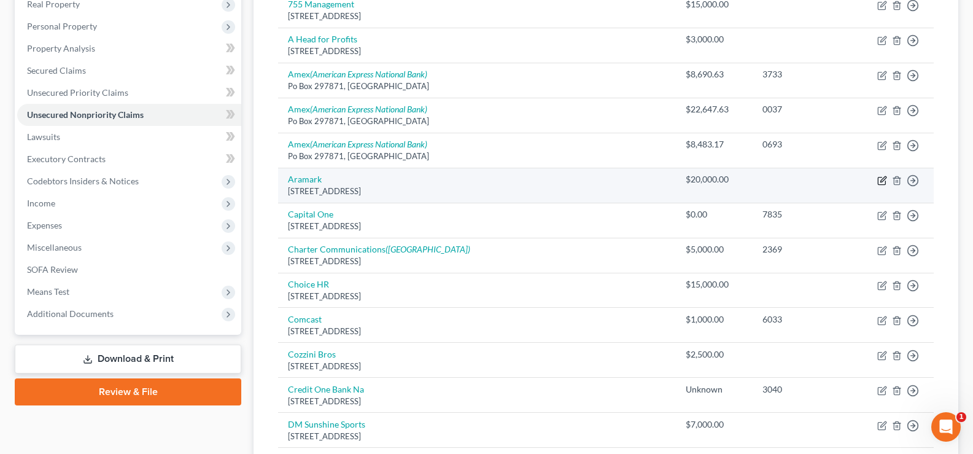
click at [884, 178] on icon "button" at bounding box center [882, 181] width 10 height 10
select select "39"
select select "14"
select select "3"
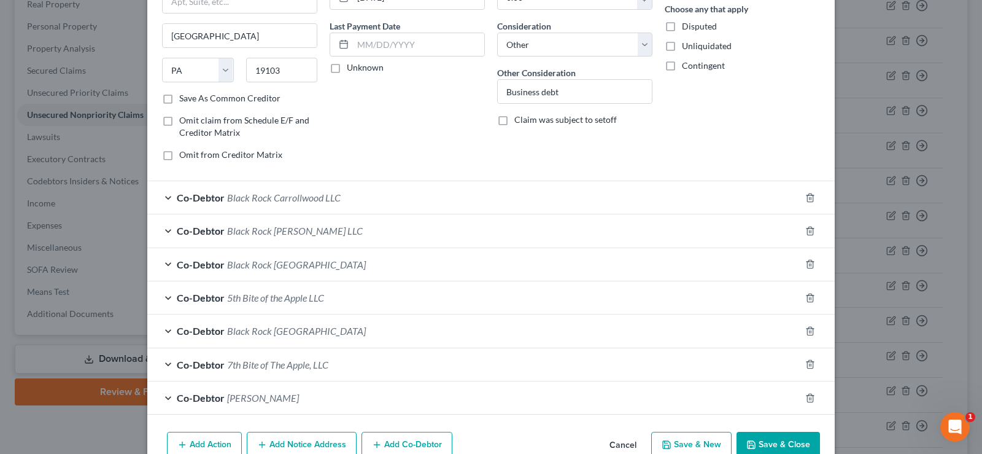
scroll to position [184, 0]
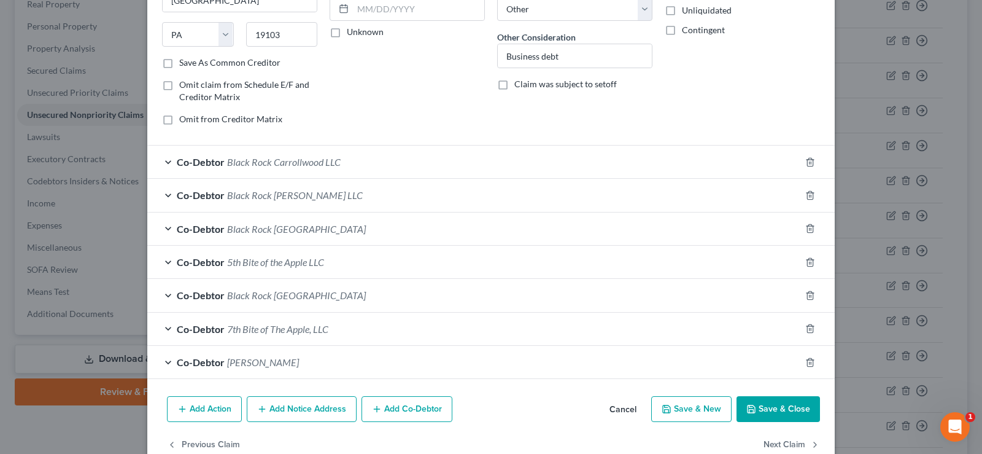
click at [422, 404] on button "Add Co-Debtor" at bounding box center [407, 409] width 91 height 26
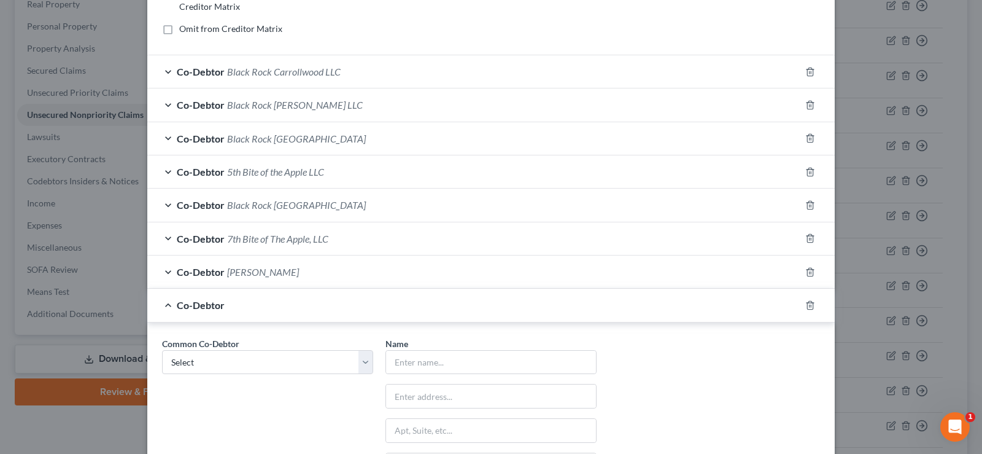
scroll to position [368, 0]
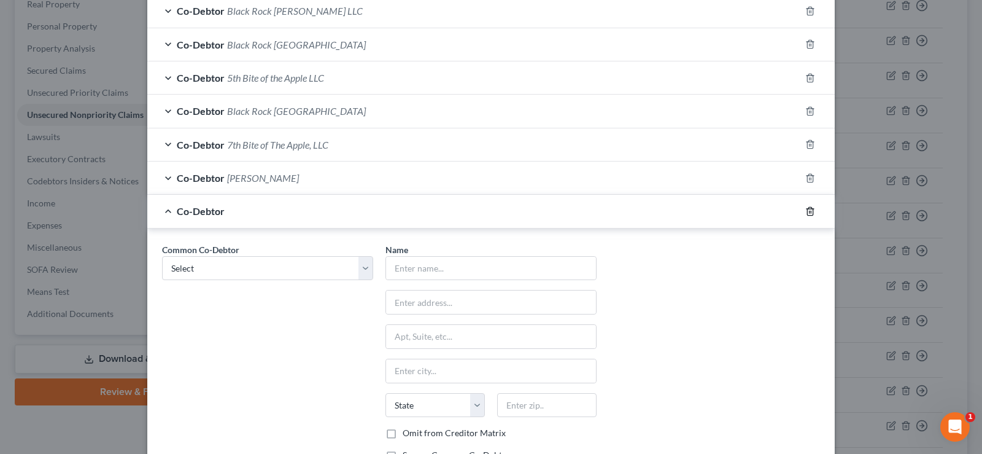
click at [811, 213] on line "button" at bounding box center [811, 212] width 0 height 2
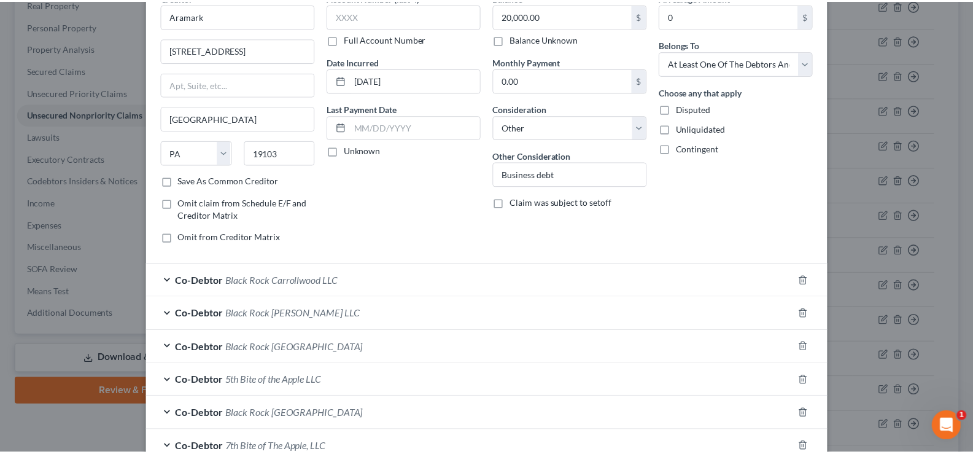
scroll to position [0, 0]
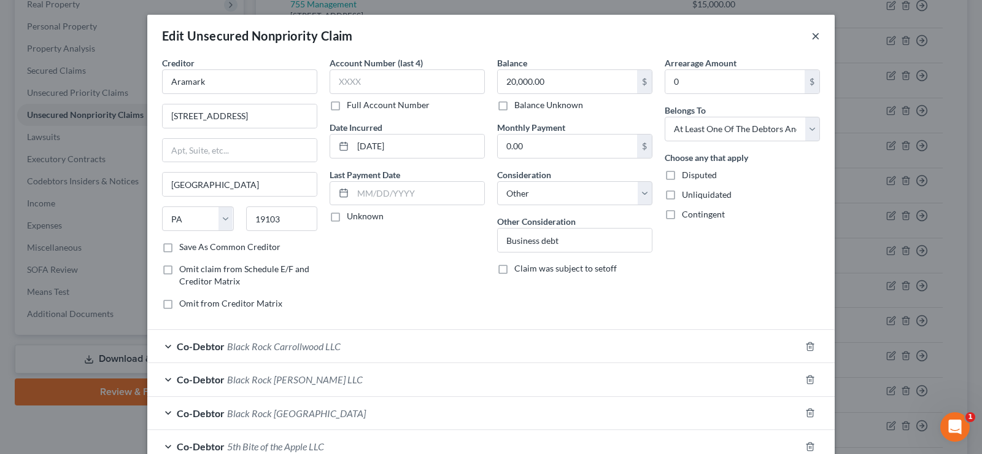
click at [811, 37] on button "×" at bounding box center [815, 35] width 9 height 15
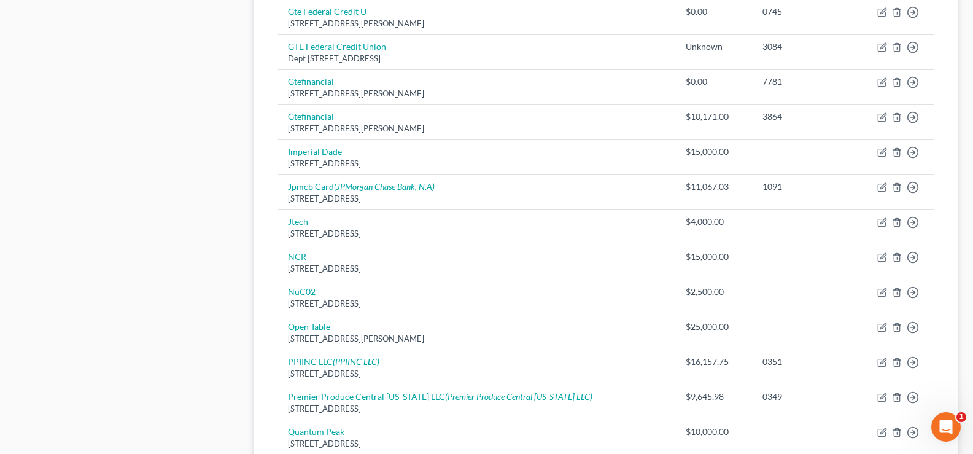
scroll to position [999, 0]
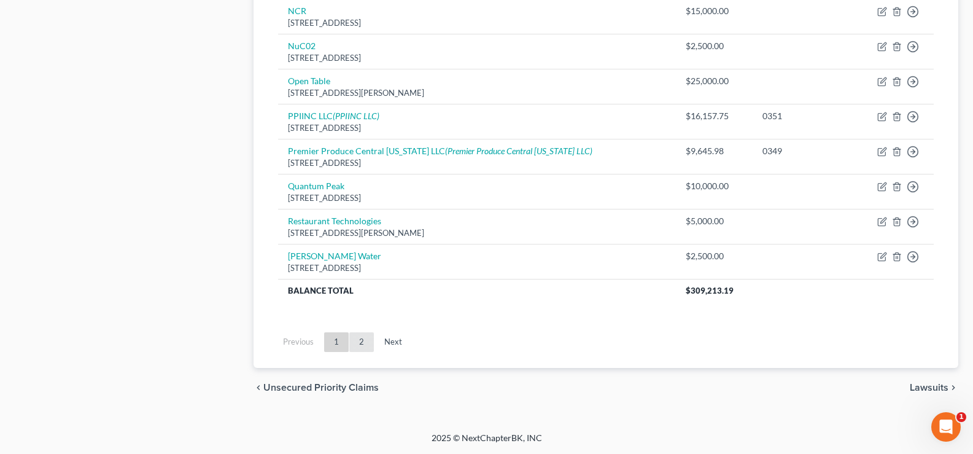
click at [364, 344] on link "2" at bounding box center [361, 342] width 25 height 20
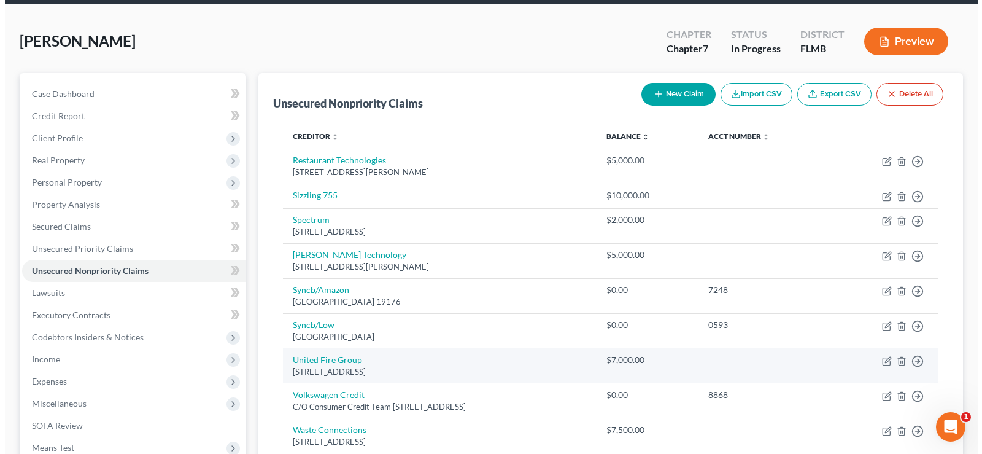
scroll to position [43, 0]
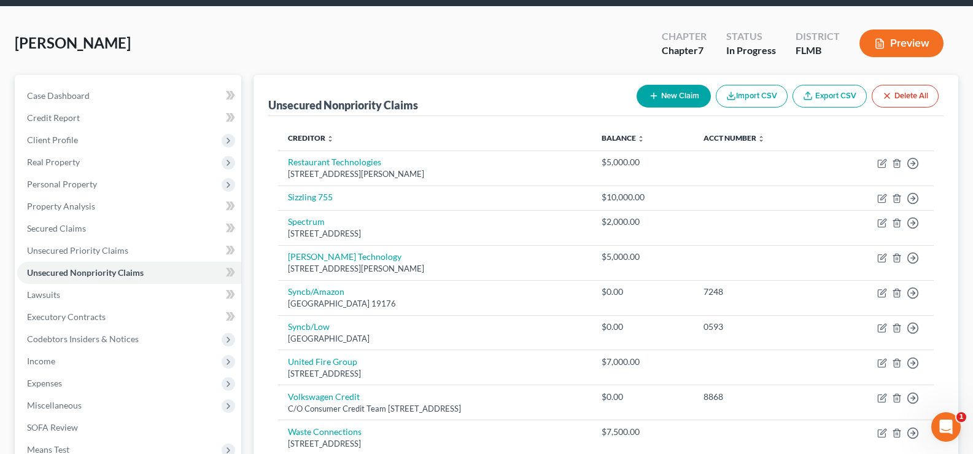
click at [668, 100] on button "New Claim" at bounding box center [674, 96] width 74 height 23
select select "0"
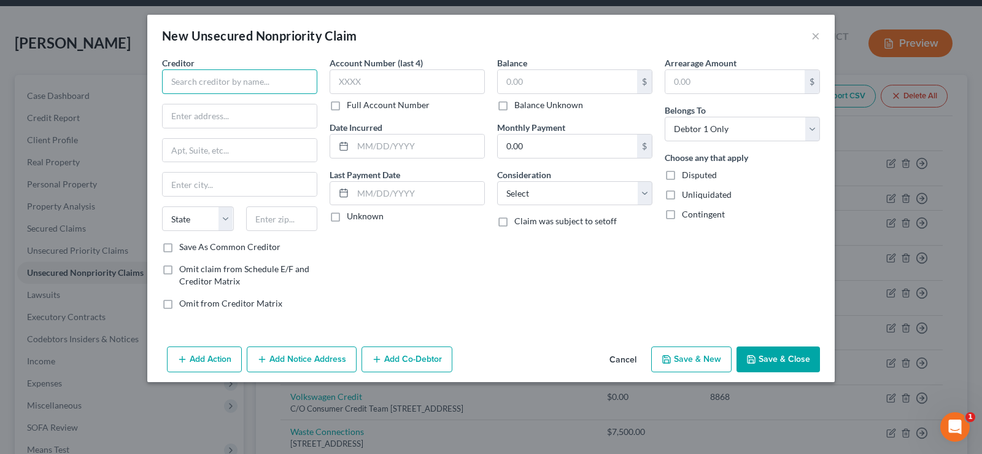
click at [242, 83] on input "text" at bounding box center [239, 81] width 155 height 25
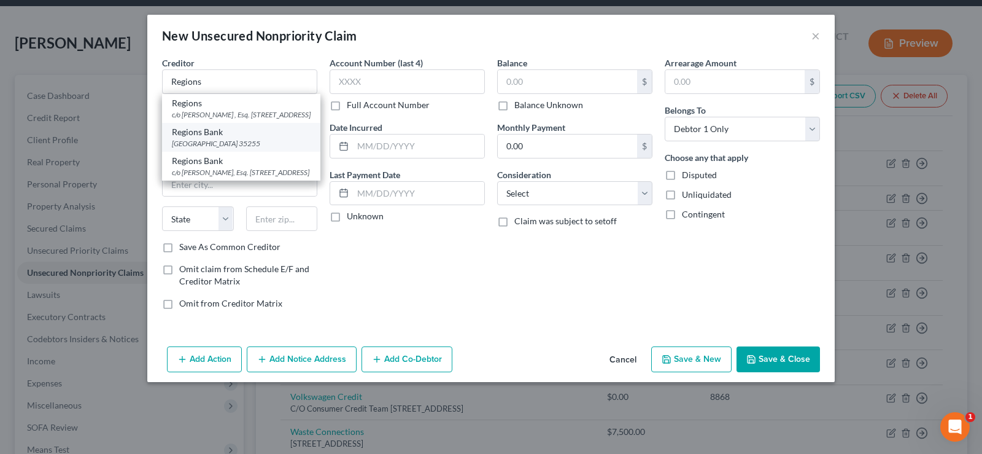
click at [228, 149] on div "[GEOGRAPHIC_DATA] 35255" at bounding box center [241, 143] width 139 height 10
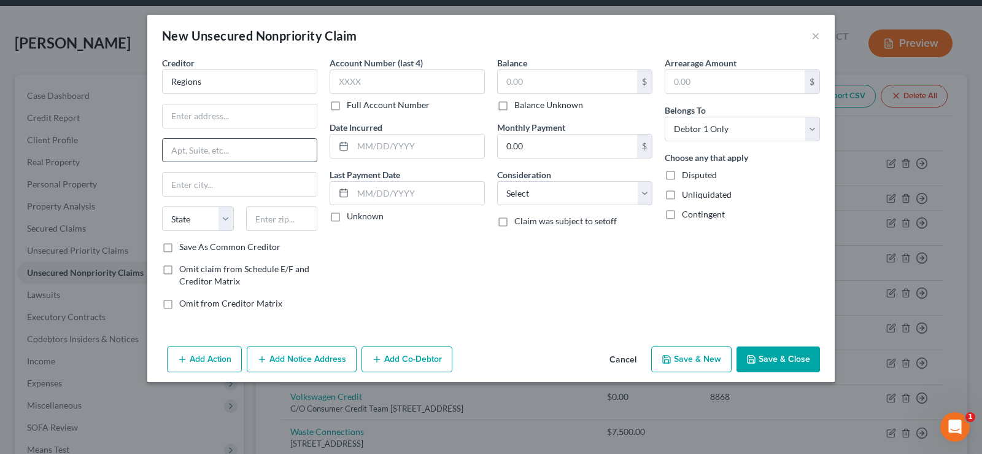
type input "Regions Bank"
type input "2050 Parkway Offic"
type input "ALBH40402B"
type input "[GEOGRAPHIC_DATA]"
select select "0"
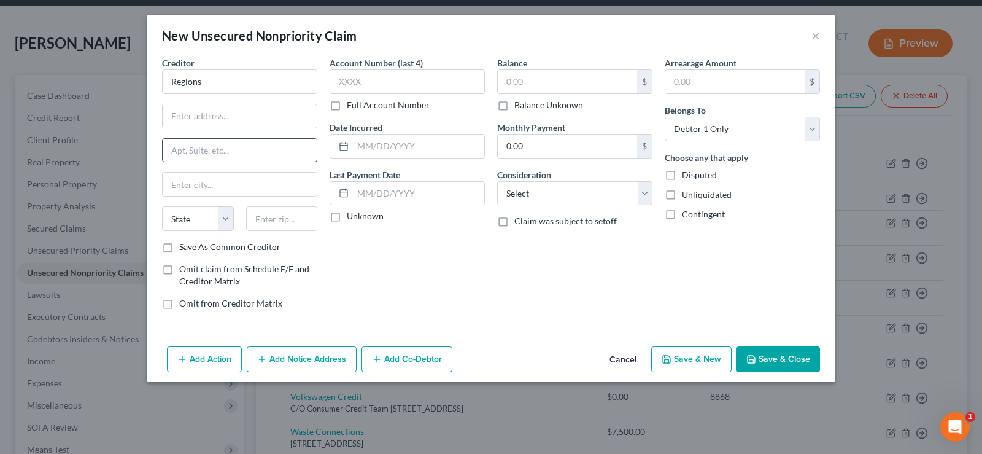
type input "35255"
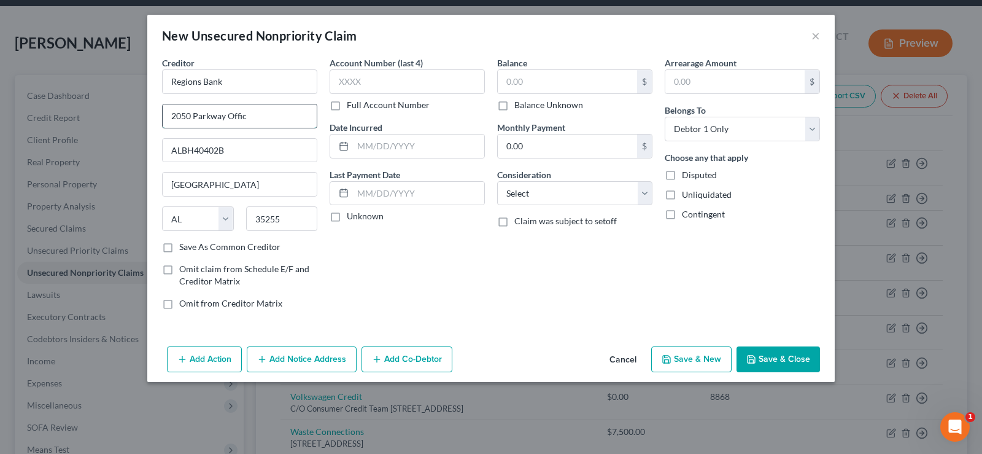
click at [262, 123] on input "2050 Parkway Offic" at bounding box center [240, 115] width 154 height 23
drag, startPoint x: 262, startPoint y: 122, endPoint x: 128, endPoint y: 116, distance: 134.6
click at [128, 116] on div "New Unsecured Nonpriority Claim × Creditor * Regions [GEOGRAPHIC_DATA] Offic AL…" at bounding box center [491, 227] width 982 height 454
paste input "[STREET_ADDRESS]"
type input "[STREET_ADDRESS]"
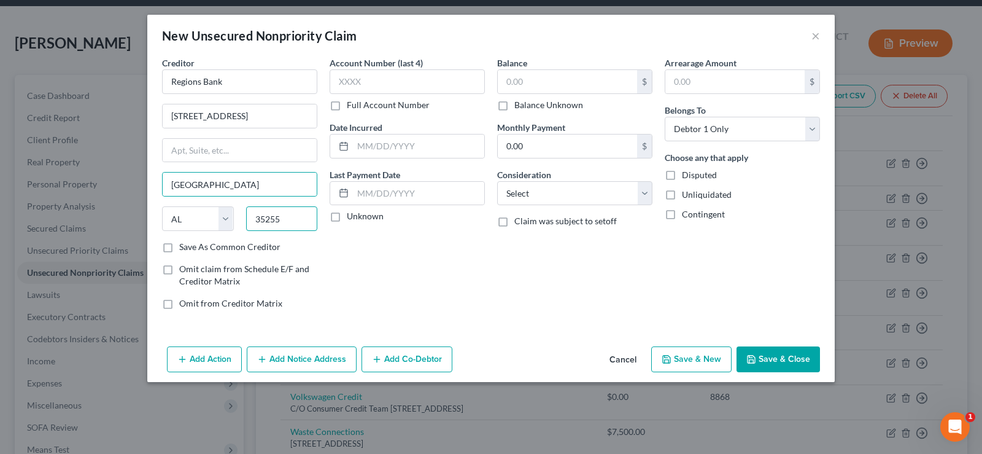
click at [299, 225] on input "35255" at bounding box center [282, 218] width 72 height 25
type input "35203"
click at [372, 86] on input "text" at bounding box center [407, 81] width 155 height 25
click at [347, 106] on label "Full Account Number" at bounding box center [388, 105] width 83 height 12
click at [352, 106] on input "Full Account Number" at bounding box center [356, 103] width 8 height 8
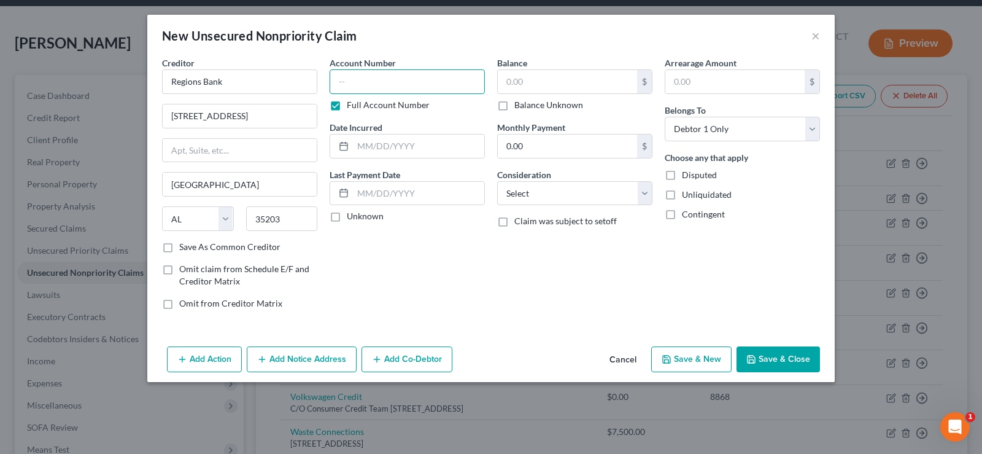
click at [354, 80] on input "text" at bounding box center [407, 81] width 155 height 25
click at [444, 80] on input "4100, 7185, 4097, 7883" at bounding box center [407, 81] width 155 height 25
type input "4100, 7185, 4097, 7883, 3496, 0425"
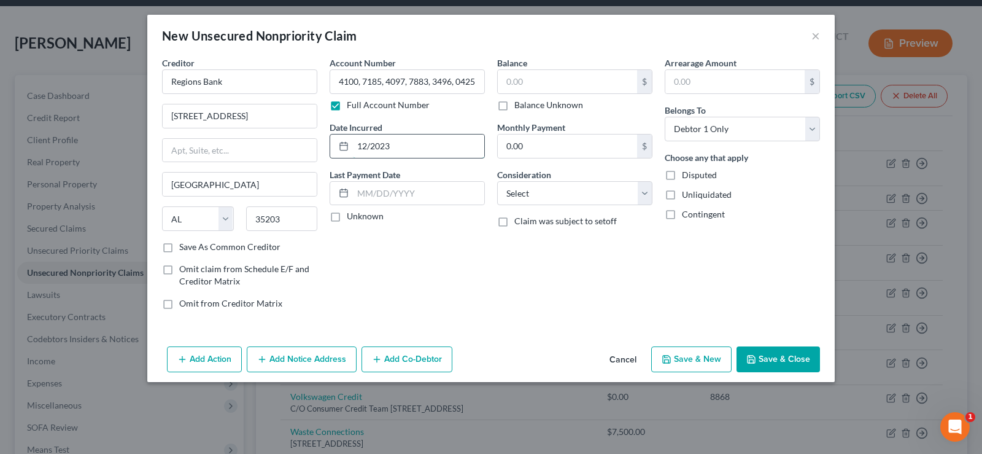
type input "12/2023"
click at [548, 89] on input "text" at bounding box center [567, 81] width 139 height 23
type input "20,000"
click at [591, 188] on select "Select Cable / Satellite Services Collection Agency Credit Card Debt Debt Couns…" at bounding box center [574, 193] width 155 height 25
select select "14"
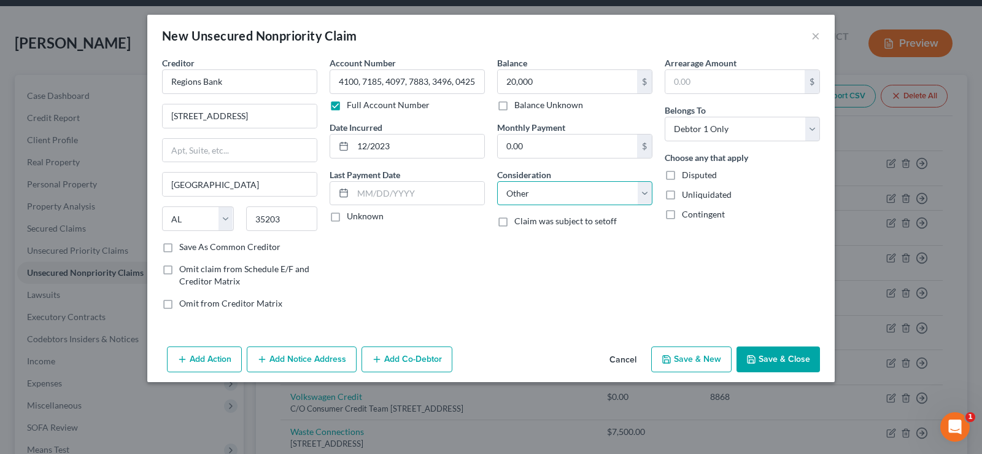
click at [497, 181] on select "Select Cable / Satellite Services Collection Agency Credit Card Debt Debt Couns…" at bounding box center [574, 193] width 155 height 25
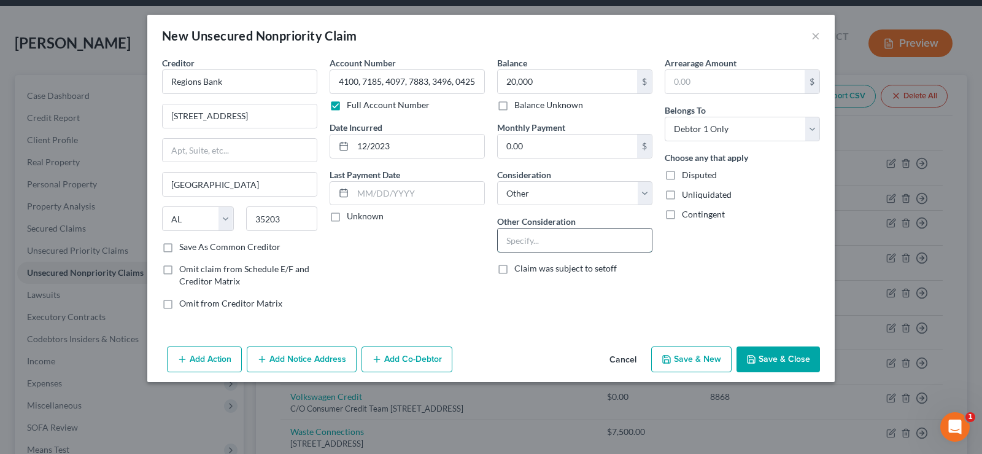
click at [559, 242] on input "text" at bounding box center [575, 239] width 154 height 23
type input "Business debt"
click at [727, 129] on select "Select Debtor 1 Only Debtor 2 Only Debtor 1 And Debtor 2 Only At Least One Of T…" at bounding box center [742, 129] width 155 height 25
select select "3"
click at [665, 117] on select "Select Debtor 1 Only Debtor 2 Only Debtor 1 And Debtor 2 Only At Least One Of T…" at bounding box center [742, 129] width 155 height 25
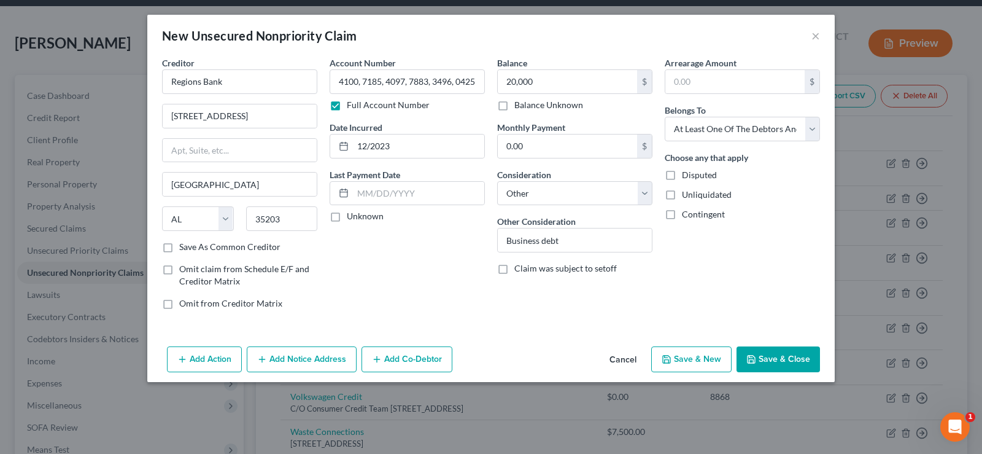
click at [400, 357] on button "Add Co-Debtor" at bounding box center [407, 359] width 91 height 26
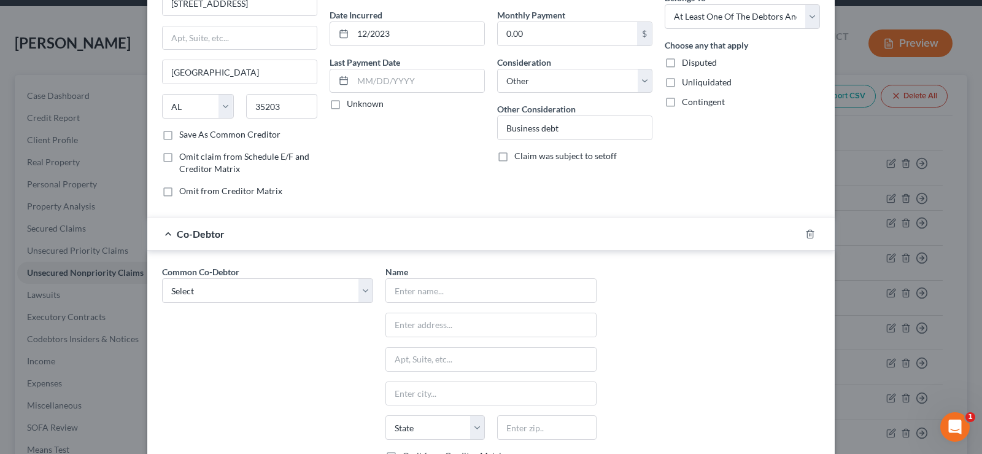
scroll to position [123, 0]
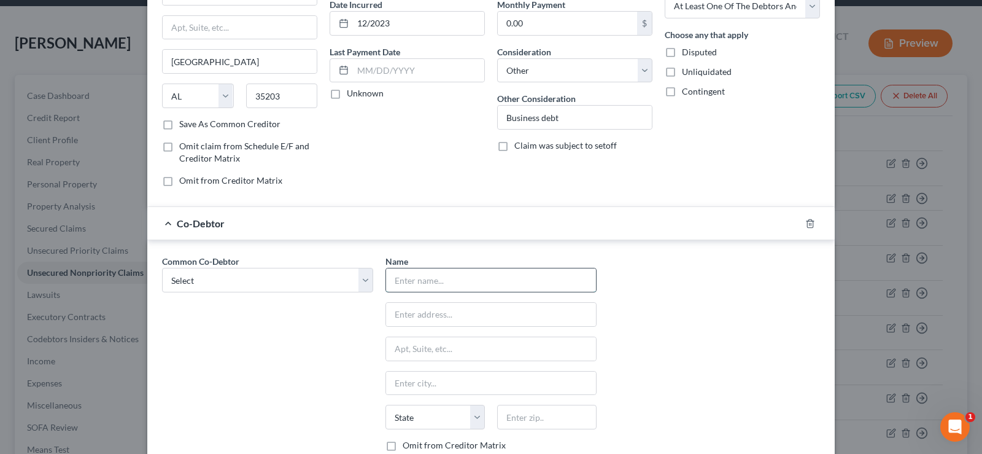
click at [431, 283] on input "text" at bounding box center [491, 279] width 210 height 23
click at [217, 282] on select "Select Black Rock Carrollwood LLC Black Rock Carrollwood LLC 5th Bite of the Ap…" at bounding box center [267, 280] width 211 height 25
select select "7"
click at [162, 268] on select "Select Black Rock Carrollwood LLC Black Rock Carrollwood LLC 5th Bite of the Ap…" at bounding box center [267, 280] width 211 height 25
type input "[PERSON_NAME]"
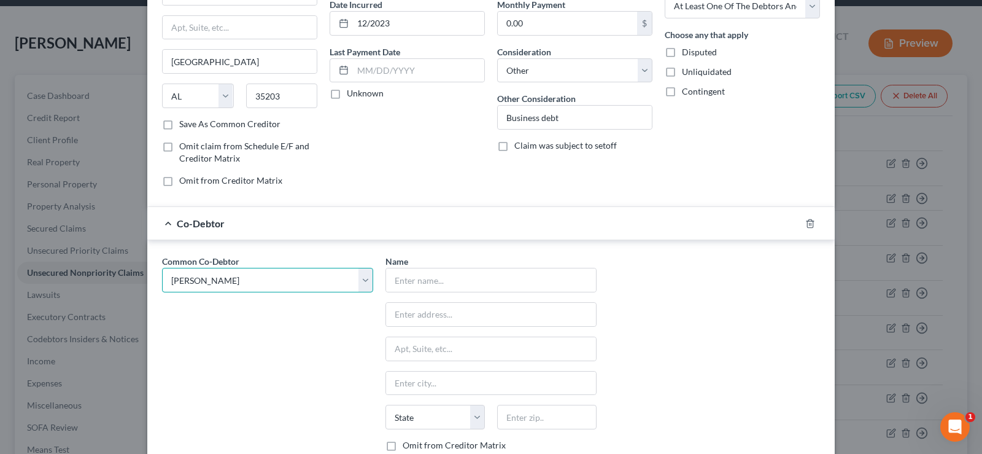
type input "[STREET_ADDRESS][PERSON_NAME]"
type input "[GEOGRAPHIC_DATA]"
select select "9"
type input "33609"
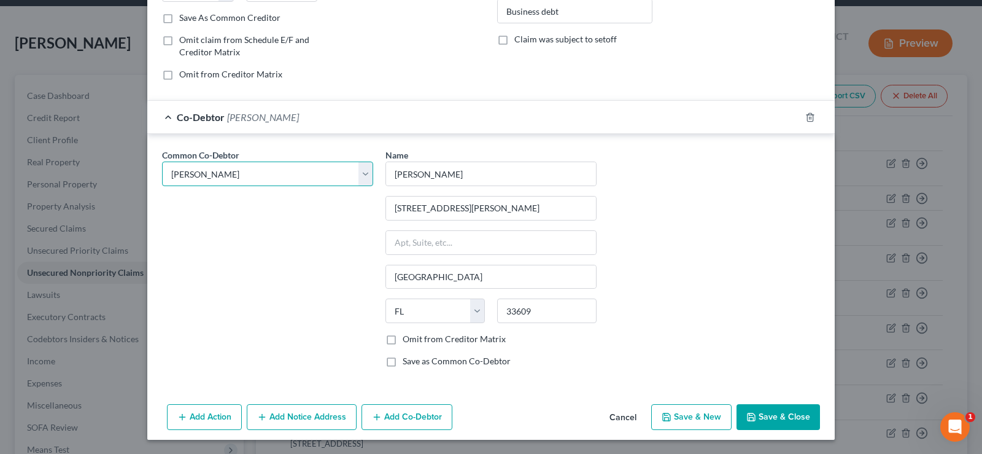
scroll to position [230, 0]
click at [405, 415] on button "Add Co-Debtor" at bounding box center [407, 416] width 91 height 26
select select "7"
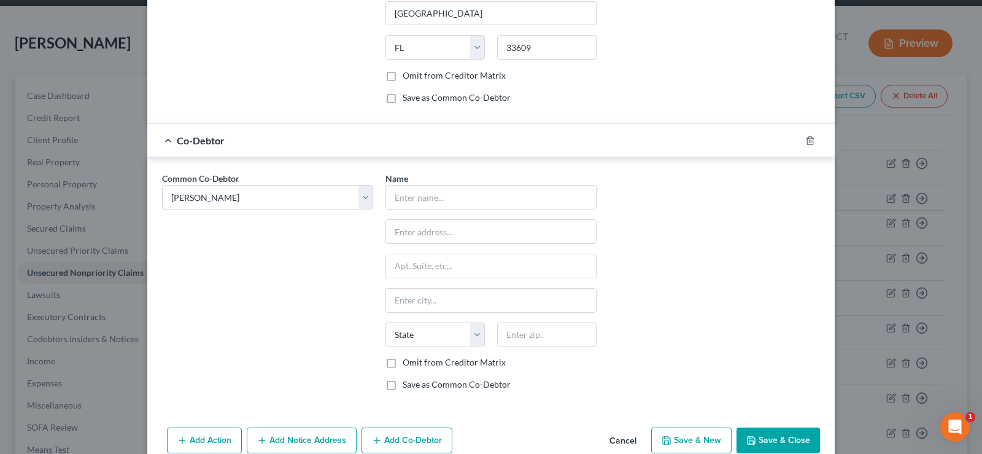
scroll to position [516, 0]
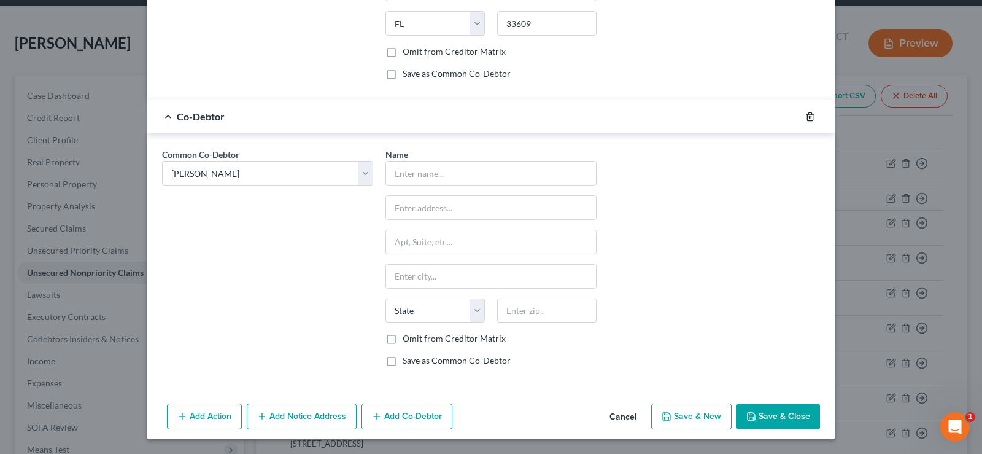
drag, startPoint x: 808, startPoint y: 118, endPoint x: 792, endPoint y: 135, distance: 23.9
click at [808, 118] on icon "button" at bounding box center [810, 116] width 6 height 8
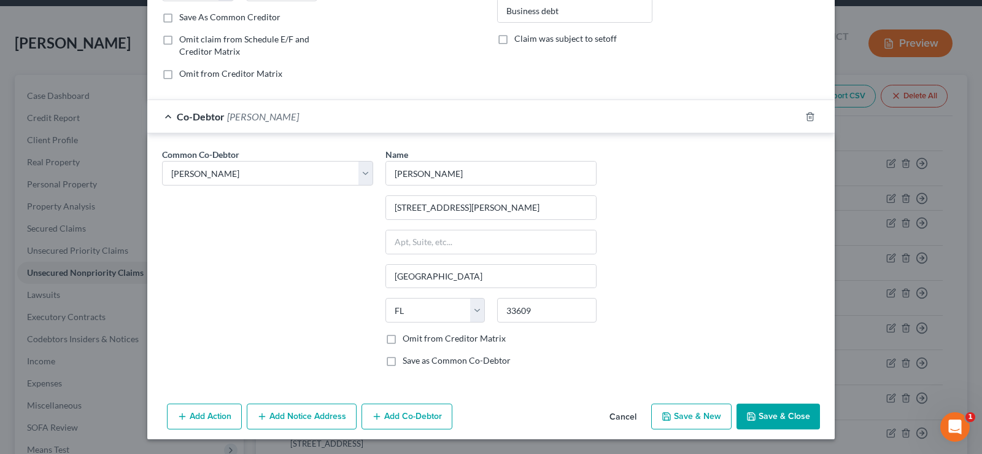
scroll to position [230, 0]
click at [772, 416] on button "Save & Close" at bounding box center [778, 416] width 83 height 26
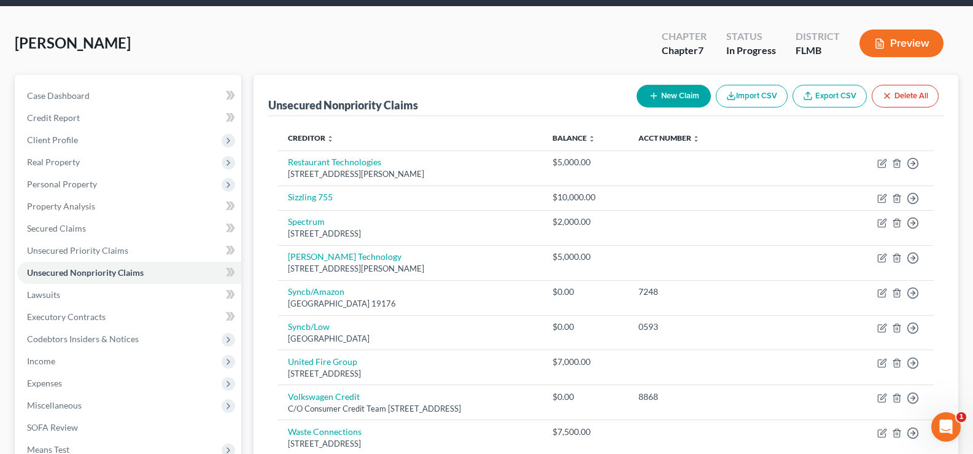
click at [672, 93] on button "New Claim" at bounding box center [674, 96] width 74 height 23
select select "0"
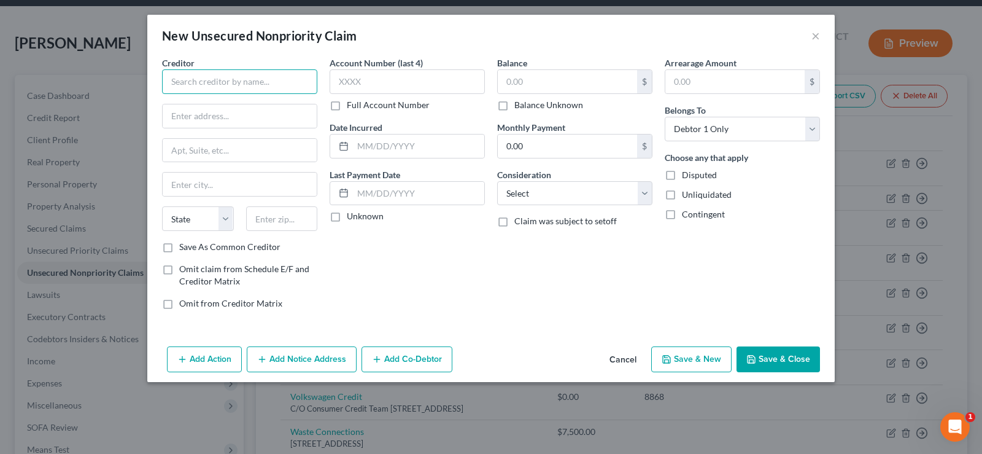
click at [202, 82] on input "text" at bounding box center [239, 81] width 155 height 25
type input "Sizzling 755"
drag, startPoint x: 233, startPoint y: 83, endPoint x: 158, endPoint y: 78, distance: 75.0
click at [158, 78] on div "Creditor * Sizzling 755 State [US_STATE] AK AR AZ CA CO [GEOGRAPHIC_DATA] DE DC…" at bounding box center [240, 187] width 168 height 263
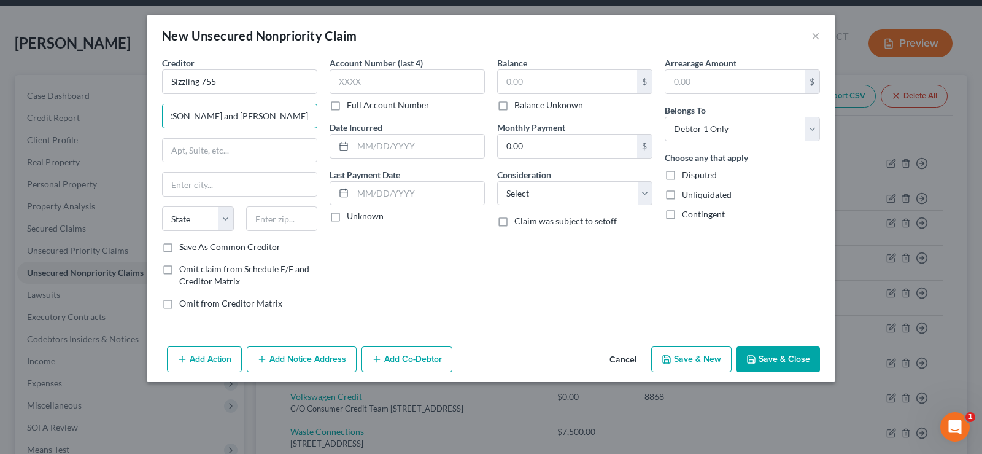
type input "C/o [PERSON_NAME] and [PERSON_NAME]"
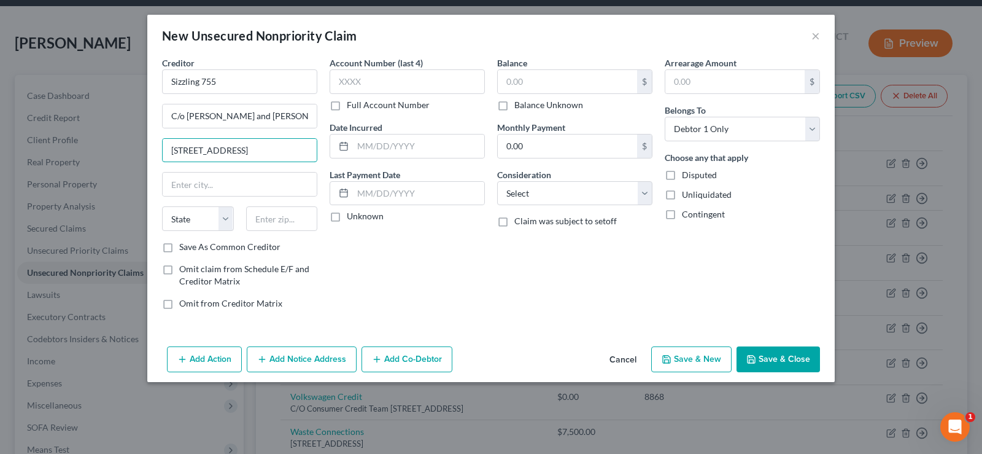
type input "[STREET_ADDRESS]"
type input "48353"
type input "Hartland"
select select "23"
click at [381, 153] on input "text" at bounding box center [418, 145] width 131 height 23
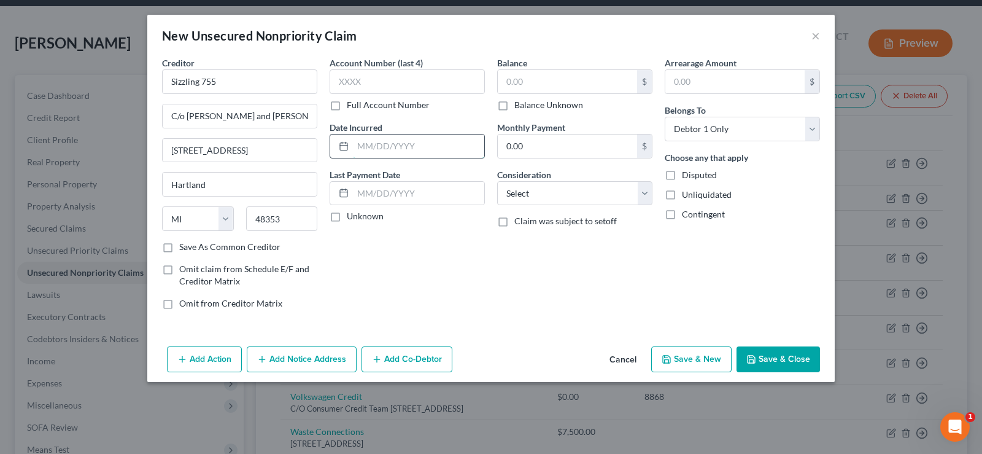
click at [414, 145] on input "text" at bounding box center [418, 145] width 131 height 23
type input "12/2023"
click at [526, 85] on input "text" at bounding box center [567, 81] width 139 height 23
type input "10,000"
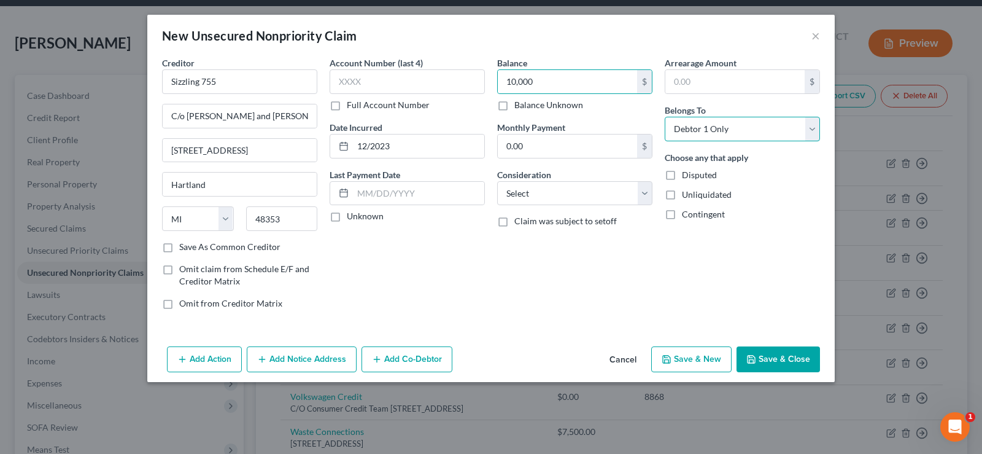
click at [737, 128] on select "Select Debtor 1 Only Debtor 2 Only Debtor 1 And Debtor 2 Only At Least One Of T…" at bounding box center [742, 129] width 155 height 25
select select "3"
click at [665, 117] on select "Select Debtor 1 Only Debtor 2 Only Debtor 1 And Debtor 2 Only At Least One Of T…" at bounding box center [742, 129] width 155 height 25
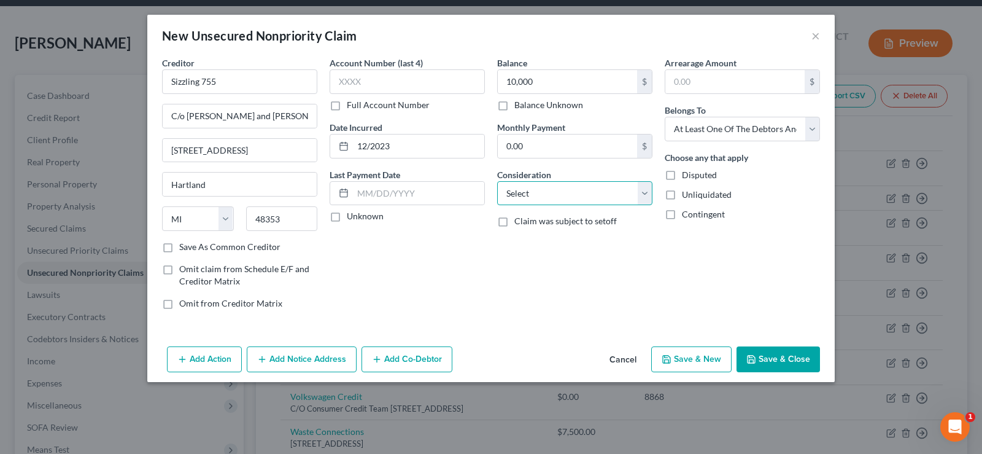
click at [592, 189] on select "Select Cable / Satellite Services Collection Agency Credit Card Debt Debt Couns…" at bounding box center [574, 193] width 155 height 25
select select "14"
click at [497, 181] on select "Select Cable / Satellite Services Collection Agency Credit Card Debt Debt Couns…" at bounding box center [574, 193] width 155 height 25
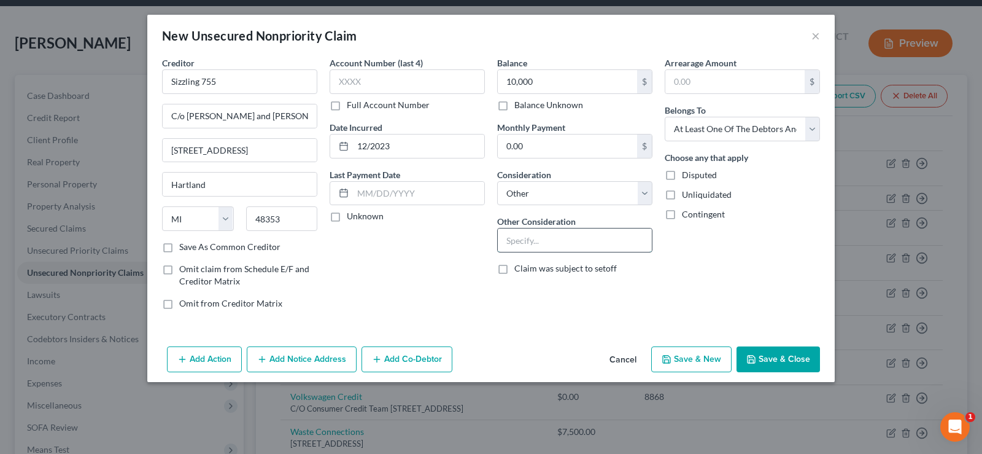
click at [546, 244] on input "text" at bounding box center [575, 239] width 154 height 23
type input "Business debt"
click at [410, 365] on button "Add Co-Debtor" at bounding box center [407, 359] width 91 height 26
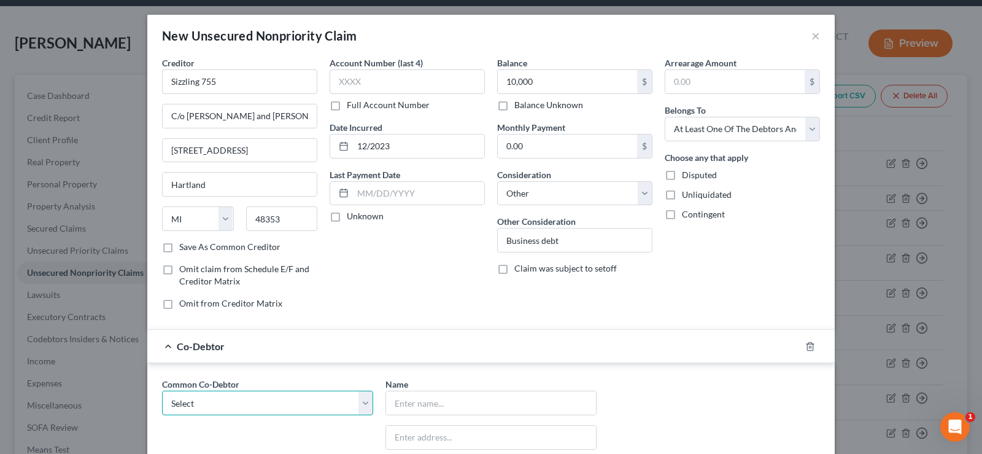
click at [288, 398] on select "Select Black Rock Carrollwood LLC Black Rock Carrollwood LLC 5th Bite of the Ap…" at bounding box center [267, 402] width 211 height 25
select select "7"
click at [162, 390] on select "Select Black Rock Carrollwood LLC Black Rock Carrollwood LLC 5th Bite of the Ap…" at bounding box center [267, 402] width 211 height 25
type input "[PERSON_NAME]"
type input "[STREET_ADDRESS][PERSON_NAME]"
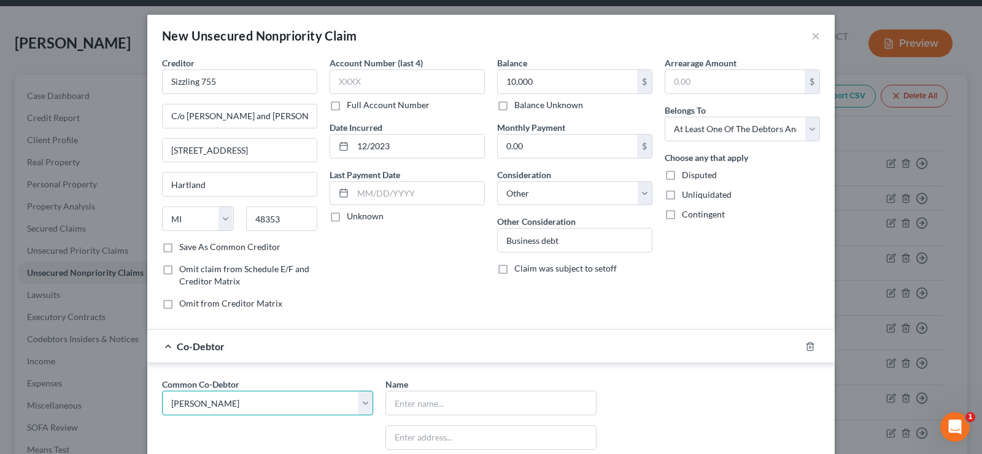
type input "[GEOGRAPHIC_DATA]"
select select "9"
type input "33609"
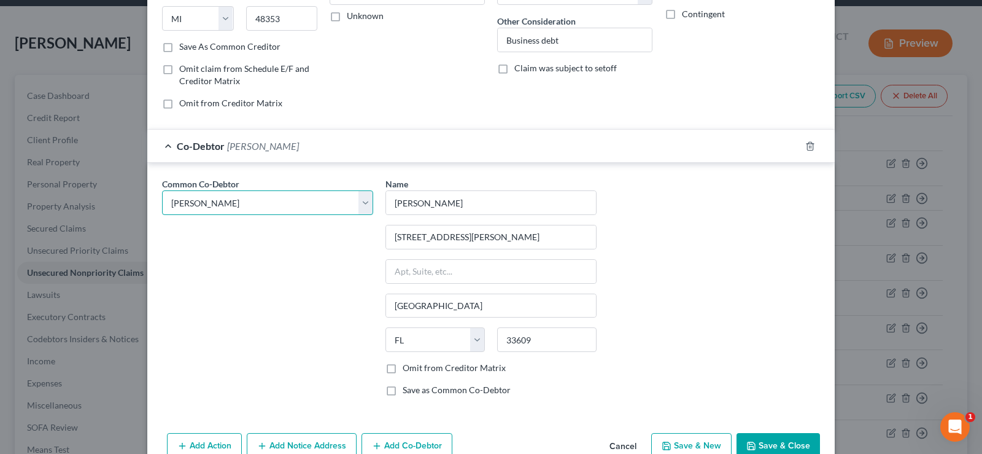
scroll to position [230, 0]
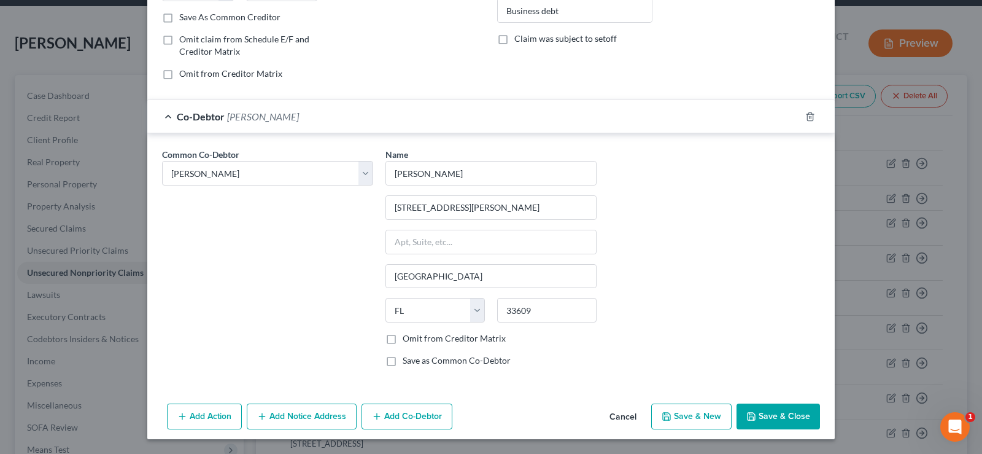
click at [418, 412] on button "Add Co-Debtor" at bounding box center [407, 416] width 91 height 26
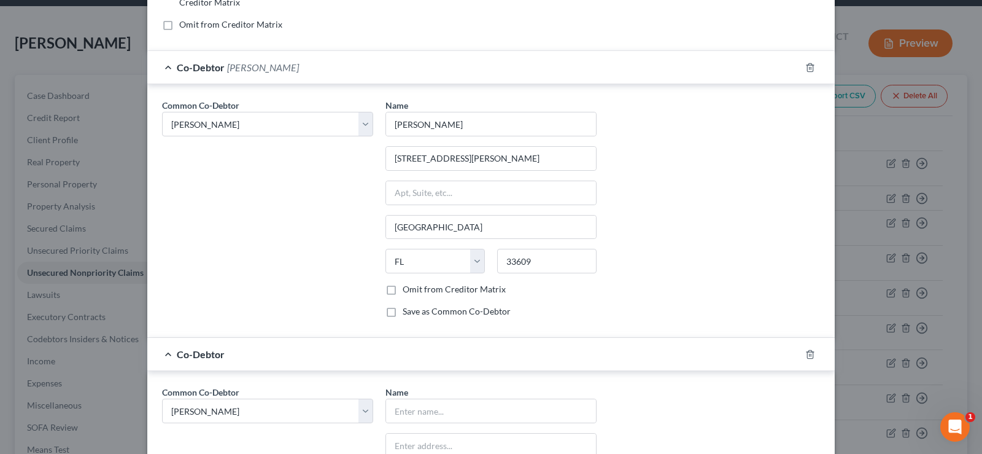
scroll to position [352, 0]
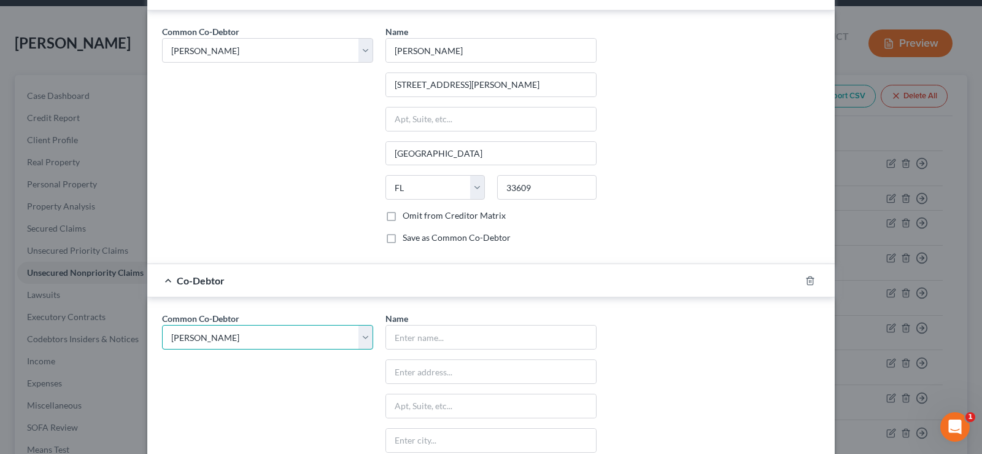
click at [268, 330] on select "Select Black Rock Carrollwood LLC Black Rock Carrollwood LLC 5th Bite of the Ap…" at bounding box center [267, 337] width 211 height 25
select select "1"
click at [162, 325] on select "Select Black Rock Carrollwood LLC Black Rock Carrollwood LLC 5th Bite of the Ap…" at bounding box center [267, 337] width 211 height 25
select select "1"
type input "Black Rock Carrollwood LLC"
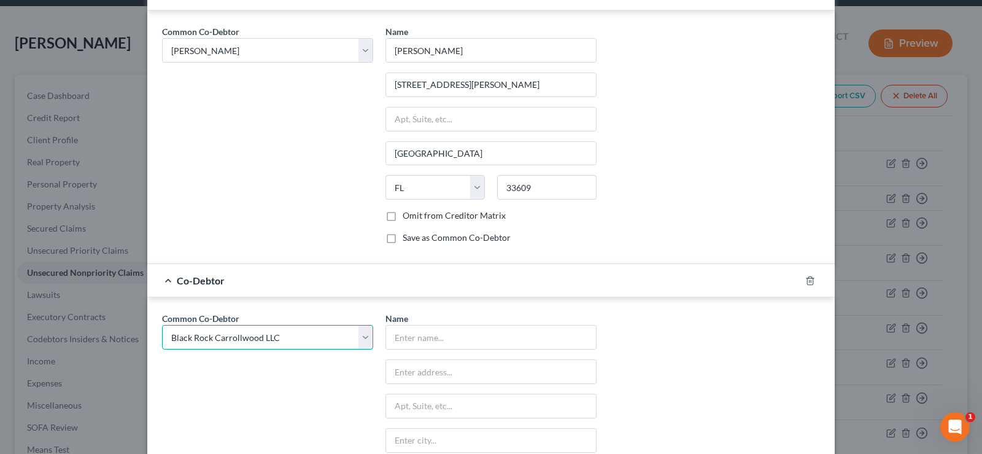
type input "[STREET_ADDRESS][PERSON_NAME]"
type input "[GEOGRAPHIC_DATA]"
select select "9"
type input "33606"
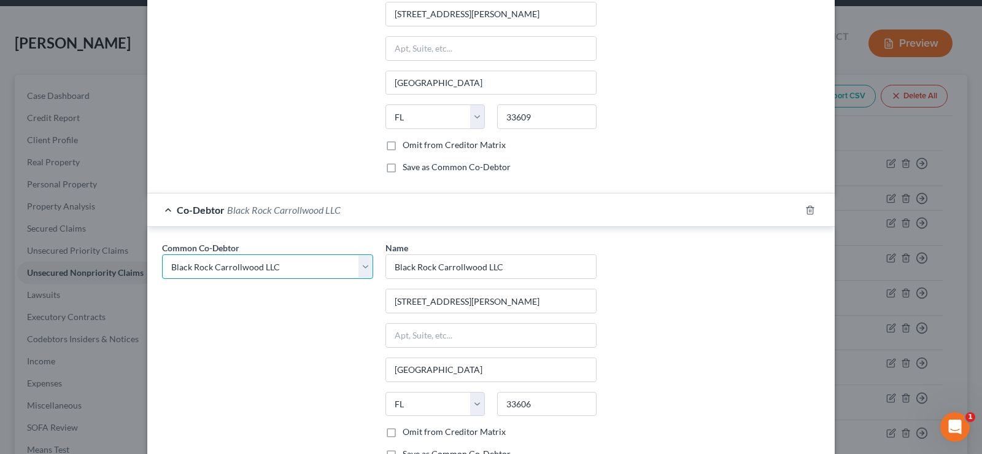
scroll to position [516, 0]
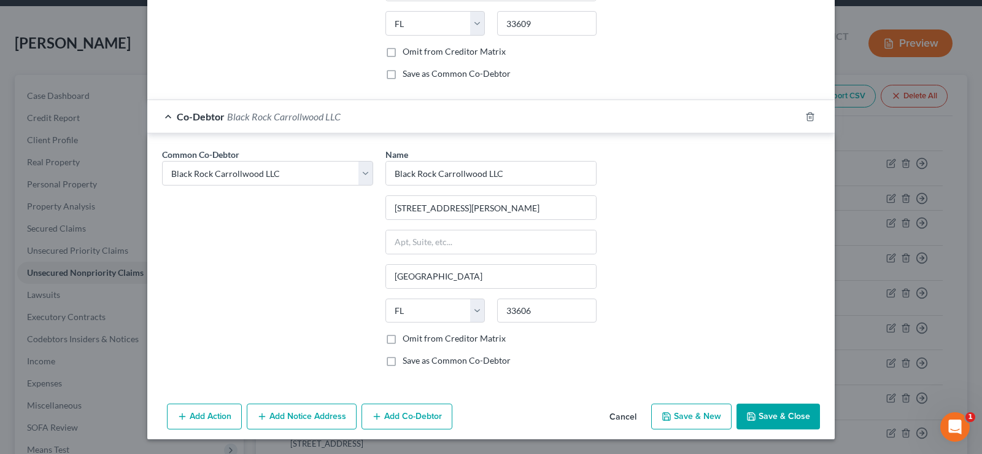
click at [403, 339] on label "Omit from Creditor Matrix" at bounding box center [454, 338] width 103 height 12
click at [408, 339] on input "Omit from Creditor Matrix" at bounding box center [412, 336] width 8 height 8
checkbox input "true"
click at [413, 416] on button "Add Co-Debtor" at bounding box center [407, 416] width 91 height 26
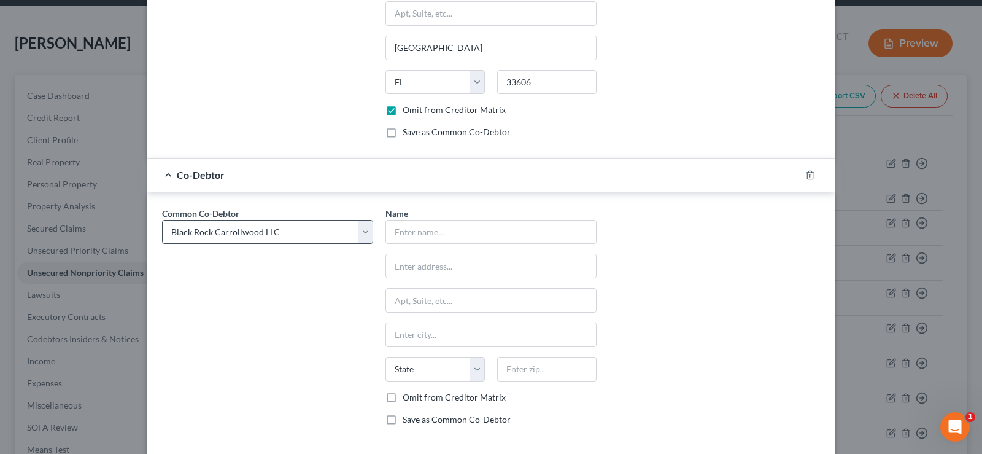
scroll to position [762, 0]
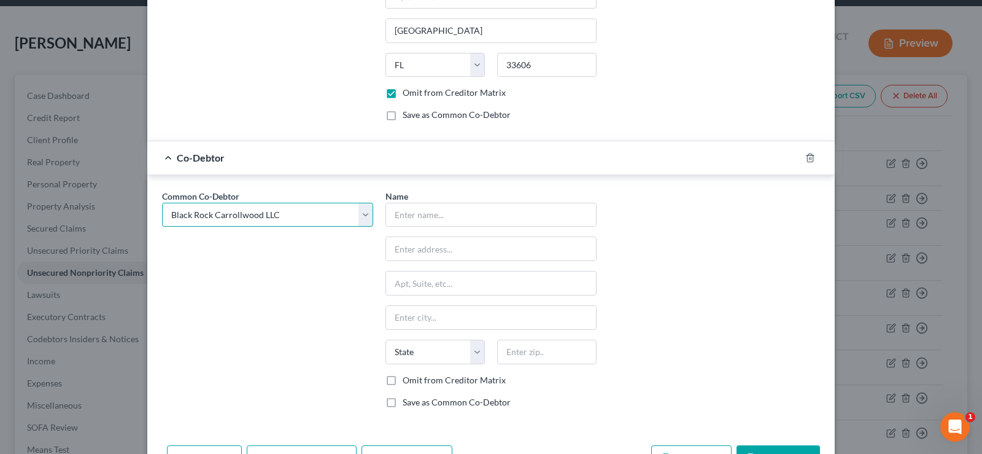
click at [268, 218] on select "Select Black Rock Carrollwood LLC Black Rock Carrollwood LLC 5th Bite of the Ap…" at bounding box center [267, 215] width 211 height 25
select select "3"
click at [162, 203] on select "Select Black Rock Carrollwood LLC Black Rock Carrollwood LLC 5th Bite of the Ap…" at bounding box center [267, 215] width 211 height 25
select select "3"
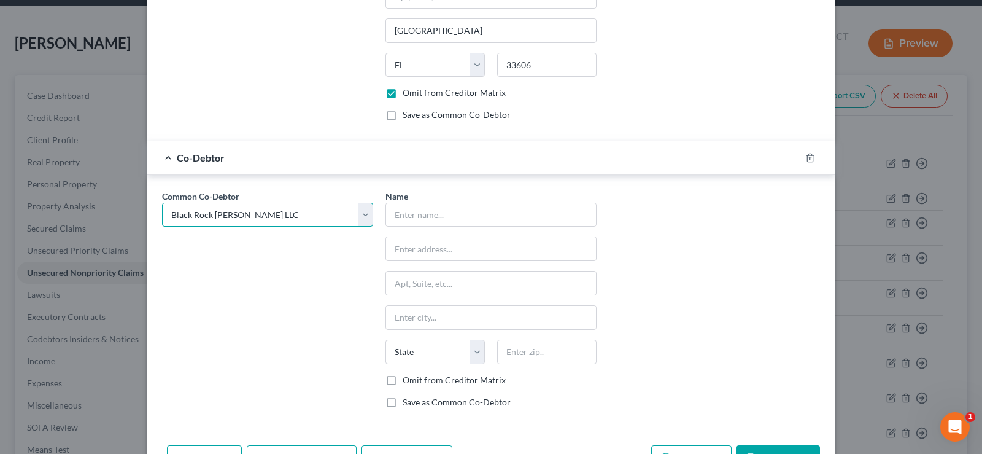
type input "Black Rock [PERSON_NAME] LLC"
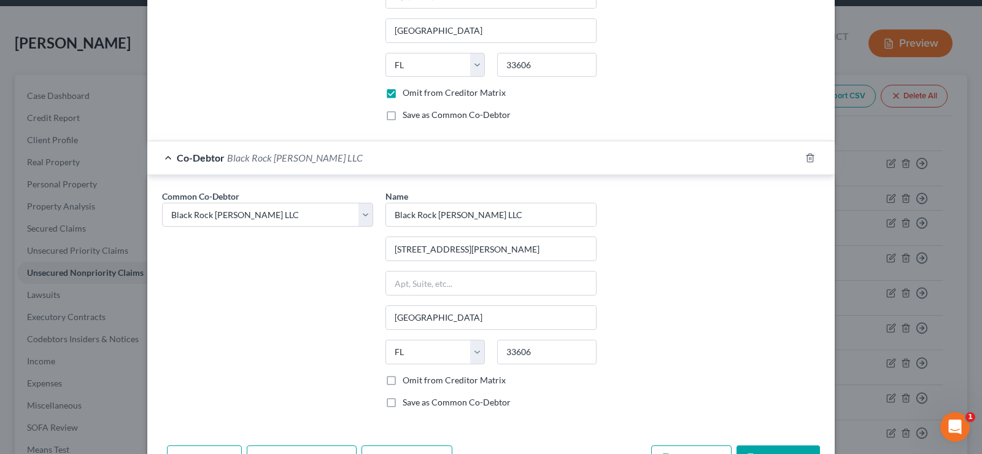
click at [403, 379] on label "Omit from Creditor Matrix" at bounding box center [454, 380] width 103 height 12
click at [408, 379] on input "Omit from Creditor Matrix" at bounding box center [412, 378] width 8 height 8
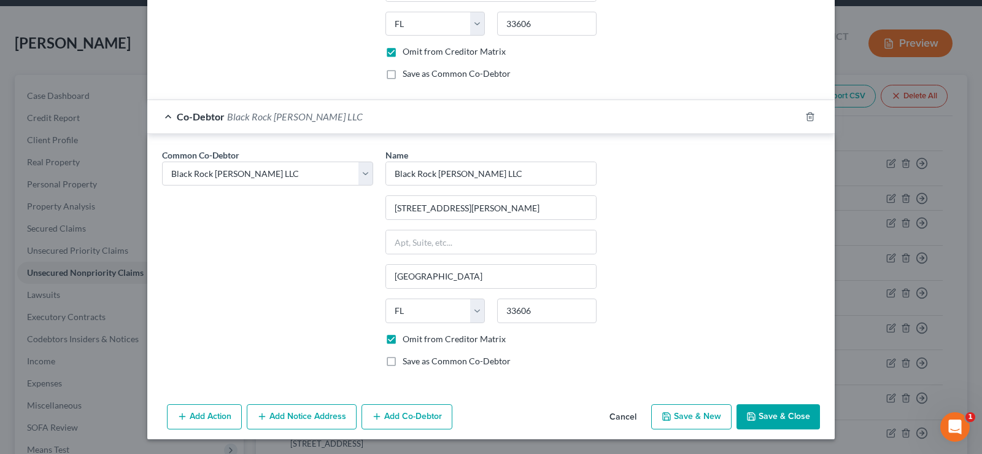
click at [405, 412] on button "Add Co-Debtor" at bounding box center [407, 417] width 91 height 26
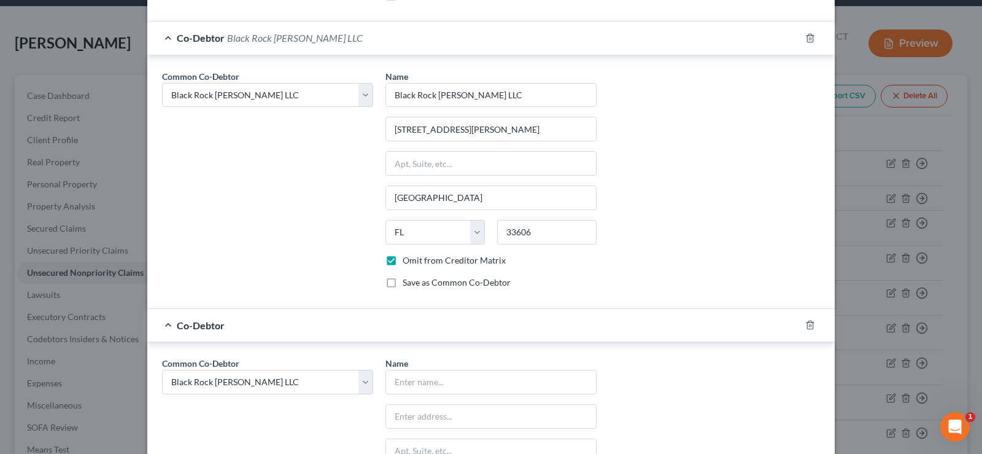
scroll to position [987, 0]
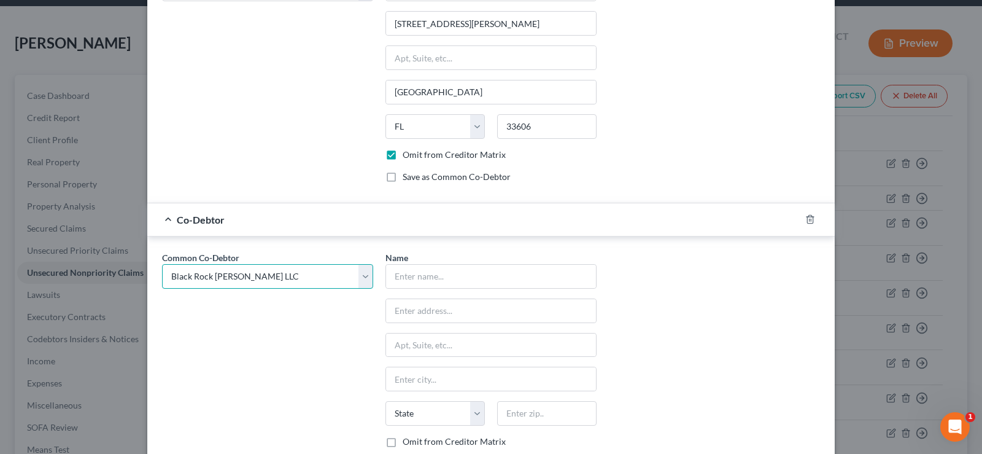
click at [292, 276] on select "Select Black Rock Carrollwood LLC Black Rock Carrollwood LLC 5th Bite of the Ap…" at bounding box center [267, 276] width 211 height 25
click at [162, 264] on select "Select Black Rock Carrollwood LLC Black Rock Carrollwood LLC 5th Bite of the Ap…" at bounding box center [267, 276] width 211 height 25
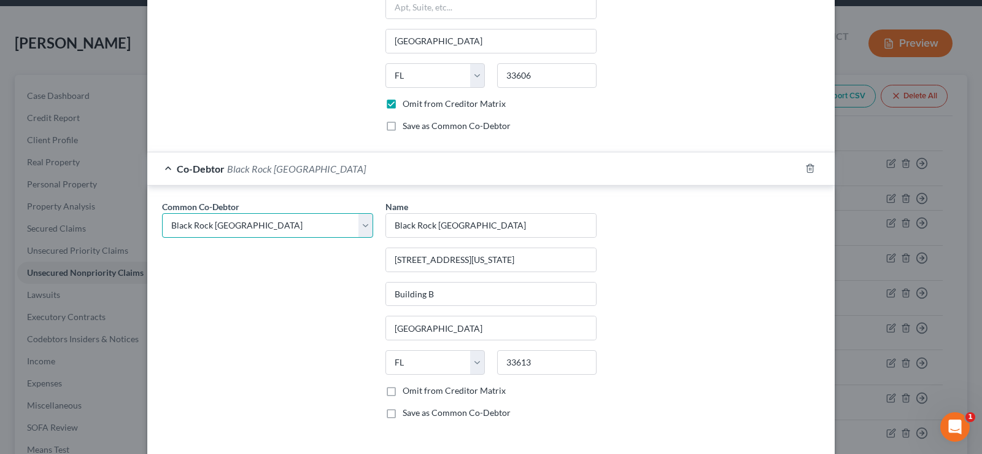
scroll to position [1090, 0]
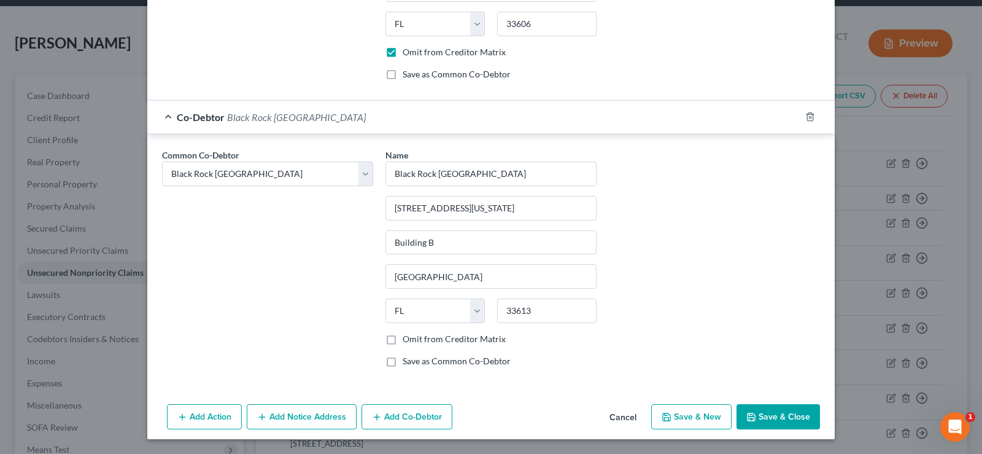
click at [403, 338] on label "Omit from Creditor Matrix" at bounding box center [454, 339] width 103 height 12
click at [408, 338] on input "Omit from Creditor Matrix" at bounding box center [412, 337] width 8 height 8
click at [404, 420] on button "Add Co-Debtor" at bounding box center [407, 417] width 91 height 26
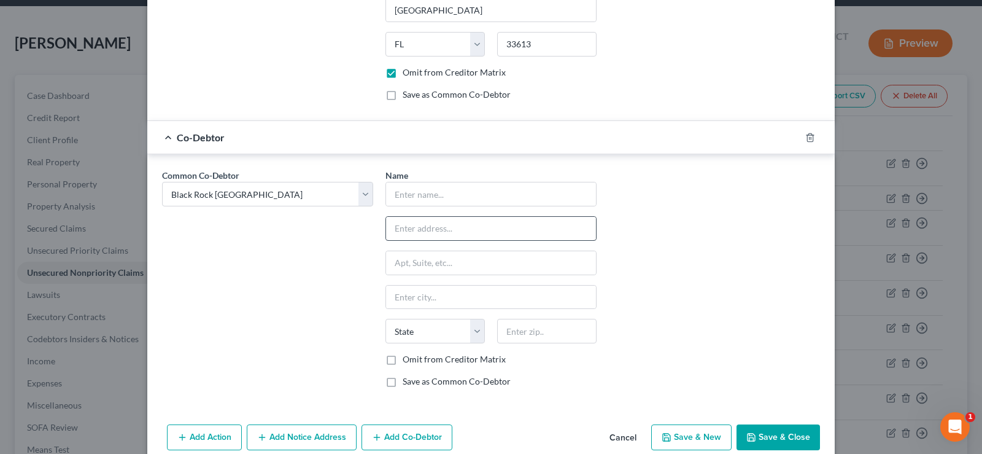
scroll to position [1377, 0]
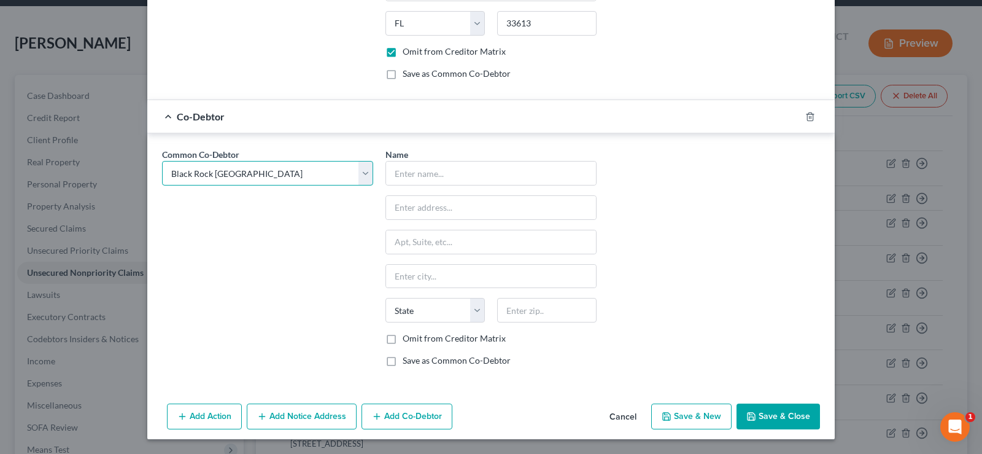
click at [230, 170] on select "Select Black Rock Carrollwood LLC Black Rock Carrollwood LLC 5th Bite of the Ap…" at bounding box center [267, 173] width 211 height 25
click at [162, 161] on select "Select Black Rock Carrollwood LLC Black Rock Carrollwood LLC 5th Bite of the Ap…" at bounding box center [267, 173] width 211 height 25
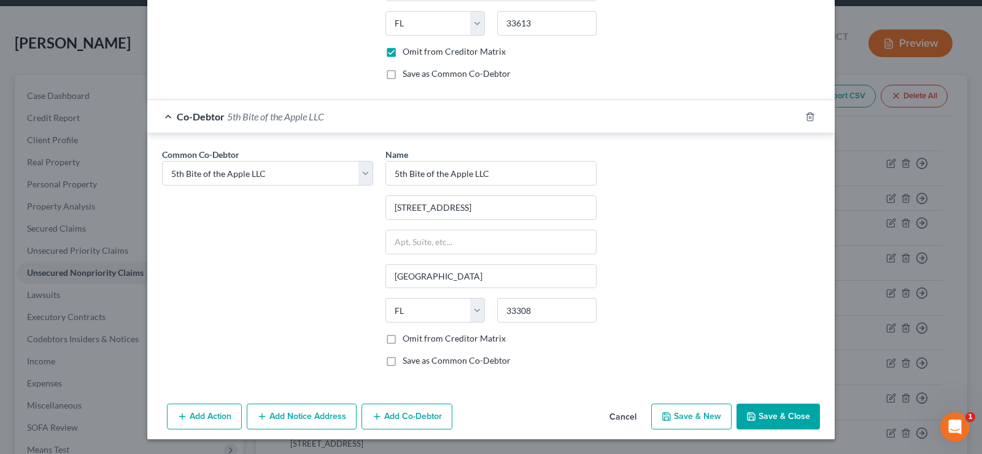
click at [403, 339] on label "Omit from Creditor Matrix" at bounding box center [454, 338] width 103 height 12
click at [408, 339] on input "Omit from Creditor Matrix" at bounding box center [412, 336] width 8 height 8
drag, startPoint x: 421, startPoint y: 416, endPoint x: 277, endPoint y: 320, distance: 173.1
click at [421, 416] on button "Add Co-Debtor" at bounding box center [407, 416] width 91 height 26
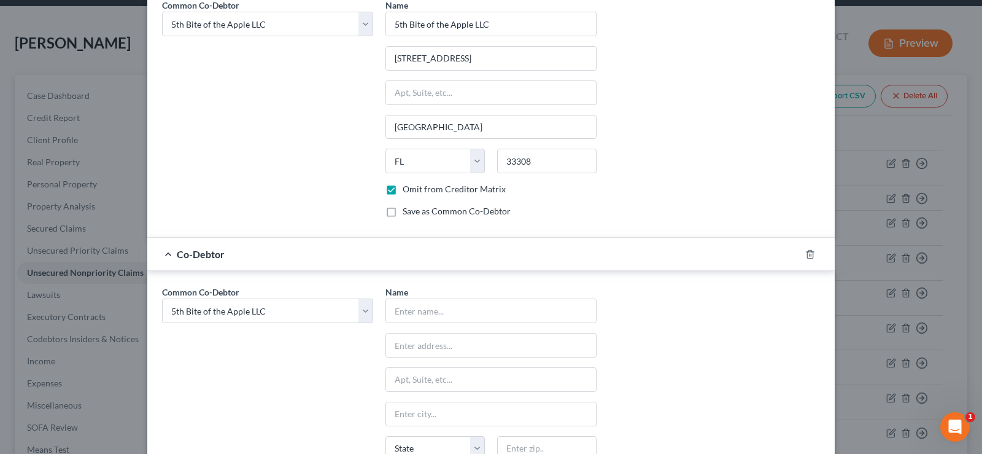
scroll to position [1561, 0]
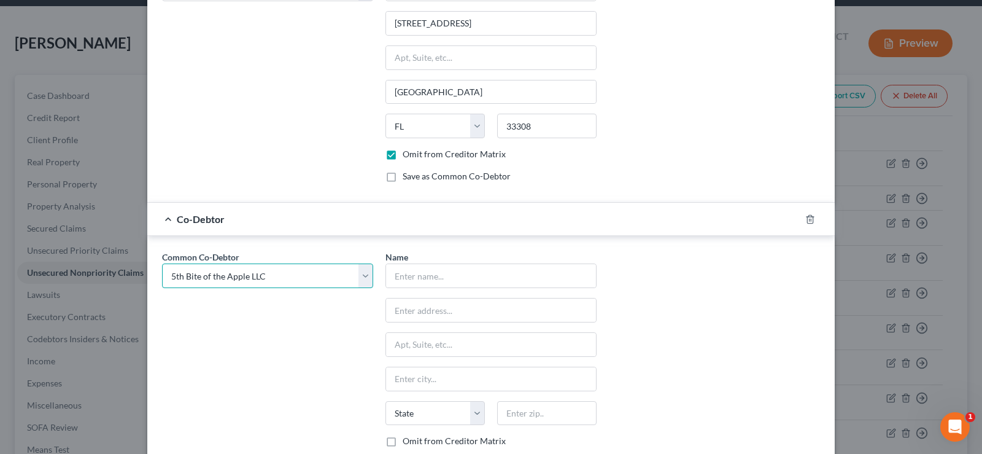
click at [254, 265] on select "Select Black Rock Carrollwood LLC Black Rock Carrollwood LLC 5th Bite of the Ap…" at bounding box center [267, 275] width 211 height 25
click at [162, 263] on select "Select Black Rock Carrollwood LLC Black Rock Carrollwood LLC 5th Bite of the Ap…" at bounding box center [267, 275] width 211 height 25
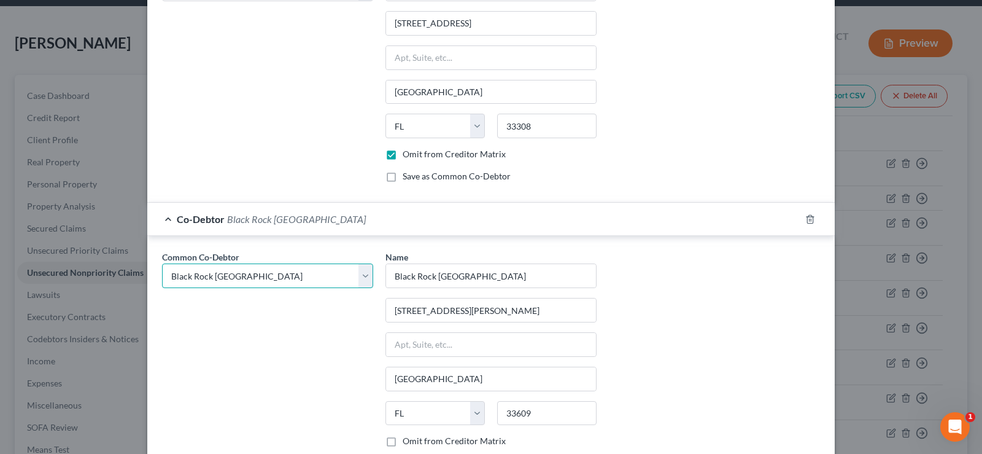
scroll to position [1663, 0]
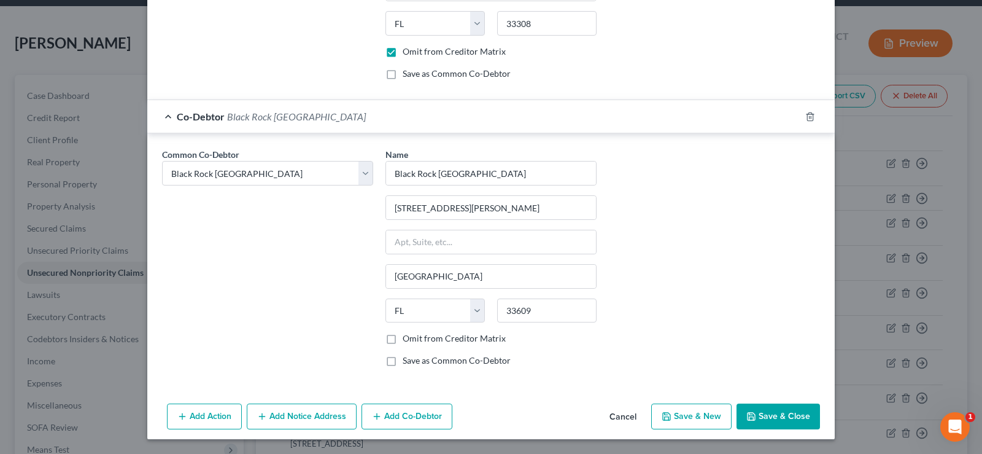
click at [403, 336] on label "Omit from Creditor Matrix" at bounding box center [454, 338] width 103 height 12
click at [408, 336] on input "Omit from Creditor Matrix" at bounding box center [412, 336] width 8 height 8
click at [407, 411] on button "Add Co-Debtor" at bounding box center [407, 416] width 91 height 26
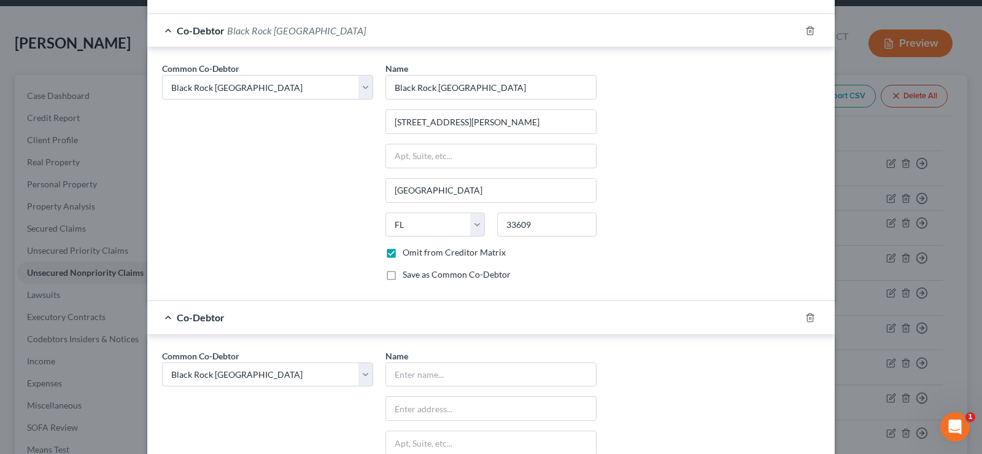
scroll to position [1848, 0]
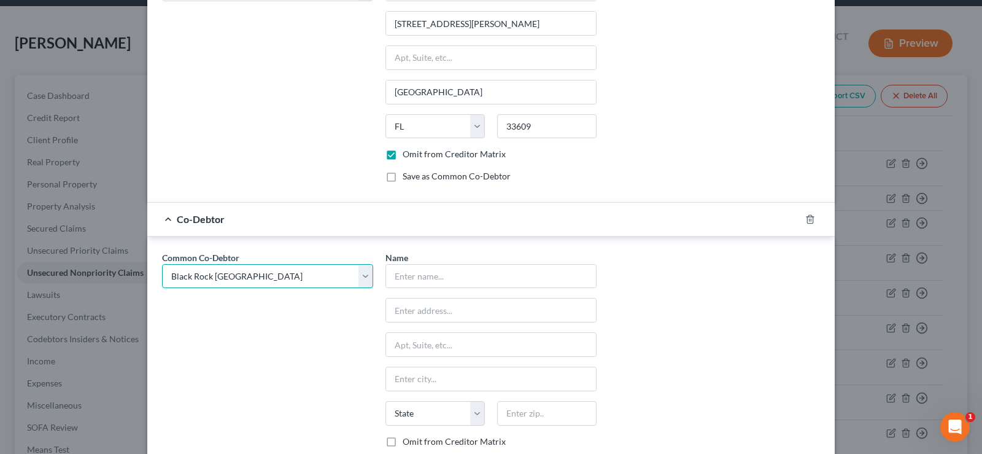
click at [272, 277] on select "Select Black Rock Carrollwood LLC Black Rock Carrollwood LLC 5th Bite of the Ap…" at bounding box center [267, 276] width 211 height 25
click at [162, 264] on select "Select Black Rock Carrollwood LLC Black Rock Carrollwood LLC 5th Bite of the Ap…" at bounding box center [267, 276] width 211 height 25
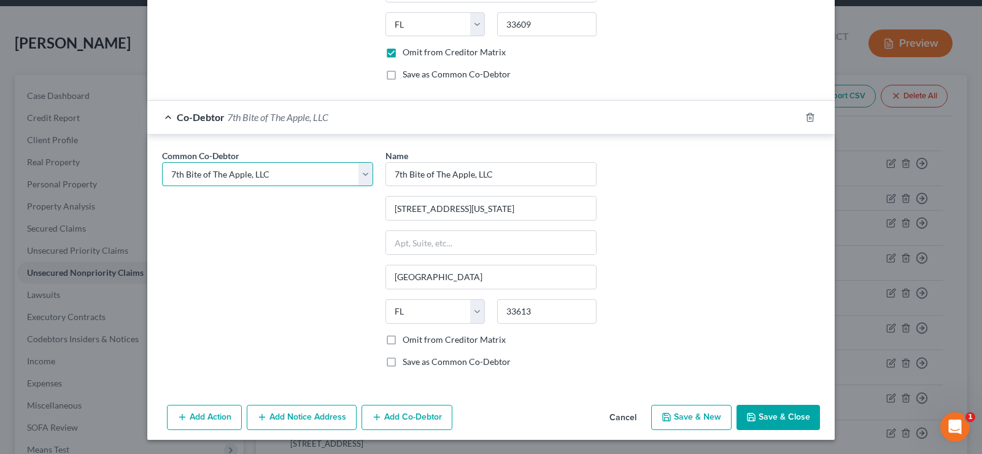
scroll to position [1950, 0]
click at [403, 411] on button "Add Co-Debtor" at bounding box center [407, 417] width 91 height 26
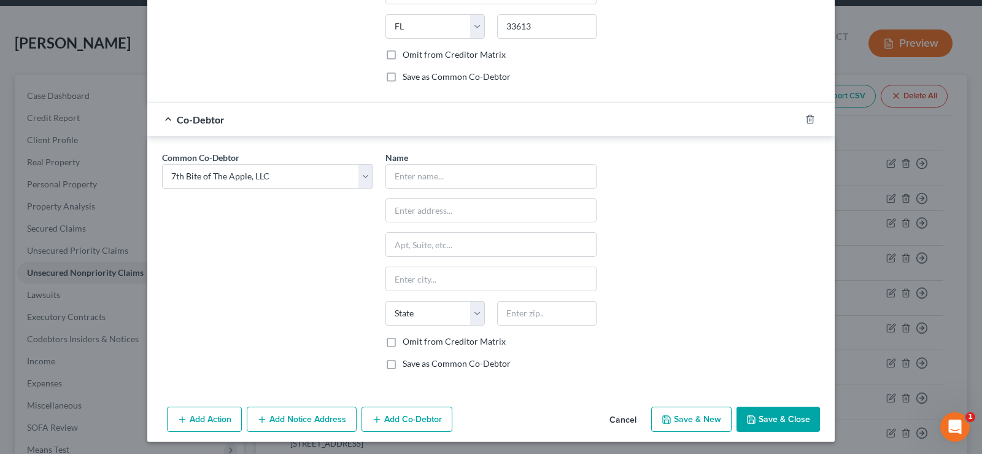
scroll to position [2237, 0]
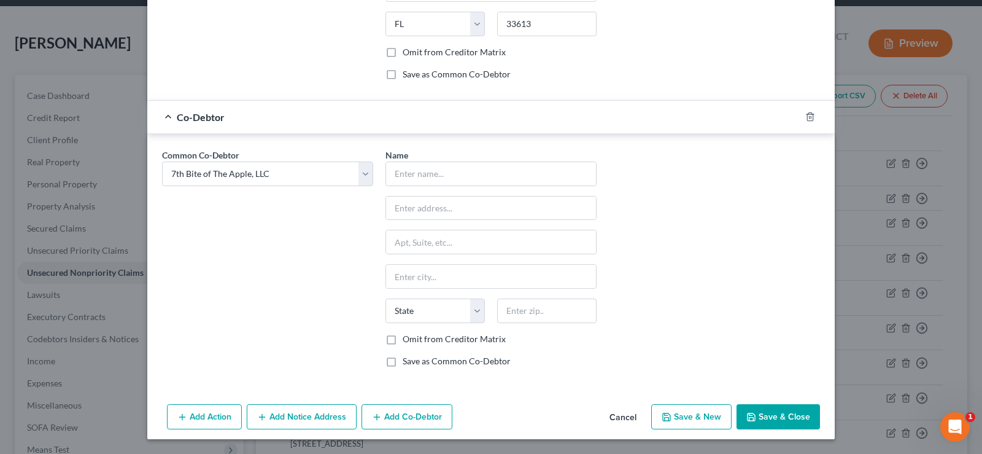
drag, startPoint x: 385, startPoint y: 339, endPoint x: 657, endPoint y: 234, distance: 292.0
click at [403, 339] on label "Omit from Creditor Matrix" at bounding box center [454, 339] width 103 height 12
click at [408, 339] on input "Omit from Creditor Matrix" at bounding box center [412, 337] width 8 height 8
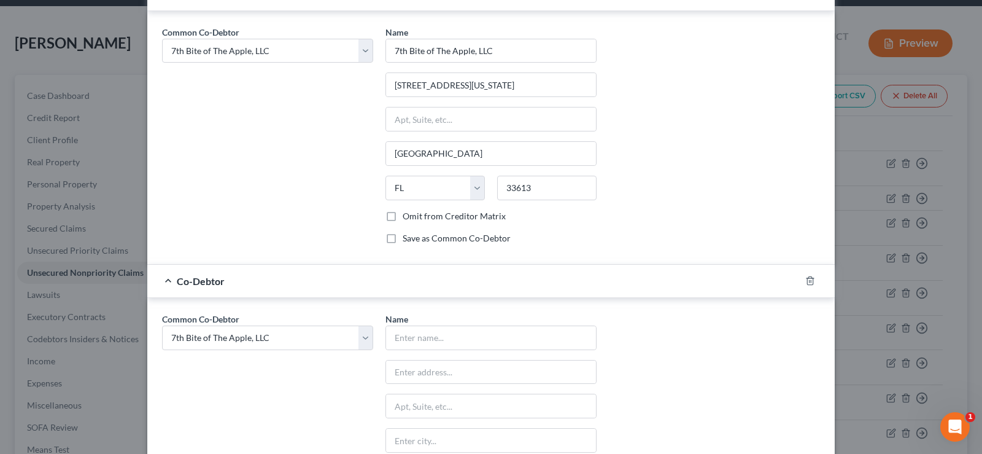
scroll to position [1930, 0]
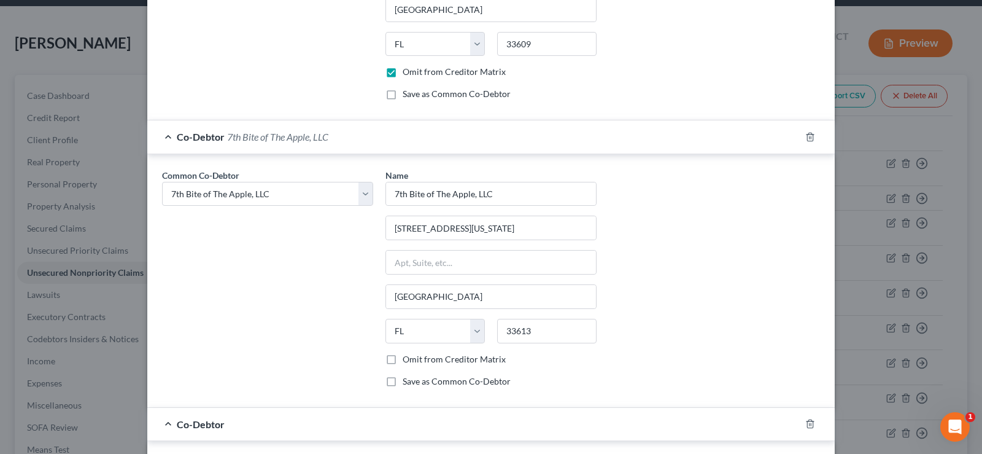
click at [403, 356] on label "Omit from Creditor Matrix" at bounding box center [454, 359] width 103 height 12
click at [408, 356] on input "Omit from Creditor Matrix" at bounding box center [412, 357] width 8 height 8
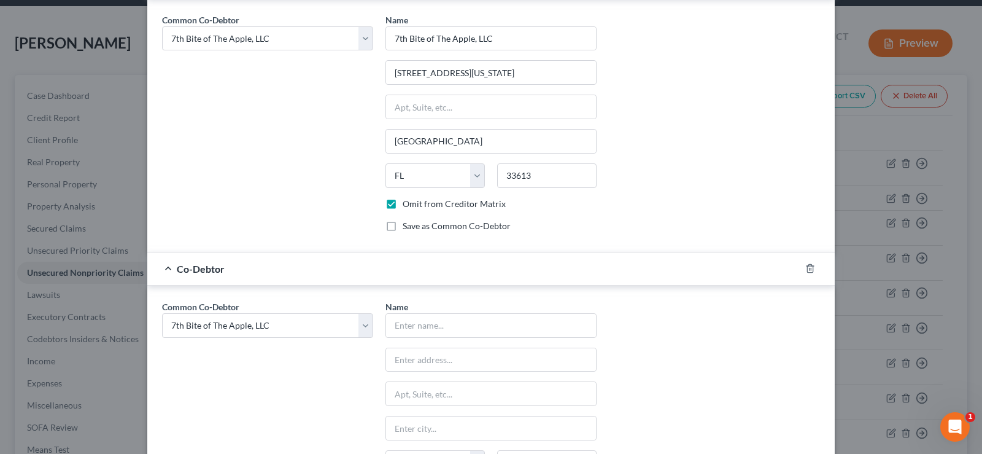
scroll to position [2237, 0]
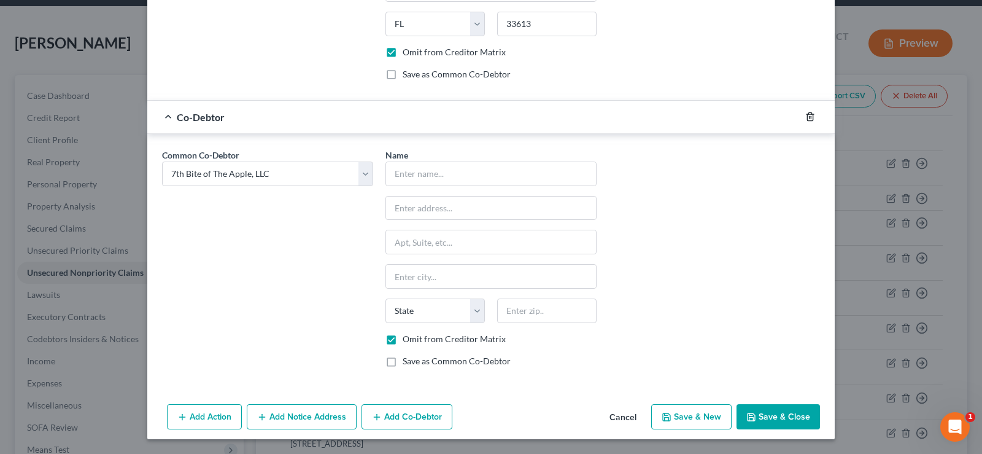
click at [805, 118] on icon "button" at bounding box center [810, 117] width 10 height 10
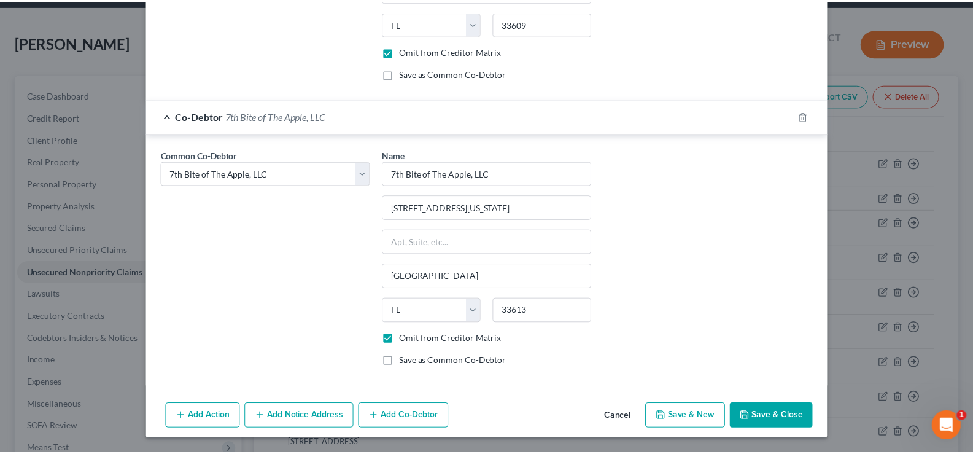
scroll to position [1950, 0]
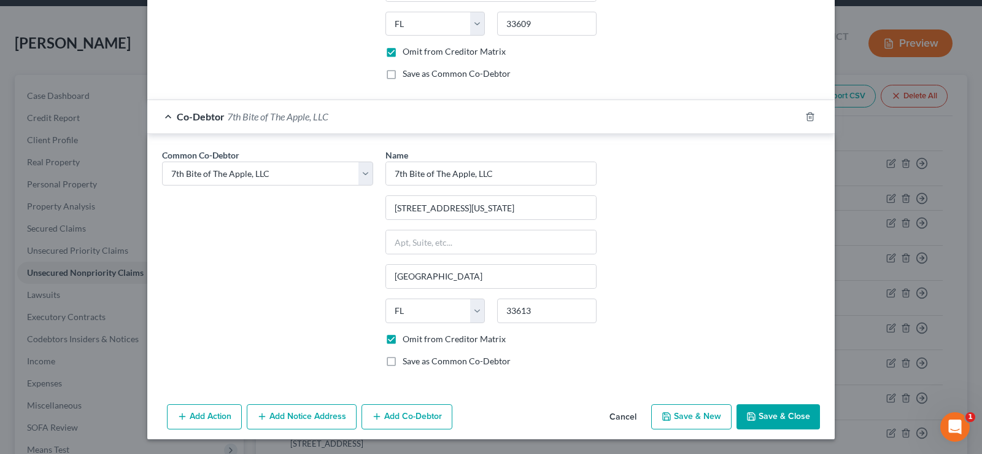
click at [769, 415] on button "Save & Close" at bounding box center [778, 417] width 83 height 26
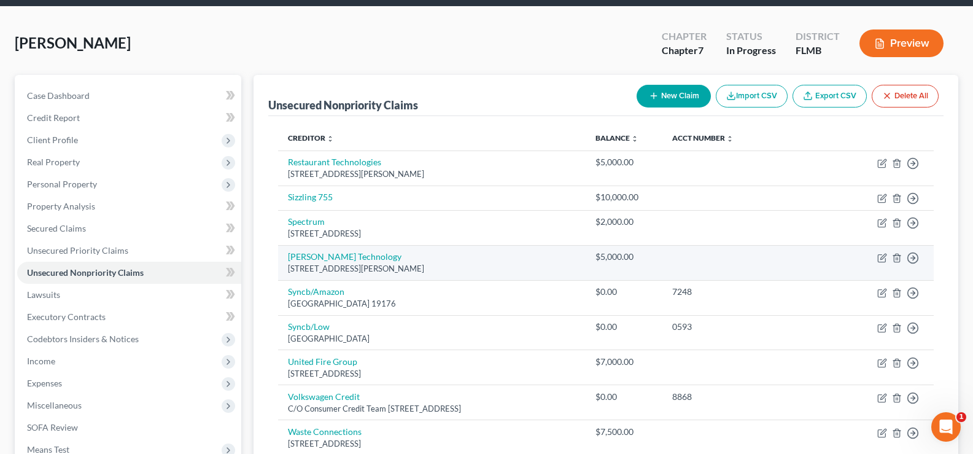
scroll to position [0, 0]
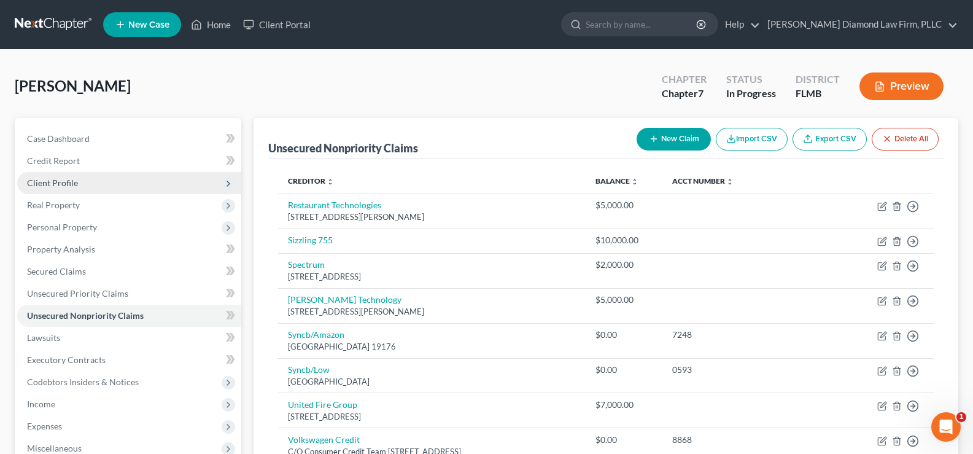
click at [93, 185] on span "Client Profile" at bounding box center [129, 183] width 224 height 22
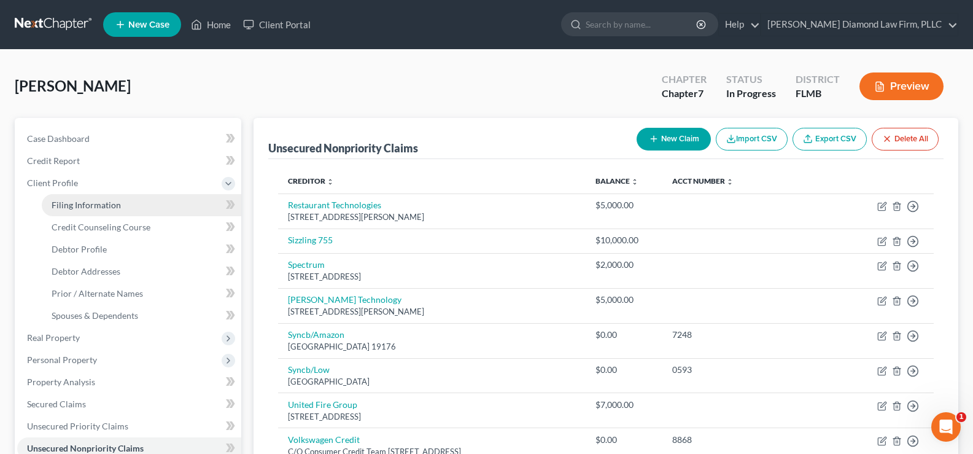
click at [111, 210] on link "Filing Information" at bounding box center [141, 205] width 199 height 22
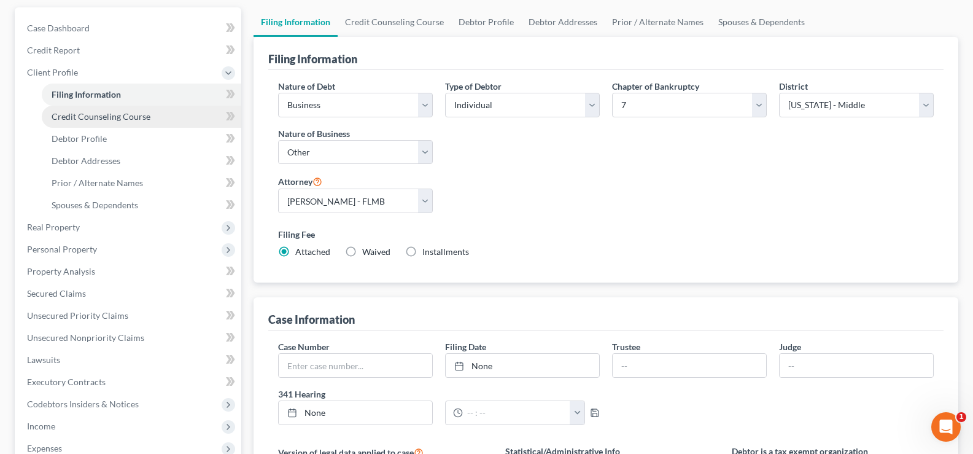
scroll to position [123, 0]
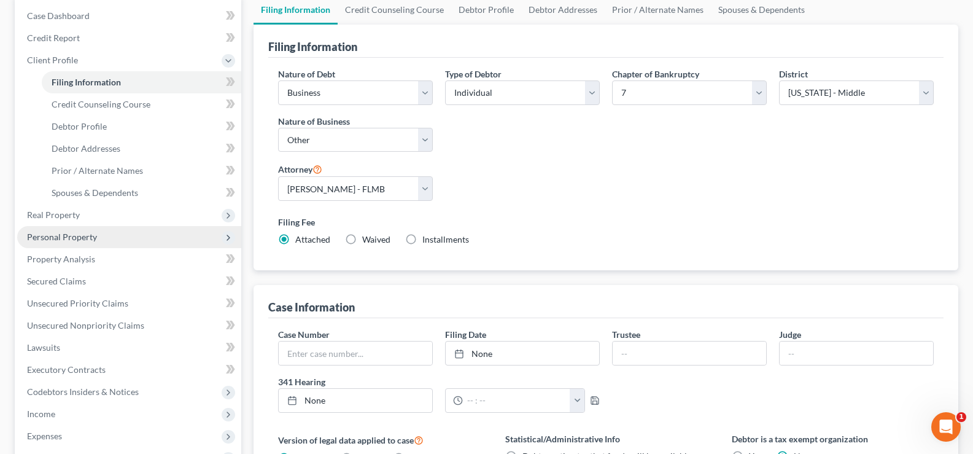
click at [109, 241] on span "Personal Property" at bounding box center [129, 237] width 224 height 22
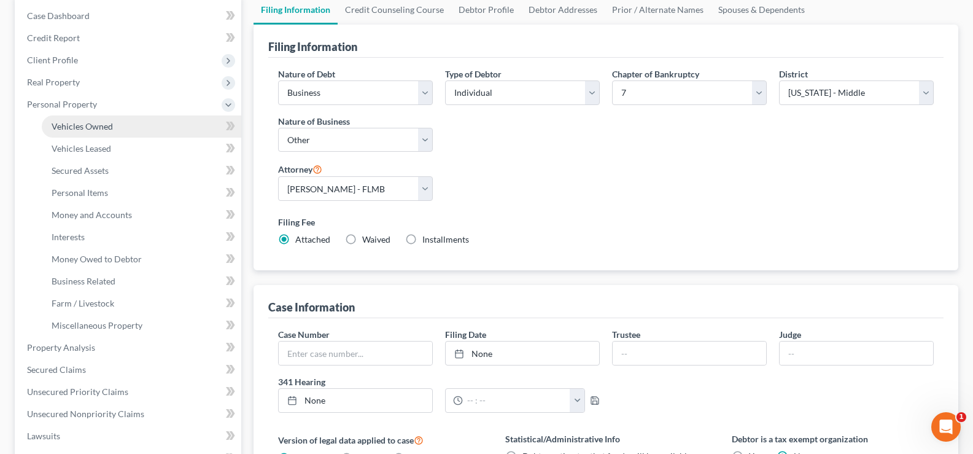
click at [126, 129] on link "Vehicles Owned" at bounding box center [141, 126] width 199 height 22
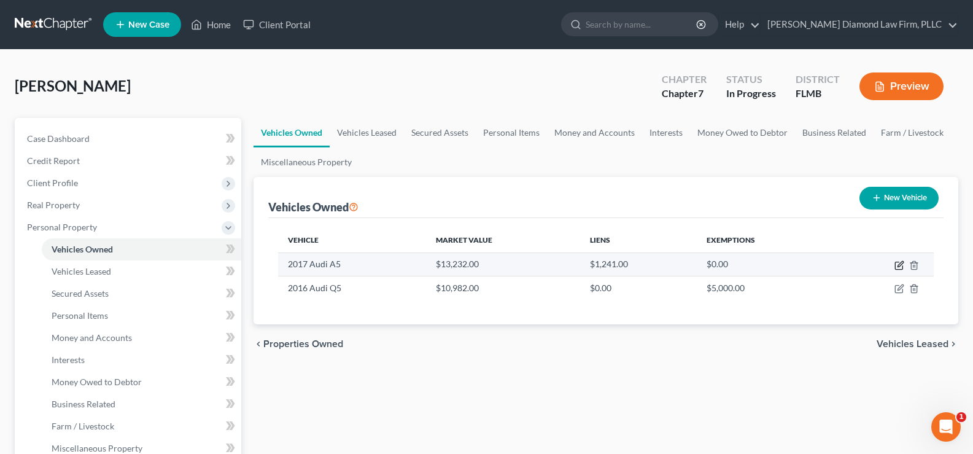
click at [902, 263] on icon "button" at bounding box center [900, 264] width 6 height 6
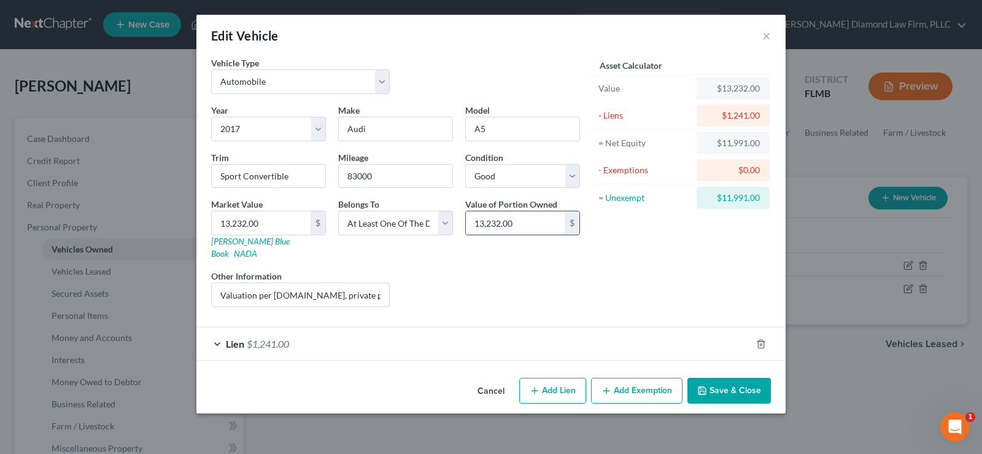
click at [524, 225] on input "13,232.00" at bounding box center [515, 222] width 99 height 23
click at [745, 377] on button "Save & Close" at bounding box center [728, 390] width 83 height 26
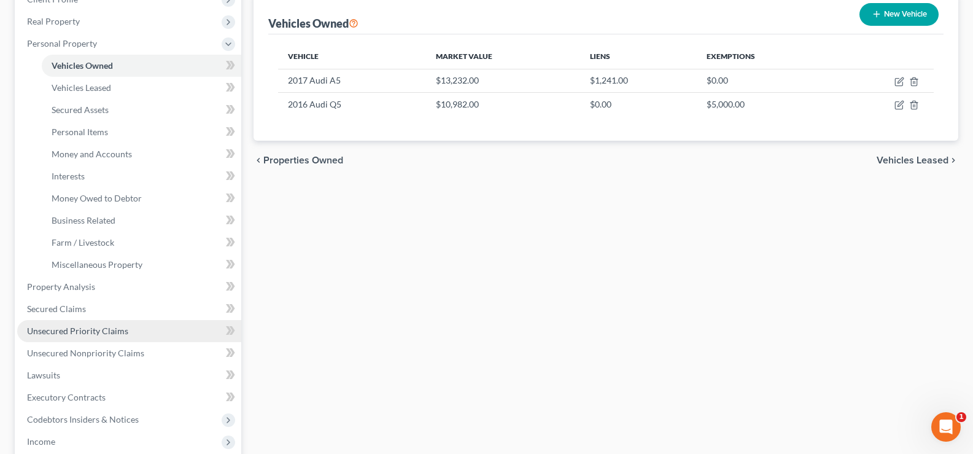
scroll to position [184, 0]
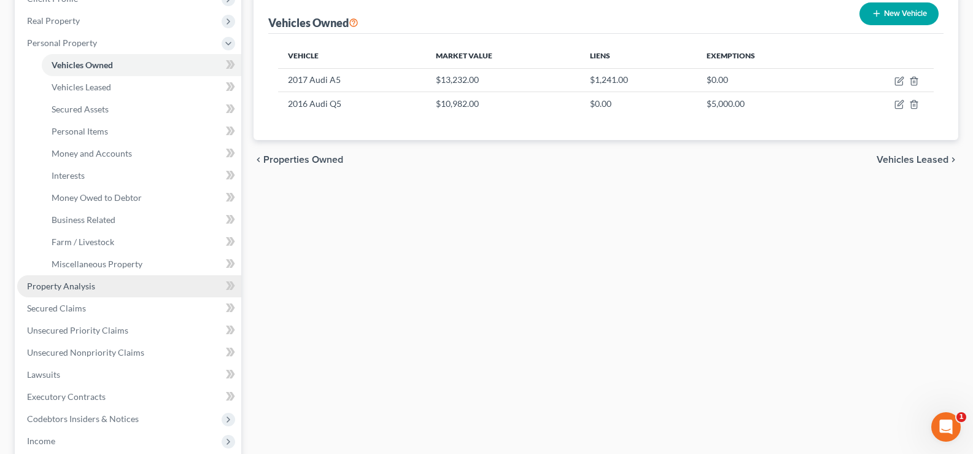
click at [86, 287] on span "Property Analysis" at bounding box center [61, 286] width 68 height 10
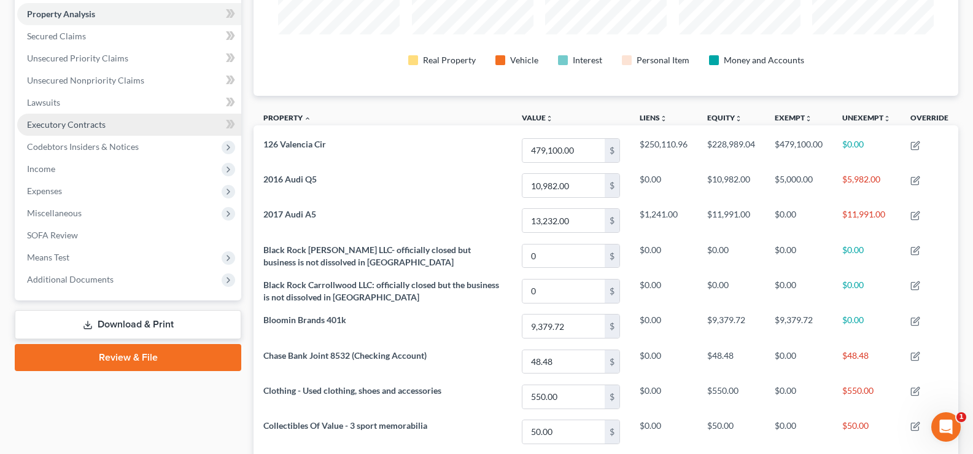
scroll to position [123, 0]
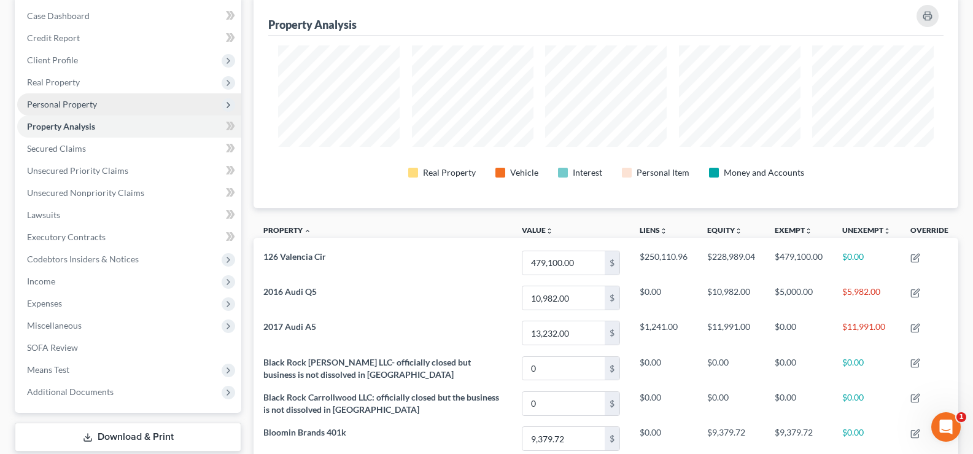
click at [87, 99] on span "Personal Property" at bounding box center [62, 104] width 70 height 10
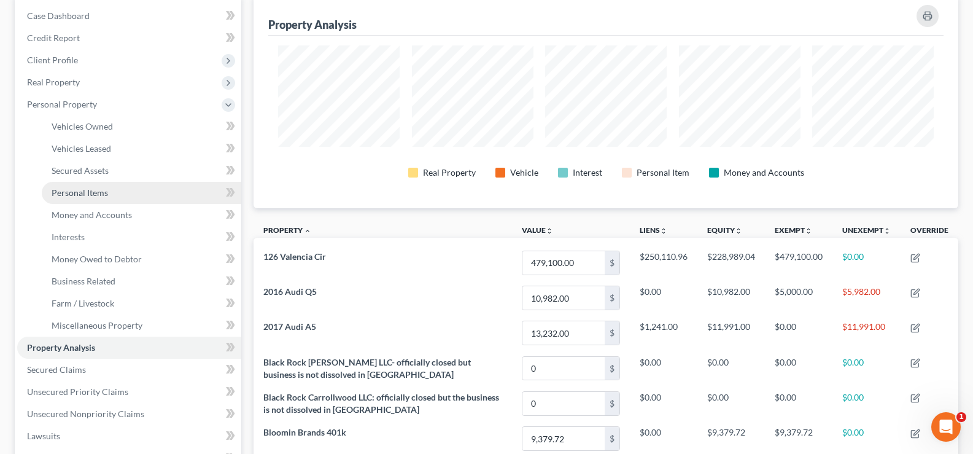
click at [120, 198] on link "Personal Items" at bounding box center [141, 193] width 199 height 22
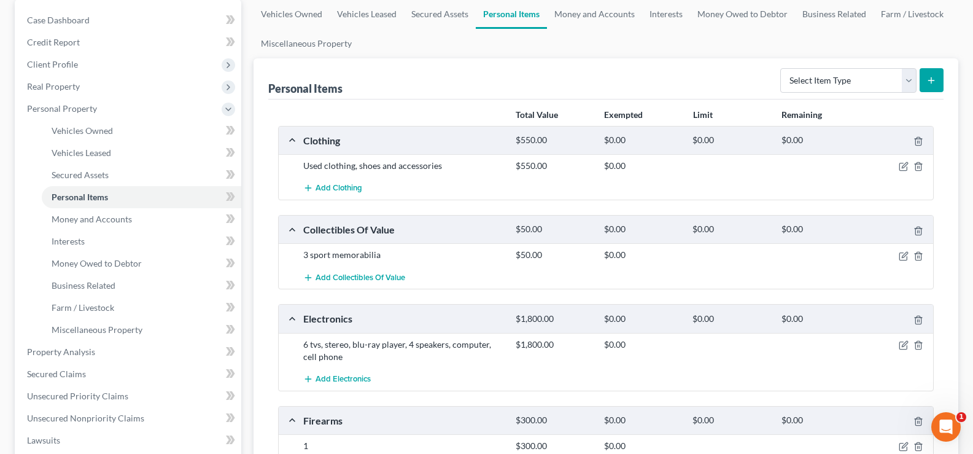
scroll to position [123, 0]
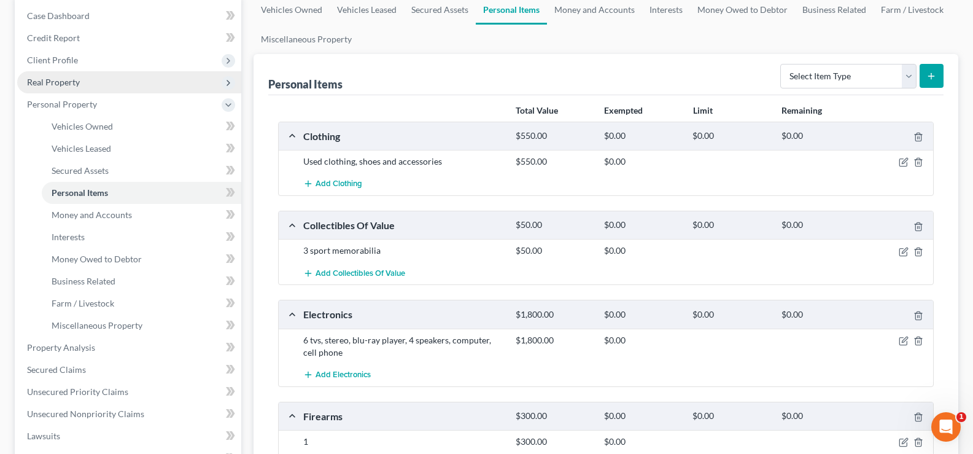
click at [105, 87] on span "Real Property" at bounding box center [129, 82] width 224 height 22
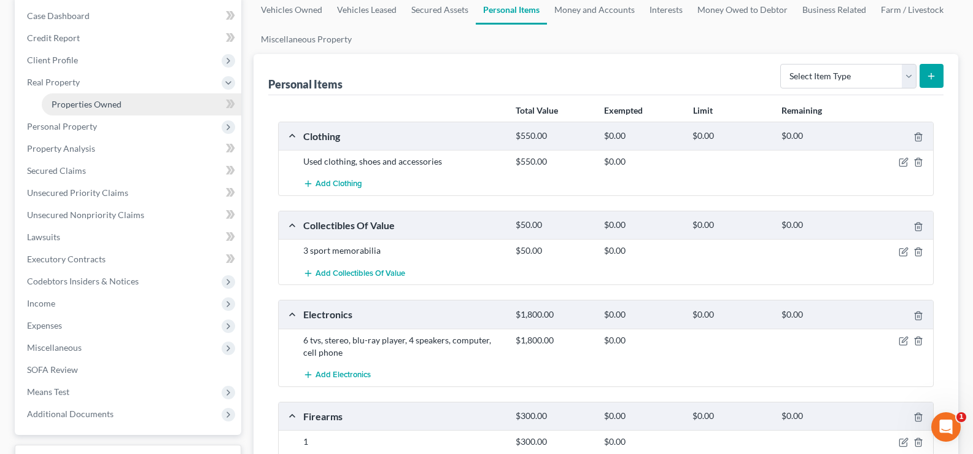
click at [119, 103] on span "Properties Owned" at bounding box center [87, 104] width 70 height 10
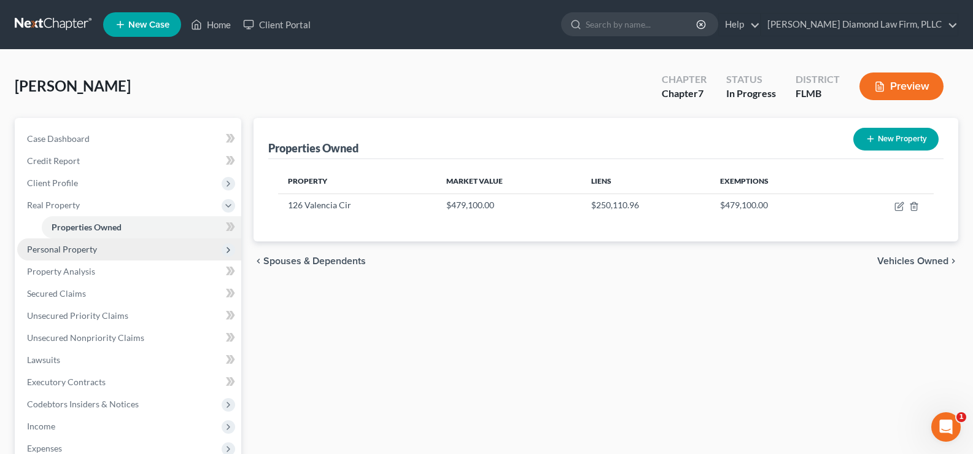
click at [83, 254] on span "Personal Property" at bounding box center [129, 249] width 224 height 22
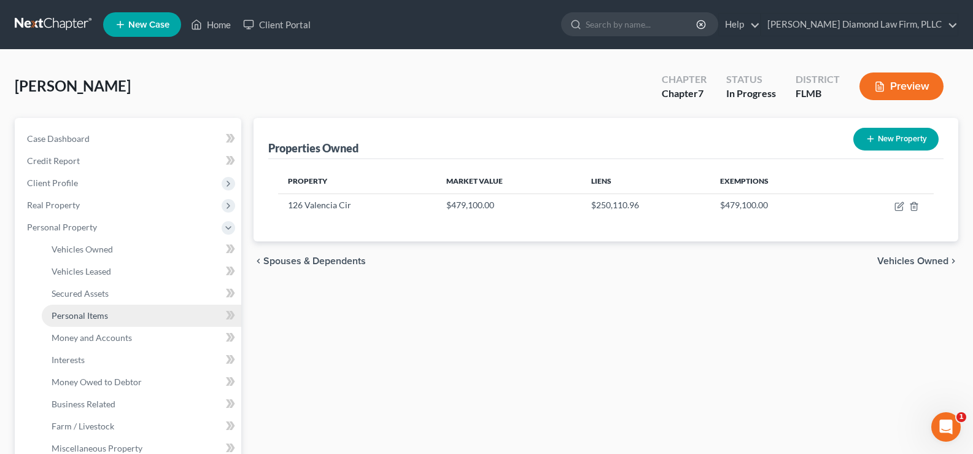
click at [105, 315] on span "Personal Items" at bounding box center [80, 315] width 56 height 10
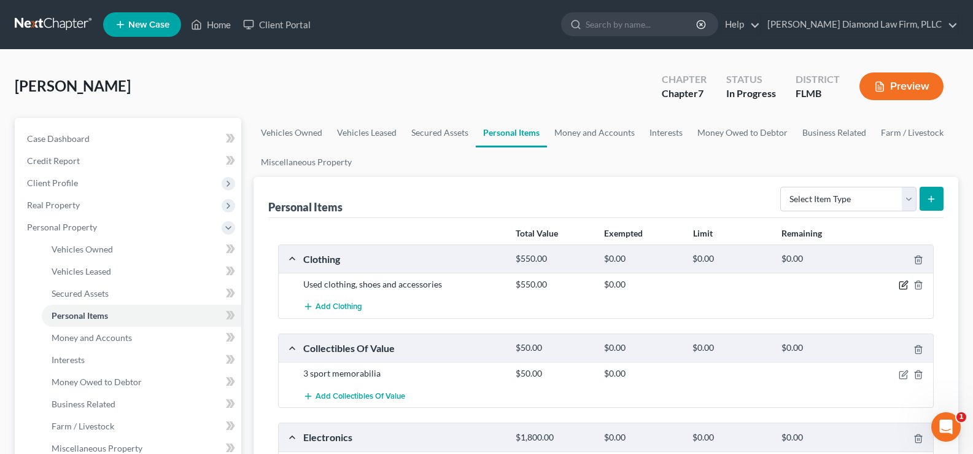
click at [905, 283] on icon "button" at bounding box center [904, 285] width 10 height 10
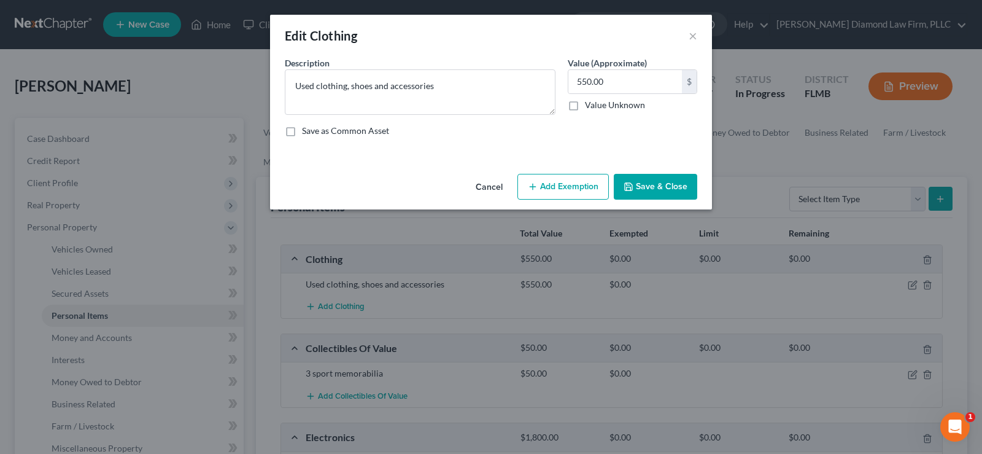
click at [557, 189] on button "Add Exemption" at bounding box center [562, 187] width 91 height 26
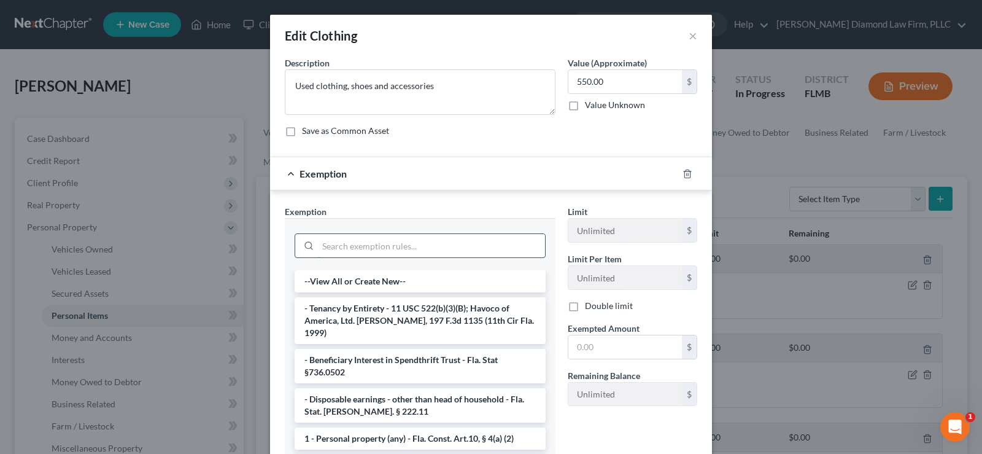
click at [353, 242] on input "search" at bounding box center [431, 245] width 227 height 23
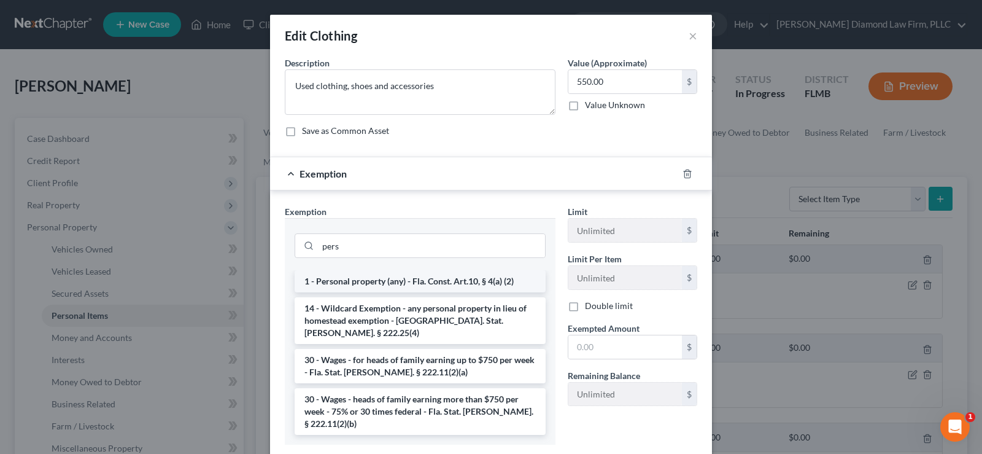
click at [409, 276] on li "1 - Personal property (any) - Fla. Const. Art.10, § 4(a) (2)" at bounding box center [420, 281] width 251 height 22
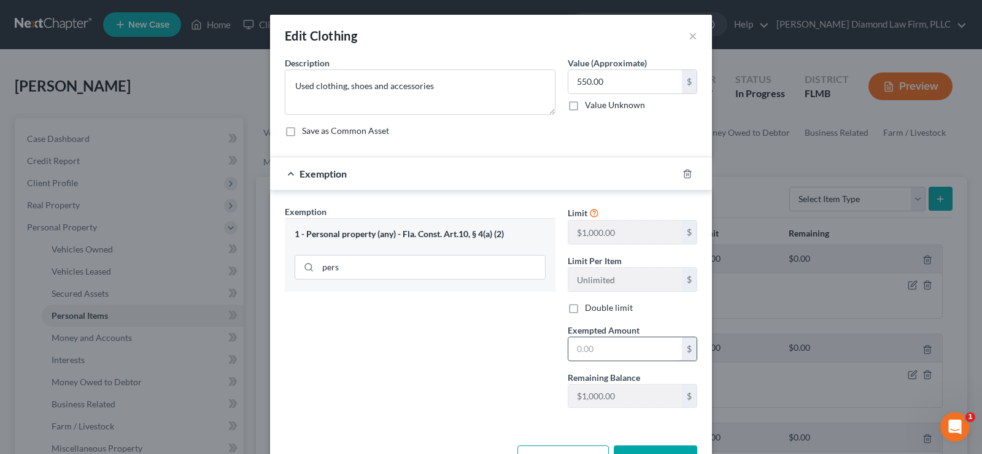
click at [613, 345] on input "text" at bounding box center [625, 348] width 114 height 23
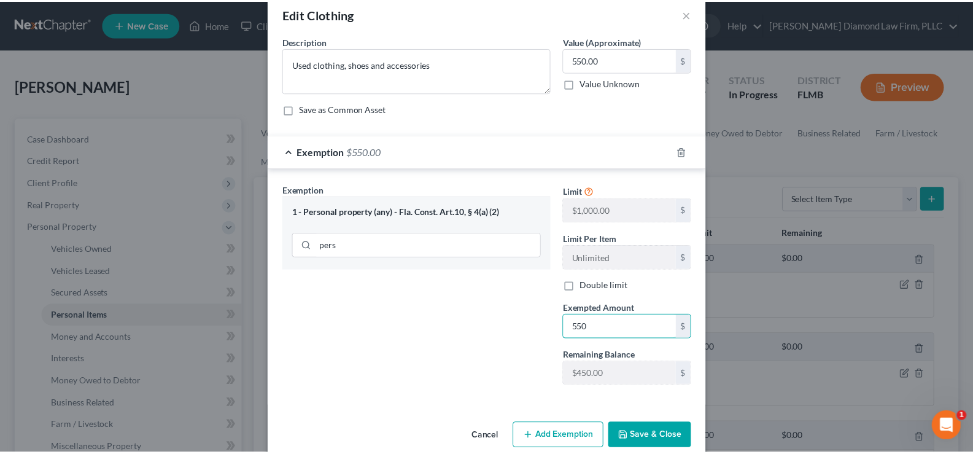
scroll to position [42, 0]
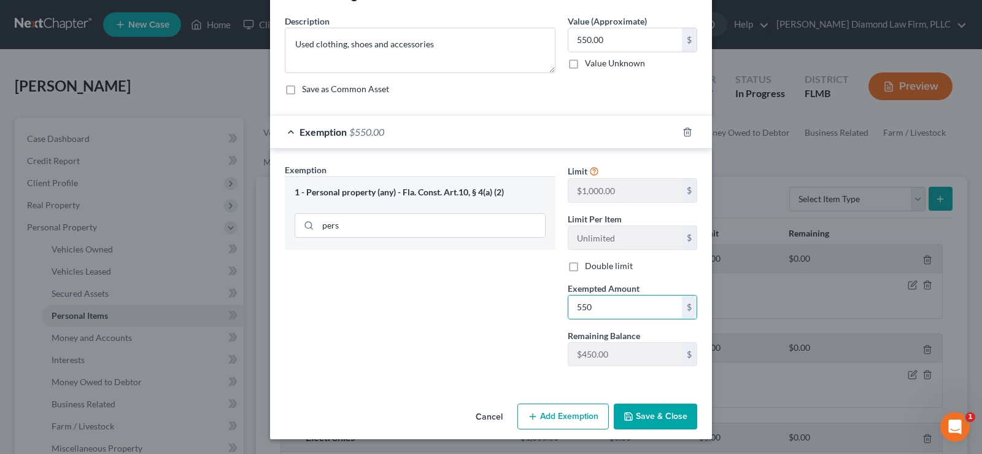
click at [659, 411] on button "Save & Close" at bounding box center [655, 416] width 83 height 26
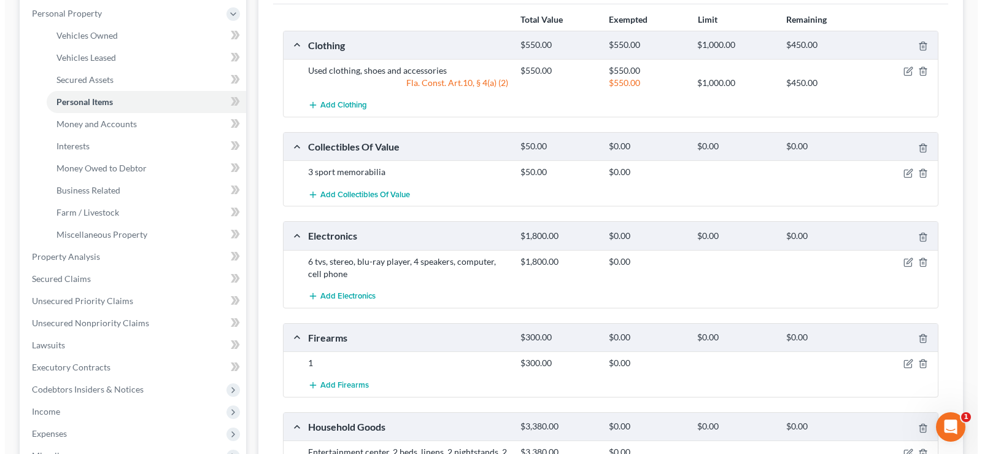
scroll to position [246, 0]
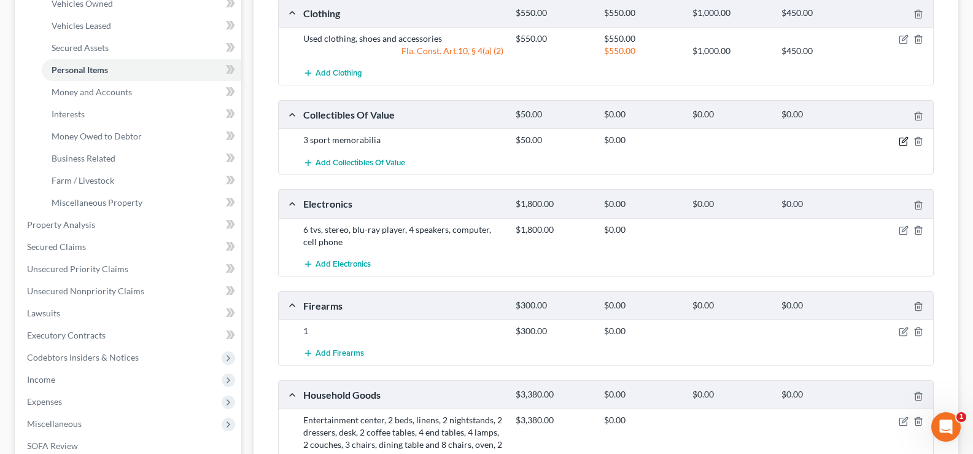
click at [903, 141] on icon "button" at bounding box center [905, 140] width 6 height 6
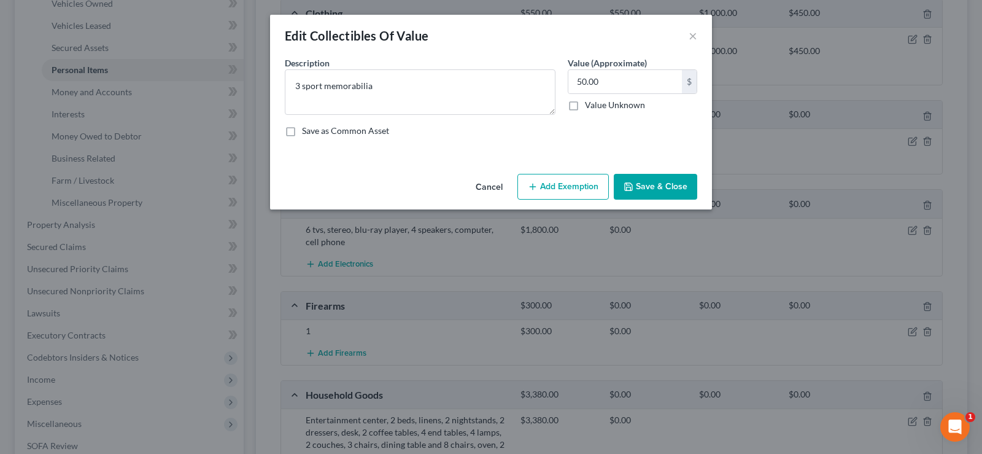
click at [579, 184] on button "Add Exemption" at bounding box center [562, 187] width 91 height 26
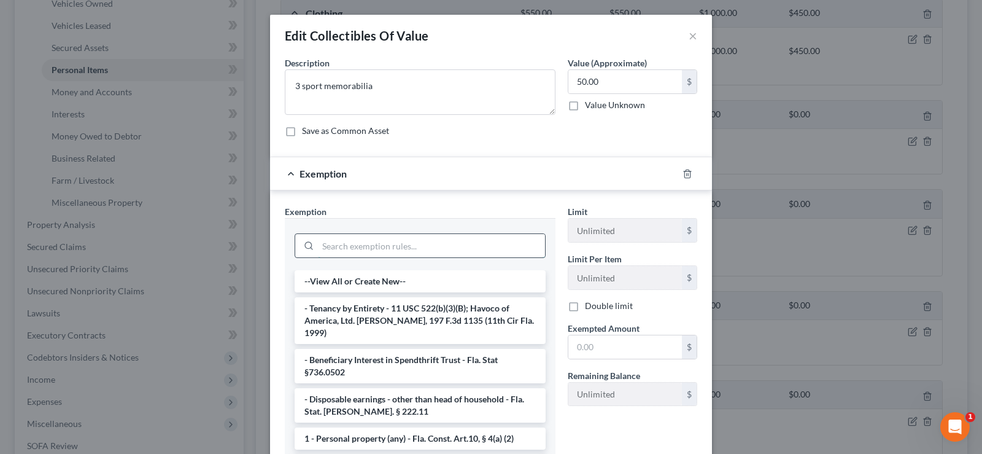
click at [354, 242] on input "search" at bounding box center [431, 245] width 227 height 23
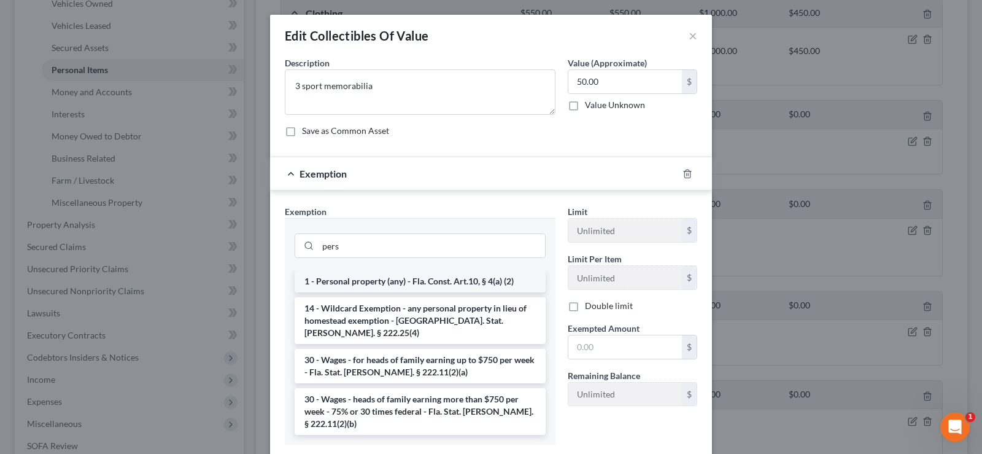
click at [397, 288] on li "1 - Personal property (any) - Fla. Const. Art.10, § 4(a) (2)" at bounding box center [420, 281] width 251 height 22
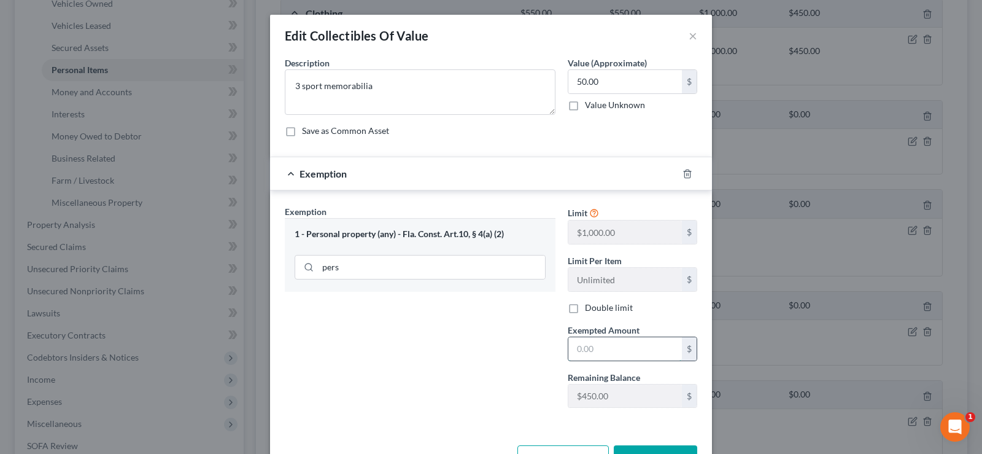
click at [600, 350] on input "text" at bounding box center [625, 348] width 114 height 23
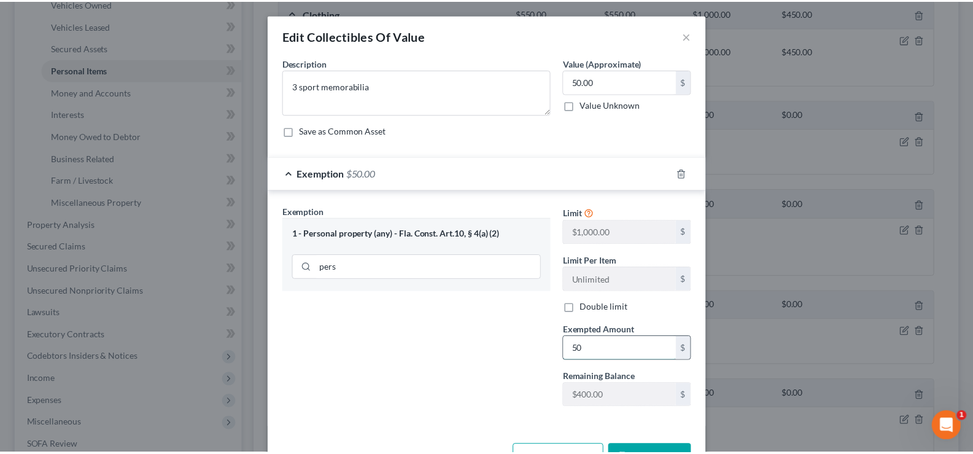
scroll to position [42, 0]
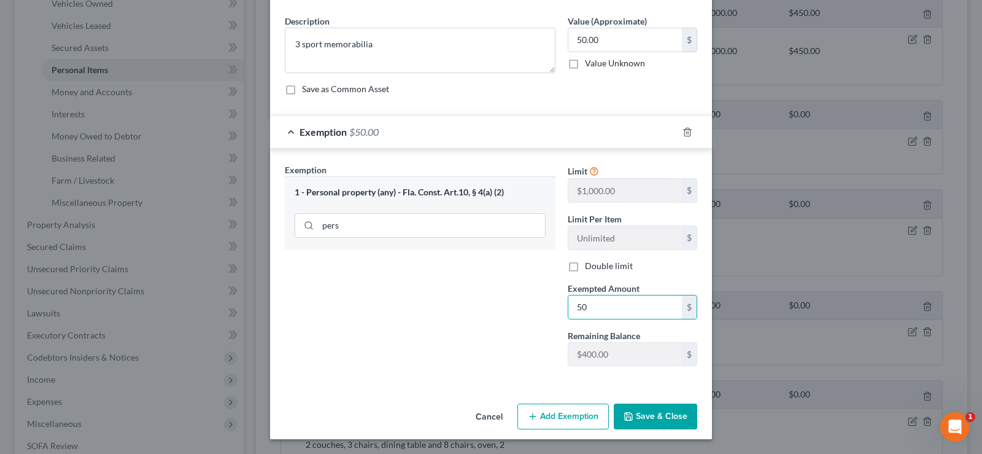
click at [672, 412] on button "Save & Close" at bounding box center [655, 416] width 83 height 26
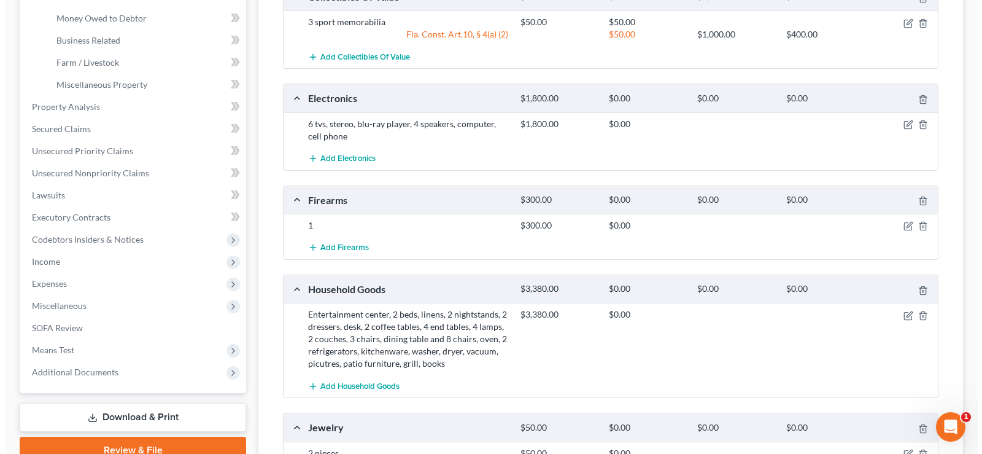
scroll to position [368, 0]
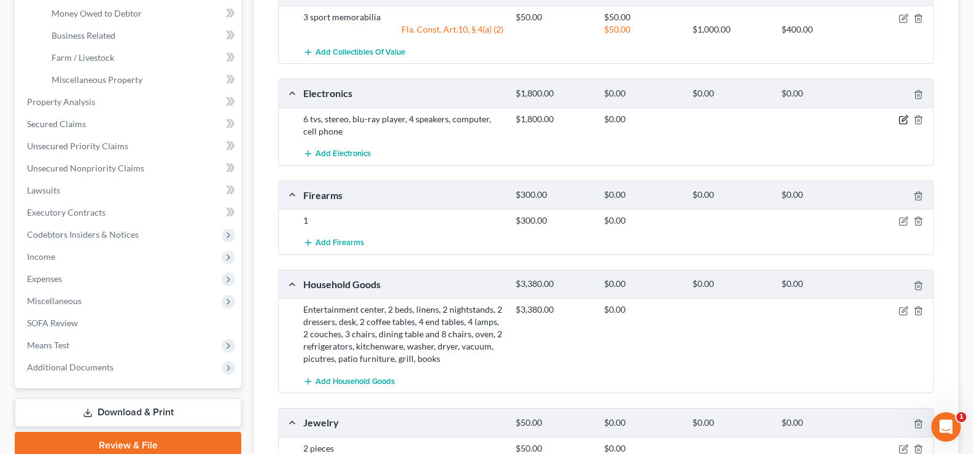
click at [905, 120] on icon "button" at bounding box center [905, 118] width 6 height 6
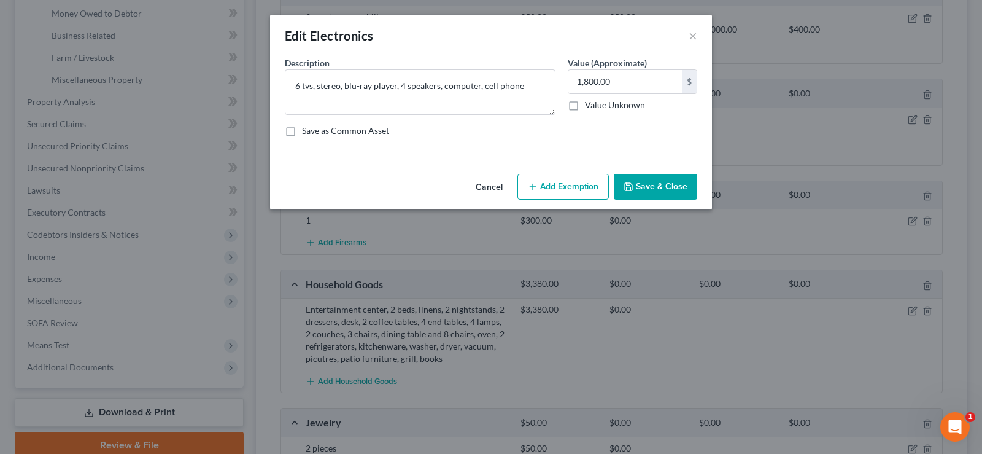
click at [538, 185] on icon "button" at bounding box center [533, 187] width 10 height 10
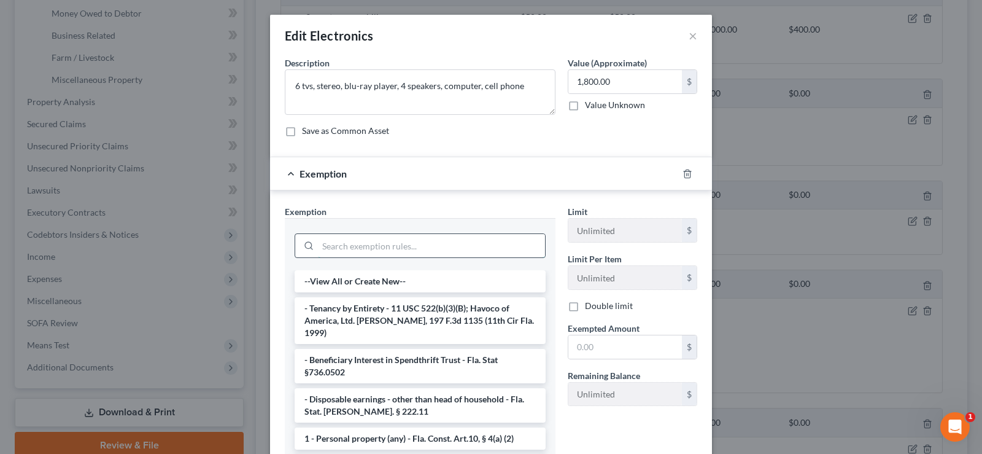
click at [349, 246] on input "search" at bounding box center [431, 245] width 227 height 23
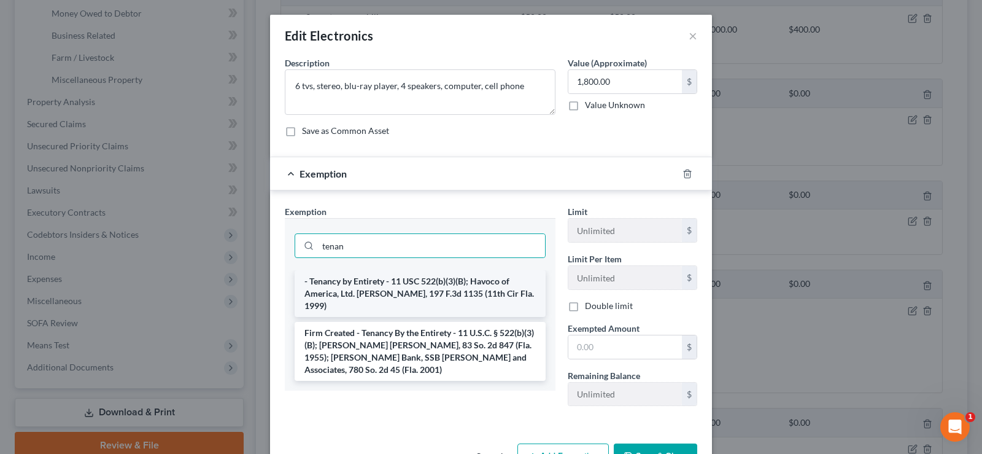
click at [392, 287] on li "- Tenancy by Entirety - 11 USC 522(b)(3)(B); Havoco of America, Ltd. [PERSON_NA…" at bounding box center [420, 293] width 251 height 47
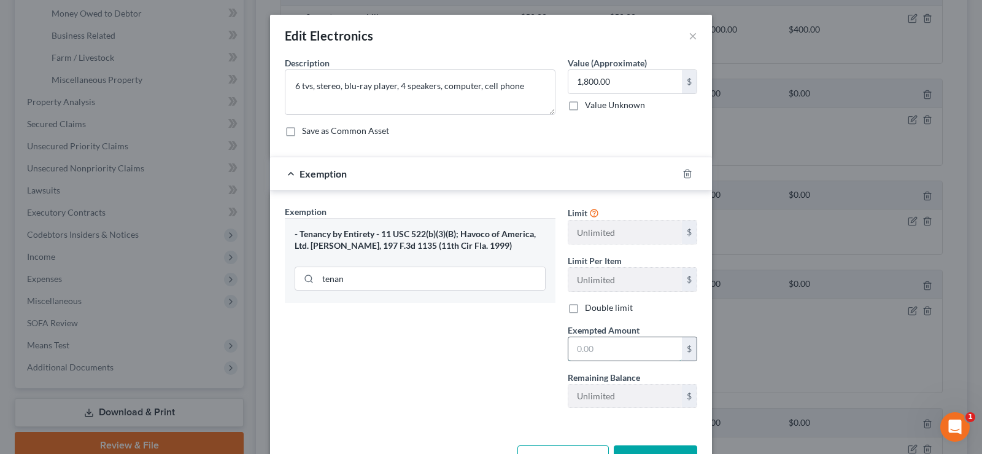
click at [633, 353] on input "text" at bounding box center [625, 348] width 114 height 23
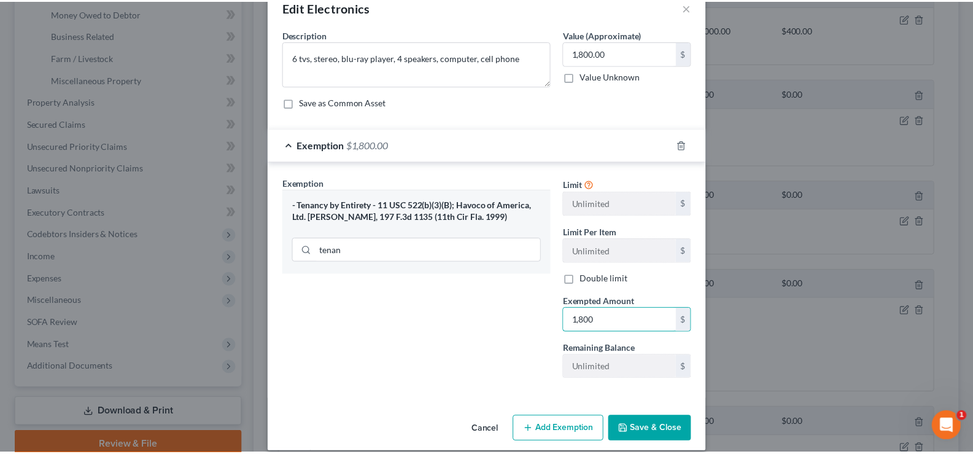
scroll to position [42, 0]
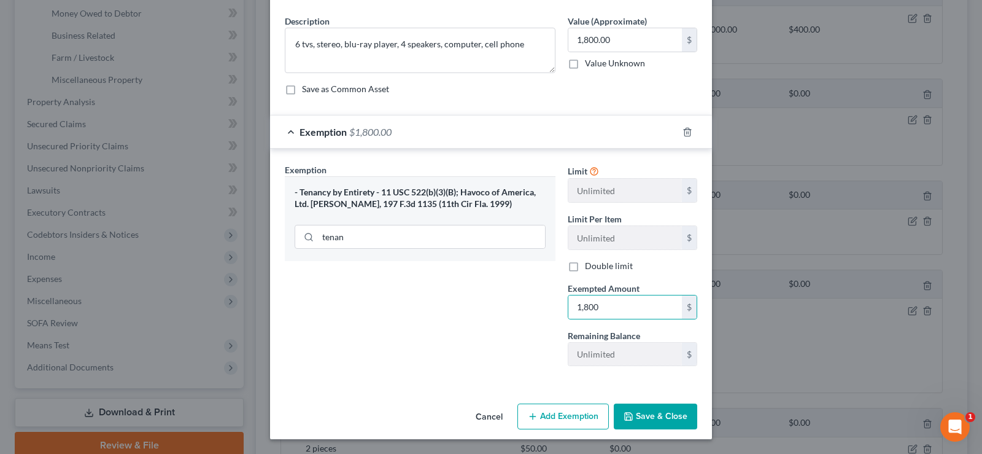
click at [645, 417] on button "Save & Close" at bounding box center [655, 416] width 83 height 26
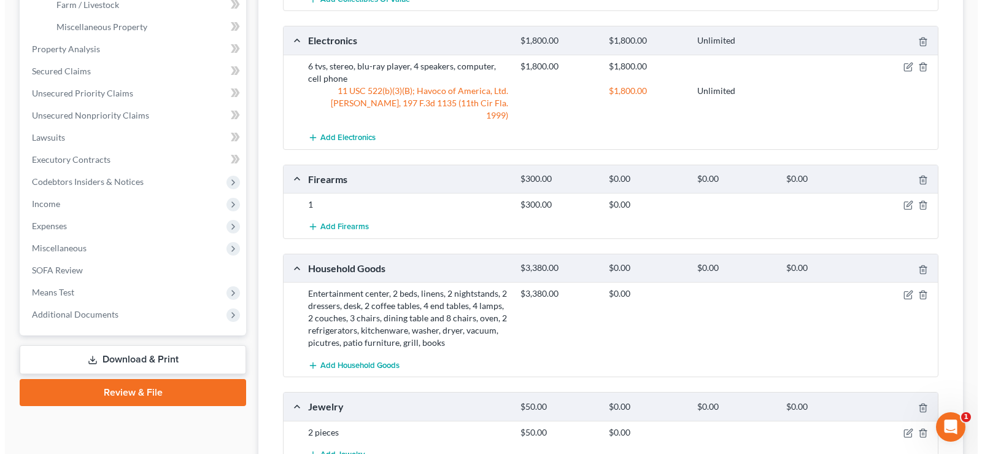
scroll to position [491, 0]
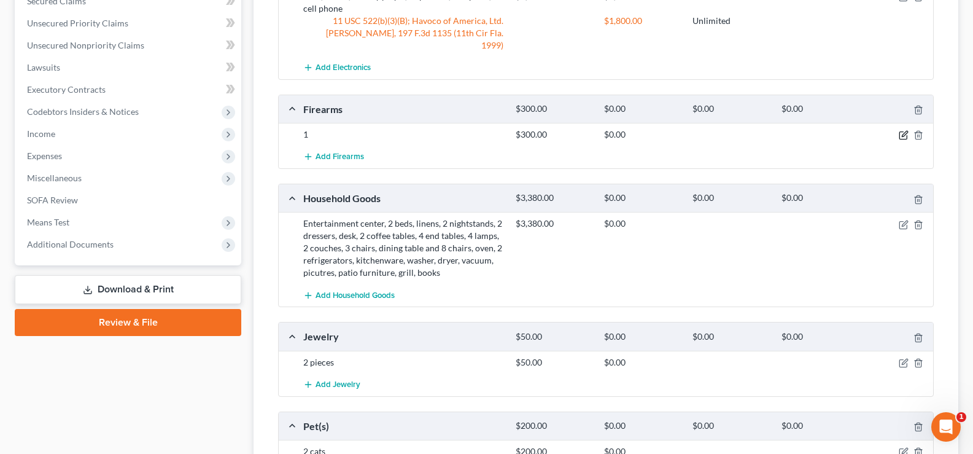
click at [905, 130] on icon "button" at bounding box center [904, 135] width 10 height 10
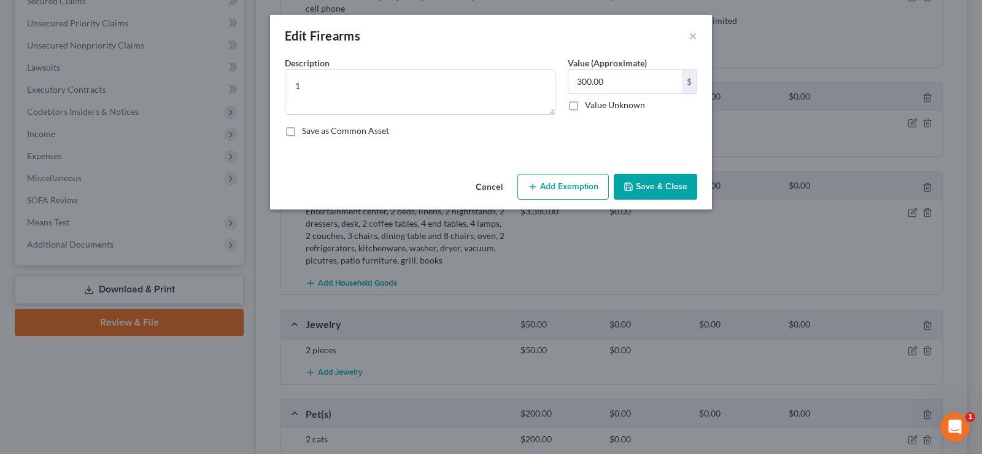
click at [565, 188] on button "Add Exemption" at bounding box center [562, 187] width 91 height 26
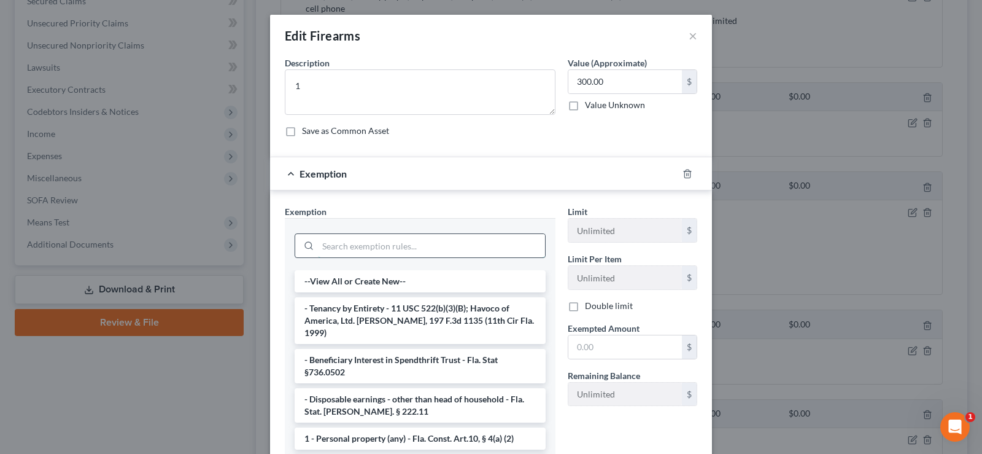
click at [363, 239] on input "search" at bounding box center [431, 245] width 227 height 23
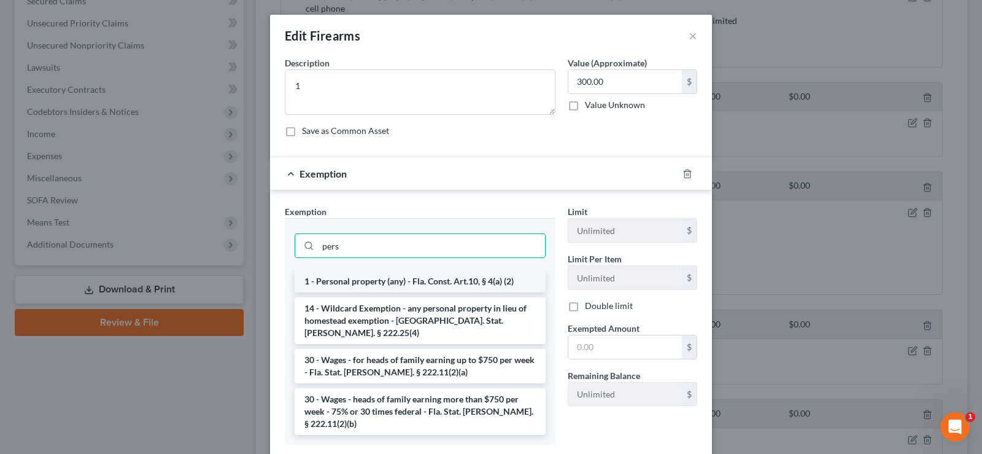
click at [370, 277] on li "1 - Personal property (any) - Fla. Const. Art.10, § 4(a) (2)" at bounding box center [420, 281] width 251 height 22
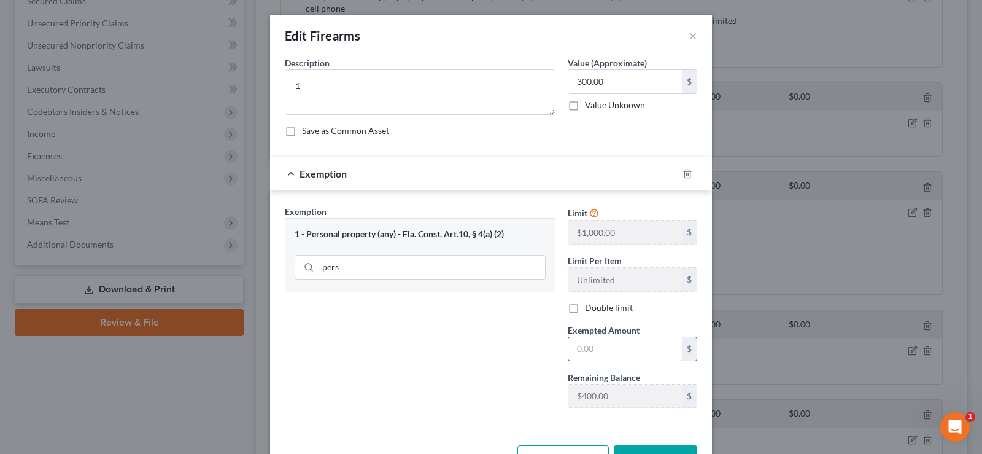
click at [632, 351] on input "text" at bounding box center [625, 348] width 114 height 23
click at [632, 350] on input "text" at bounding box center [625, 348] width 114 height 23
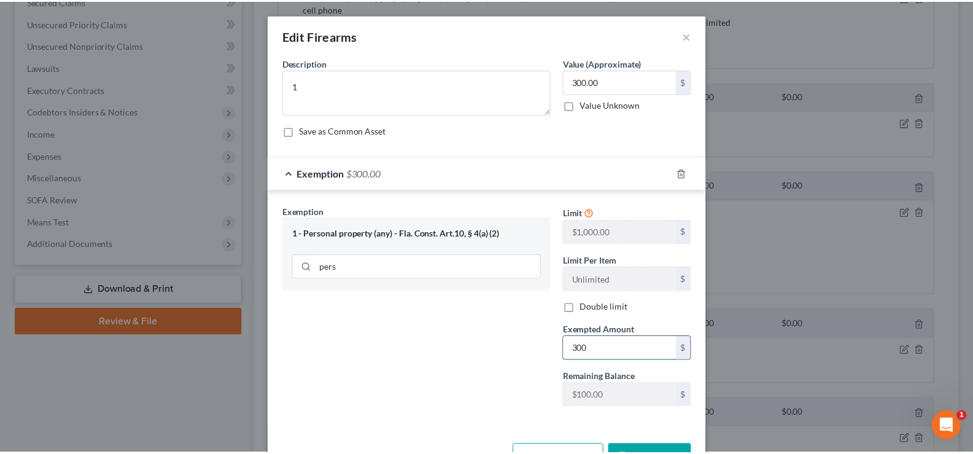
scroll to position [42, 0]
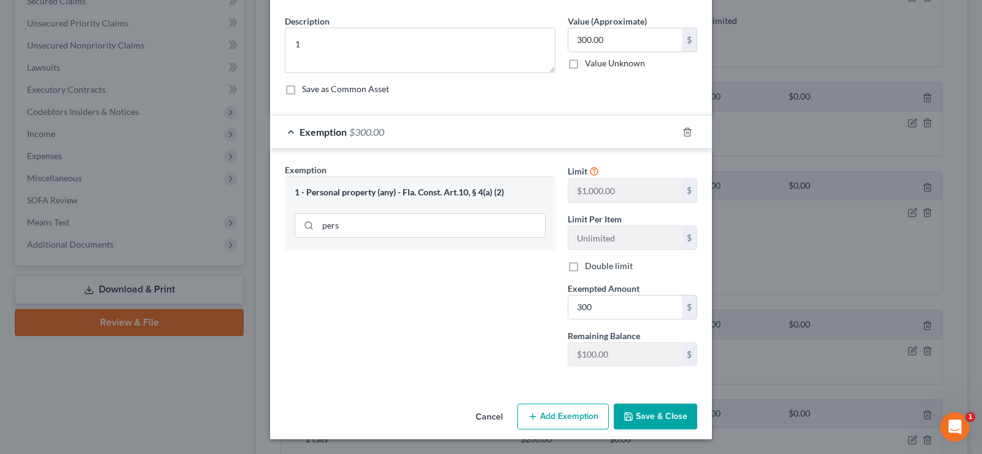
click at [658, 417] on button "Save & Close" at bounding box center [655, 416] width 83 height 26
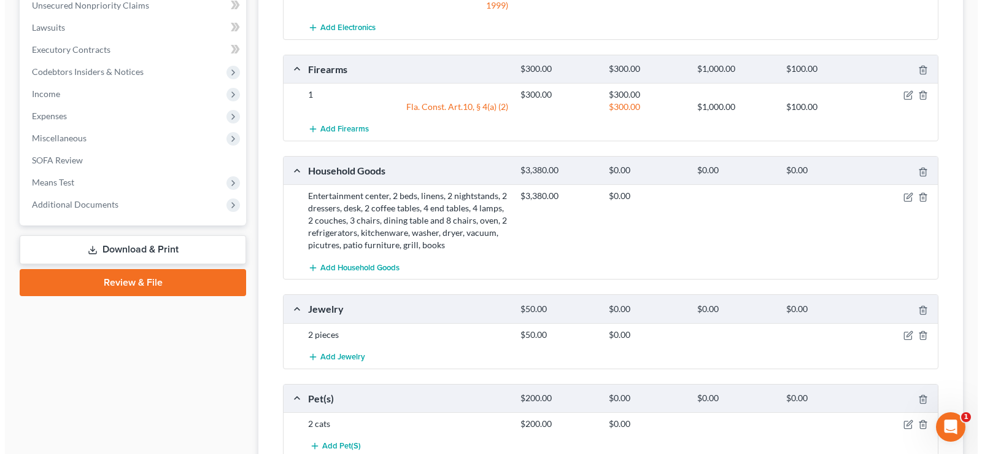
scroll to position [552, 0]
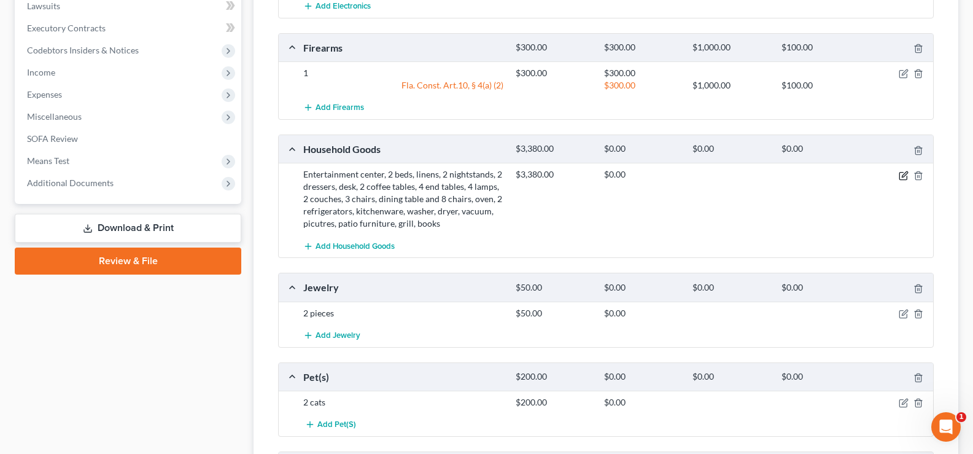
click at [903, 171] on icon "button" at bounding box center [904, 176] width 10 height 10
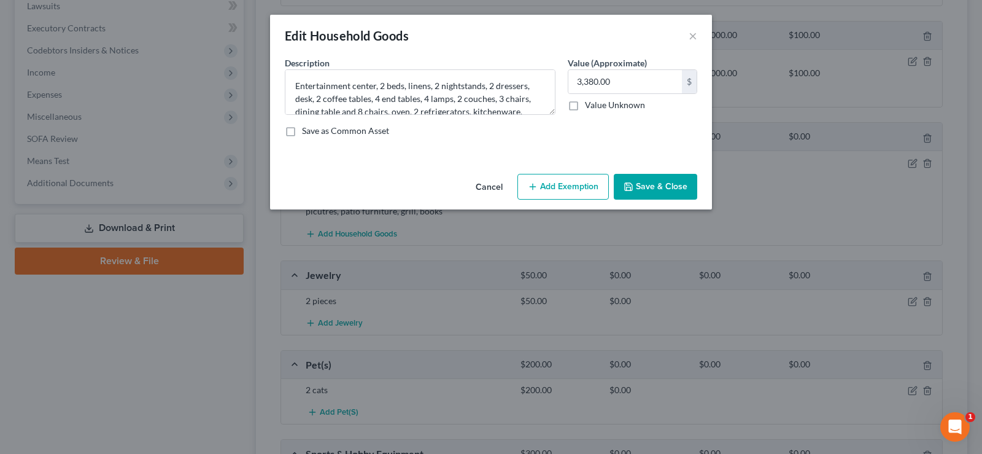
click at [560, 180] on button "Add Exemption" at bounding box center [562, 187] width 91 height 26
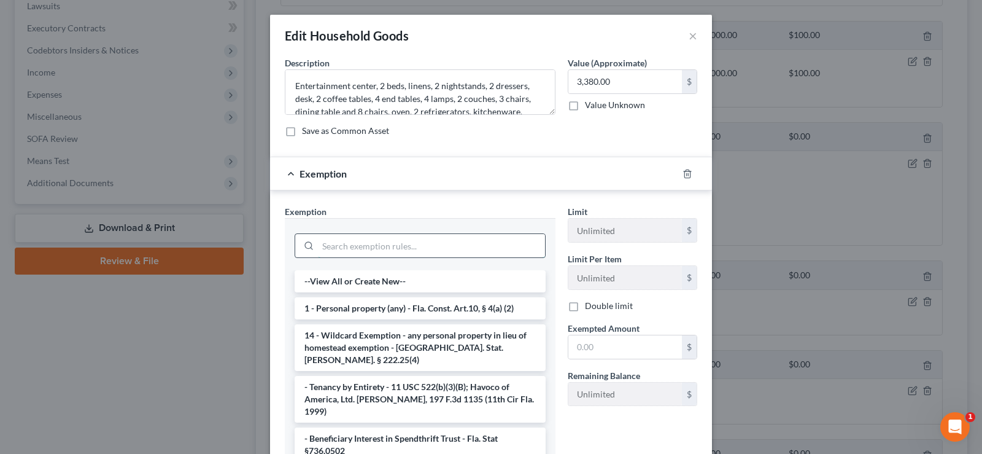
click at [347, 242] on input "search" at bounding box center [431, 245] width 227 height 23
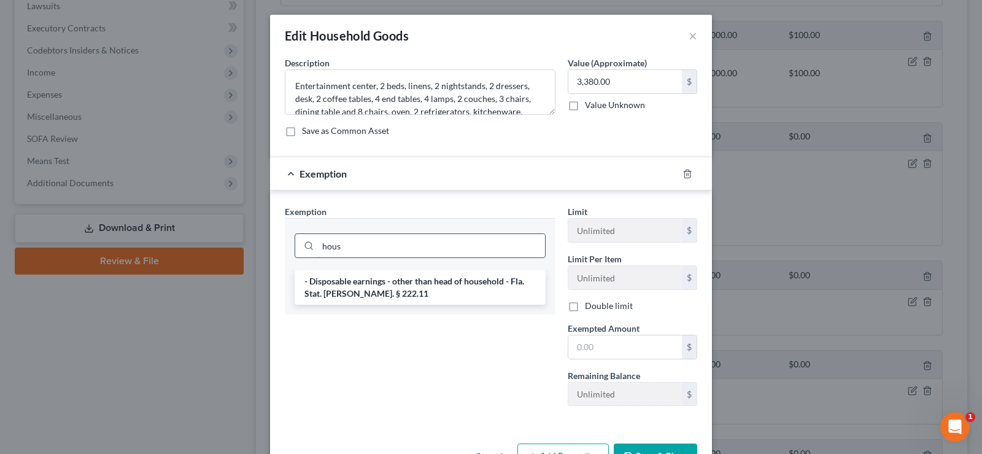
drag, startPoint x: 363, startPoint y: 244, endPoint x: 317, endPoint y: 251, distance: 46.6
click at [318, 251] on input "hous" at bounding box center [431, 245] width 227 height 23
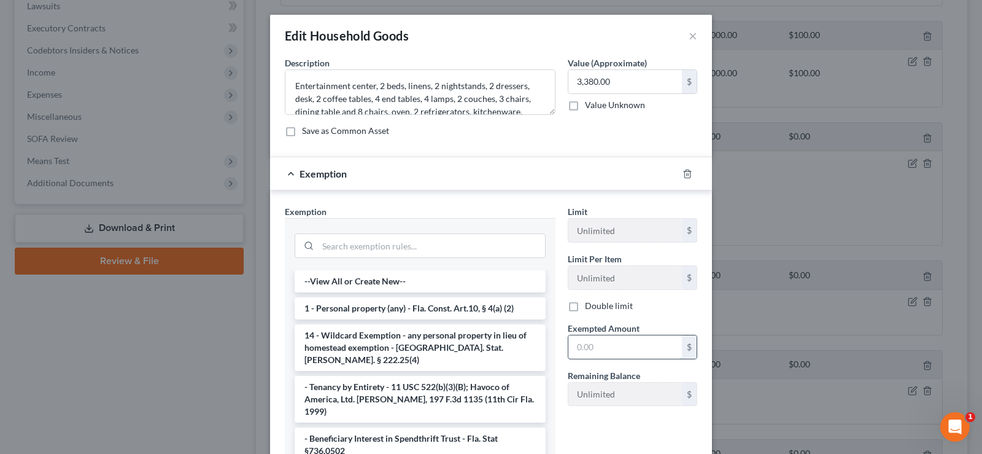
click at [630, 344] on input "text" at bounding box center [625, 346] width 114 height 23
click at [346, 259] on div at bounding box center [420, 244] width 251 height 32
click at [347, 248] on input "search" at bounding box center [431, 245] width 227 height 23
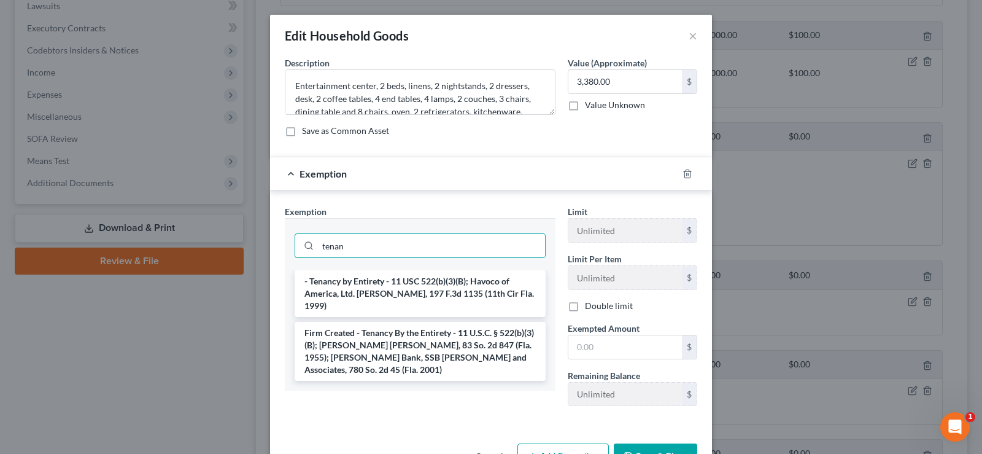
click at [446, 274] on li "- Tenancy by Entirety - 11 USC 522(b)(3)(B); Havoco of America, Ltd. [PERSON_NA…" at bounding box center [420, 293] width 251 height 47
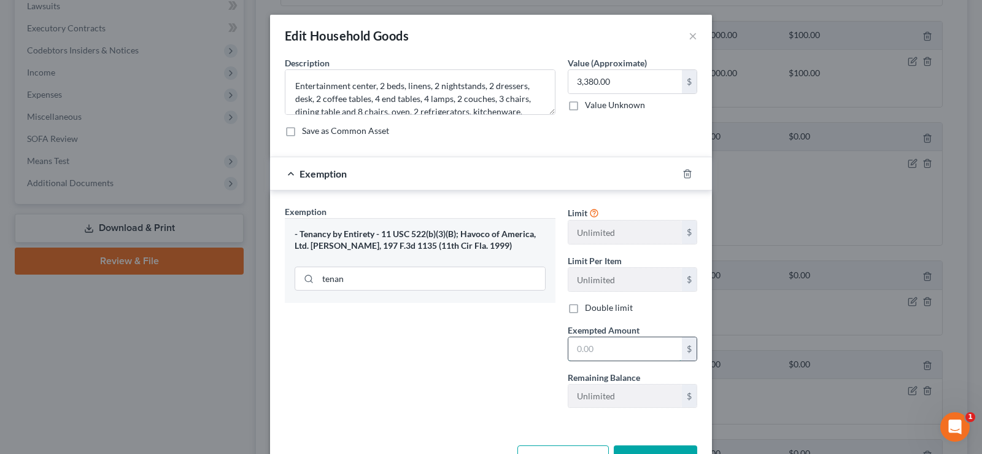
click at [606, 350] on input "text" at bounding box center [625, 348] width 114 height 23
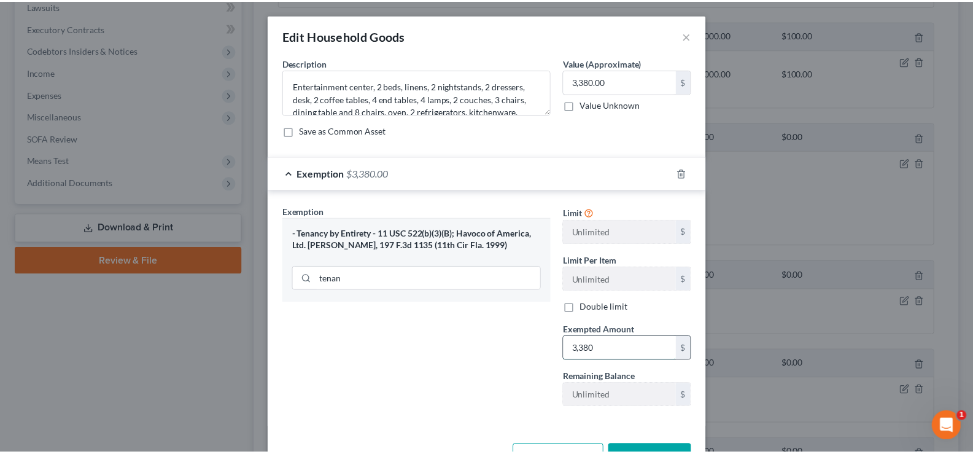
scroll to position [42, 0]
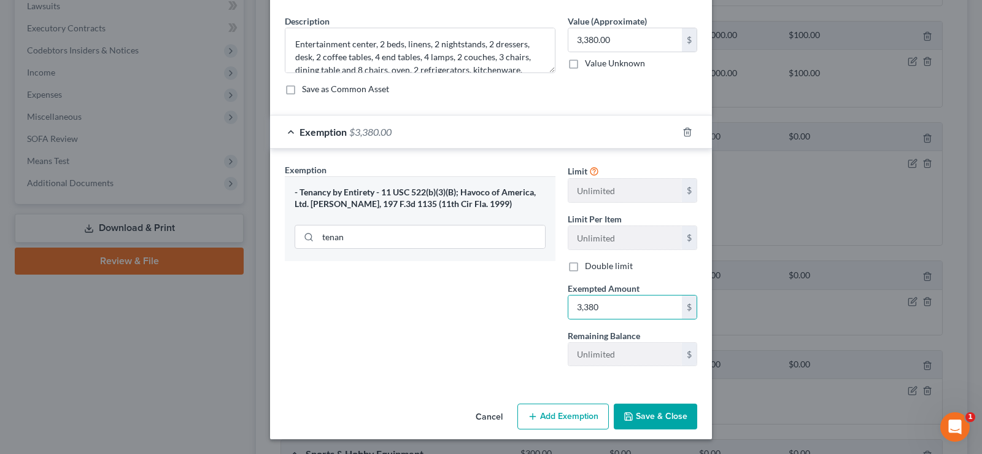
click at [648, 413] on button "Save & Close" at bounding box center [655, 416] width 83 height 26
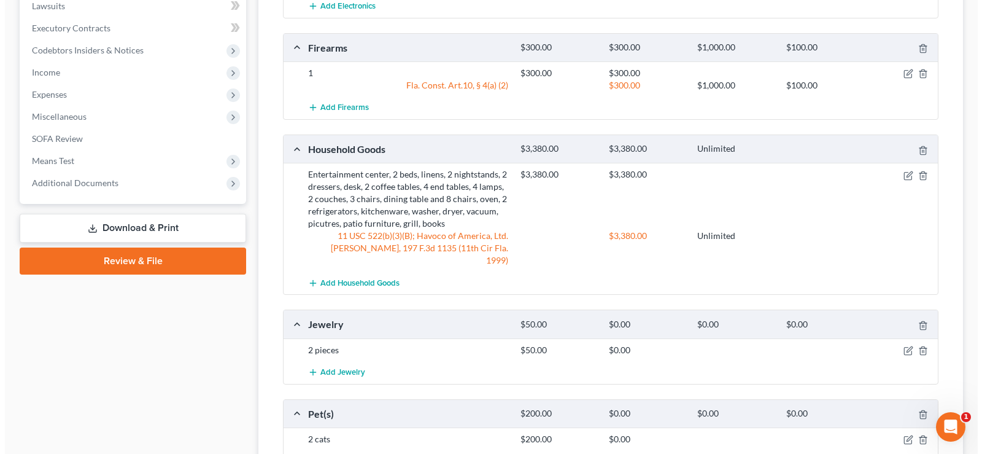
scroll to position [614, 0]
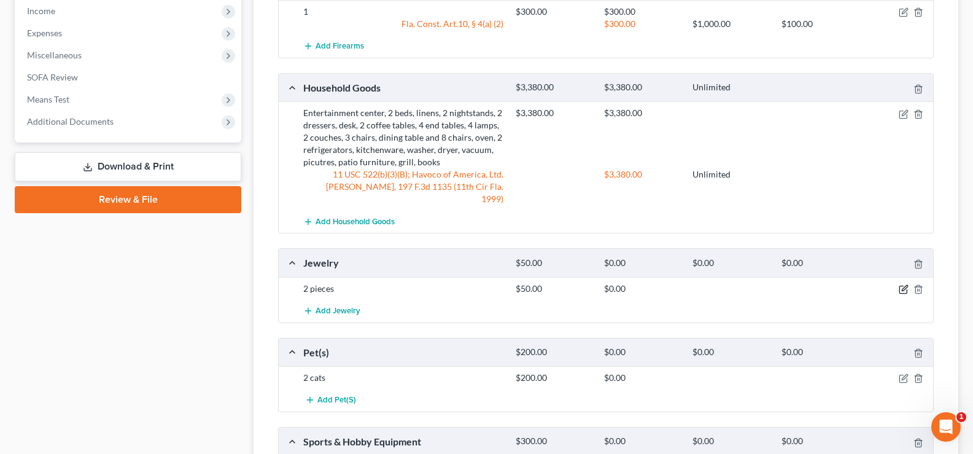
click at [904, 284] on icon "button" at bounding box center [904, 289] width 10 height 10
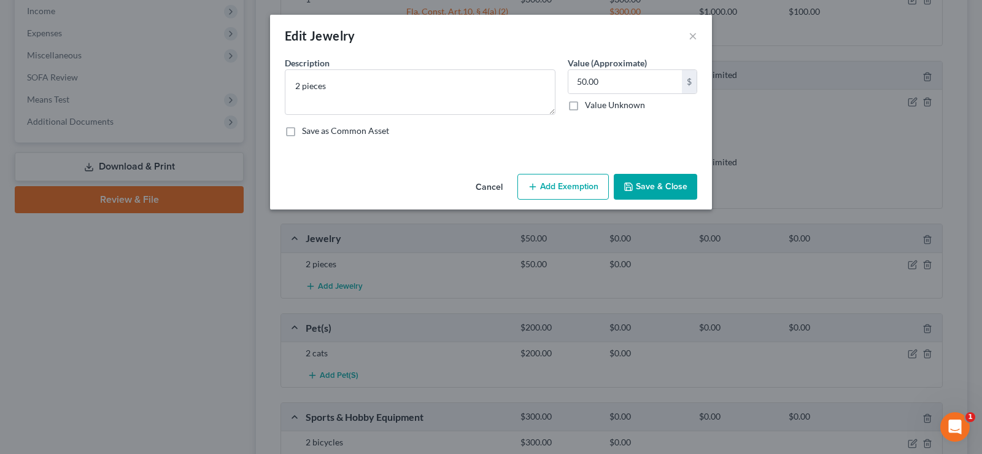
click at [549, 185] on button "Add Exemption" at bounding box center [562, 187] width 91 height 26
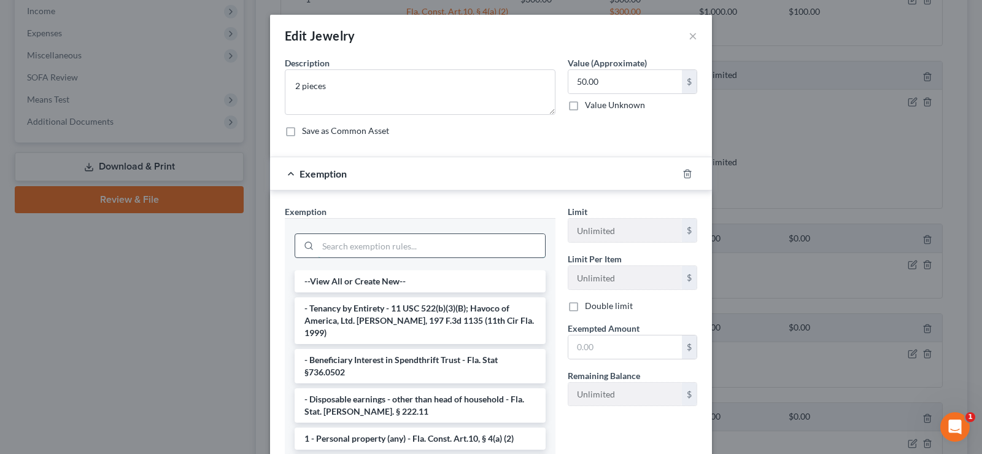
click at [390, 238] on input "search" at bounding box center [431, 245] width 227 height 23
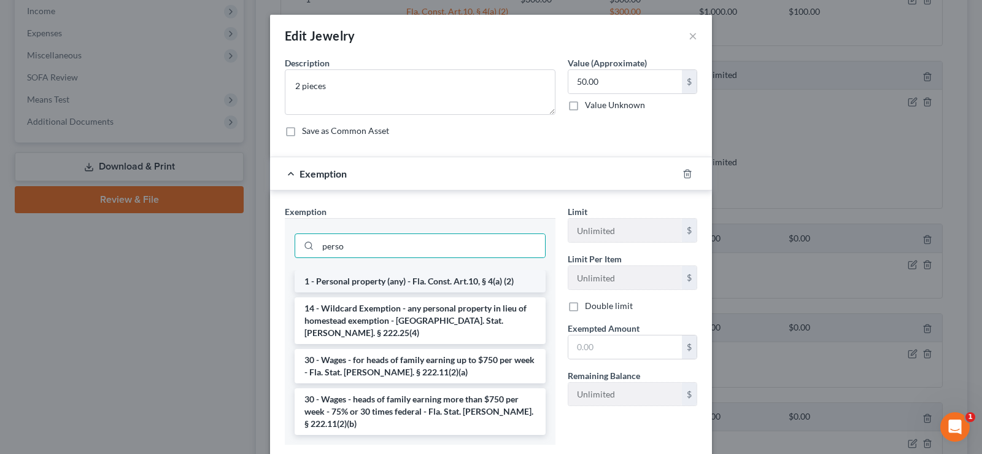
click at [438, 284] on li "1 - Personal property (any) - Fla. Const. Art.10, § 4(a) (2)" at bounding box center [420, 281] width 251 height 22
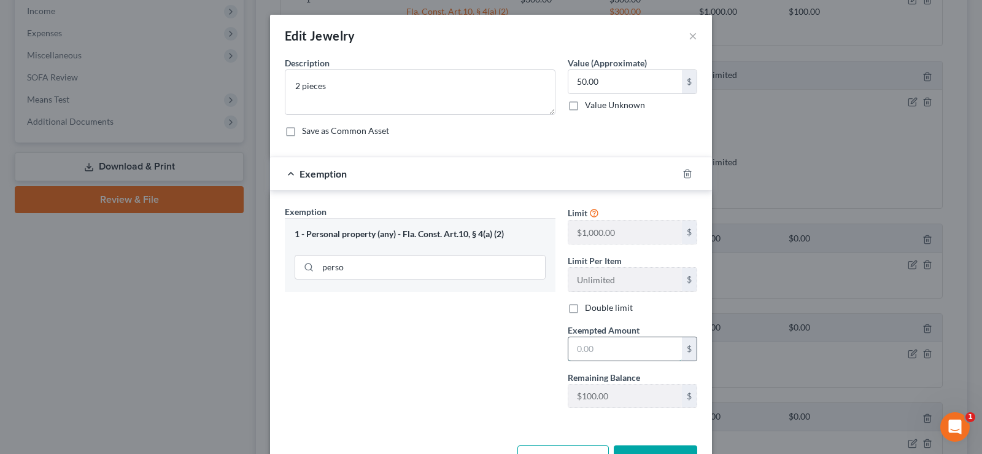
click at [637, 353] on input "text" at bounding box center [625, 348] width 114 height 23
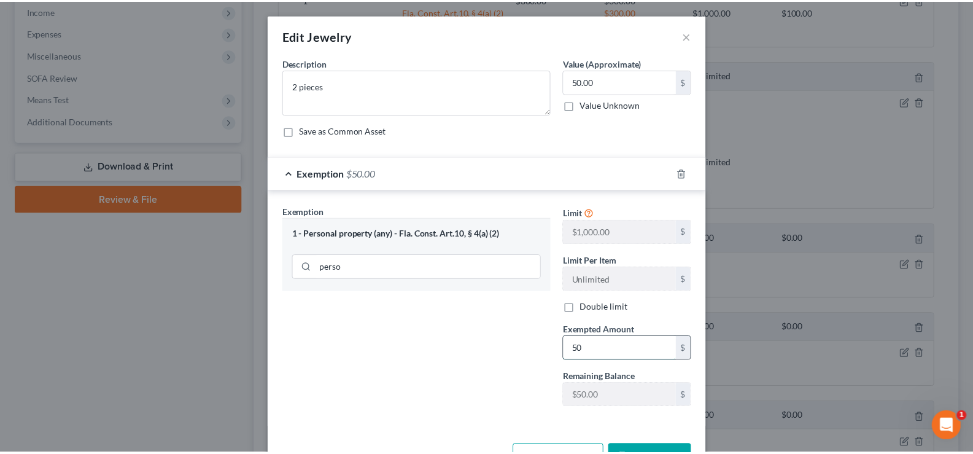
scroll to position [42, 0]
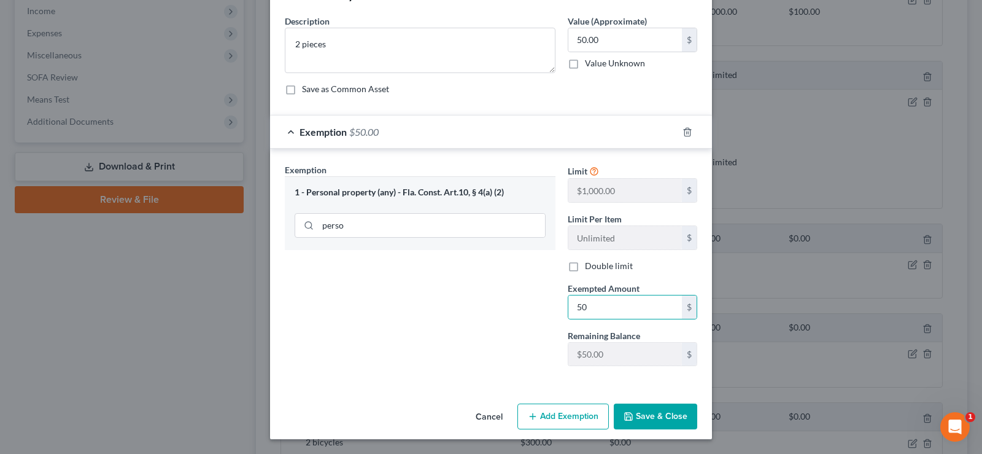
click at [649, 426] on button "Save & Close" at bounding box center [655, 416] width 83 height 26
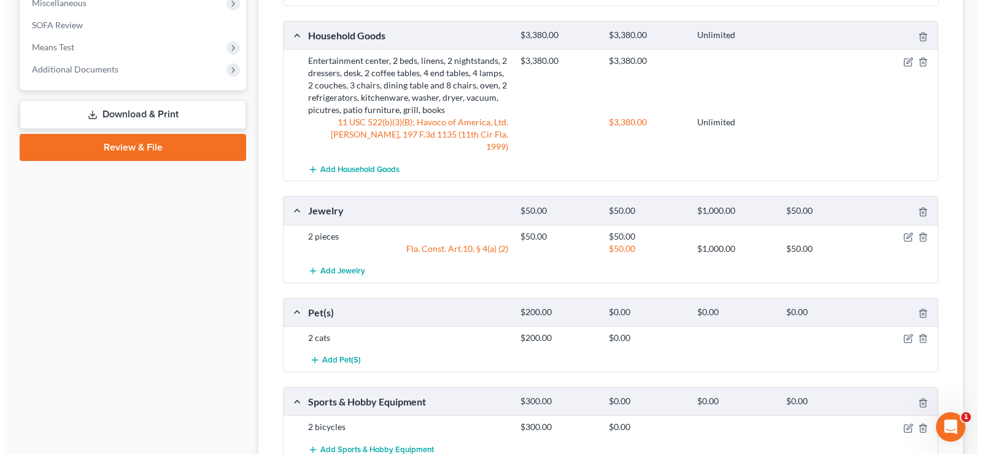
scroll to position [737, 0]
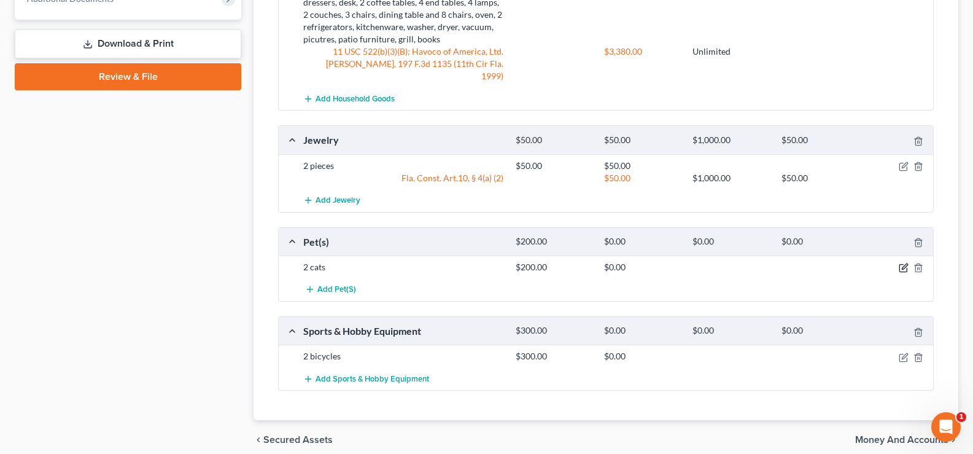
click at [904, 263] on icon "button" at bounding box center [904, 268] width 10 height 10
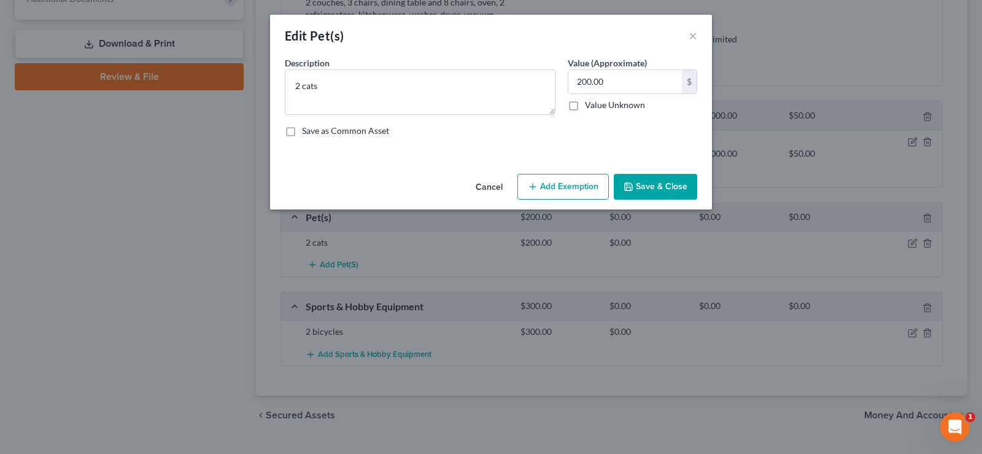
click at [549, 180] on button "Add Exemption" at bounding box center [562, 187] width 91 height 26
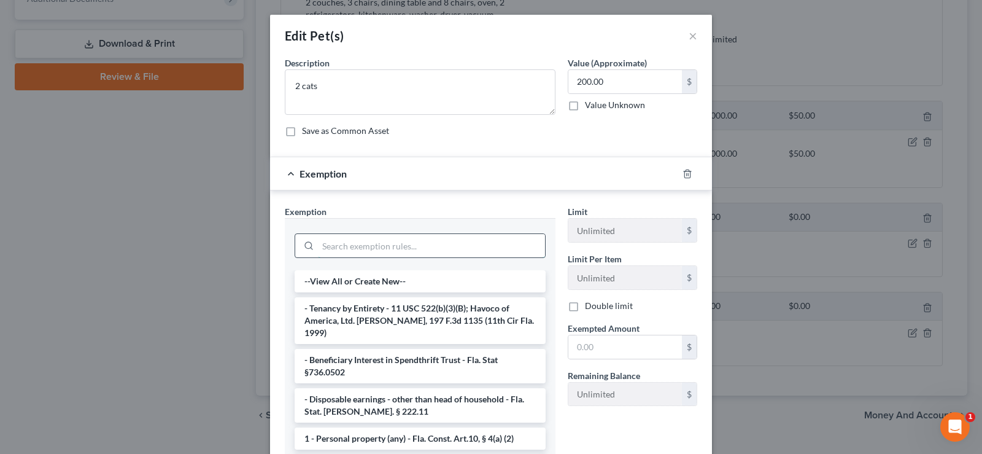
click at [411, 241] on input "search" at bounding box center [431, 245] width 227 height 23
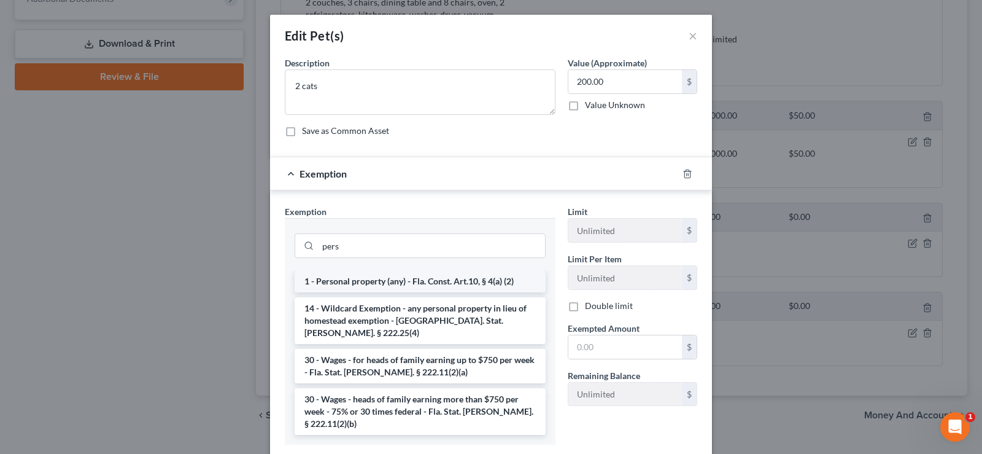
click at [473, 280] on li "1 - Personal property (any) - Fla. Const. Art.10, § 4(a) (2)" at bounding box center [420, 281] width 251 height 22
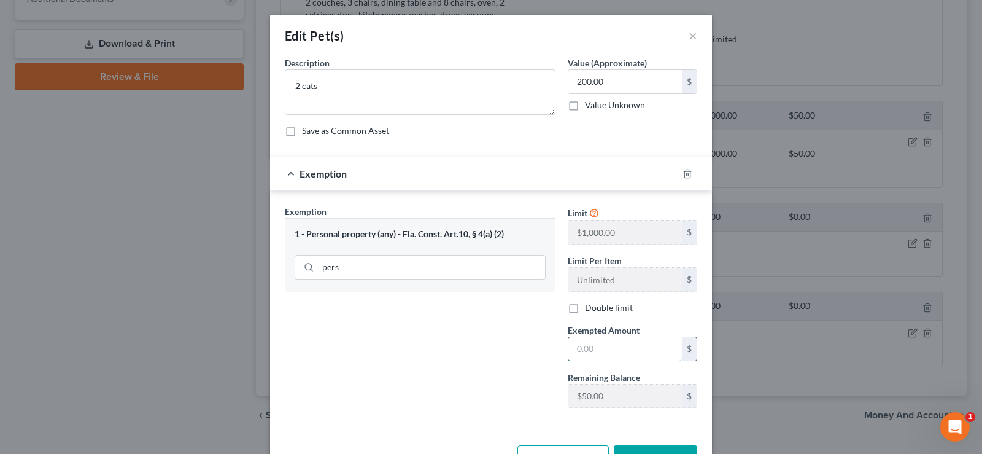
click at [638, 347] on input "text" at bounding box center [625, 348] width 114 height 23
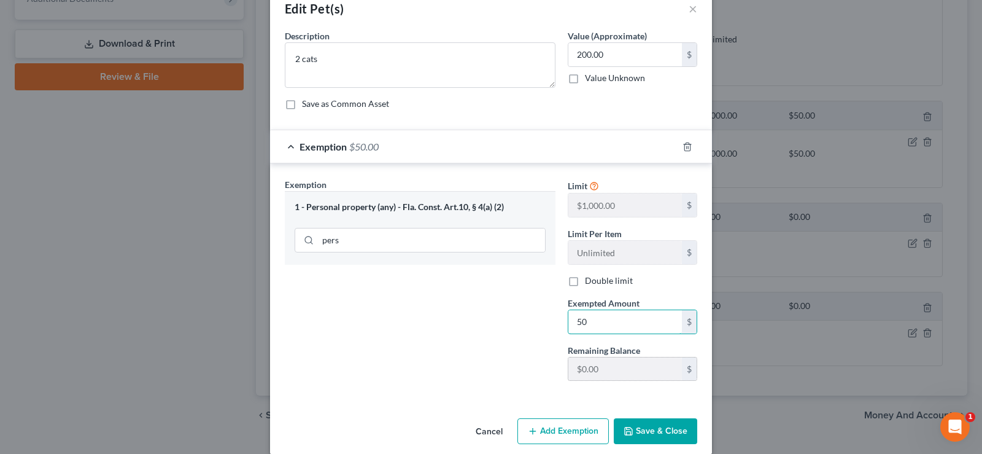
scroll to position [42, 0]
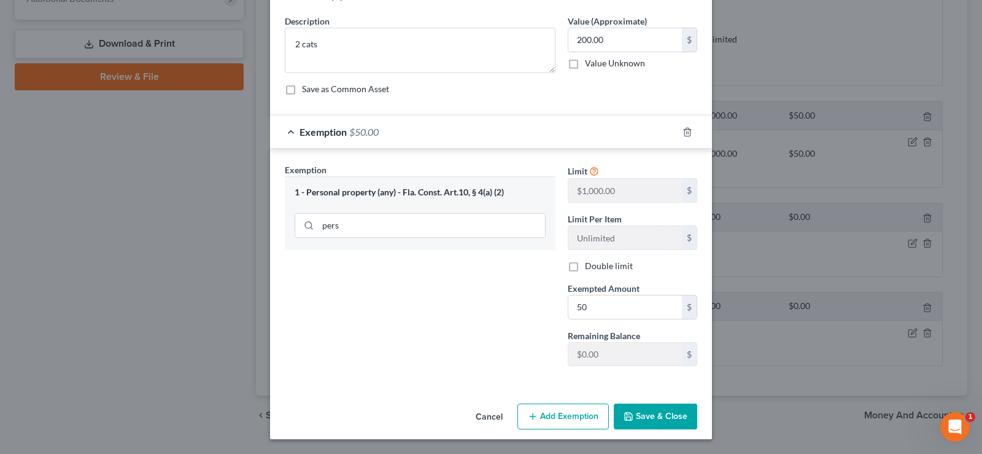
click at [650, 409] on button "Save & Close" at bounding box center [655, 416] width 83 height 26
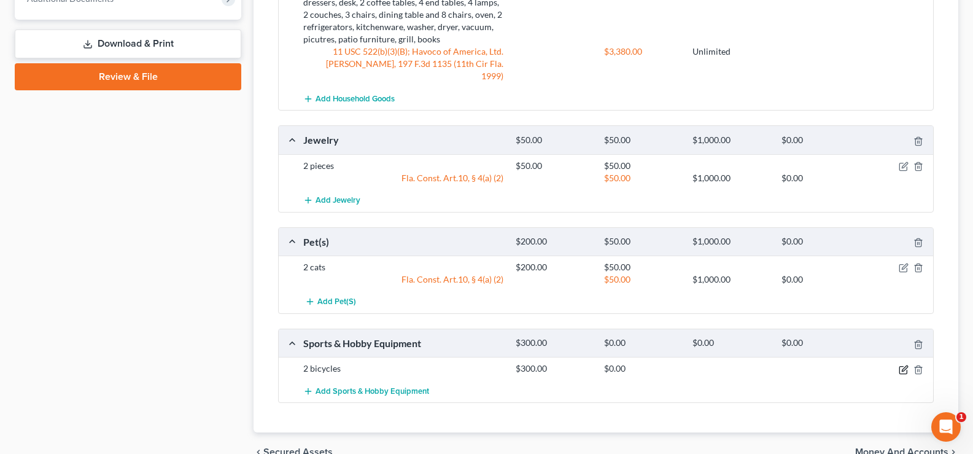
click at [903, 365] on icon "button" at bounding box center [904, 370] width 10 height 10
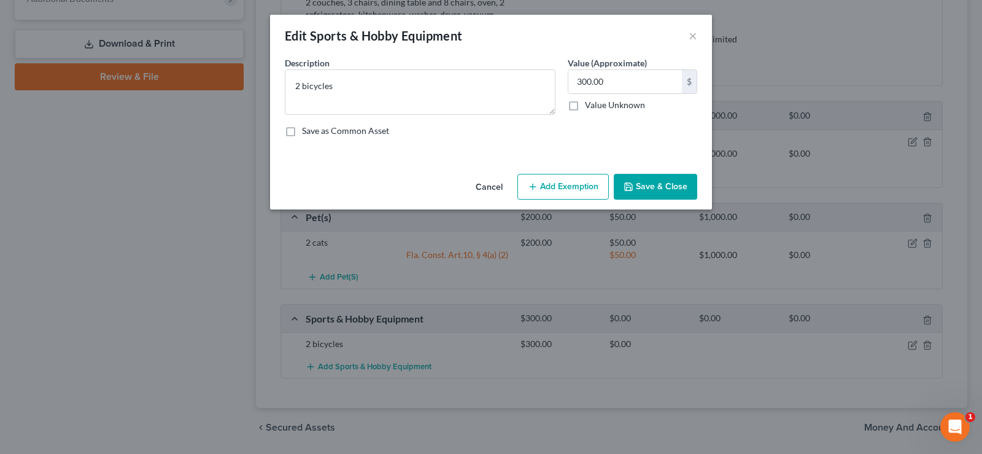
click at [600, 188] on button "Add Exemption" at bounding box center [562, 187] width 91 height 26
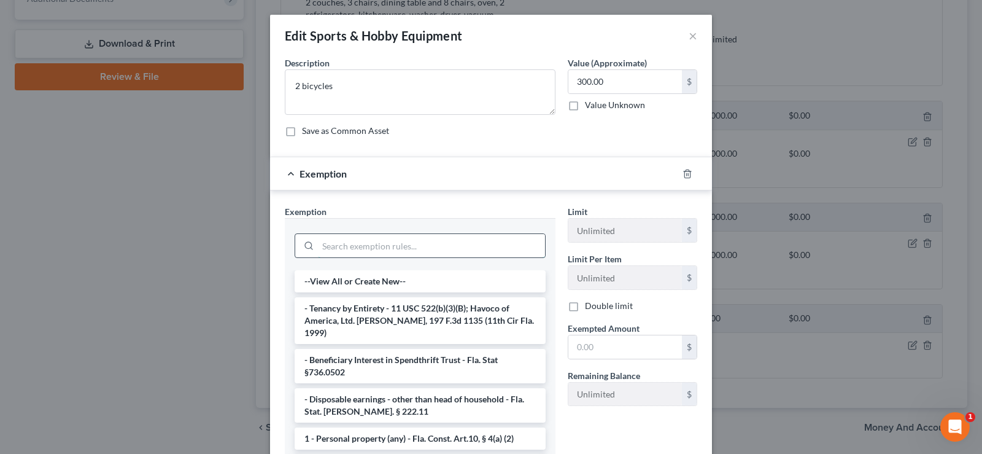
click at [367, 241] on input "search" at bounding box center [431, 245] width 227 height 23
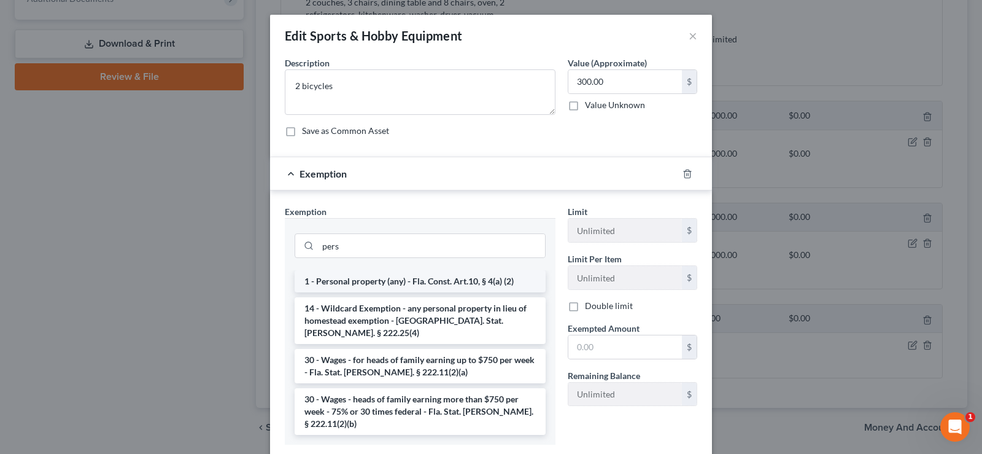
click at [442, 287] on li "1 - Personal property (any) - Fla. Const. Art.10, § 4(a) (2)" at bounding box center [420, 281] width 251 height 22
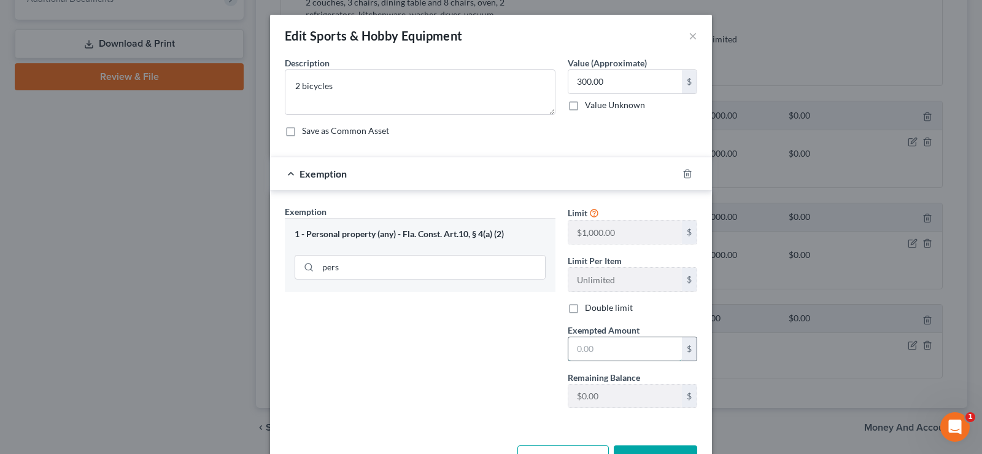
click at [615, 351] on input "text" at bounding box center [625, 348] width 114 height 23
click at [683, 174] on icon "button" at bounding box center [688, 174] width 10 height 10
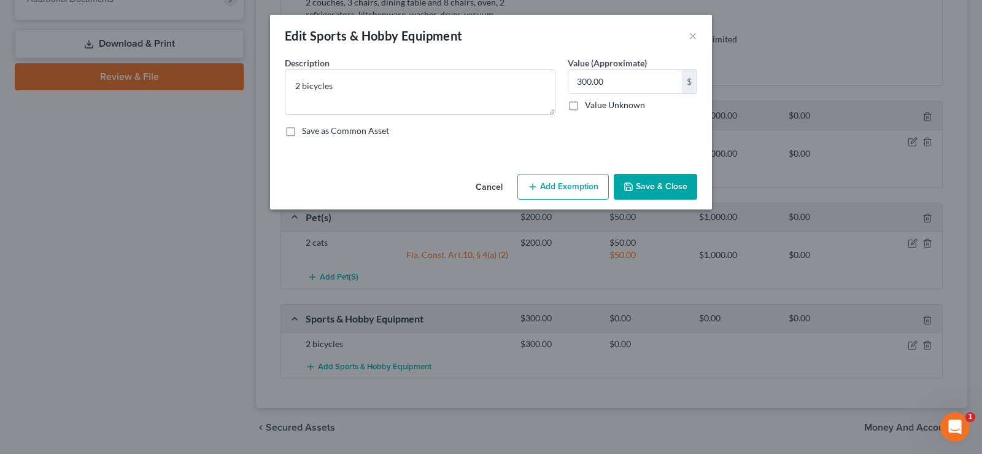
click at [562, 187] on button "Add Exemption" at bounding box center [562, 187] width 91 height 26
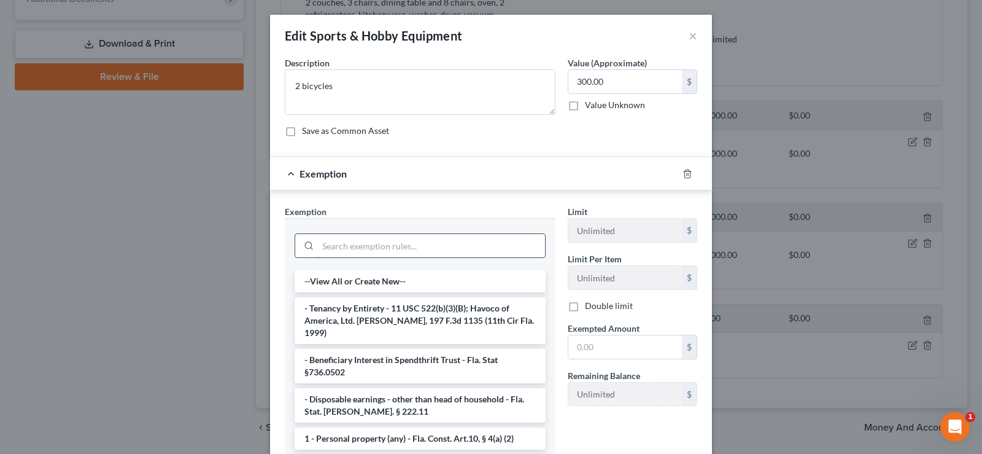
click at [414, 248] on input "search" at bounding box center [431, 245] width 227 height 23
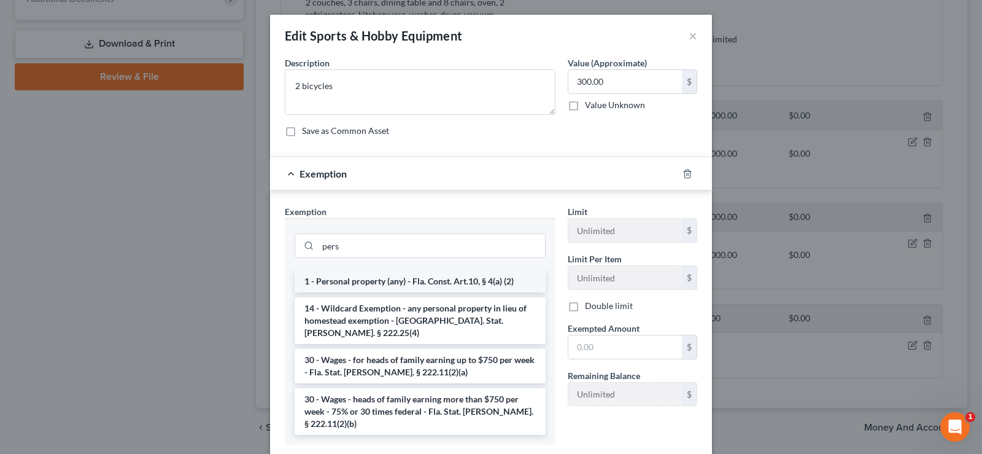
click at [439, 279] on li "1 - Personal property (any) - Fla. Const. Art.10, § 4(a) (2)" at bounding box center [420, 281] width 251 height 22
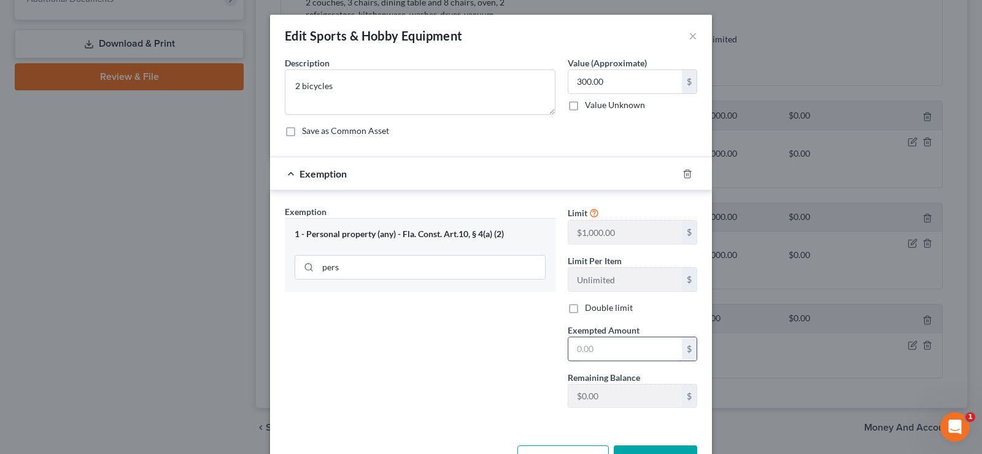
click at [617, 345] on input "text" at bounding box center [625, 348] width 114 height 23
drag, startPoint x: 597, startPoint y: 349, endPoint x: 567, endPoint y: 348, distance: 30.1
click at [568, 348] on input "300" at bounding box center [625, 348] width 114 height 23
click at [403, 265] on input "pers" at bounding box center [431, 266] width 227 height 23
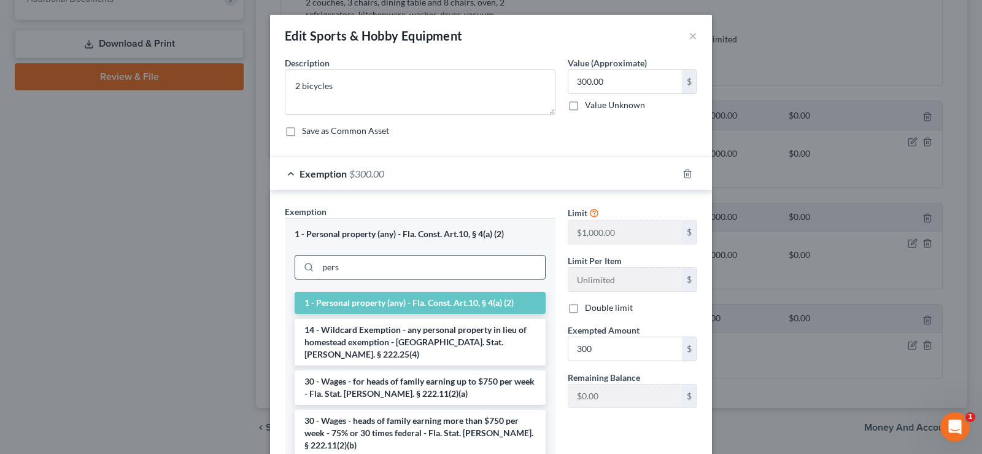
drag, startPoint x: 403, startPoint y: 265, endPoint x: 321, endPoint y: 265, distance: 82.2
click at [321, 265] on input "pers" at bounding box center [431, 266] width 227 height 23
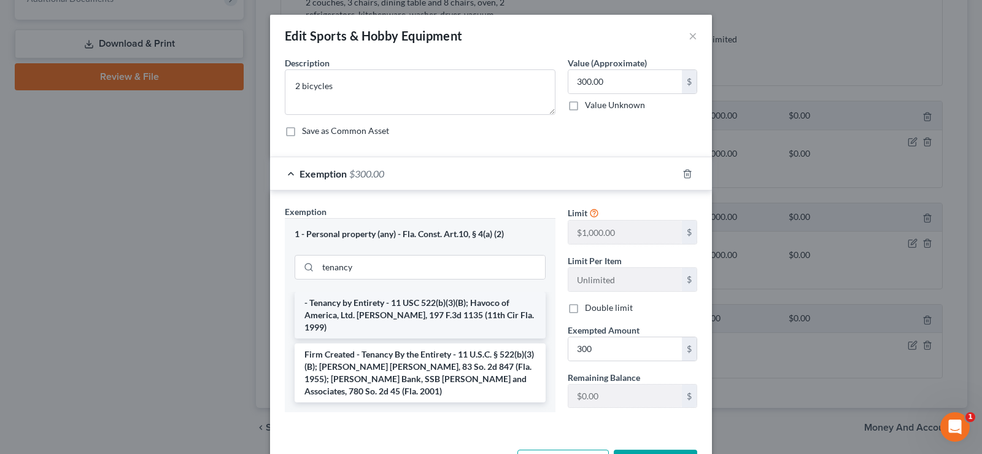
click at [452, 303] on li "- Tenancy by Entirety - 11 USC 522(b)(3)(B); Havoco of America, Ltd. [PERSON_NA…" at bounding box center [420, 315] width 251 height 47
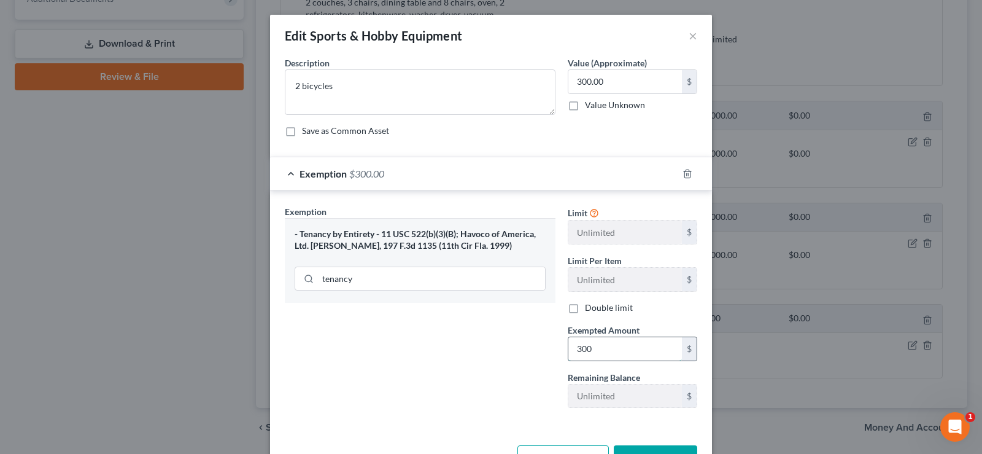
click at [607, 355] on input "300" at bounding box center [625, 348] width 114 height 23
click at [589, 352] on input "300" at bounding box center [625, 348] width 114 height 23
drag, startPoint x: 593, startPoint y: 353, endPoint x: 564, endPoint y: 350, distance: 29.0
click at [568, 350] on input "300" at bounding box center [625, 348] width 114 height 23
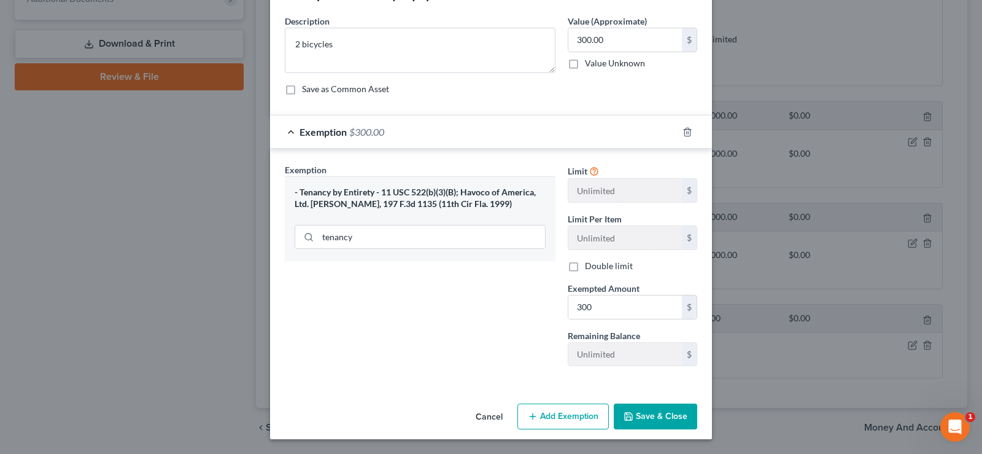
click at [662, 404] on button "Save & Close" at bounding box center [655, 416] width 83 height 26
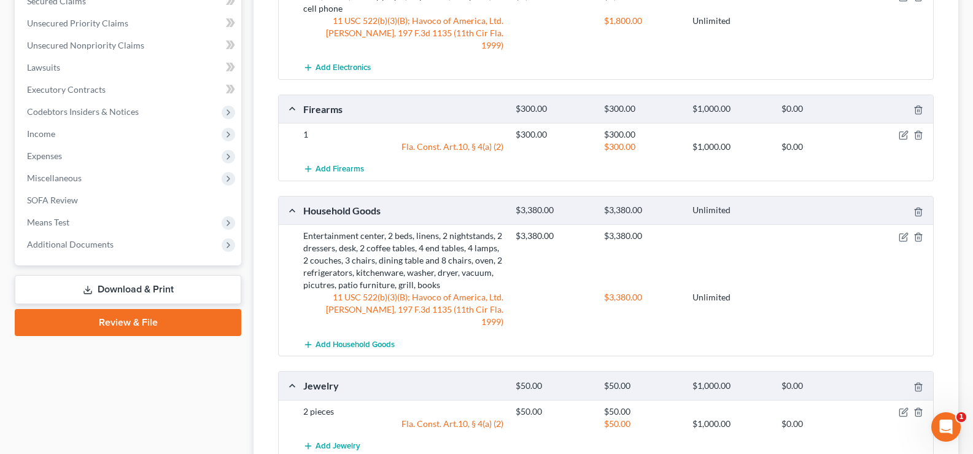
scroll to position [307, 0]
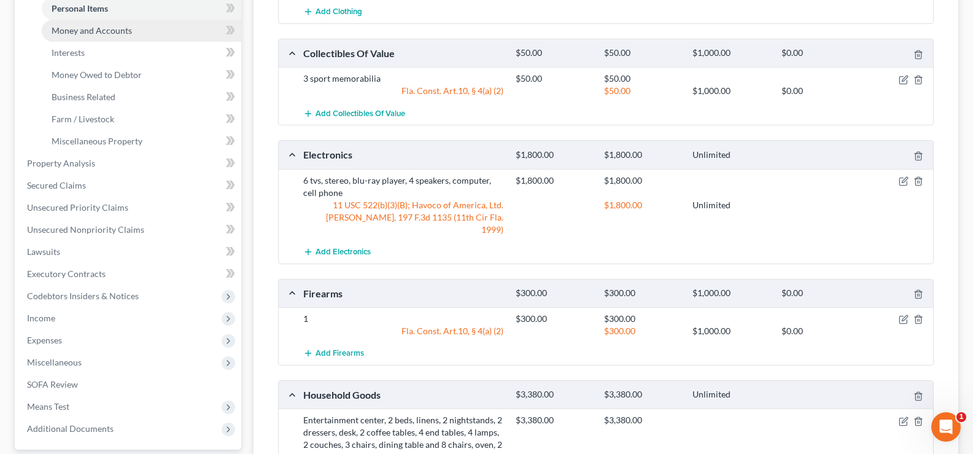
click at [117, 27] on span "Money and Accounts" at bounding box center [92, 30] width 80 height 10
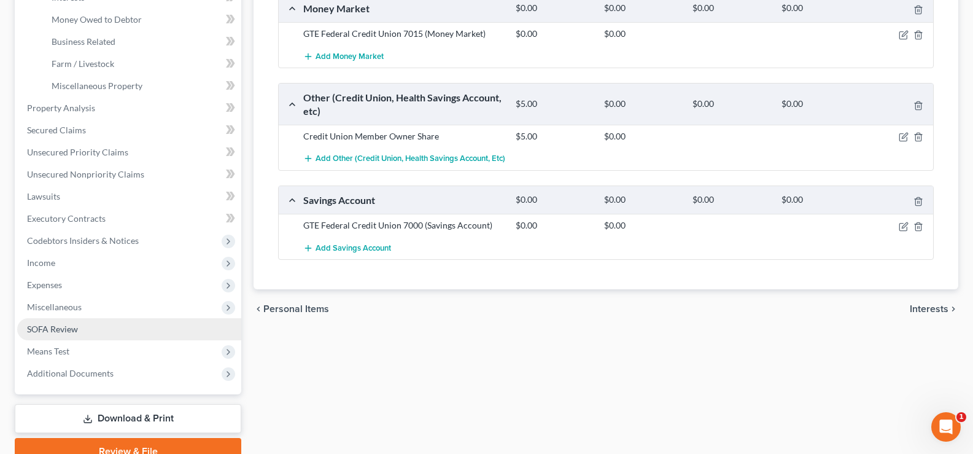
scroll to position [368, 0]
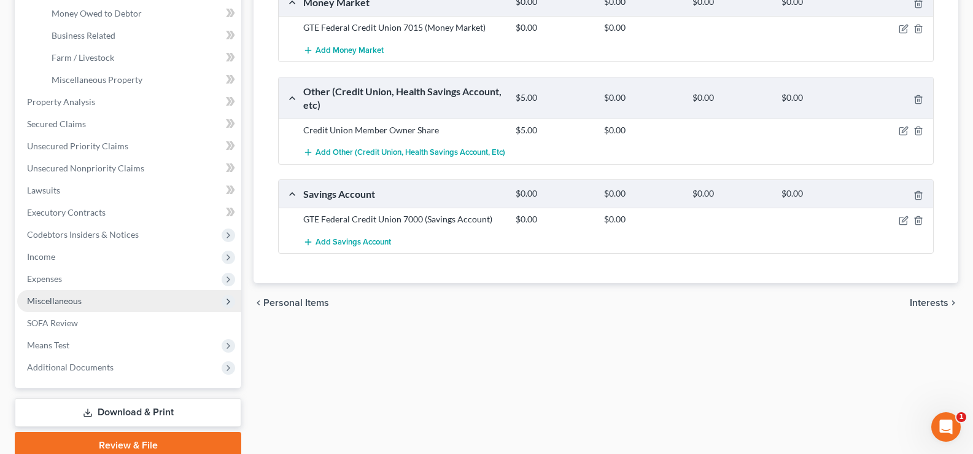
click at [90, 300] on span "Miscellaneous" at bounding box center [129, 301] width 224 height 22
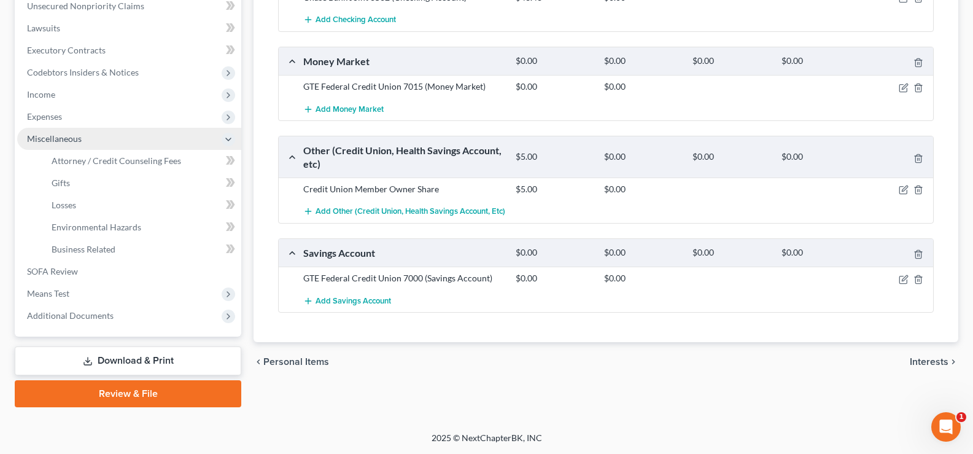
scroll to position [309, 0]
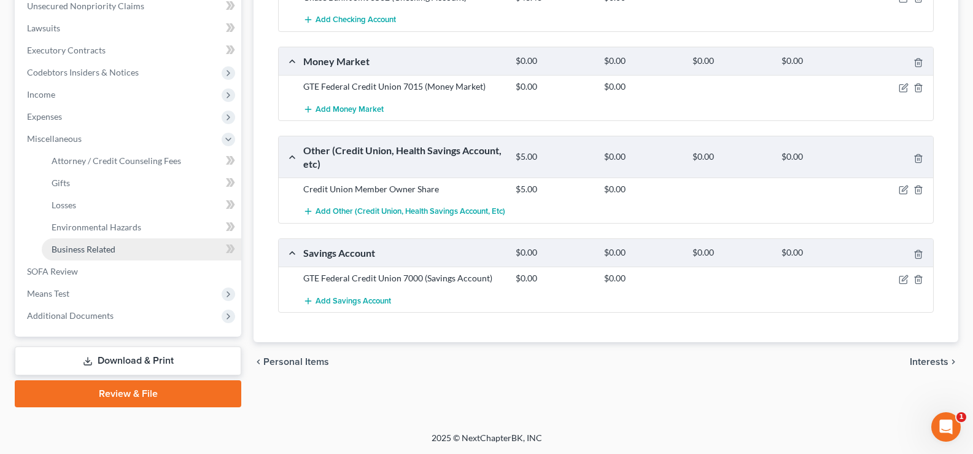
click at [109, 250] on span "Business Related" at bounding box center [84, 249] width 64 height 10
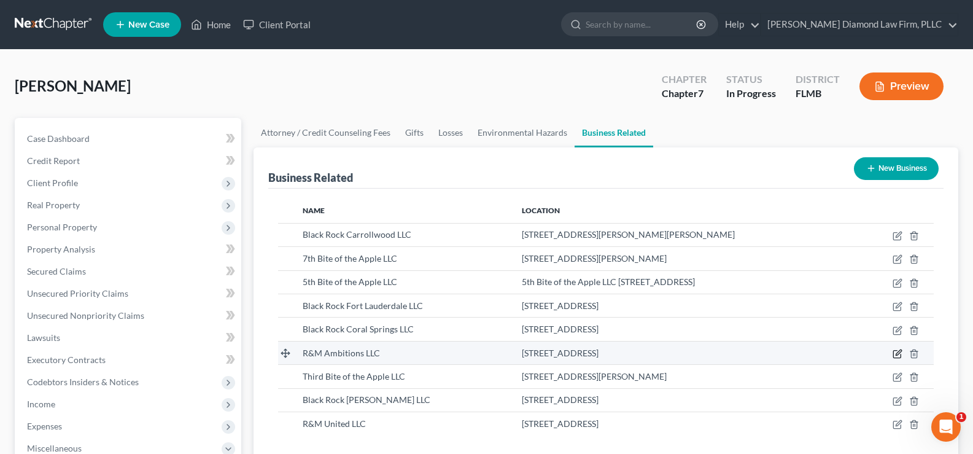
click at [896, 351] on icon "button" at bounding box center [897, 354] width 10 height 10
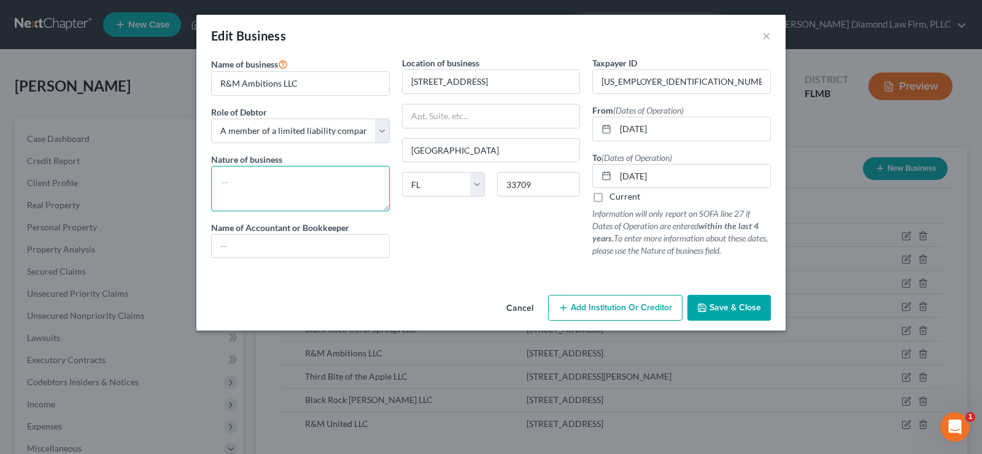
click at [279, 182] on textarea at bounding box center [300, 188] width 179 height 45
click at [719, 308] on span "Save & Close" at bounding box center [736, 307] width 52 height 10
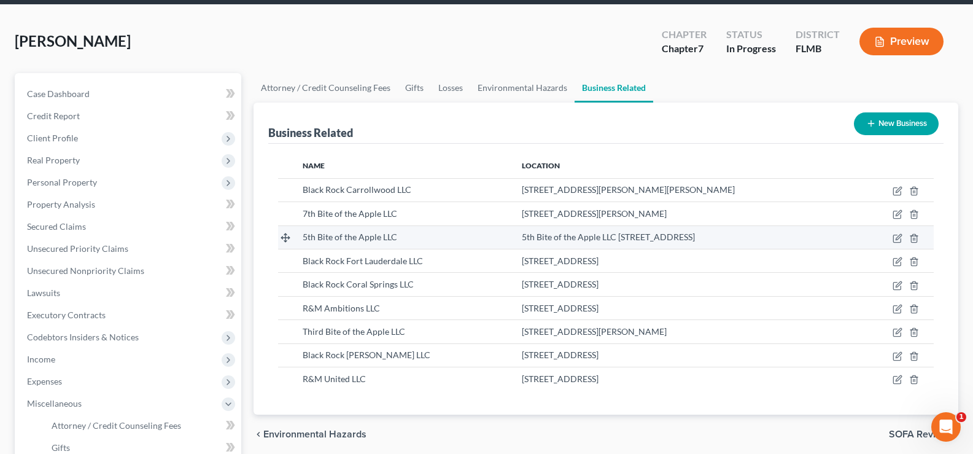
scroll to position [123, 0]
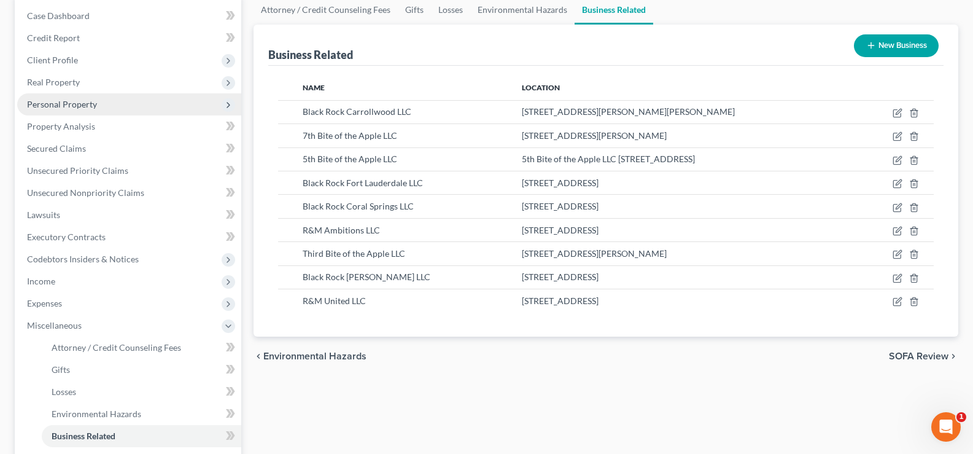
click at [81, 100] on span "Personal Property" at bounding box center [62, 104] width 70 height 10
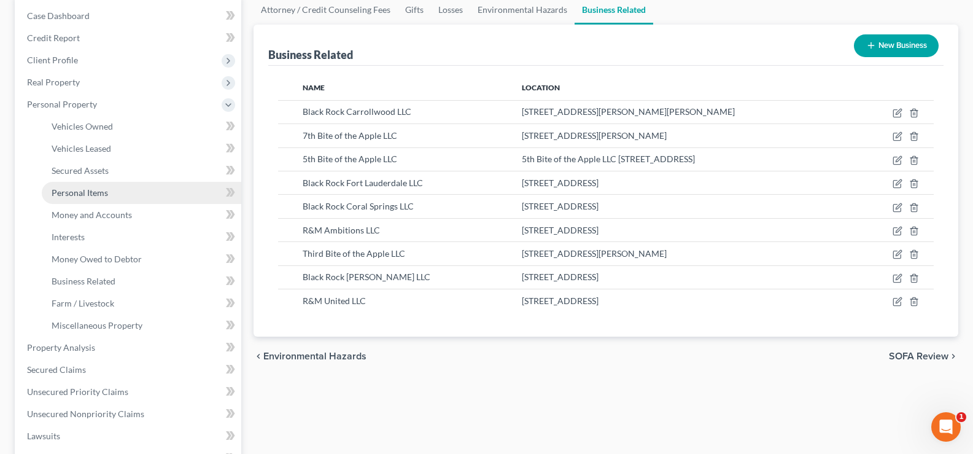
click at [88, 195] on span "Personal Items" at bounding box center [80, 192] width 56 height 10
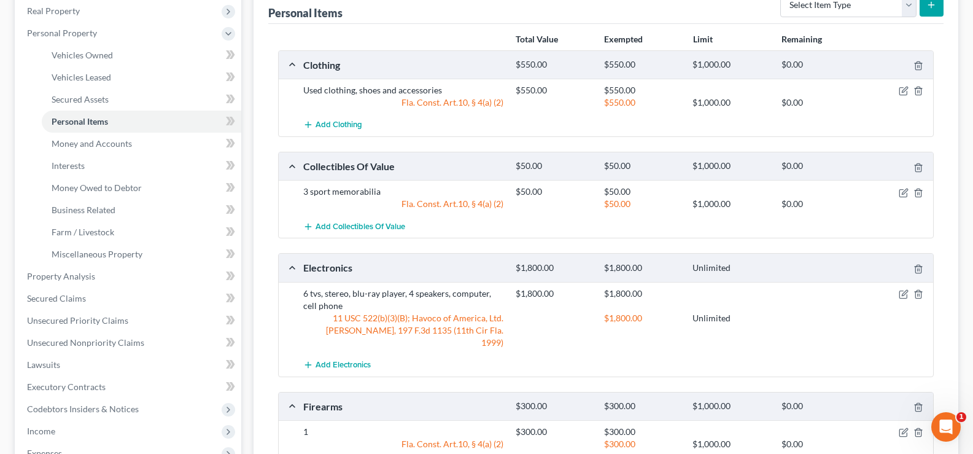
scroll to position [61, 0]
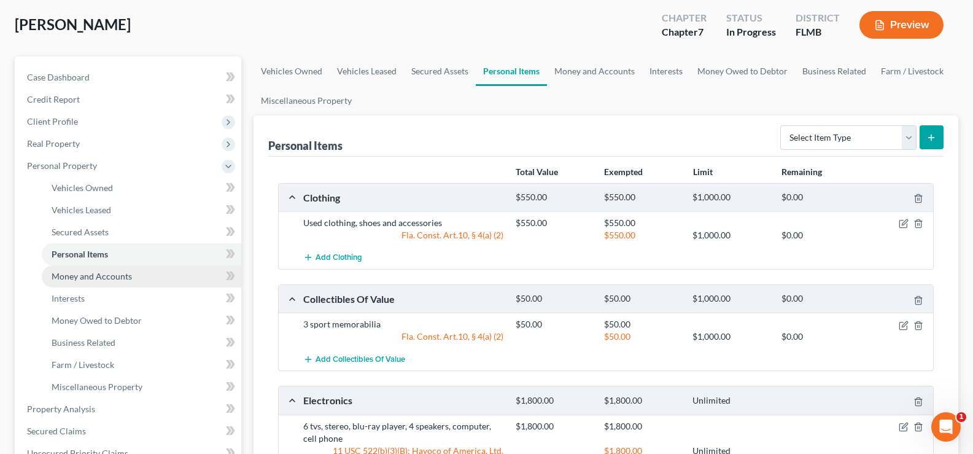
click at [93, 275] on span "Money and Accounts" at bounding box center [92, 276] width 80 height 10
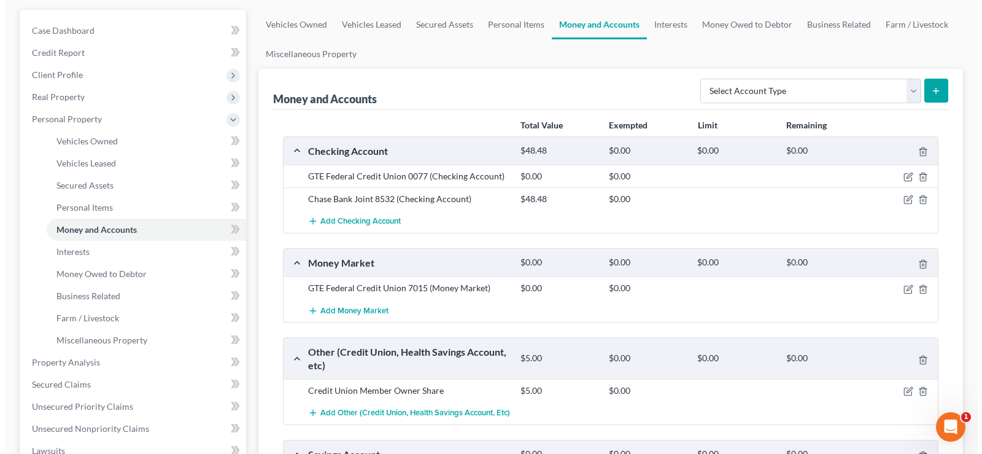
scroll to position [123, 0]
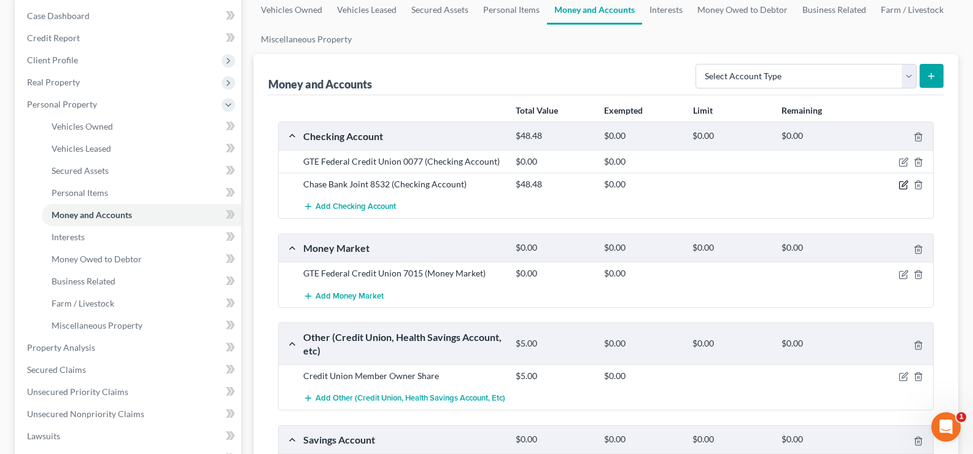
click at [902, 187] on icon "button" at bounding box center [904, 185] width 10 height 10
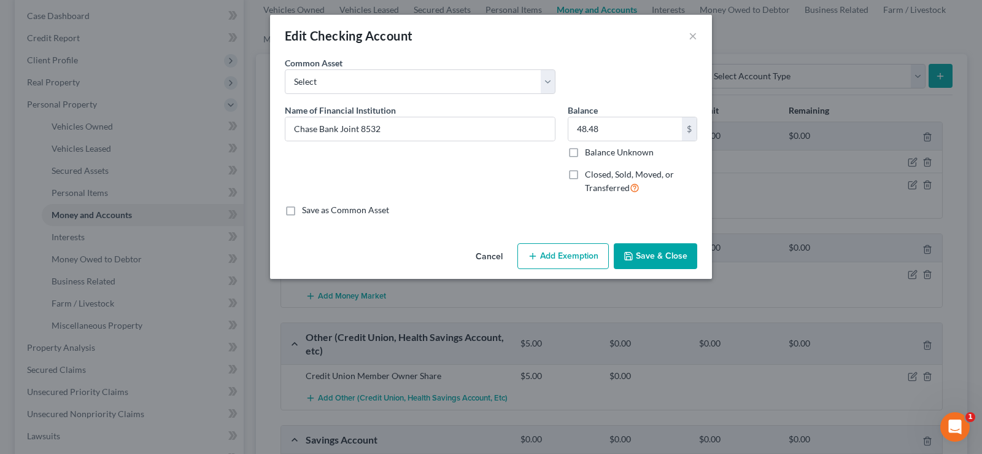
click at [570, 252] on button "Add Exemption" at bounding box center [562, 256] width 91 height 26
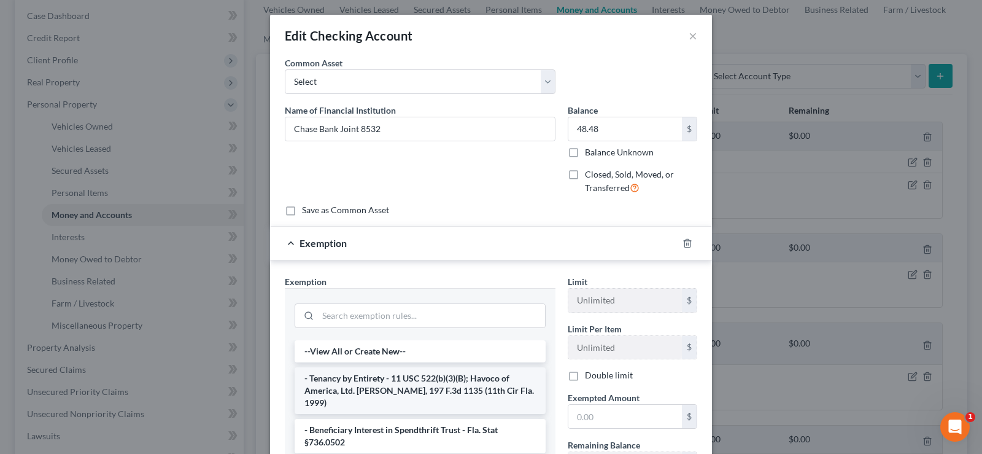
click at [361, 379] on li "- Tenancy by Entirety - 11 USC 522(b)(3)(B); Havoco of America, Ltd. [PERSON_NA…" at bounding box center [420, 390] width 251 height 47
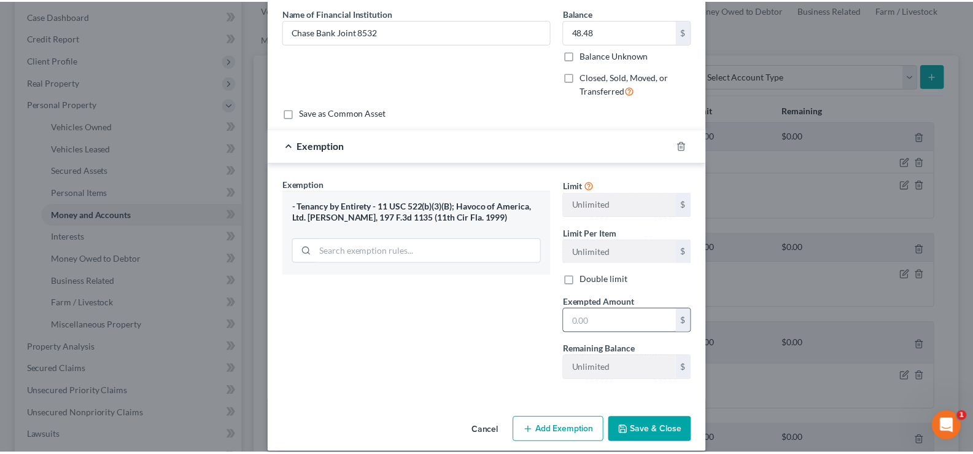
scroll to position [111, 0]
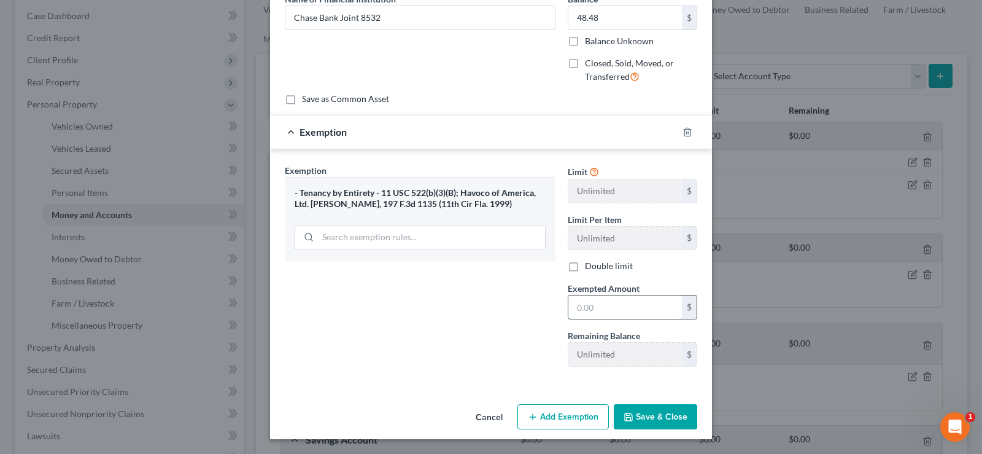
click at [611, 309] on input "text" at bounding box center [625, 306] width 114 height 23
click at [660, 414] on button "Save & Close" at bounding box center [655, 417] width 83 height 26
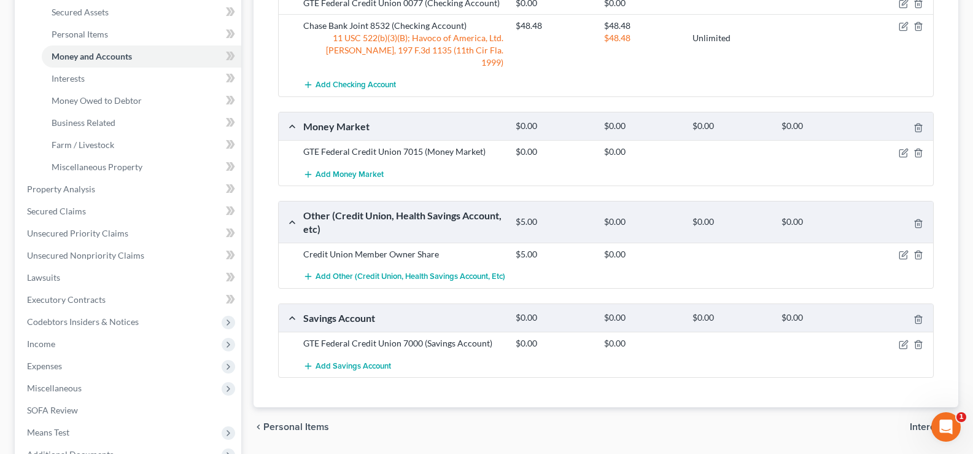
scroll to position [307, 0]
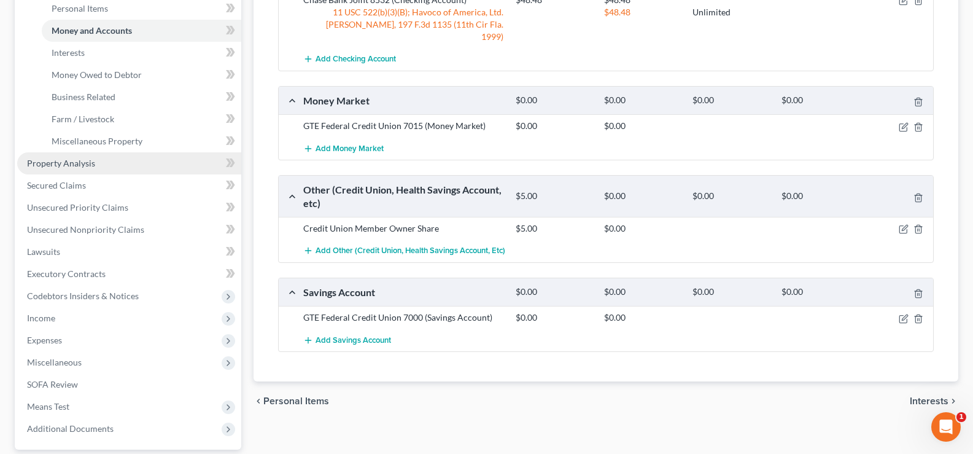
click at [92, 164] on span "Property Analysis" at bounding box center [61, 163] width 68 height 10
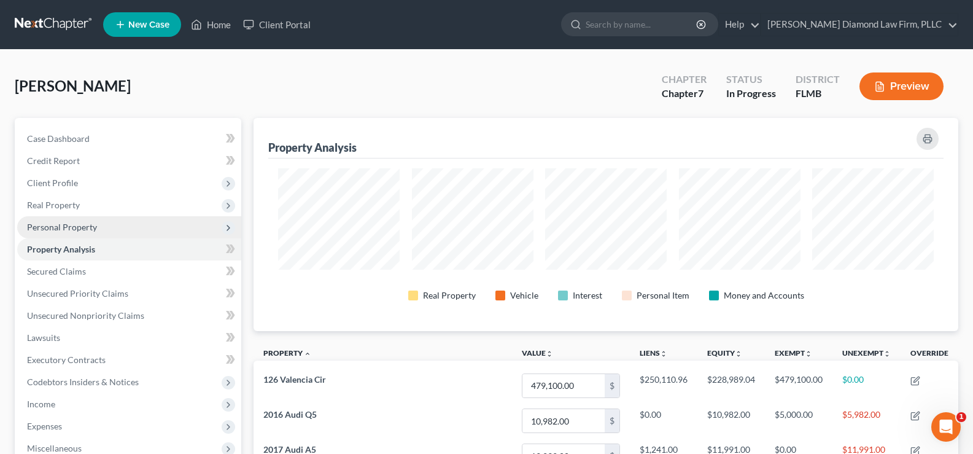
click at [79, 230] on span "Personal Property" at bounding box center [62, 227] width 70 height 10
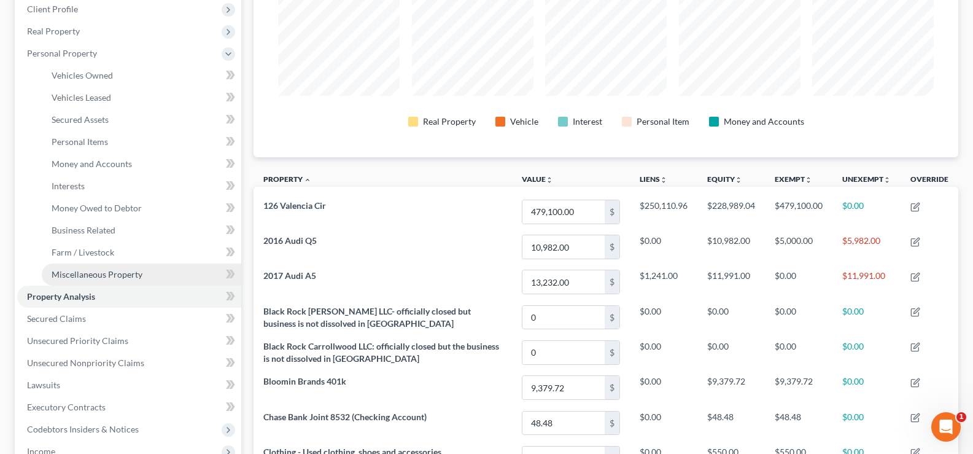
scroll to position [184, 0]
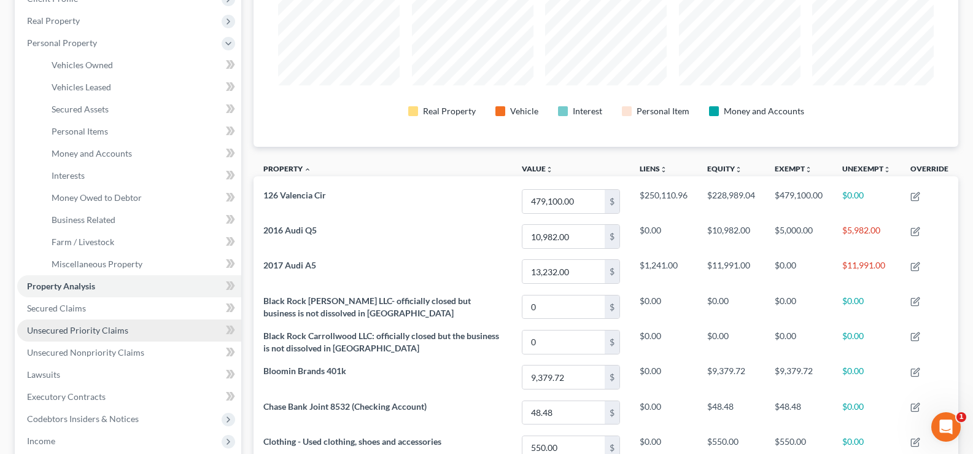
click at [109, 331] on span "Unsecured Priority Claims" at bounding box center [77, 330] width 101 height 10
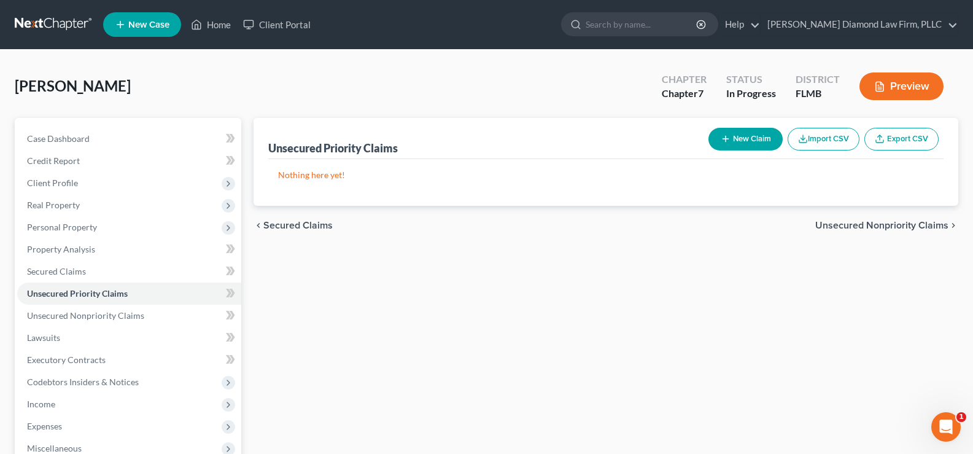
click at [750, 137] on button "New Claim" at bounding box center [745, 139] width 74 height 23
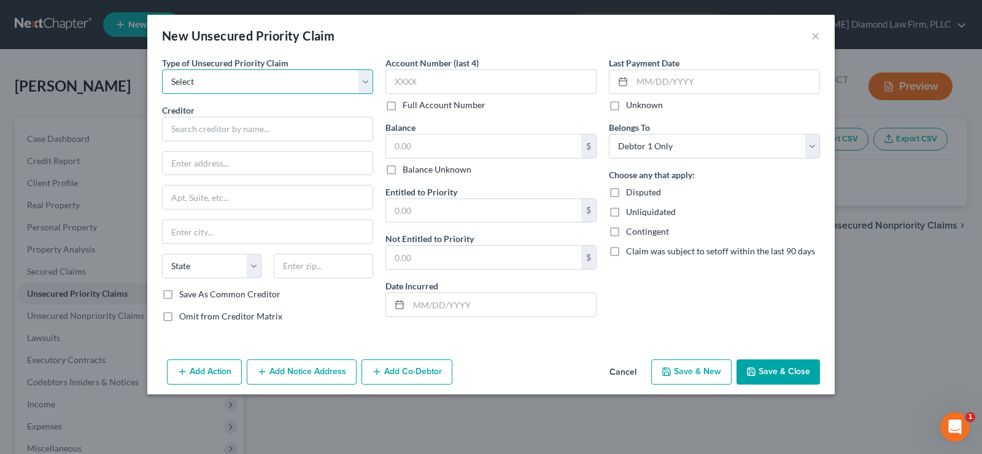
click at [272, 79] on select "Select Taxes & Other Government Units Domestic Support Obligations Extensions o…" at bounding box center [267, 81] width 211 height 25
drag, startPoint x: 817, startPoint y: 35, endPoint x: 777, endPoint y: 2, distance: 51.5
click at [817, 35] on button "×" at bounding box center [815, 35] width 9 height 15
